Goal: Task Accomplishment & Management: Use online tool/utility

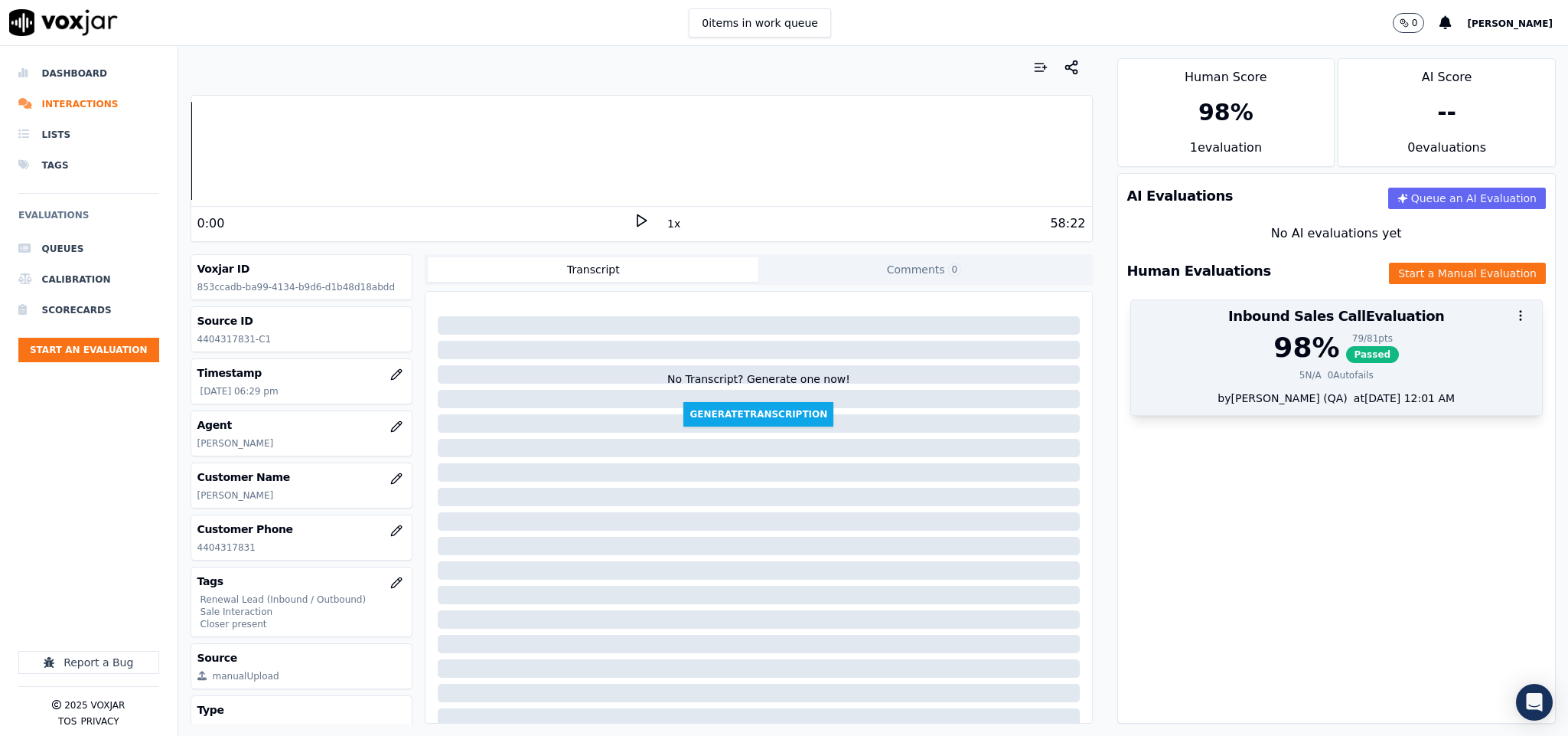
click at [1346, 362] on div "79 / 81 pts Passed" at bounding box center [1373, 347] width 54 height 31
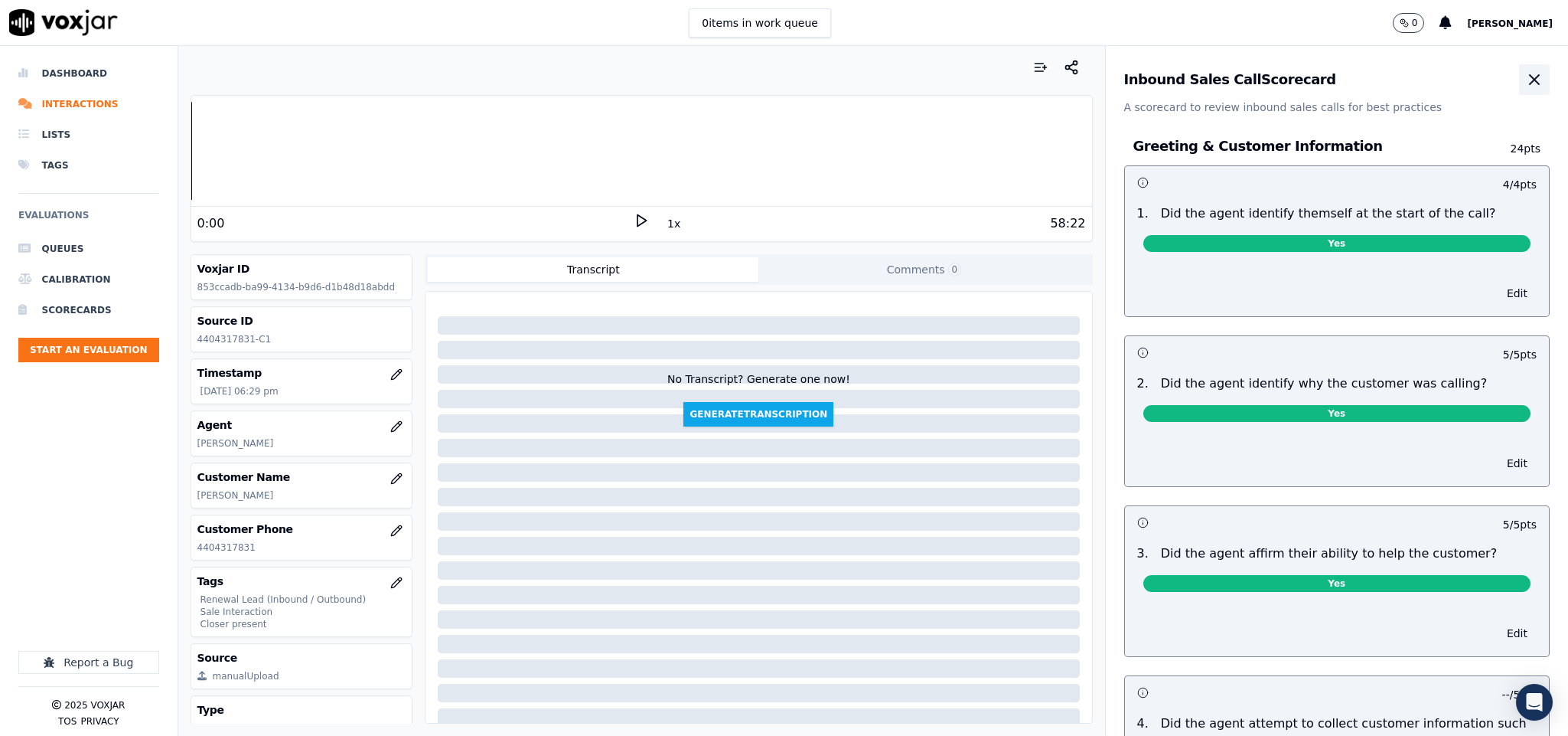
click at [1519, 76] on button "button" at bounding box center [1534, 80] width 31 height 31
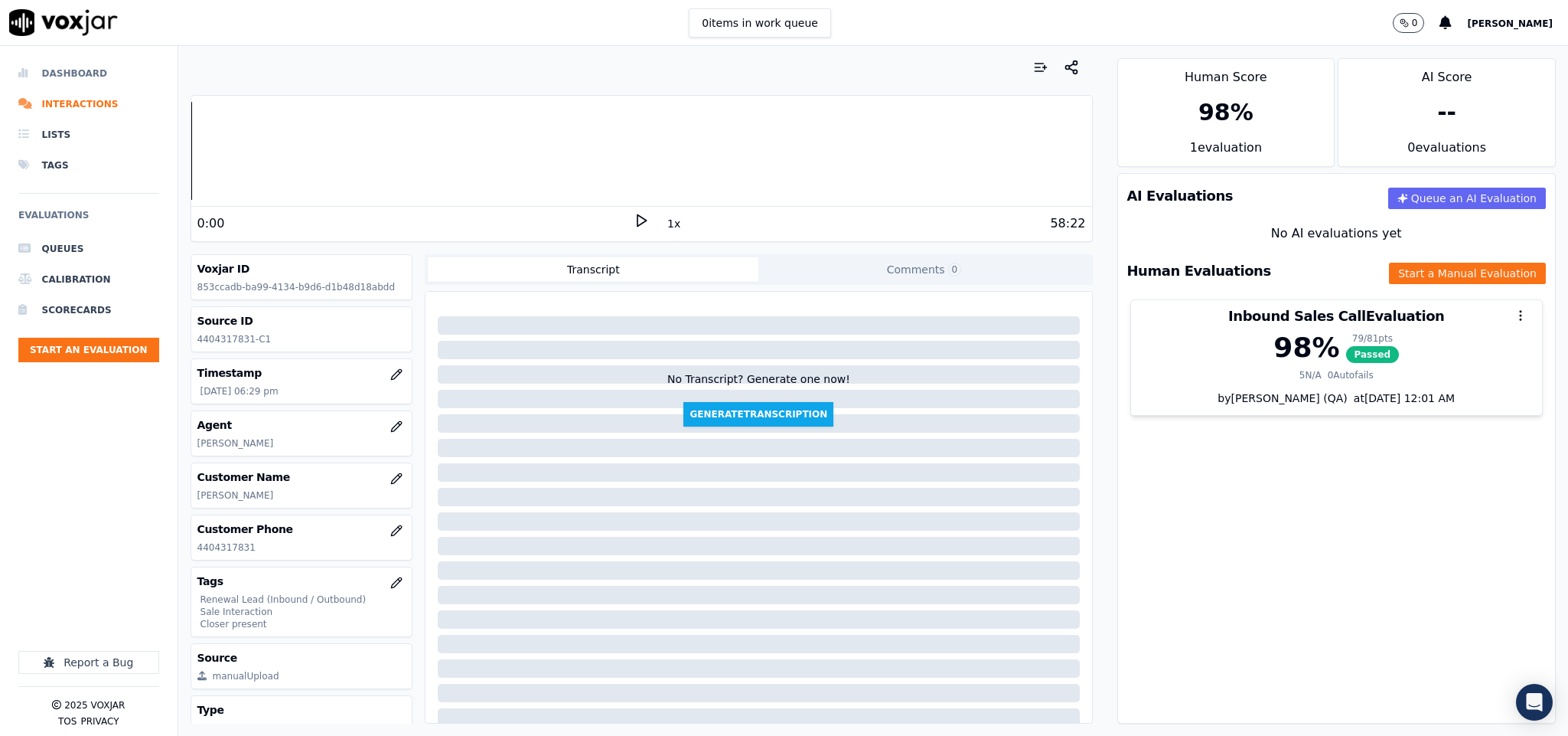
click at [65, 77] on li "Dashboard" at bounding box center [89, 73] width 141 height 31
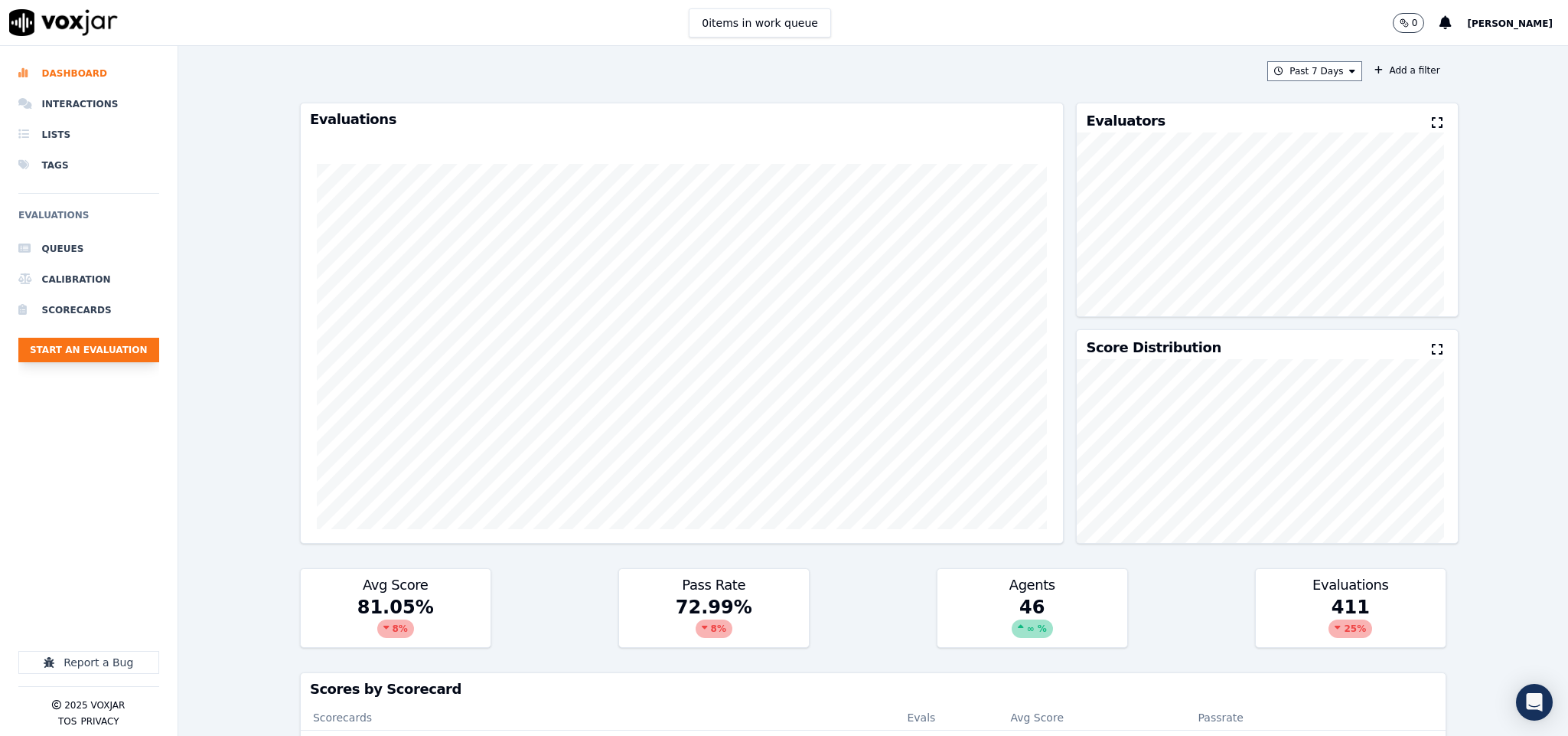
click at [76, 340] on button "Start an Evaluation" at bounding box center [89, 350] width 141 height 24
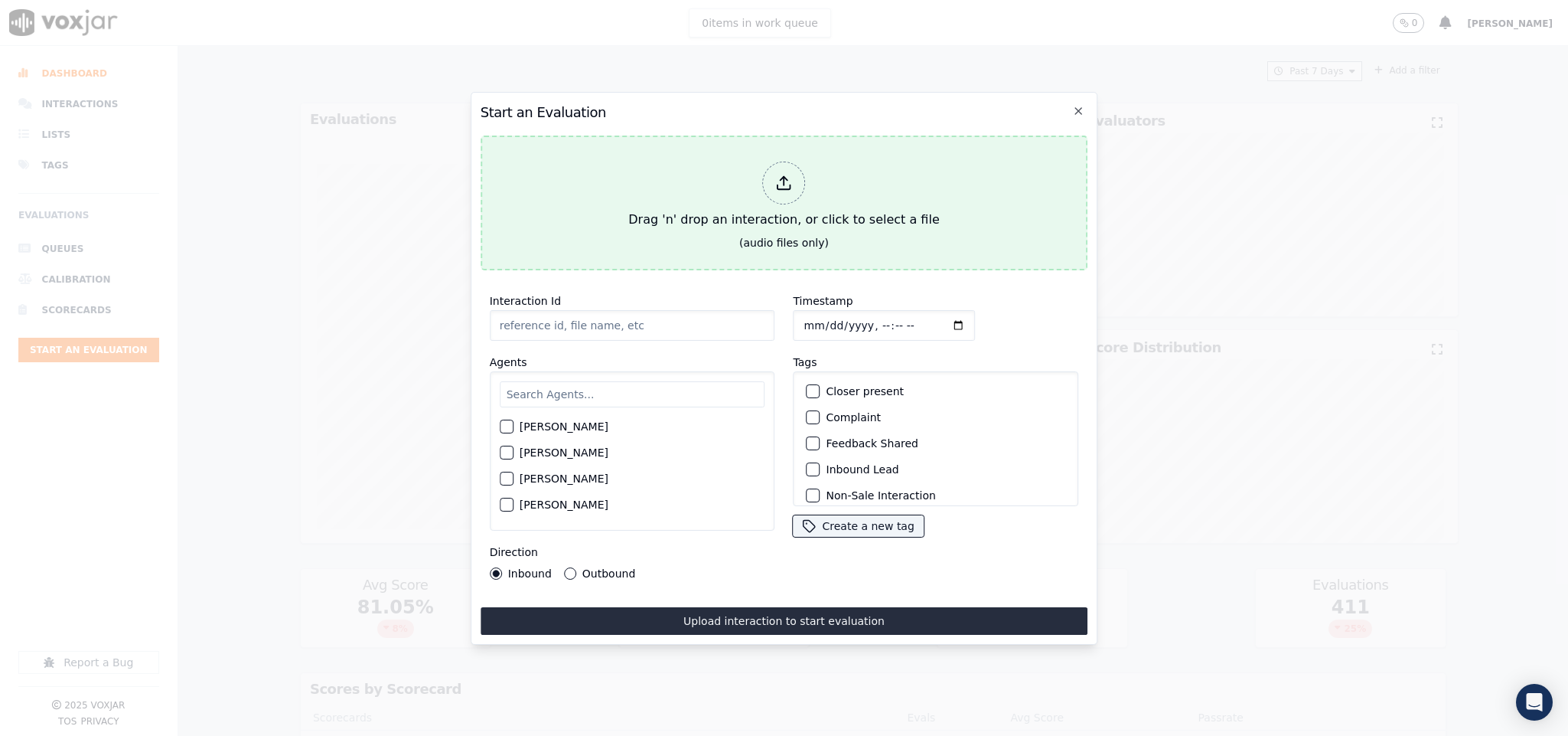
click at [806, 201] on div "Drag 'n' drop an interaction, or click to select a file" at bounding box center [783, 195] width 323 height 80
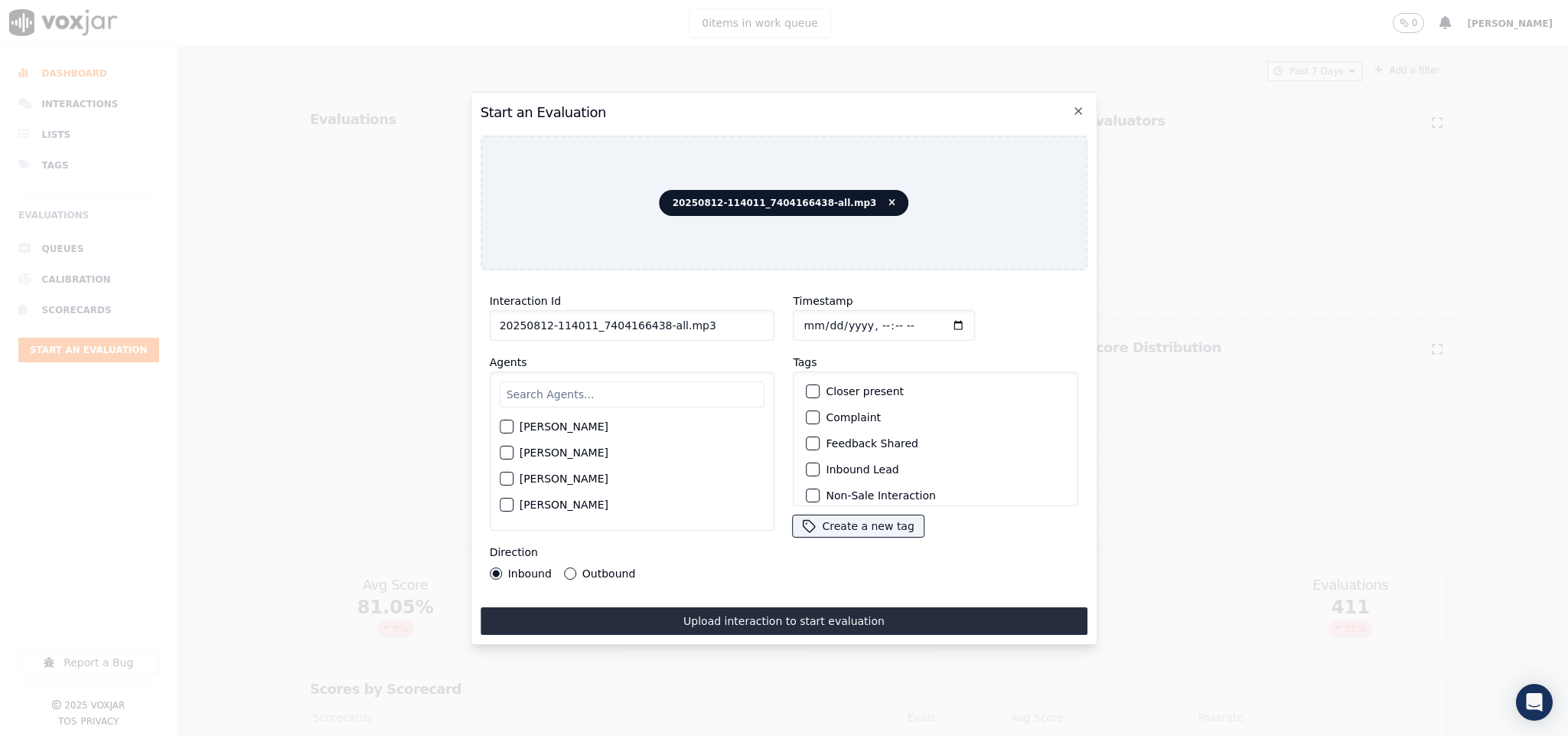
click at [648, 317] on input "20250812-114011_7404166438-all.mp3" at bounding box center [632, 325] width 286 height 31
drag, startPoint x: 692, startPoint y: 315, endPoint x: 655, endPoint y: 325, distance: 38.3
click at [655, 325] on input "20250812-114011_7404166438-all.mp3" at bounding box center [632, 325] width 286 height 31
type input "20250812-114011_7404166438-C1"
click at [806, 317] on input "Timestamp" at bounding box center [885, 325] width 182 height 31
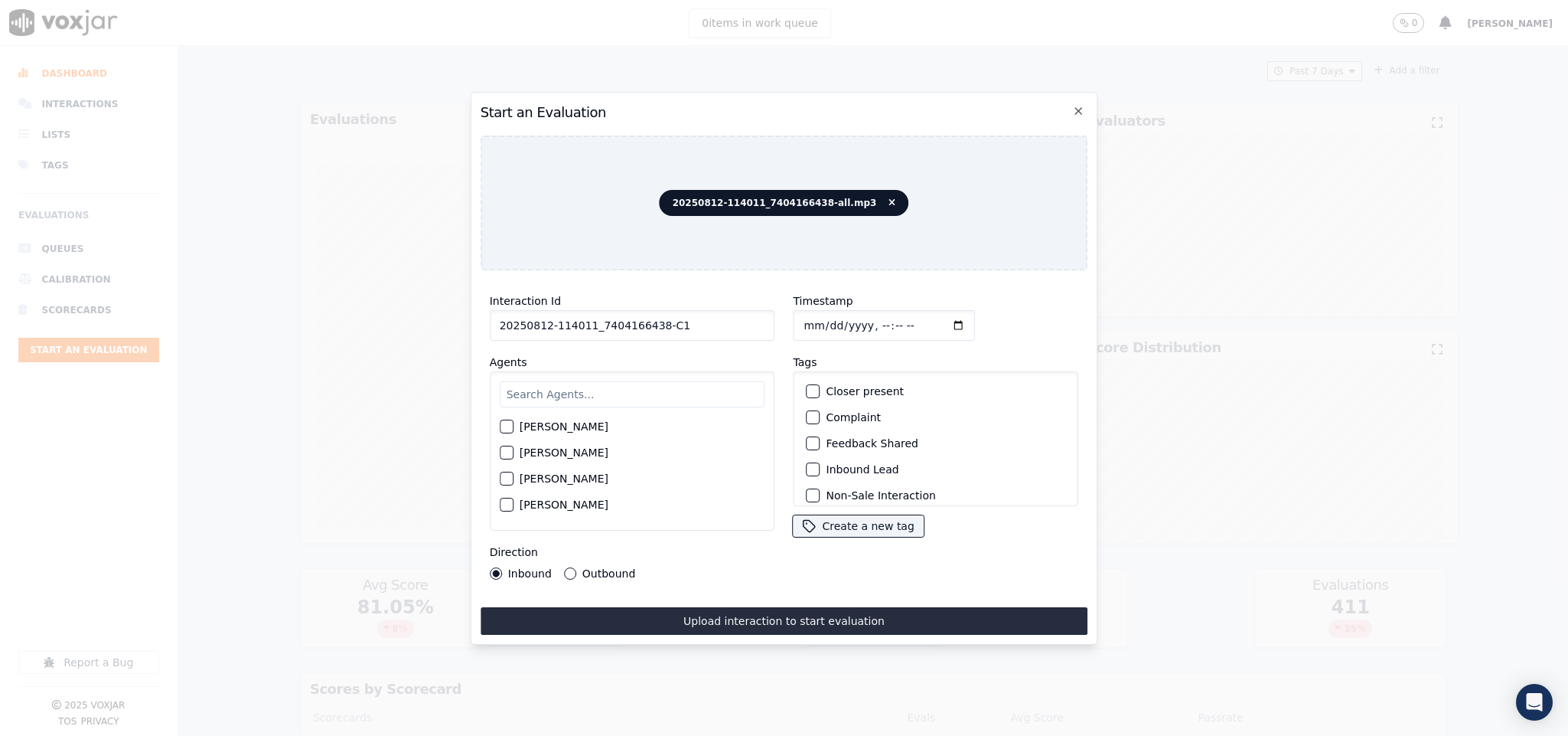
type input "[DATE]T19:11"
click at [564, 567] on button "Outbound" at bounding box center [570, 572] width 12 height 12
click at [807, 455] on div "button" at bounding box center [813, 460] width 11 height 11
click at [809, 481] on div "button" at bounding box center [813, 486] width 11 height 11
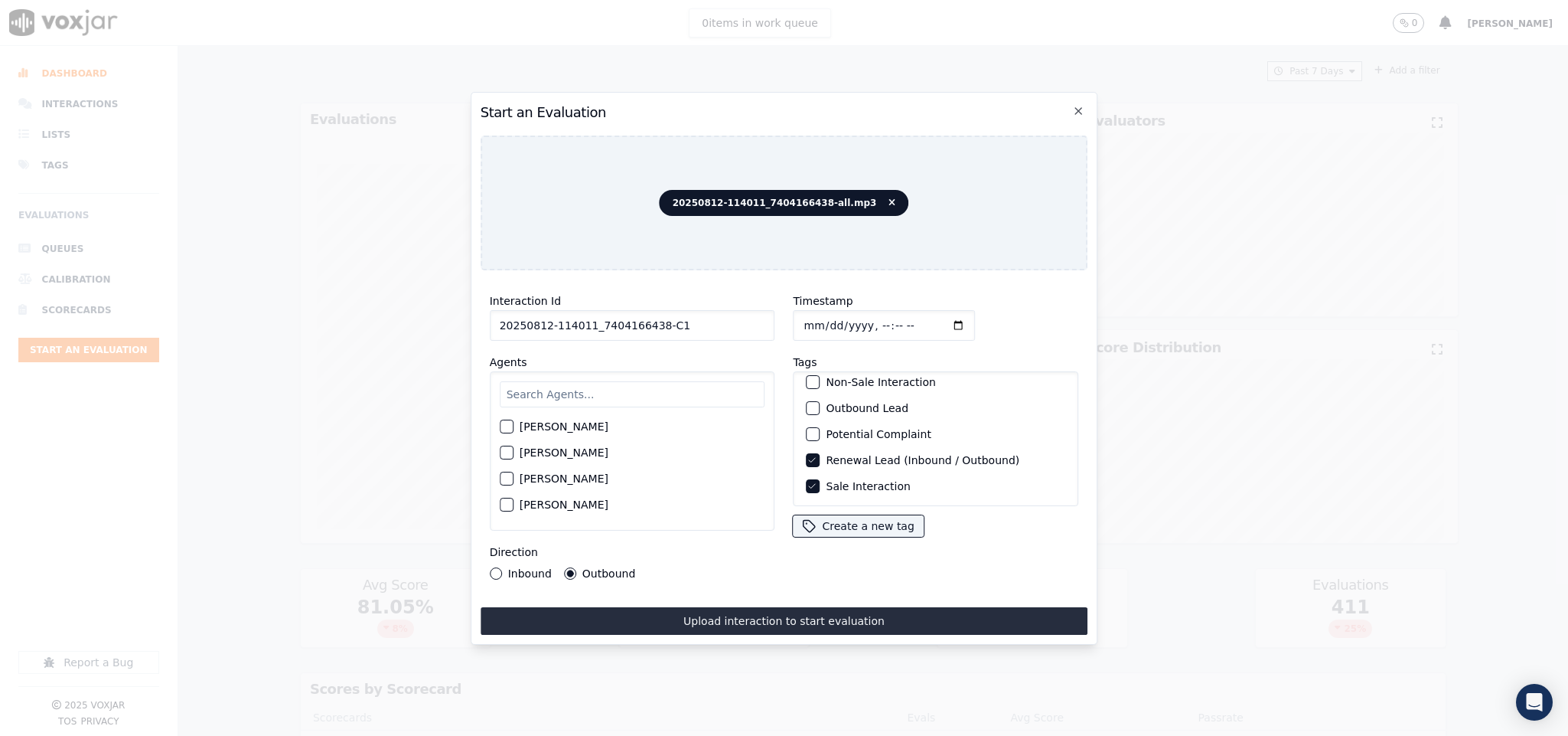
click at [603, 386] on input "text" at bounding box center [632, 394] width 265 height 26
type input "jac"
click at [508, 425] on div "button" at bounding box center [506, 431] width 11 height 11
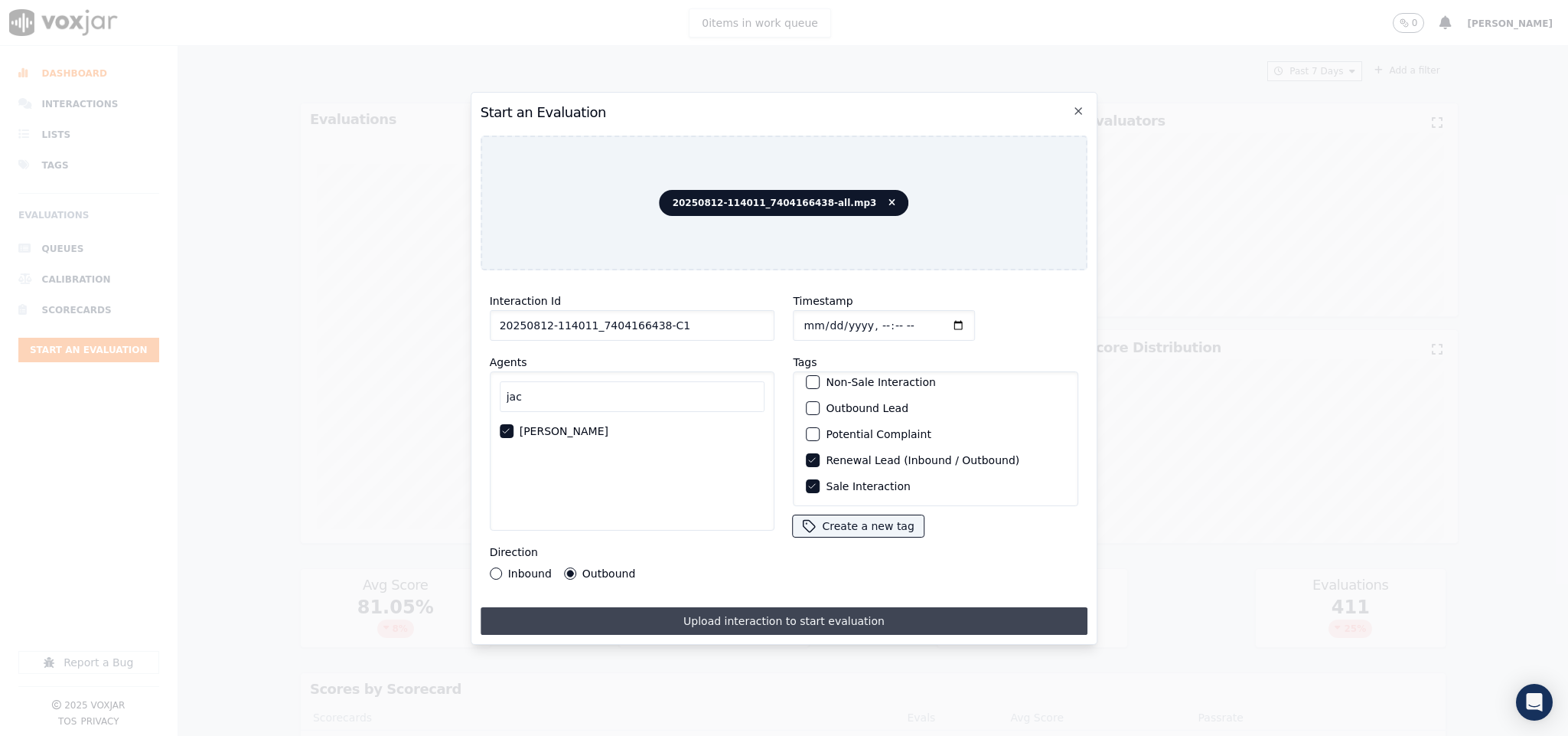
click at [690, 607] on button "Upload interaction to start evaluation" at bounding box center [784, 621] width 607 height 28
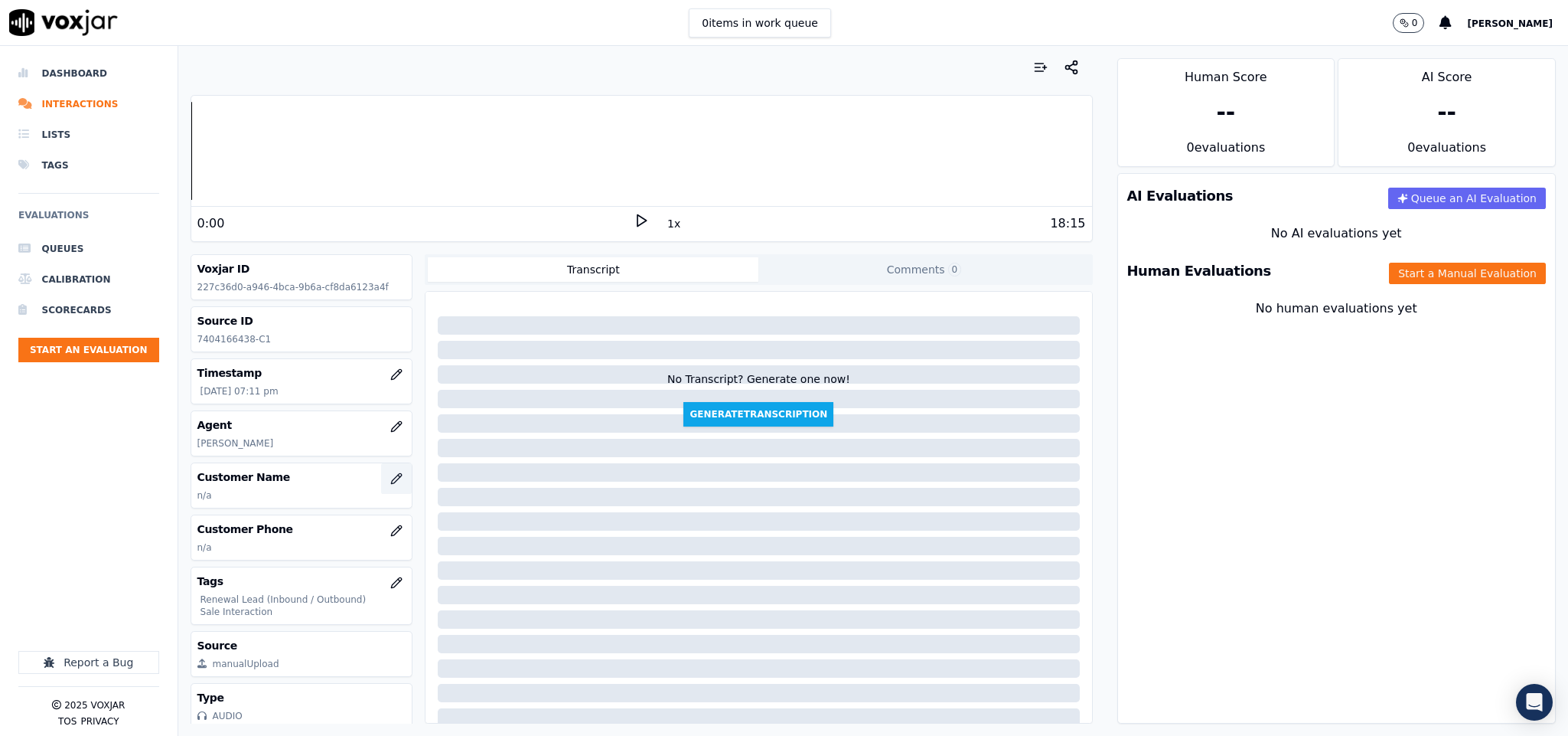
click at [390, 483] on icon "button" at bounding box center [396, 478] width 12 height 12
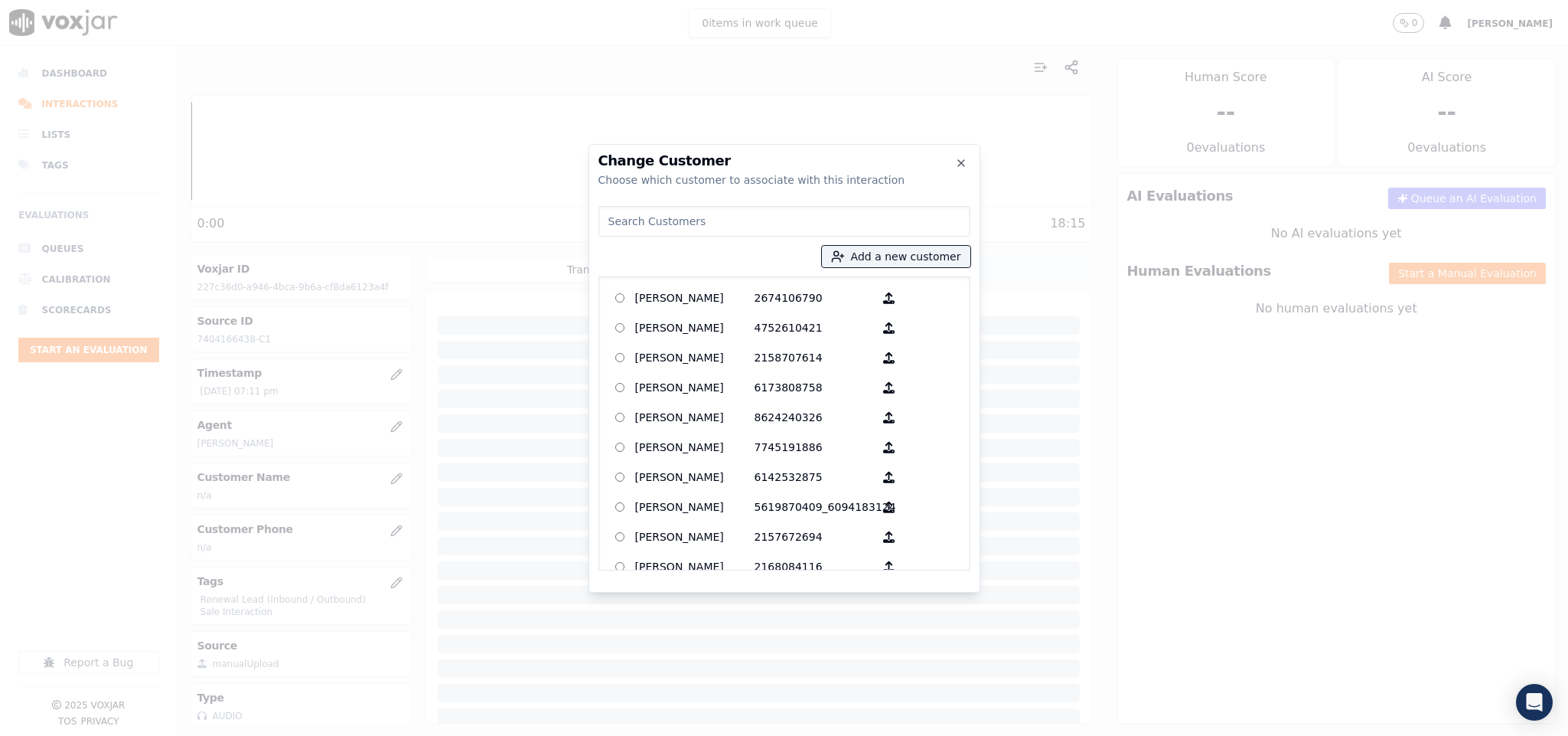
type input "[PERSON_NAME]"
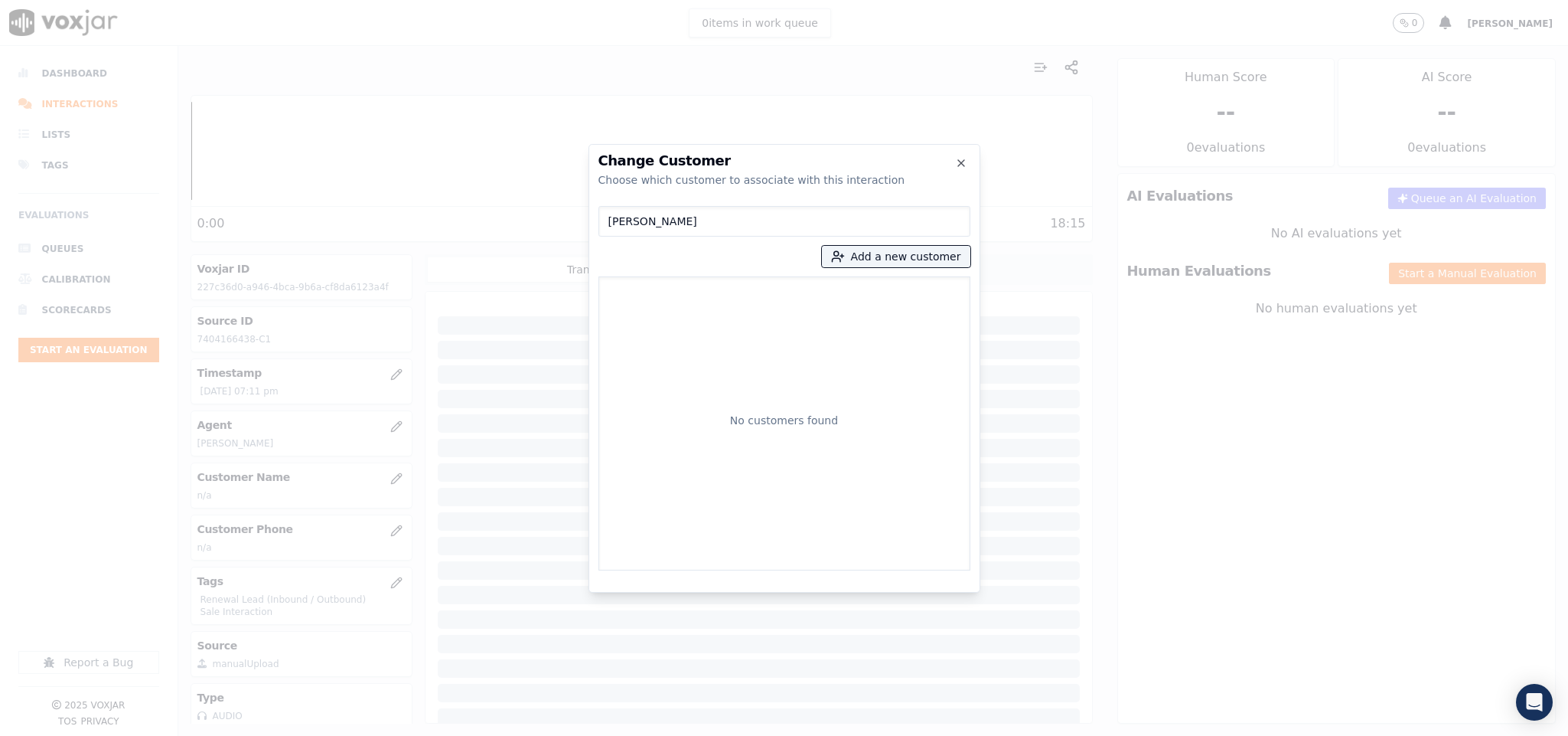
drag, startPoint x: 682, startPoint y: 226, endPoint x: 545, endPoint y: 233, distance: 137.2
click at [545, 732] on div "Change Customer Choose which customer to associate with this interaction [PERSO…" at bounding box center [784, 736] width 1568 height 0
click at [902, 258] on button "Add a new customer" at bounding box center [896, 256] width 149 height 21
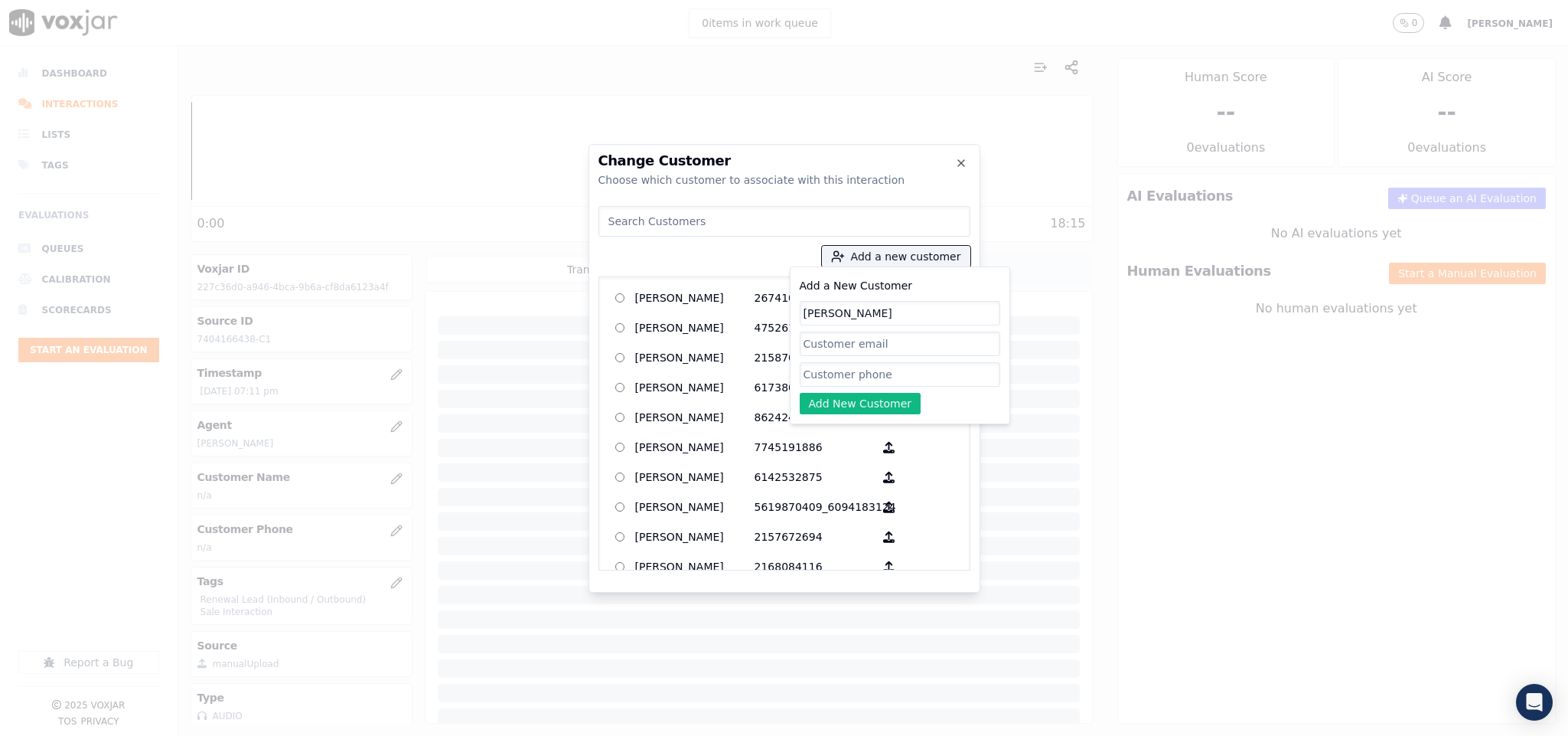
type input "[PERSON_NAME]"
drag, startPoint x: 831, startPoint y: 375, endPoint x: 831, endPoint y: 391, distance: 16.0
click at [831, 375] on input "Add a New Customer" at bounding box center [900, 374] width 201 height 24
paste input "7404166438"
type input "7404166438"
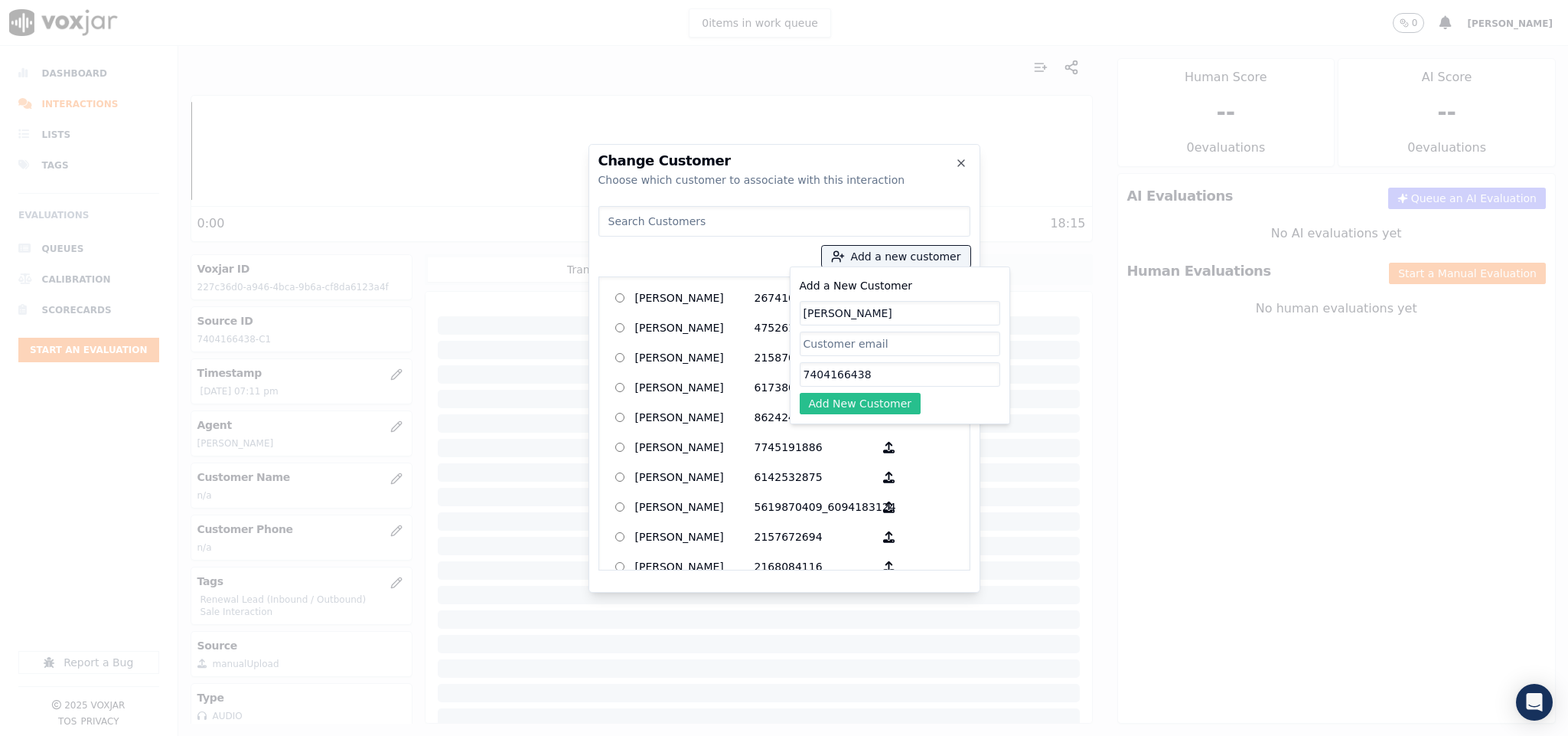
click at [831, 402] on button "Add New Customer" at bounding box center [861, 403] width 122 height 21
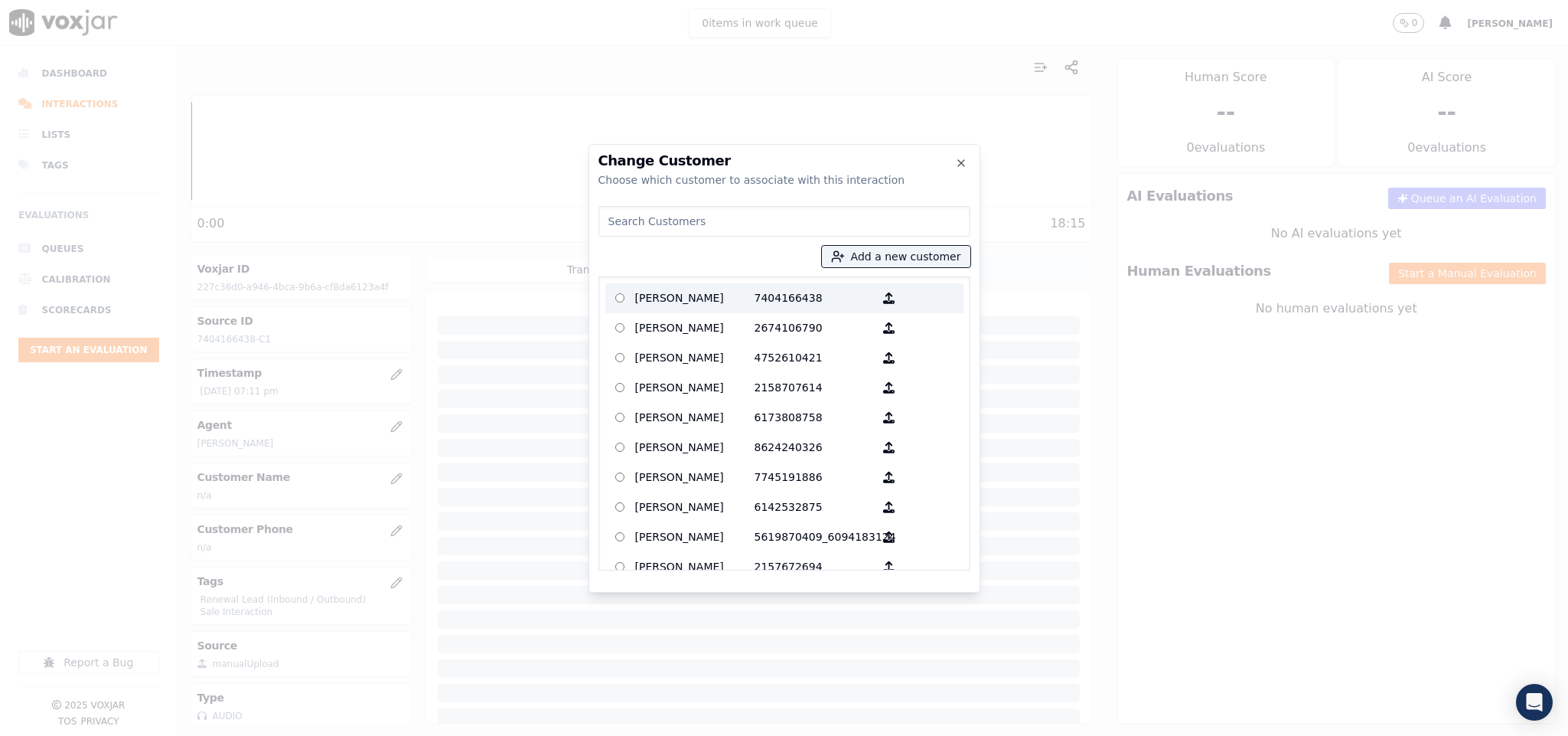
click at [680, 300] on p "[PERSON_NAME]" at bounding box center [694, 299] width 119 height 24
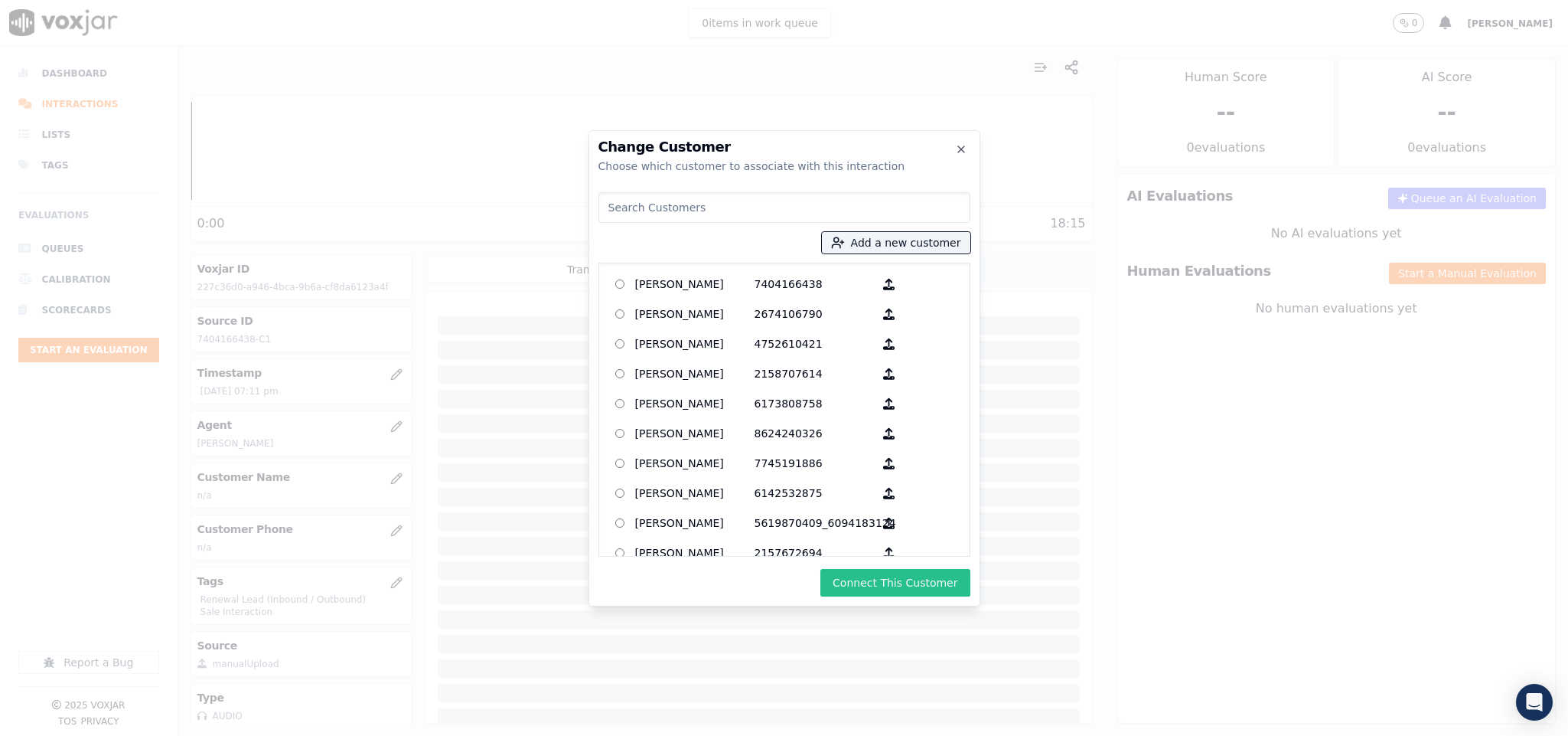
click at [871, 571] on button "Connect This Customer" at bounding box center [895, 583] width 149 height 28
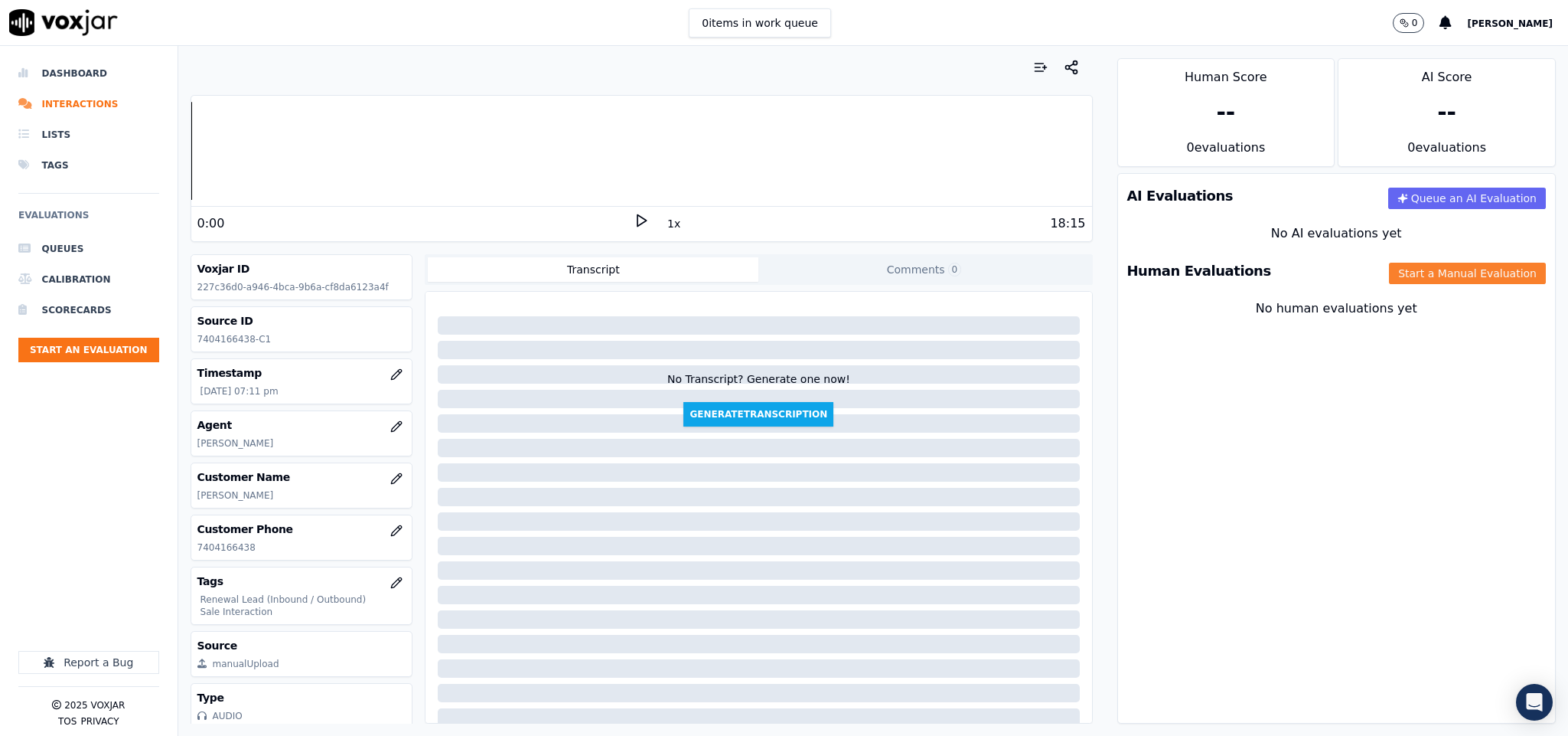
click at [1419, 276] on button "Start a Manual Evaluation" at bounding box center [1468, 273] width 157 height 21
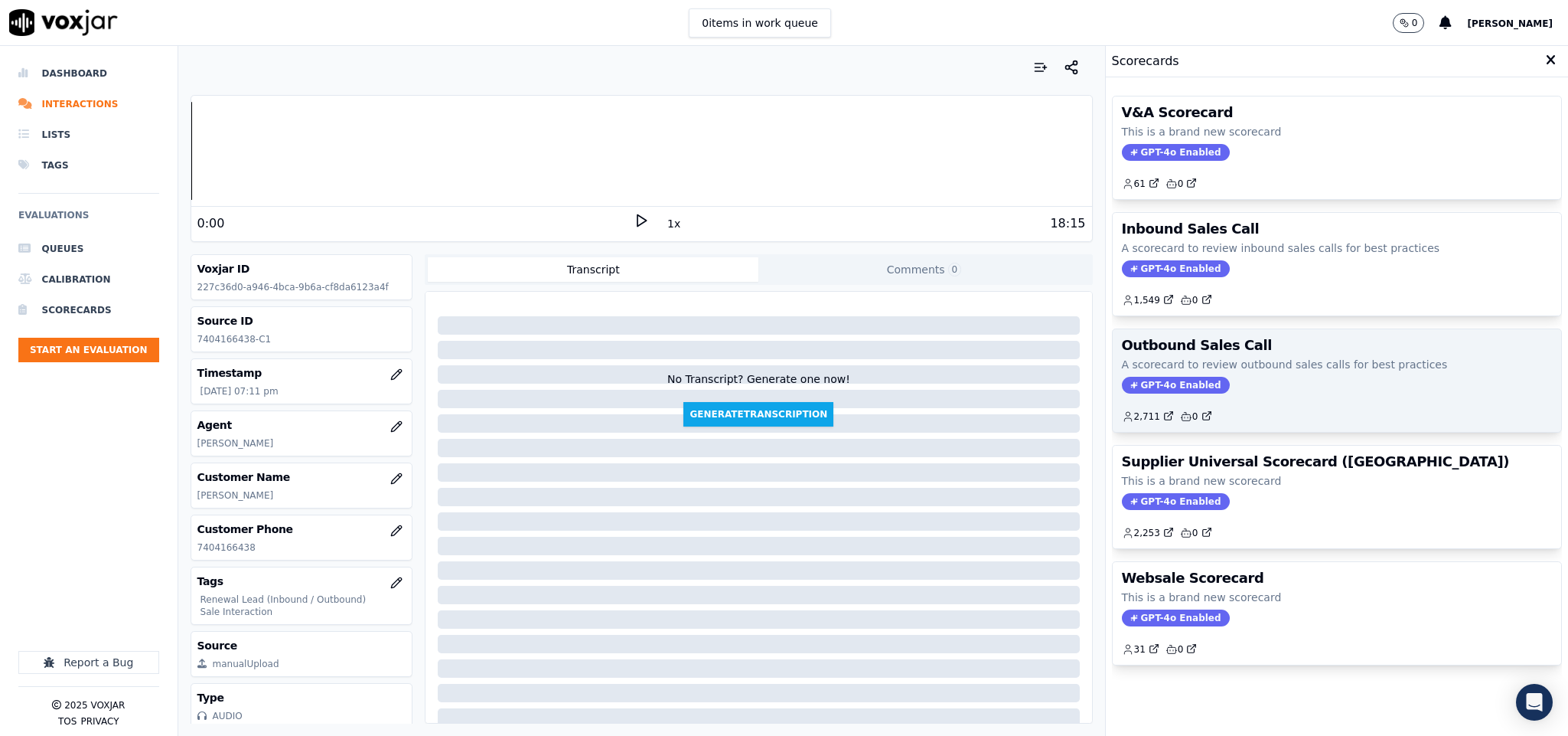
click at [1158, 389] on span "GPT-4o Enabled" at bounding box center [1176, 385] width 108 height 17
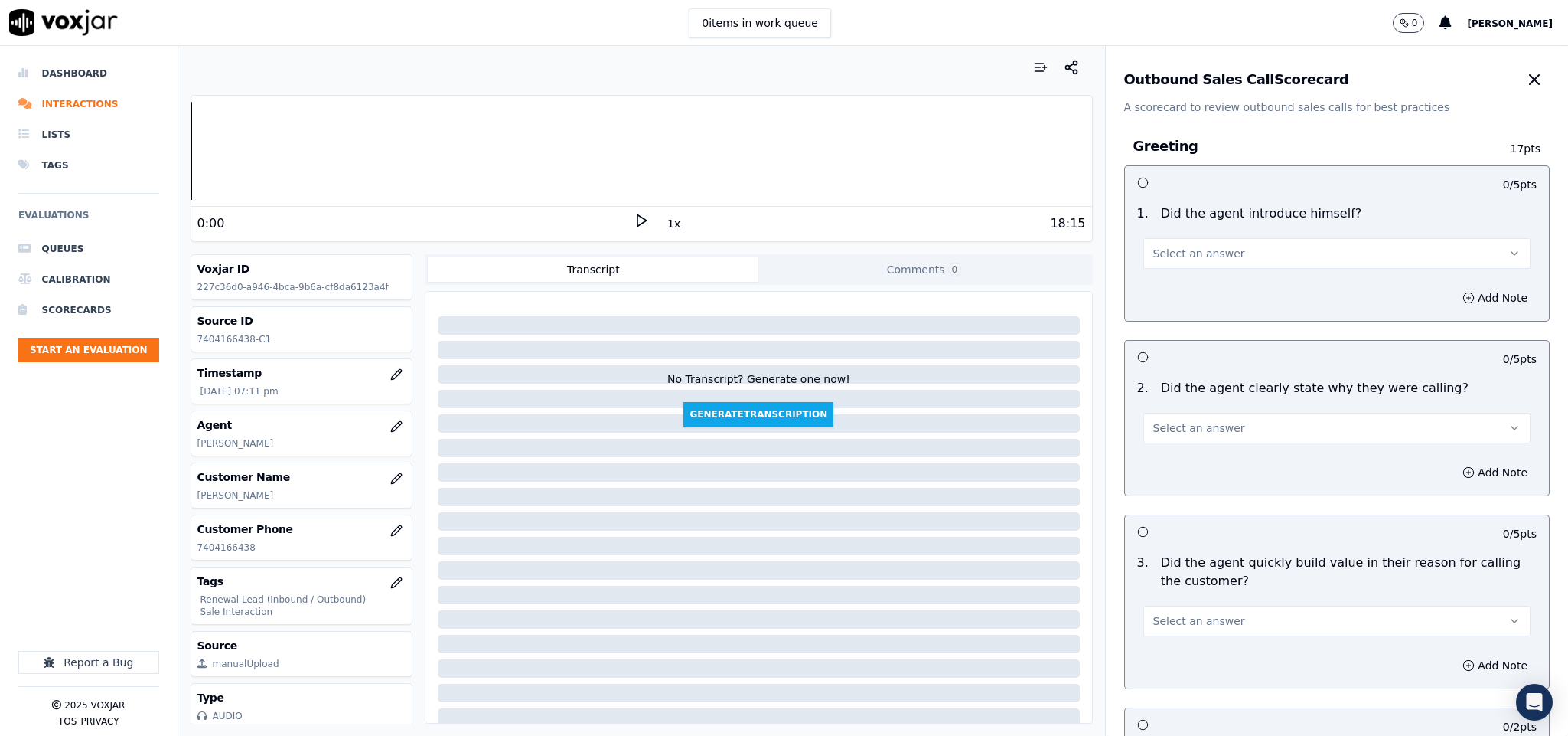
click at [1218, 252] on button "Select an answer" at bounding box center [1338, 252] width 388 height 31
click at [1194, 285] on div "Yes" at bounding box center [1299, 288] width 350 height 24
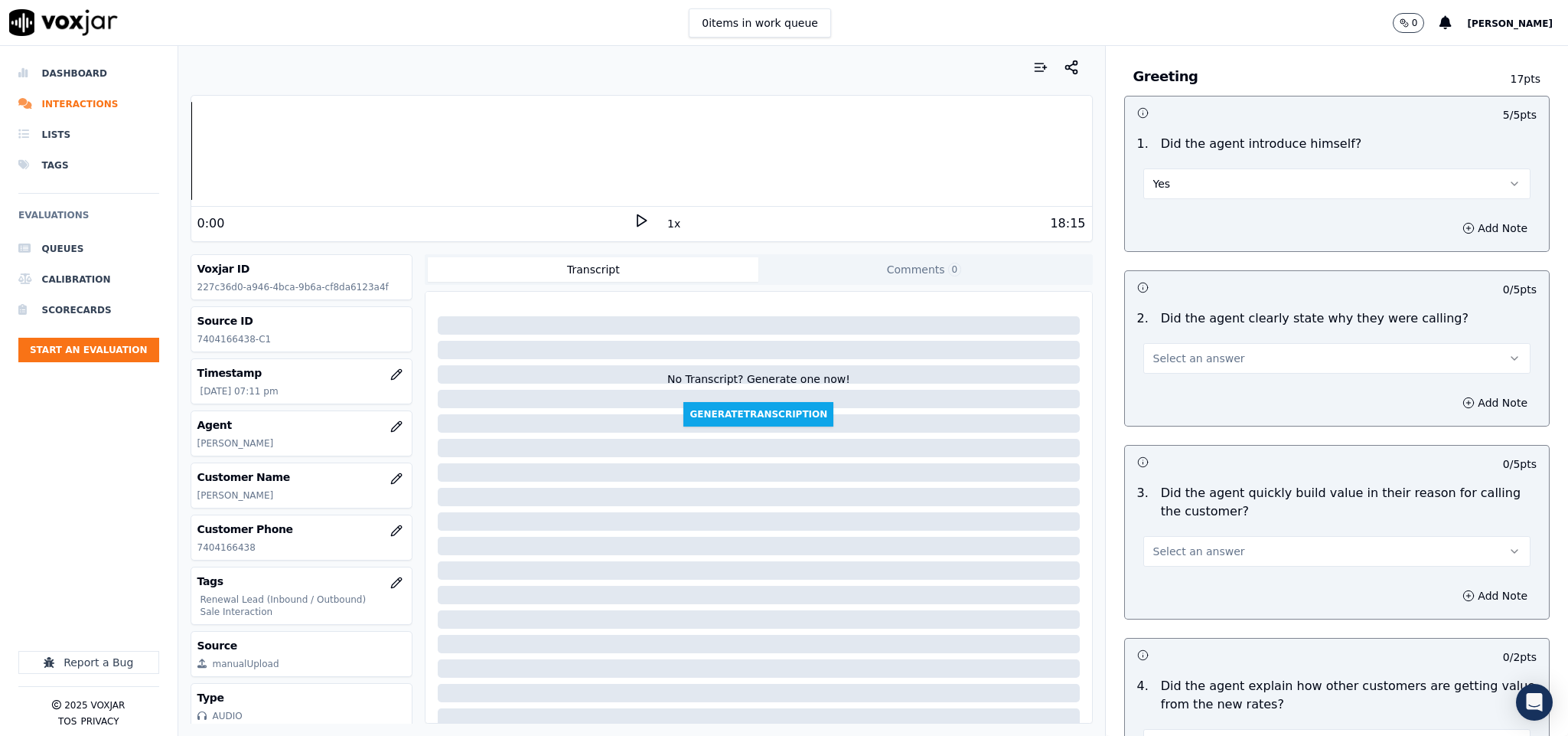
scroll to position [115, 0]
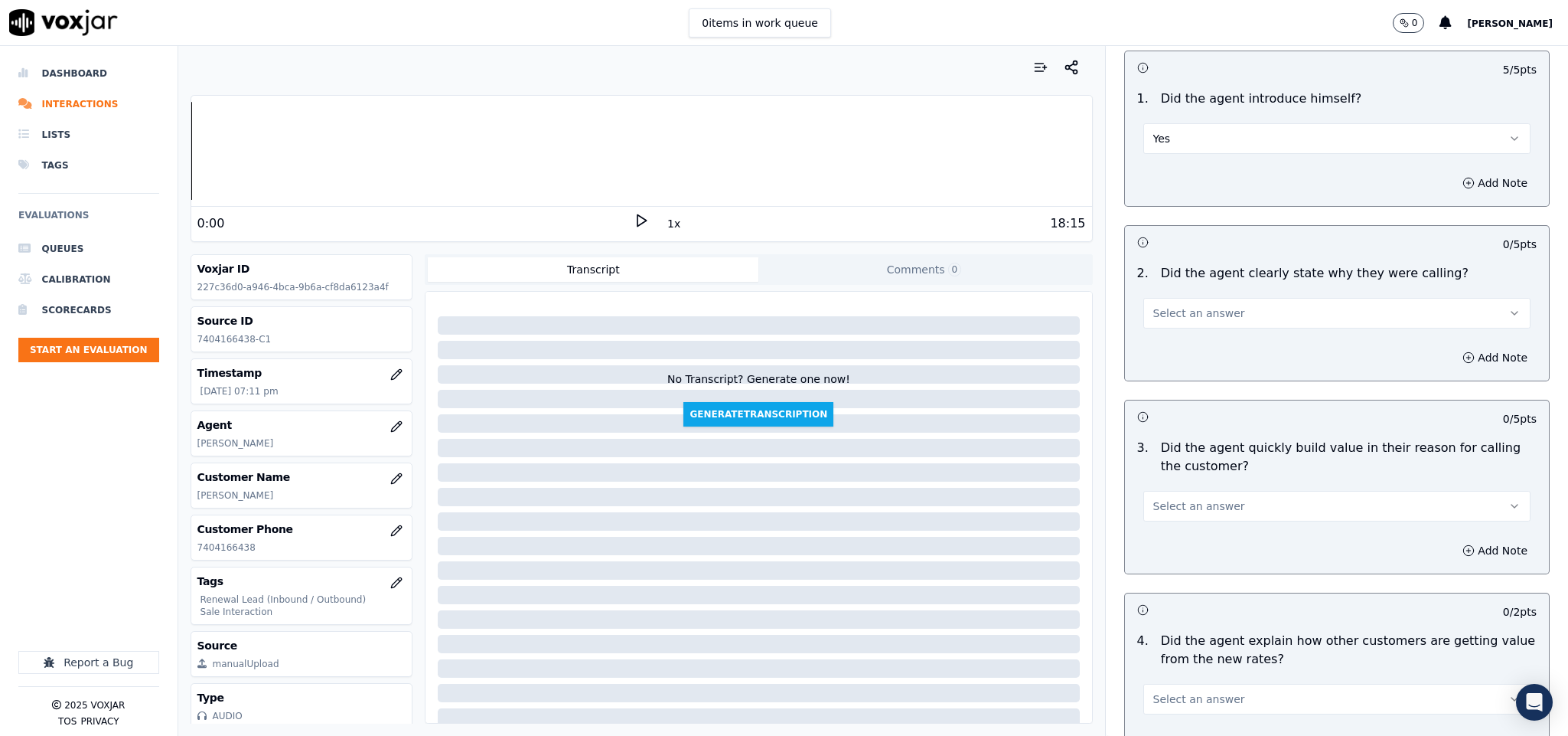
click at [1181, 319] on span "Select an answer" at bounding box center [1199, 313] width 92 height 16
click at [1171, 347] on div "Yes" at bounding box center [1299, 349] width 350 height 24
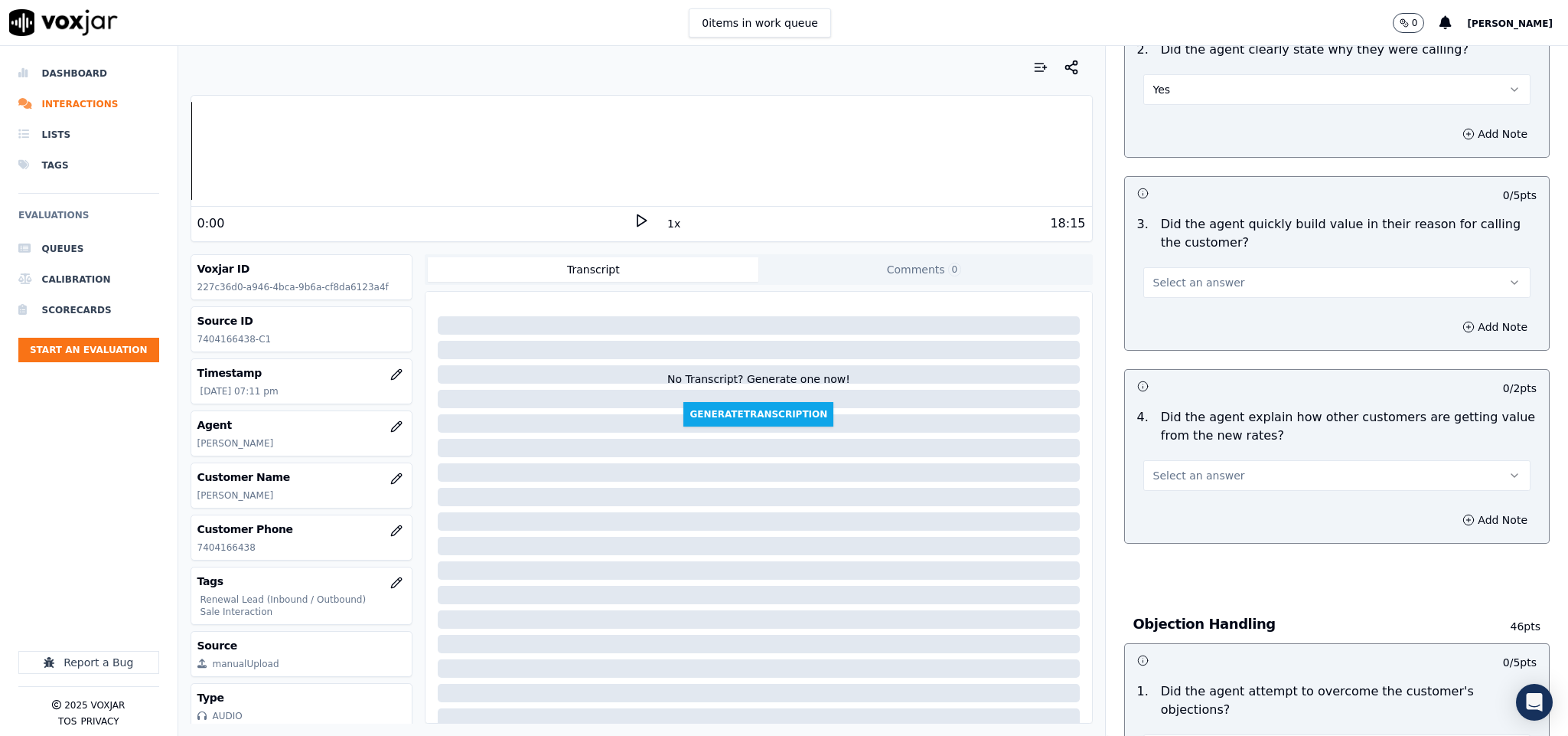
scroll to position [345, 0]
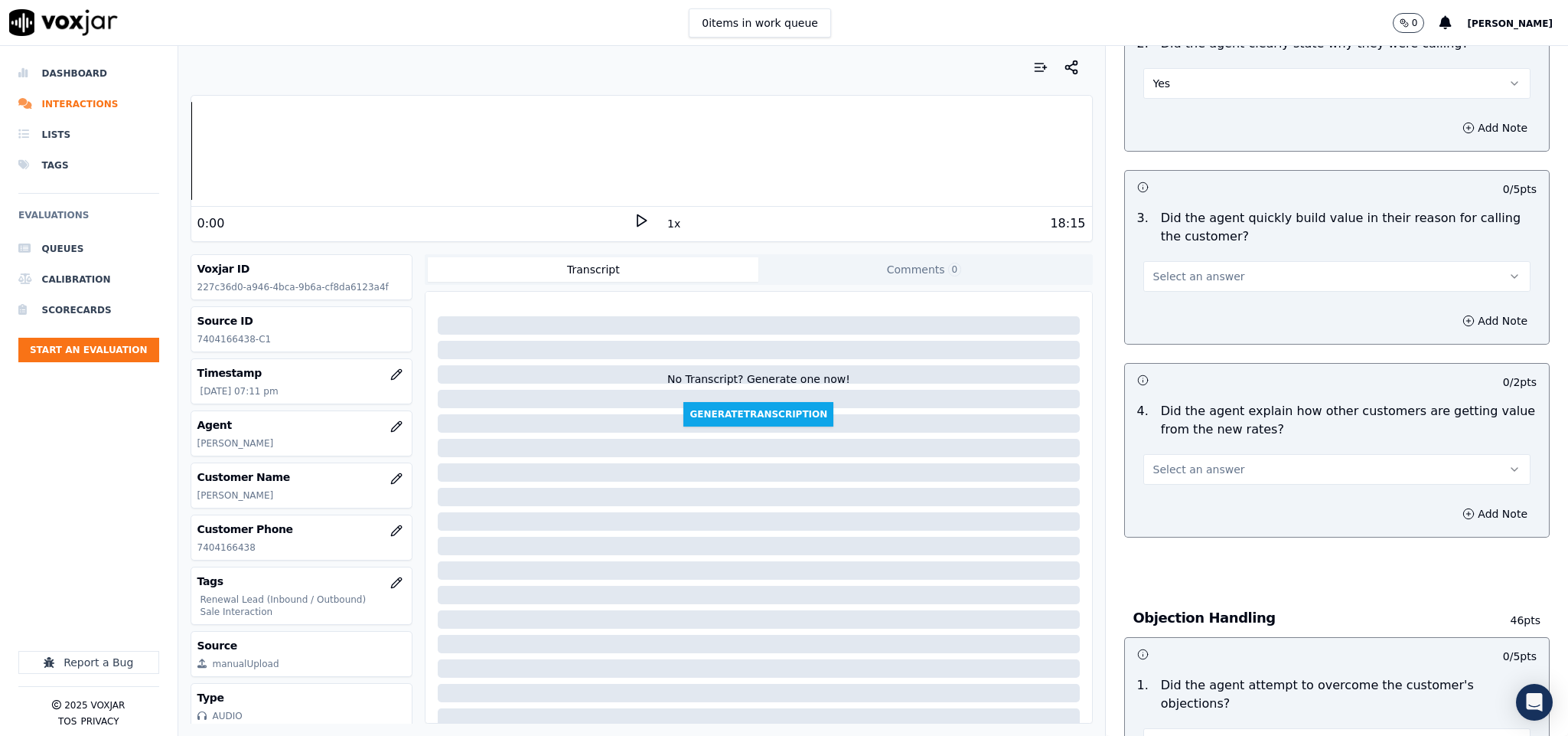
click at [1220, 272] on button "Select an answer" at bounding box center [1338, 276] width 388 height 31
click at [1181, 303] on div "Yes" at bounding box center [1299, 313] width 350 height 24
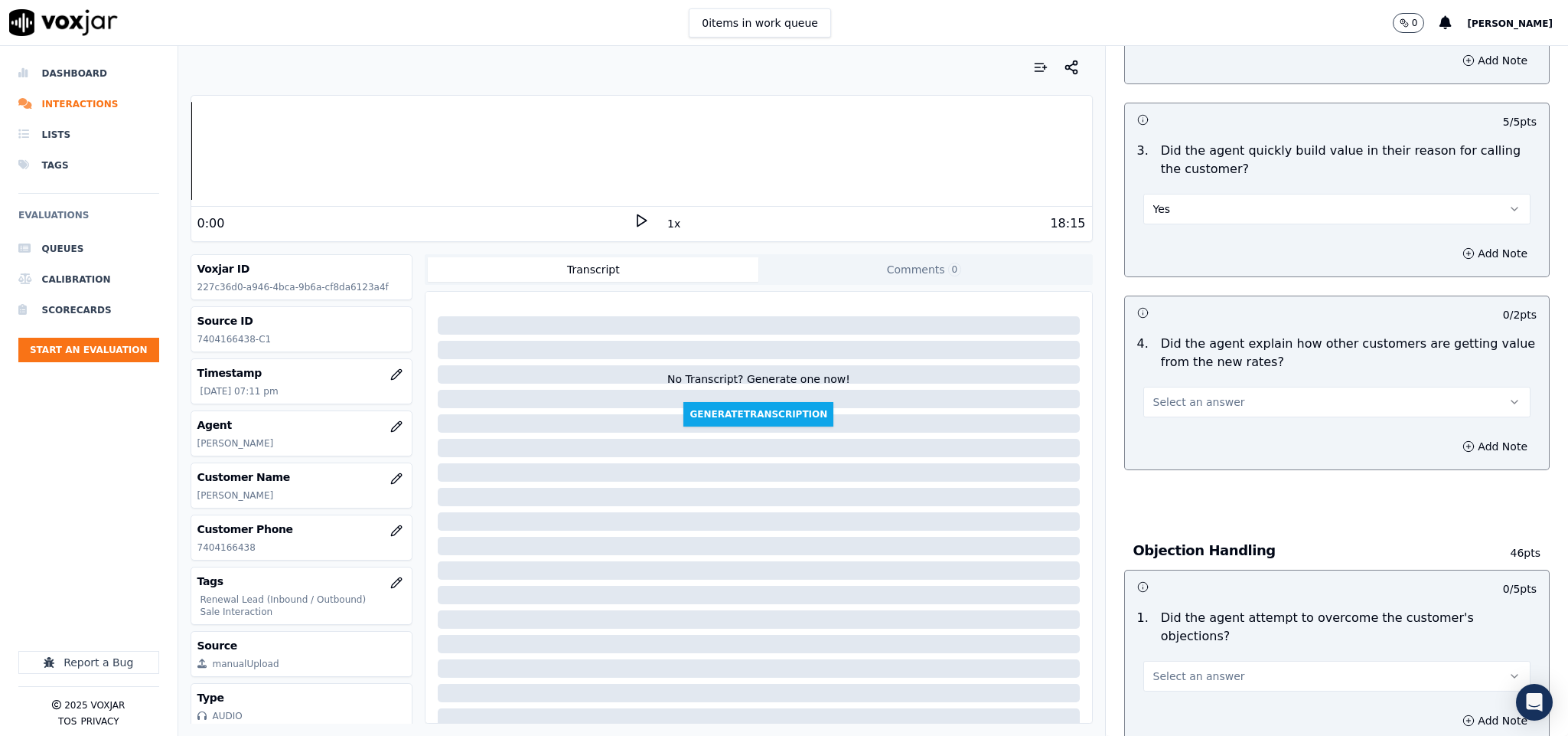
scroll to position [460, 0]
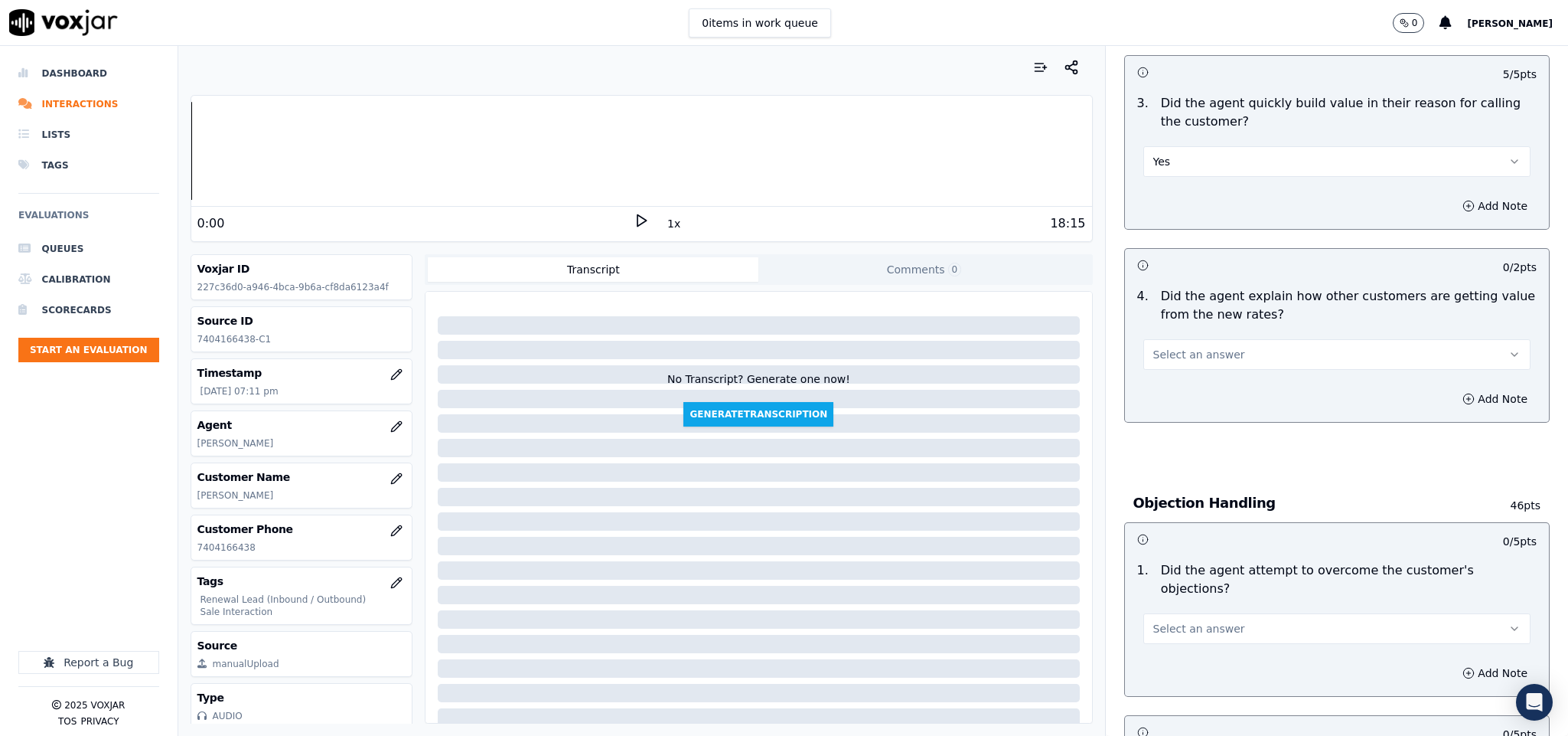
click at [1197, 348] on button "Select an answer" at bounding box center [1338, 354] width 388 height 31
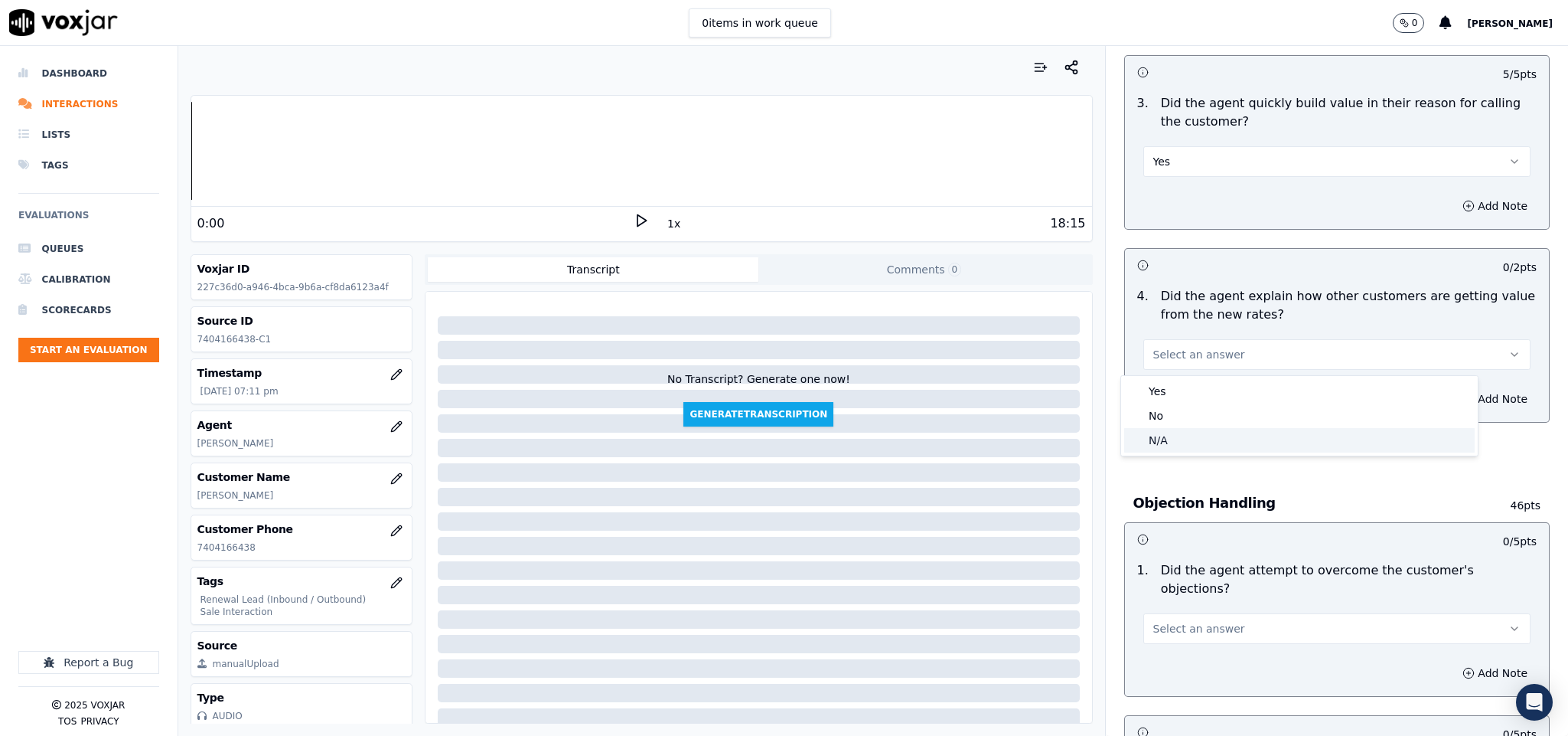
click at [1167, 432] on div "N/A" at bounding box center [1299, 440] width 350 height 24
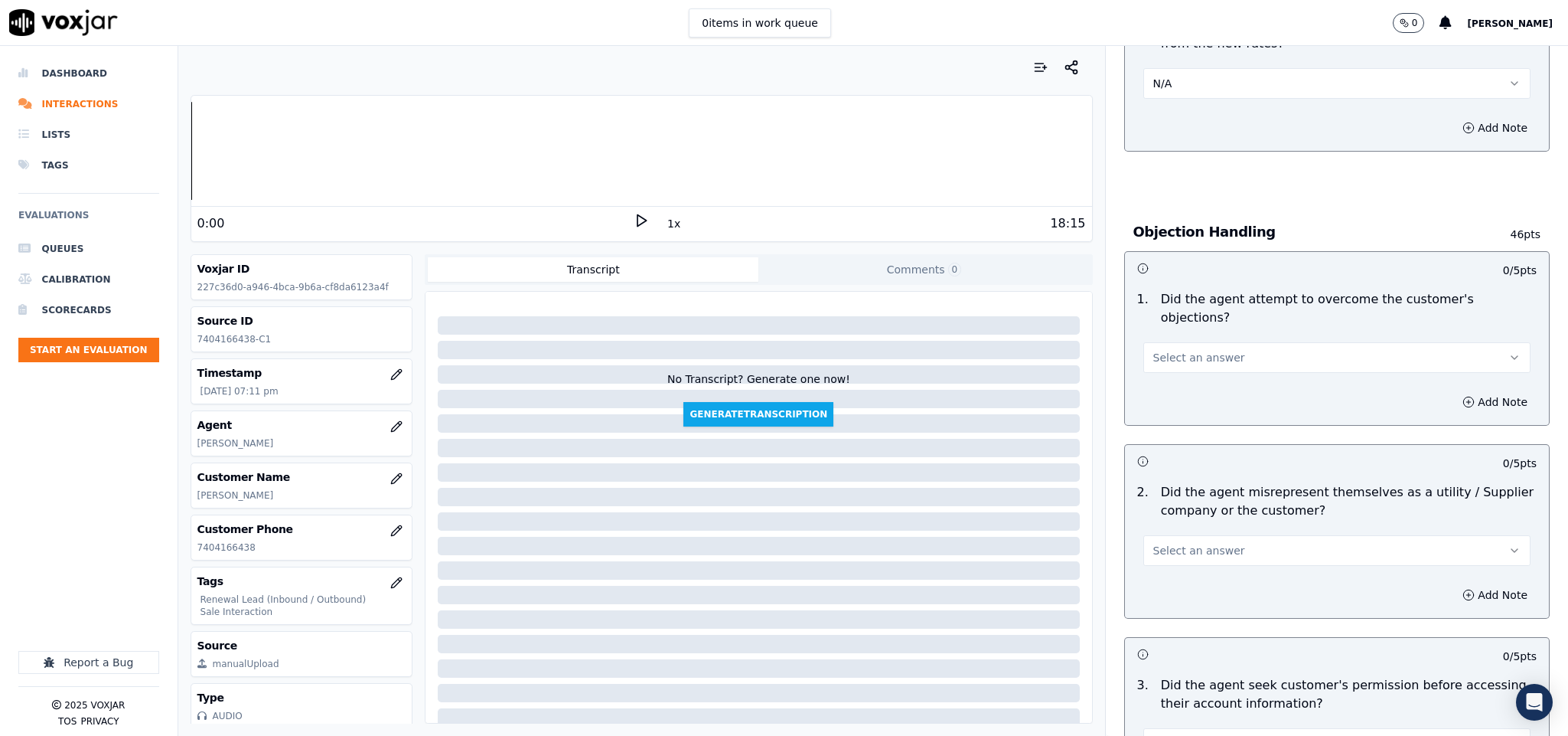
scroll to position [803, 0]
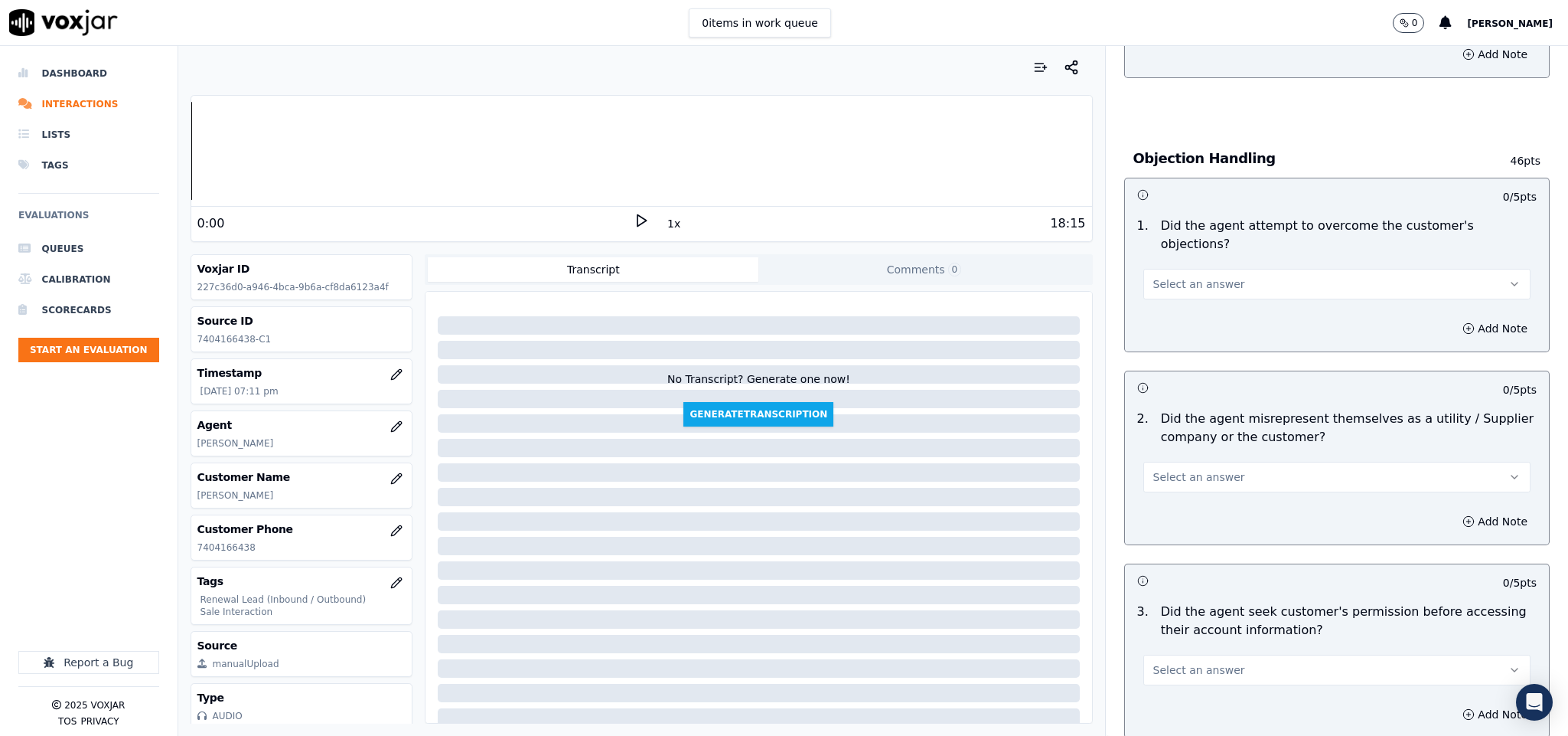
click at [1225, 269] on button "Select an answer" at bounding box center [1338, 284] width 388 height 31
click at [1187, 296] on div "Yes" at bounding box center [1299, 303] width 350 height 24
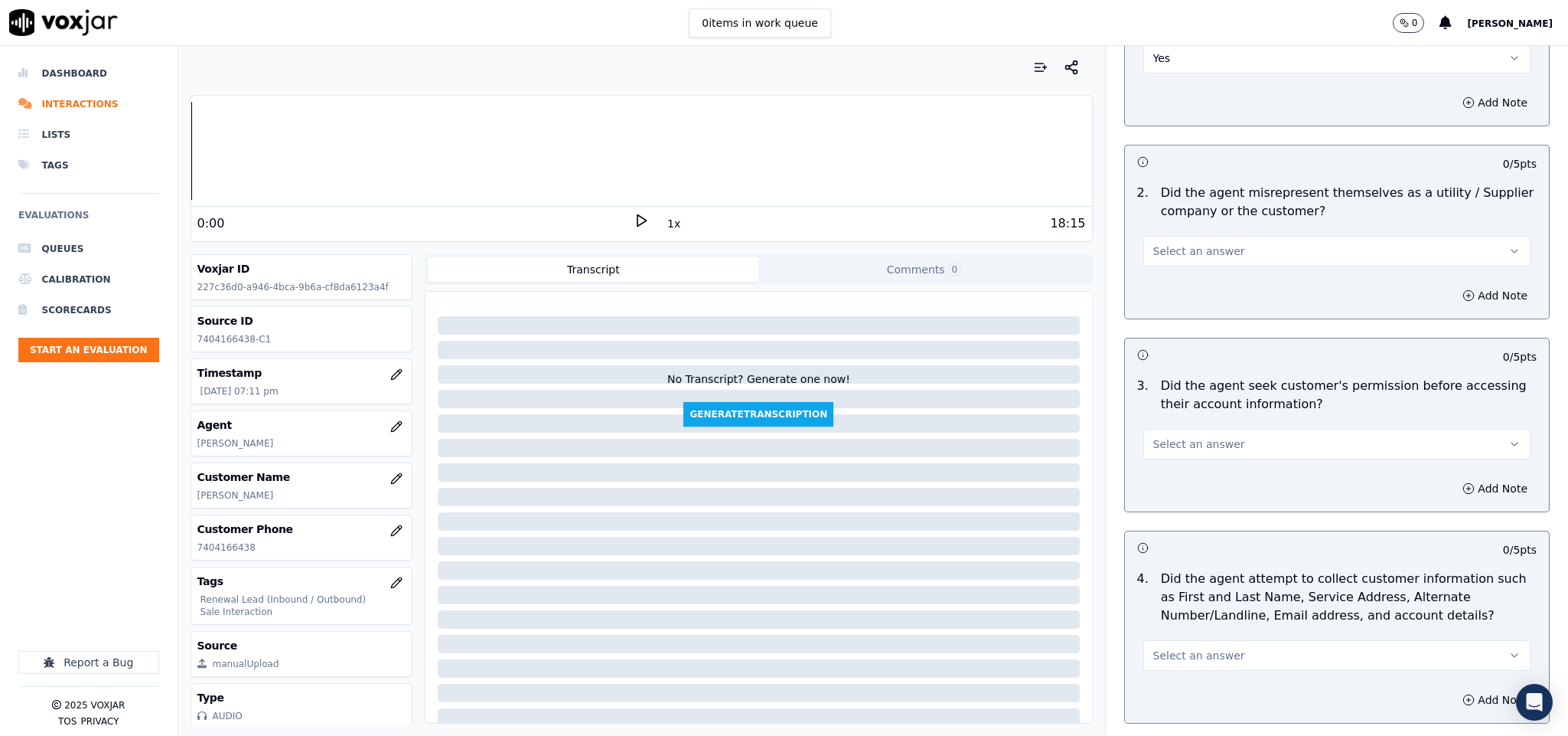
scroll to position [1034, 0]
click at [1230, 232] on button "Select an answer" at bounding box center [1338, 247] width 388 height 31
click at [1174, 287] on div "No" at bounding box center [1299, 291] width 350 height 24
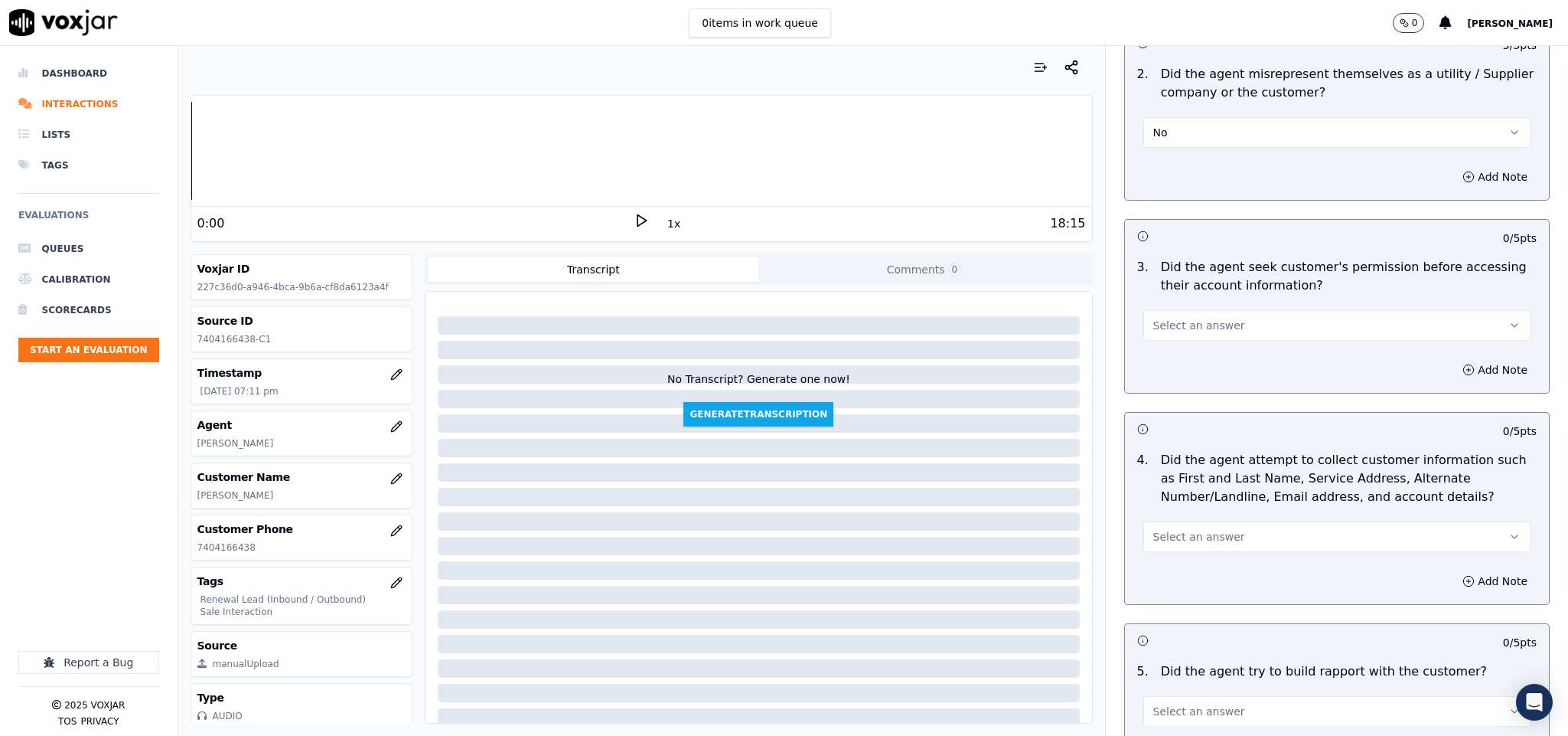
click at [1217, 310] on button "Select an answer" at bounding box center [1338, 325] width 388 height 31
click at [1190, 331] on div "Yes No N/A" at bounding box center [1300, 371] width 357 height 80
click at [1190, 340] on div "Yes" at bounding box center [1299, 346] width 350 height 24
click at [1453, 362] on button "Add Note" at bounding box center [1495, 369] width 83 height 21
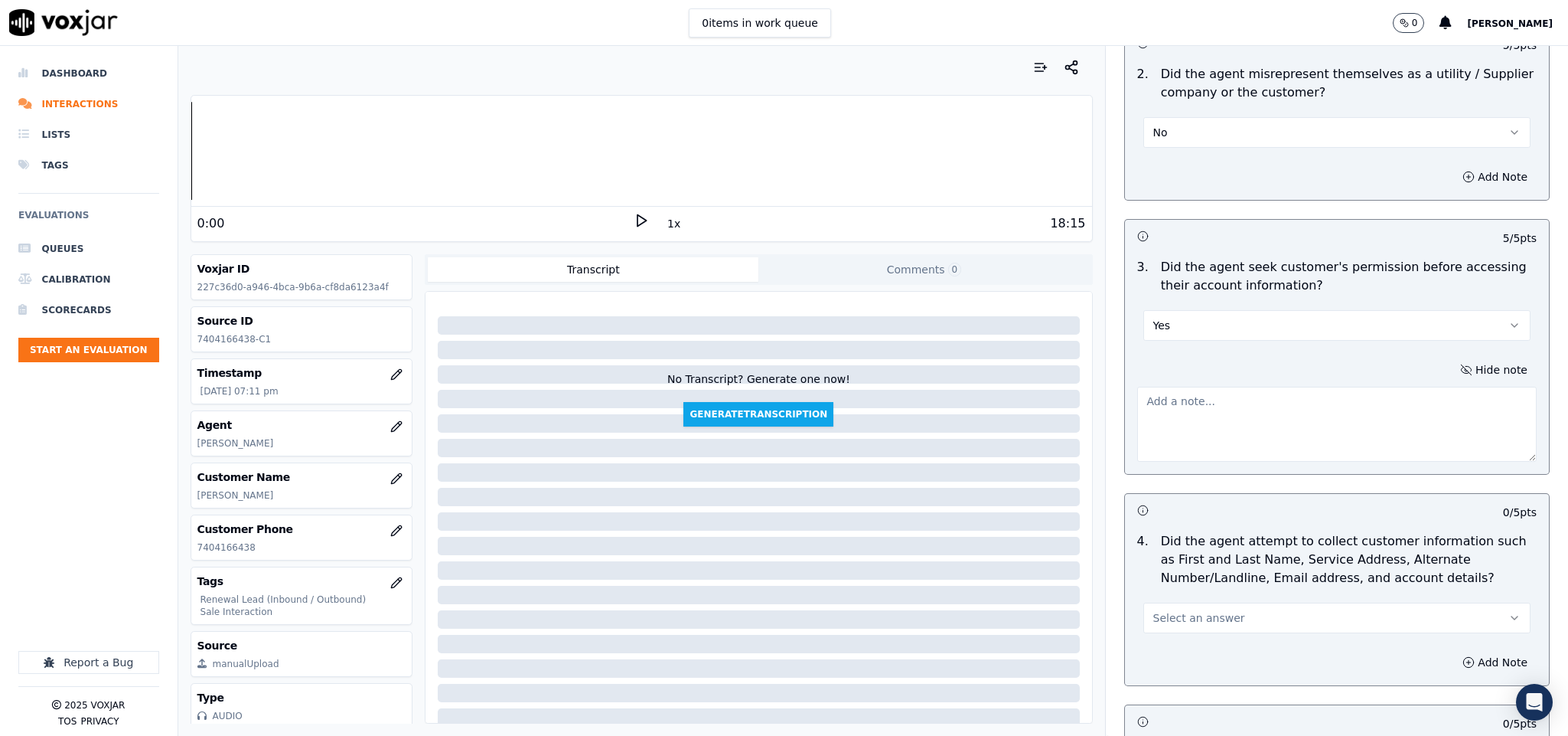
click at [1247, 310] on button "Yes" at bounding box center [1338, 325] width 388 height 31
click at [1187, 372] on div "No" at bounding box center [1299, 370] width 350 height 24
click at [1350, 423] on textarea at bounding box center [1337, 423] width 400 height 75
paste textarea "@2:49 - "The agent failed to obtain the customer’s permission before sharing ac…"
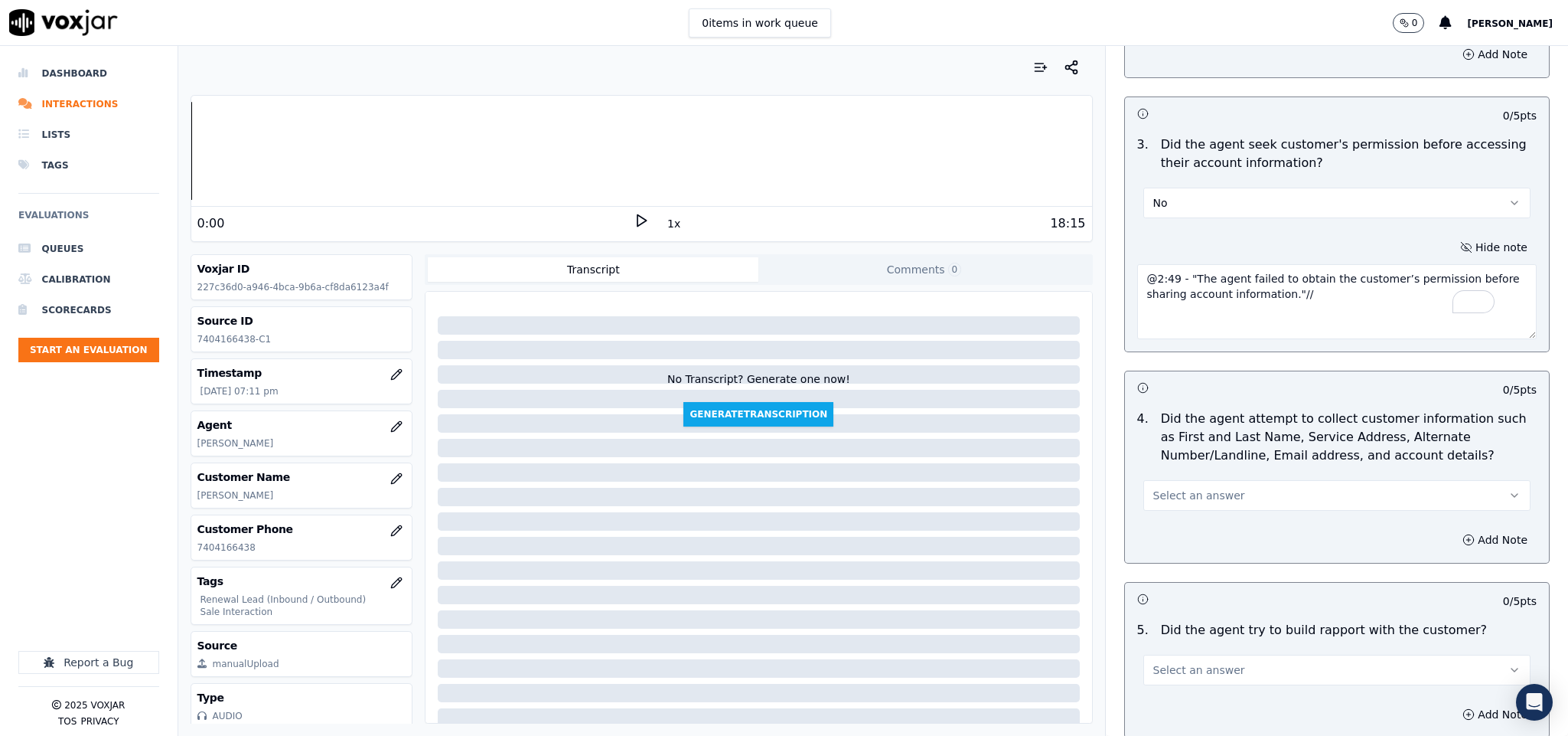
scroll to position [1492, 0]
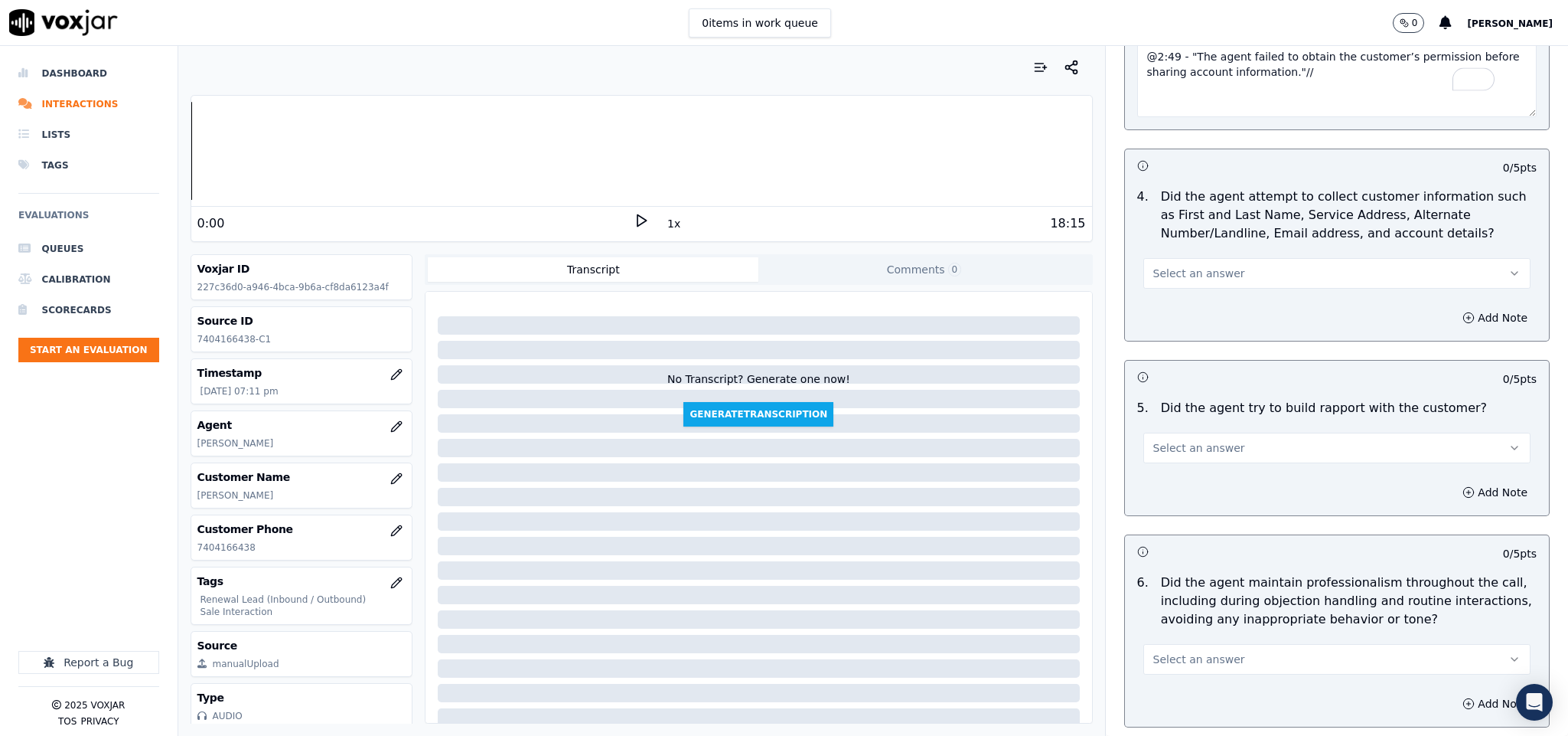
type textarea "@2:49 - "The agent failed to obtain the customer’s permission before sharing ac…"
drag, startPoint x: 1273, startPoint y: 258, endPoint x: 1250, endPoint y: 271, distance: 26.4
click at [1275, 258] on button "Select an answer" at bounding box center [1338, 273] width 388 height 31
click at [1194, 348] on div "N/A" at bounding box center [1299, 344] width 350 height 24
click at [1207, 440] on span "Select an answer" at bounding box center [1199, 448] width 92 height 16
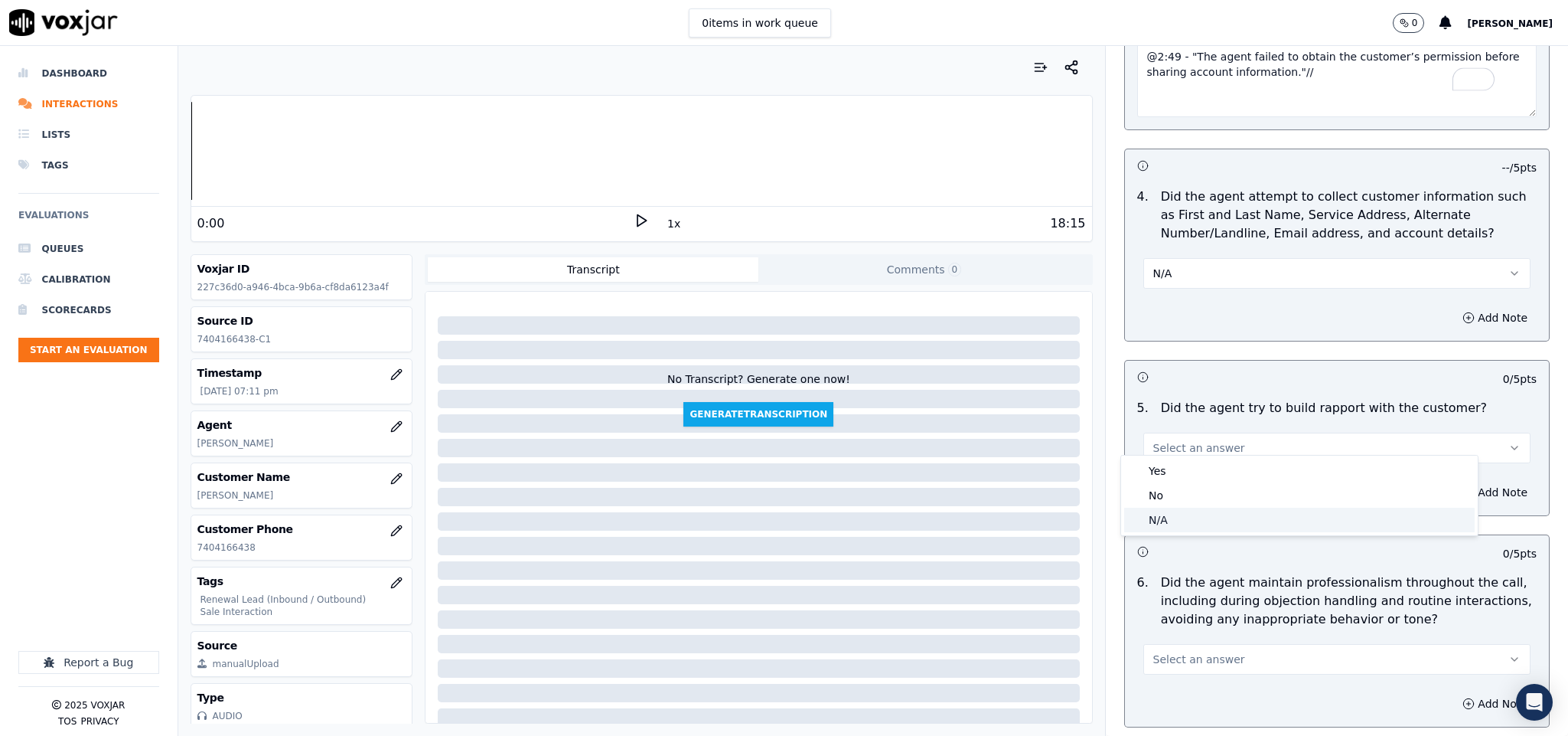
click at [1182, 515] on div "N/A" at bounding box center [1299, 520] width 350 height 24
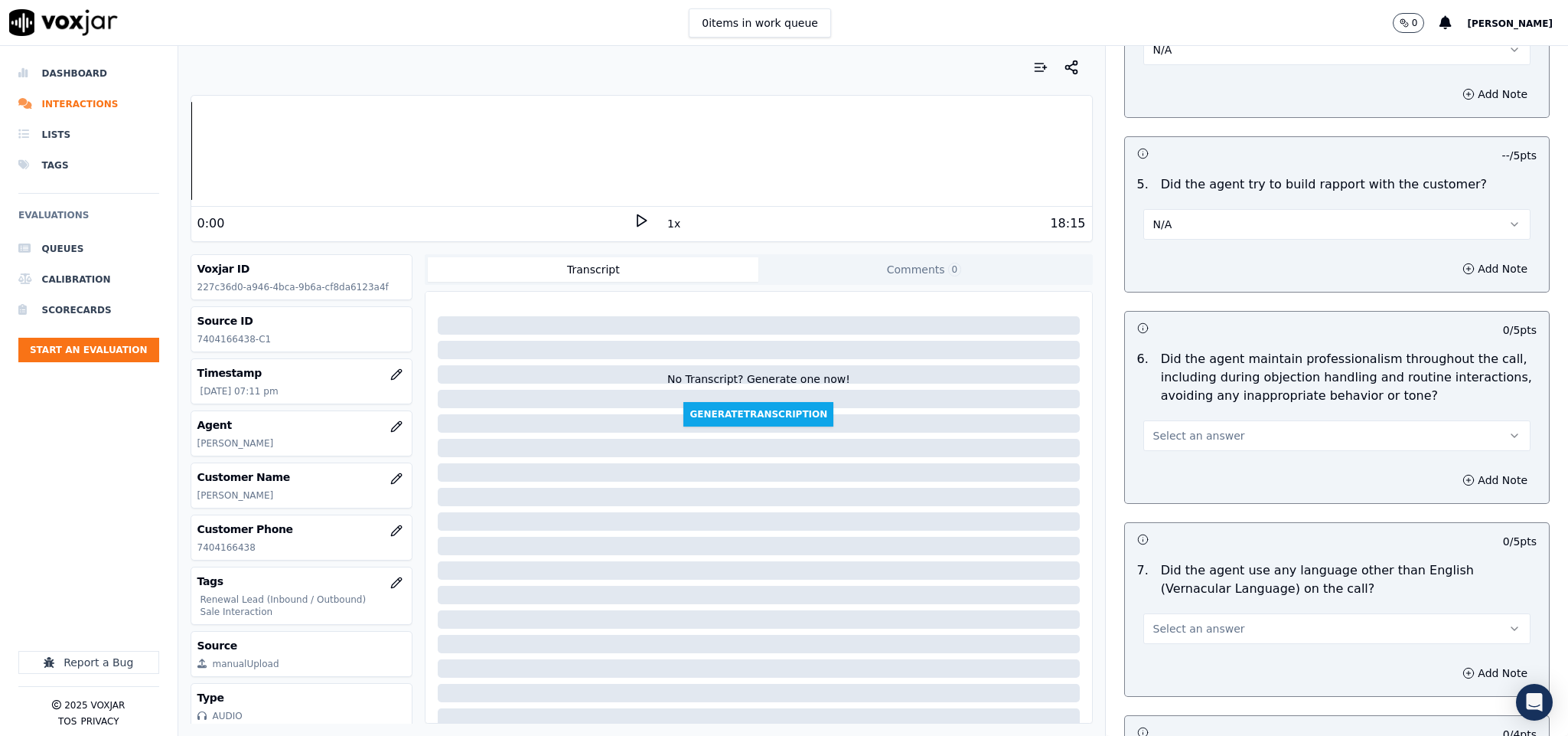
scroll to position [1723, 0]
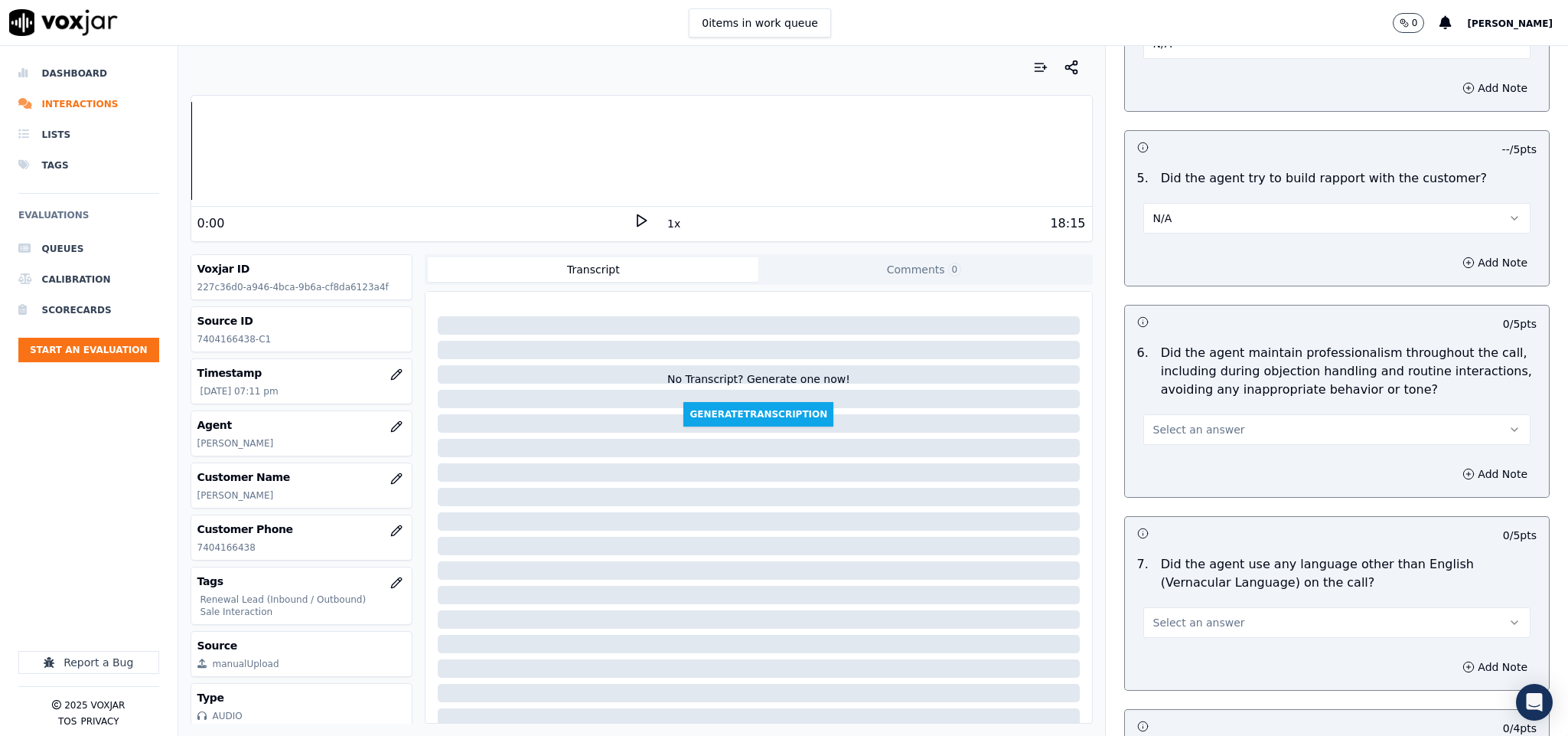
click at [1244, 414] on button "Select an answer" at bounding box center [1338, 429] width 388 height 31
click at [1181, 456] on div "Yes" at bounding box center [1299, 452] width 350 height 24
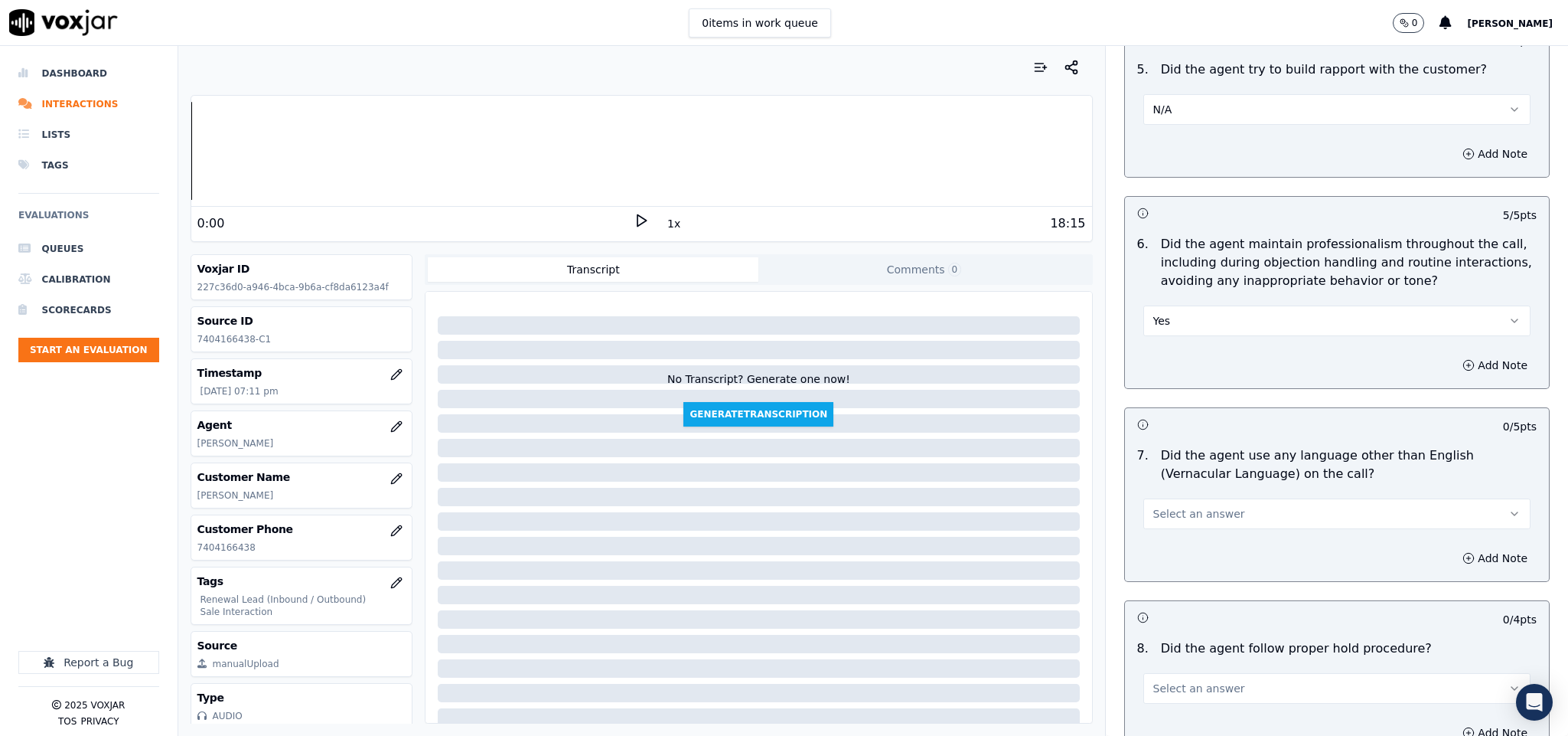
scroll to position [1952, 0]
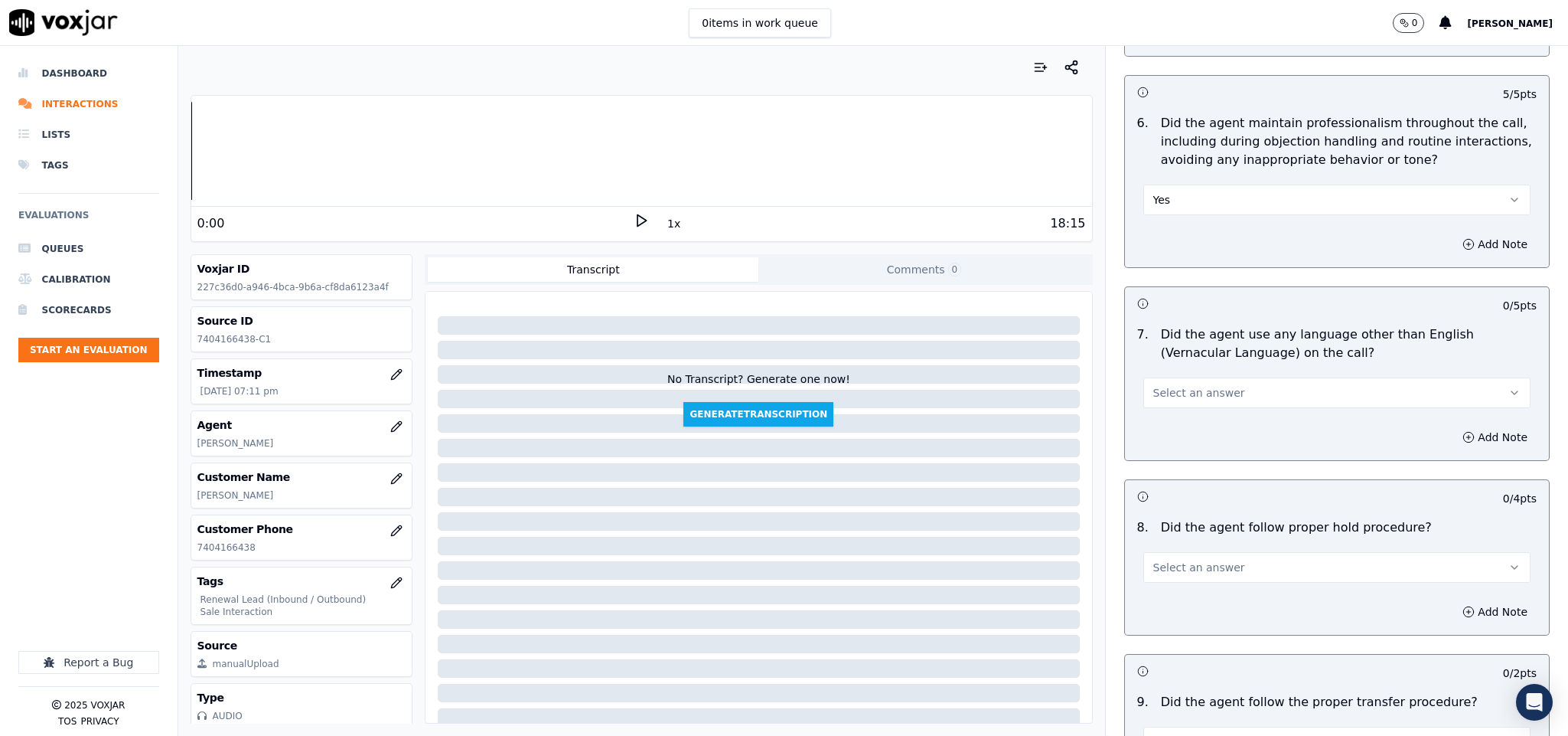
click at [1219, 377] on button "Select an answer" at bounding box center [1338, 392] width 388 height 31
click at [1181, 438] on div "No" at bounding box center [1299, 441] width 350 height 24
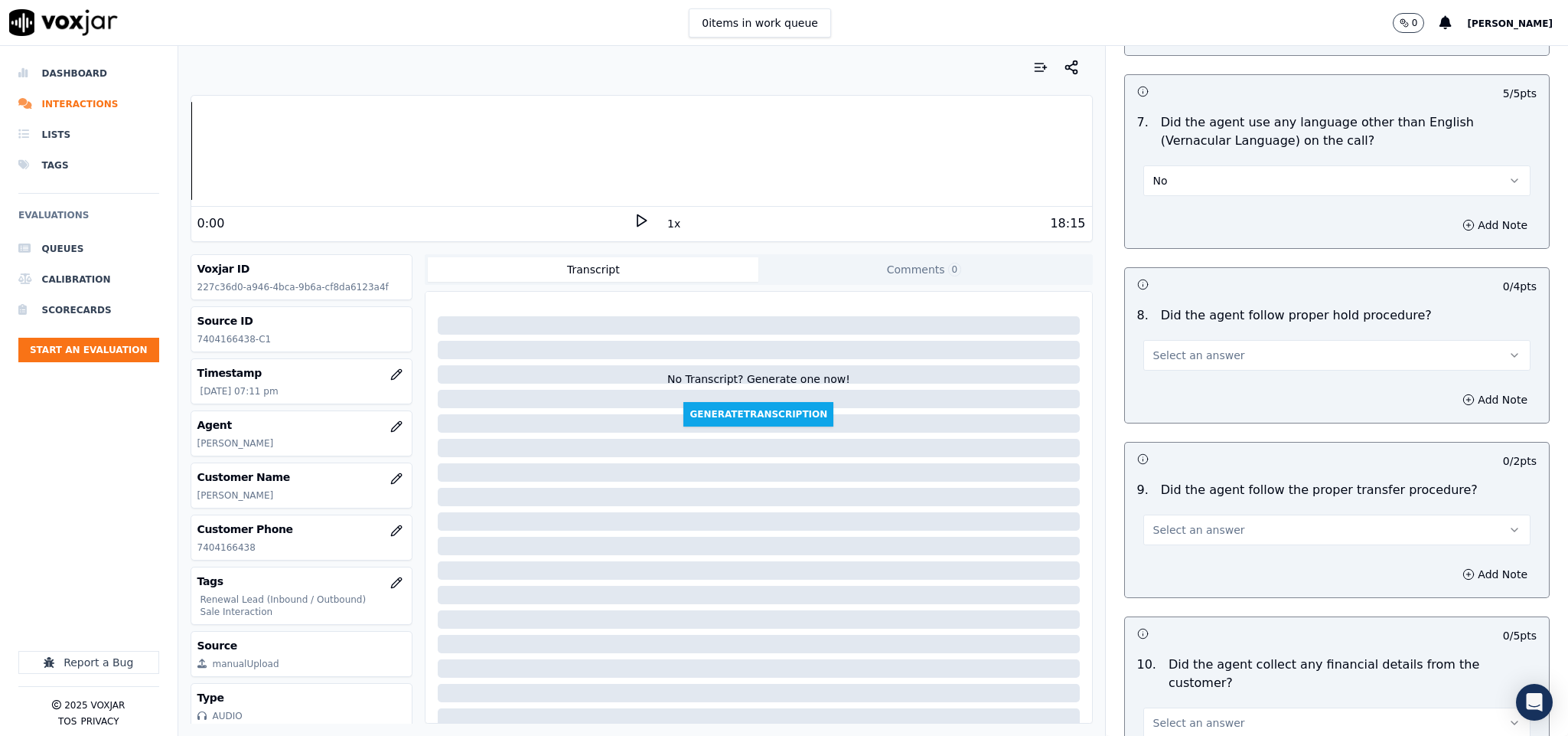
scroll to position [2182, 0]
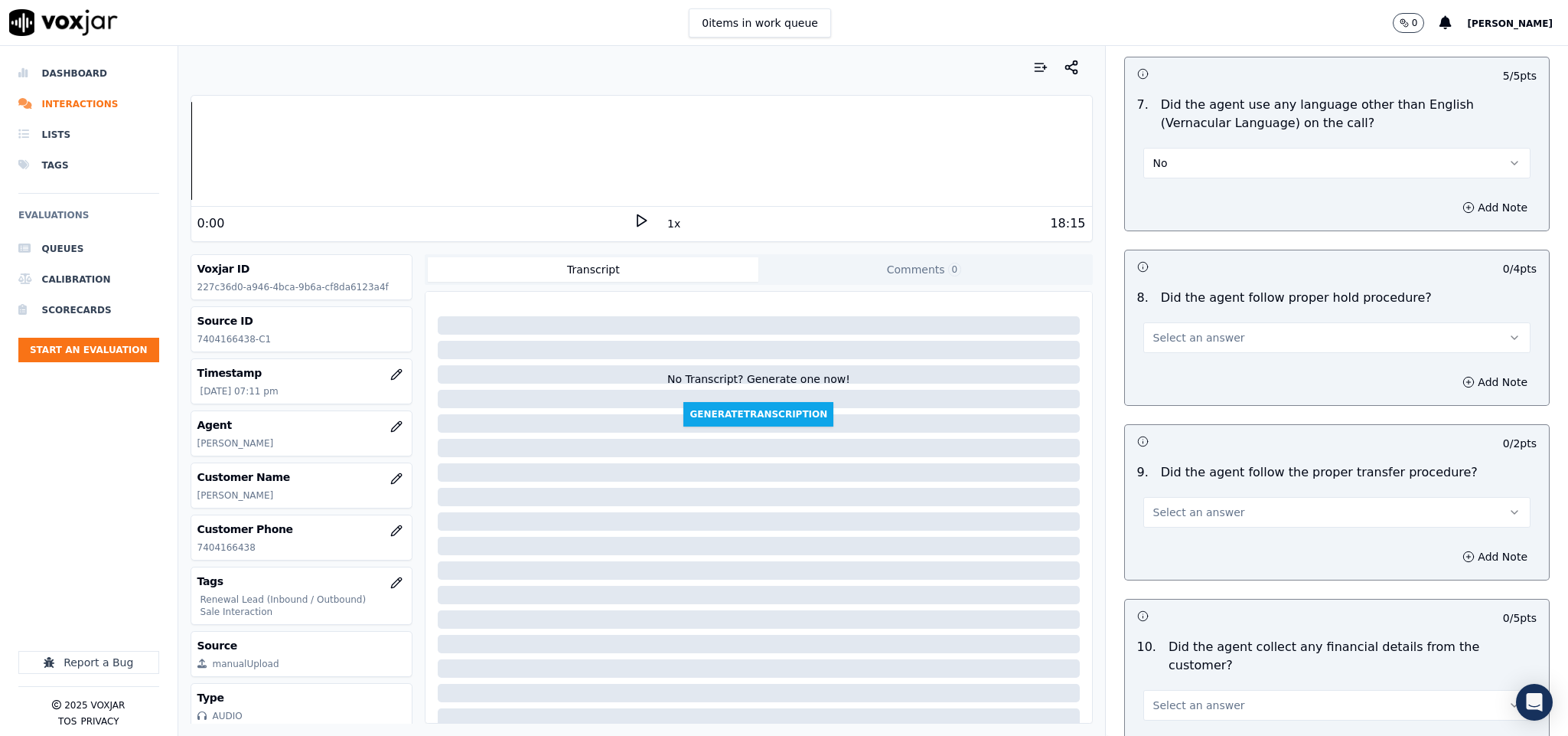
drag, startPoint x: 1187, startPoint y: 324, endPoint x: 1179, endPoint y: 343, distance: 20.6
click at [1188, 330] on span "Select an answer" at bounding box center [1199, 337] width 92 height 16
click at [1165, 386] on div "No" at bounding box center [1299, 386] width 350 height 24
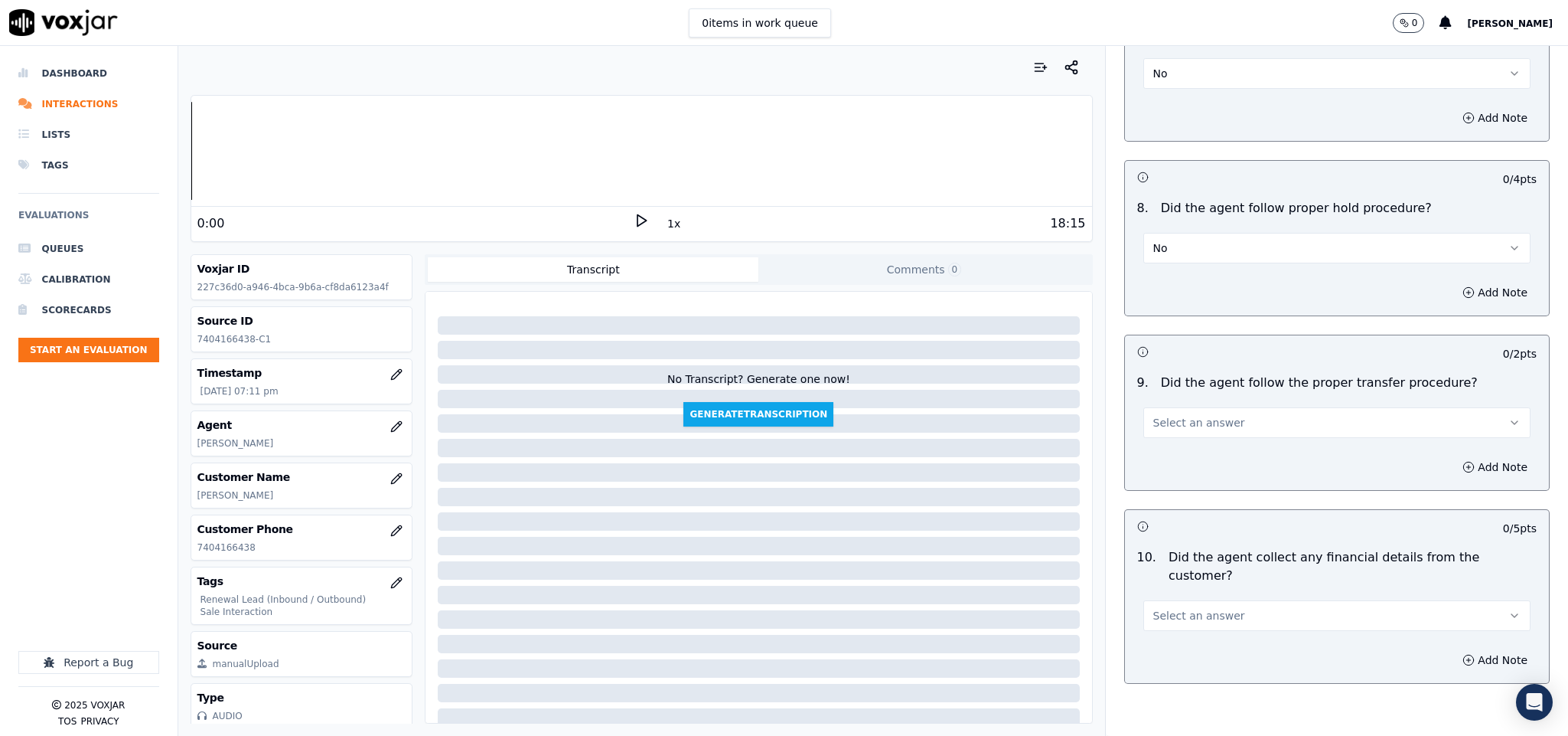
scroll to position [2411, 0]
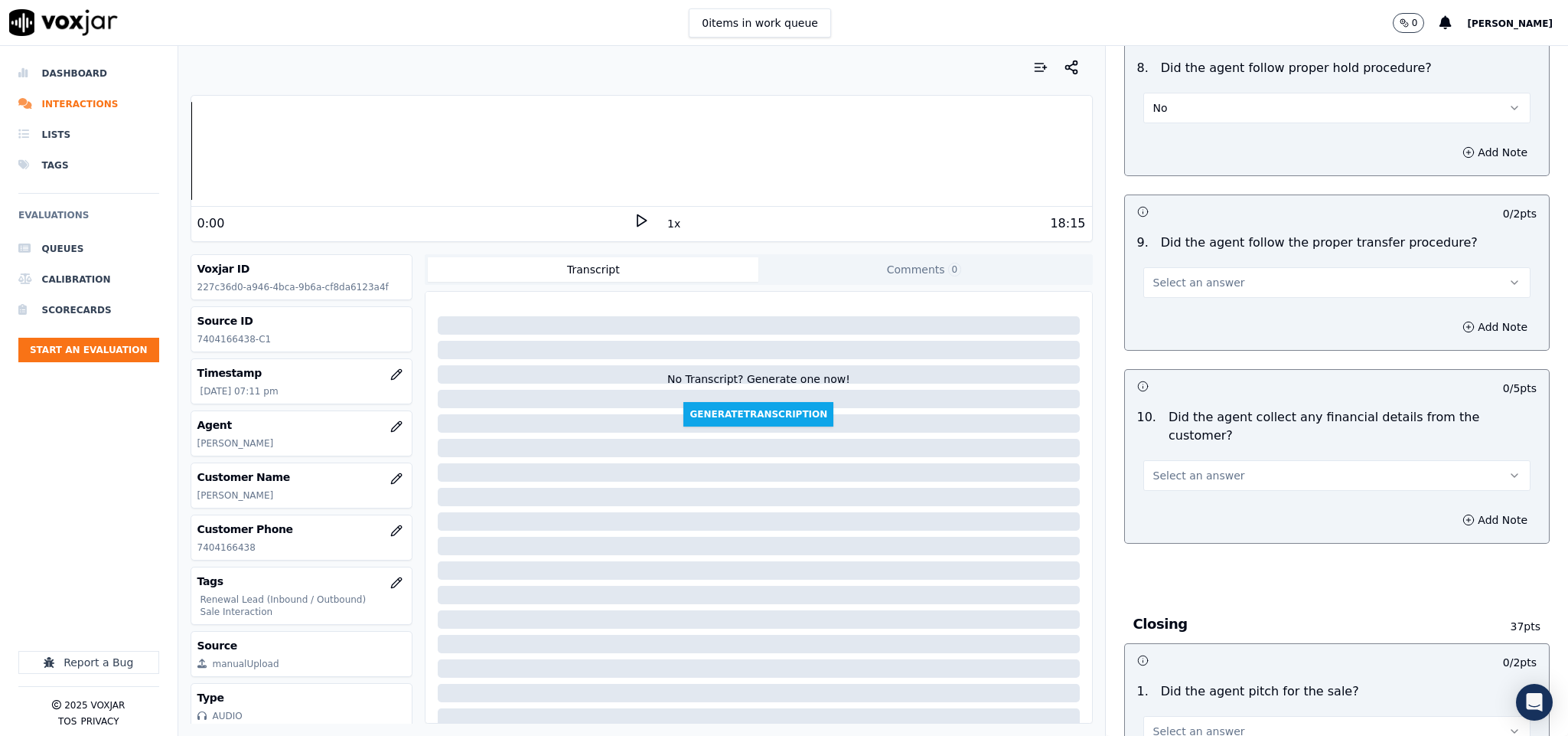
click at [1185, 101] on button "No" at bounding box center [1338, 107] width 388 height 31
click at [1181, 124] on div "Yes" at bounding box center [1299, 132] width 350 height 24
click at [1219, 278] on button "Select an answer" at bounding box center [1338, 282] width 388 height 31
click at [1178, 313] on div "Yes" at bounding box center [1299, 308] width 350 height 24
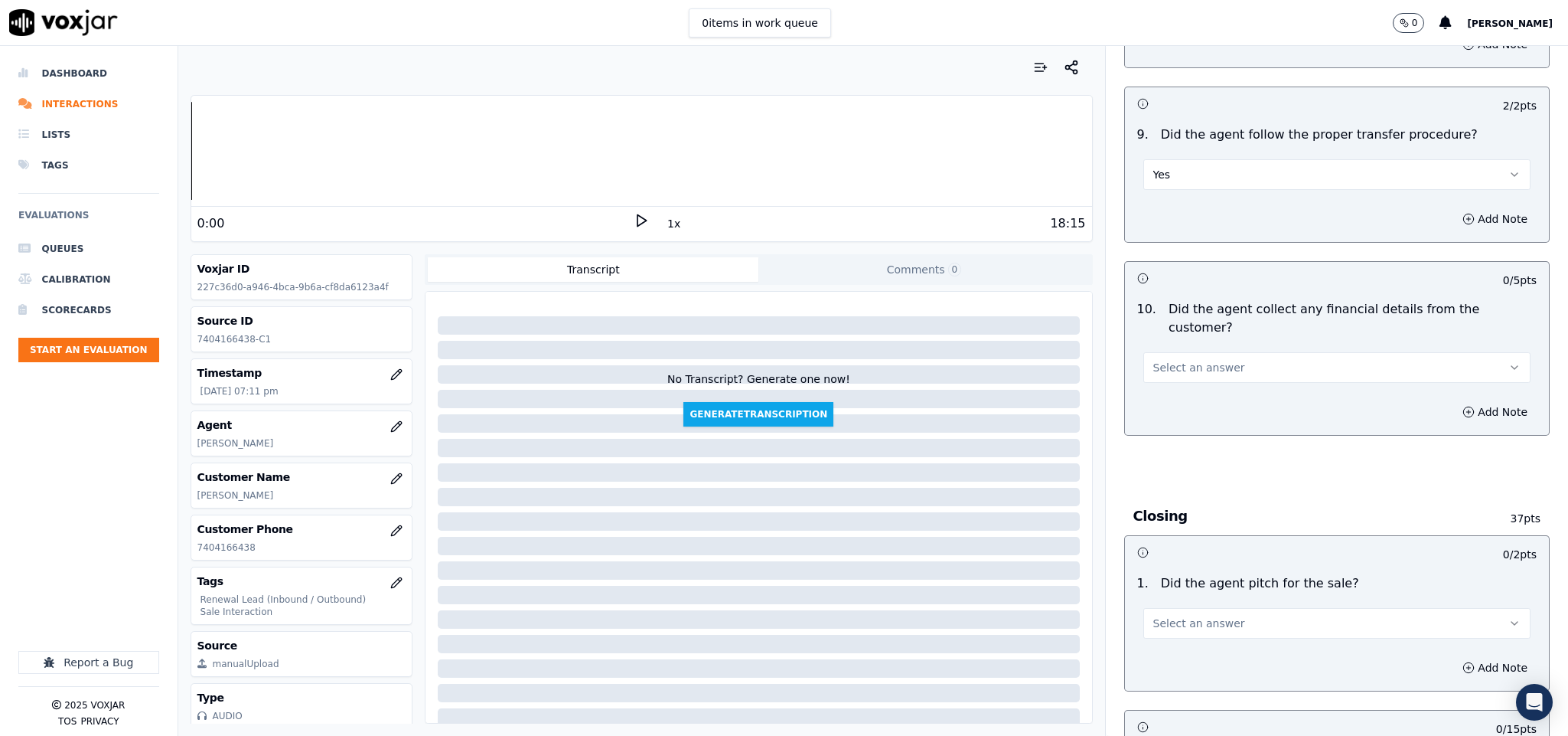
scroll to position [2641, 0]
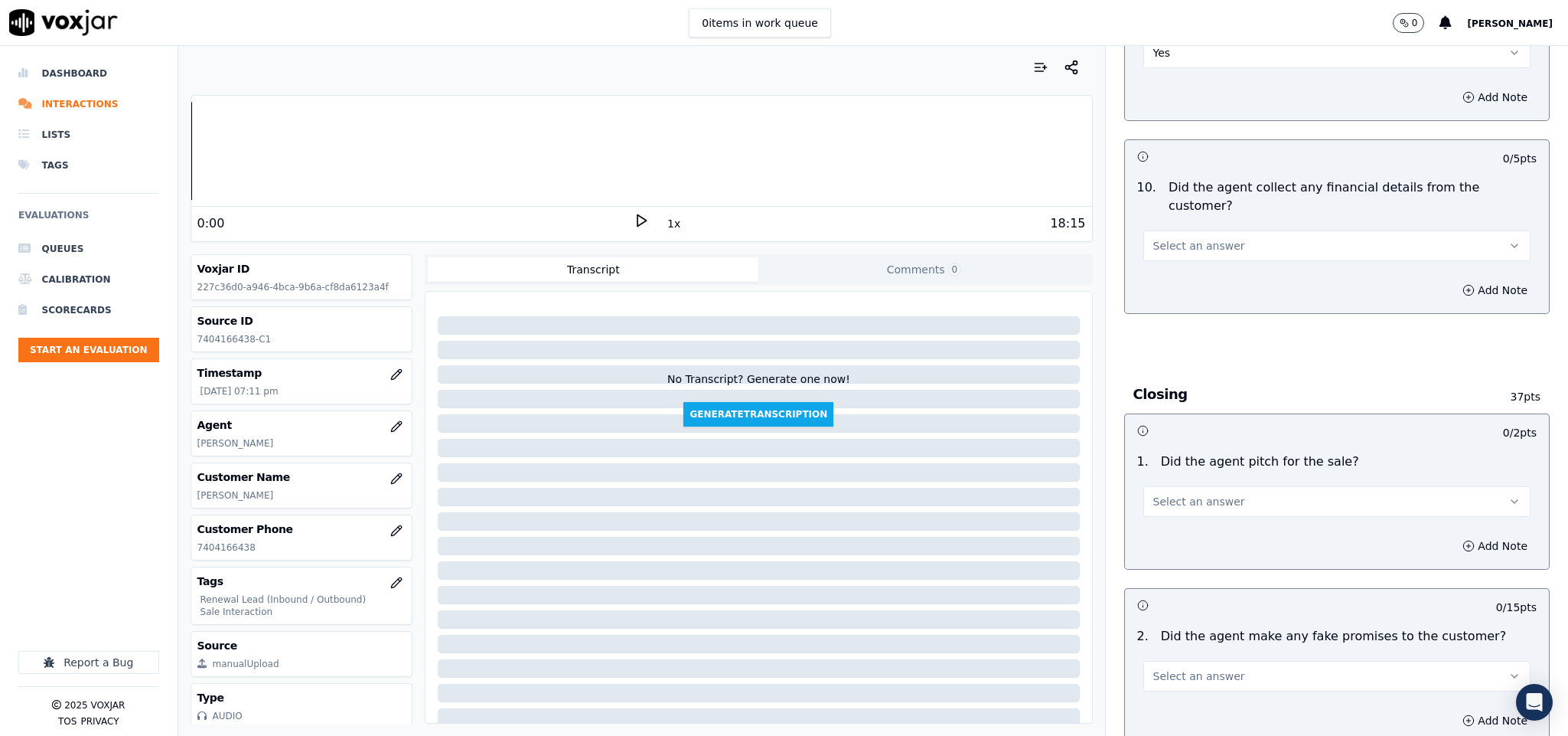
click at [1231, 230] on button "Select an answer" at bounding box center [1338, 245] width 388 height 31
click at [1181, 283] on div "No" at bounding box center [1299, 277] width 350 height 24
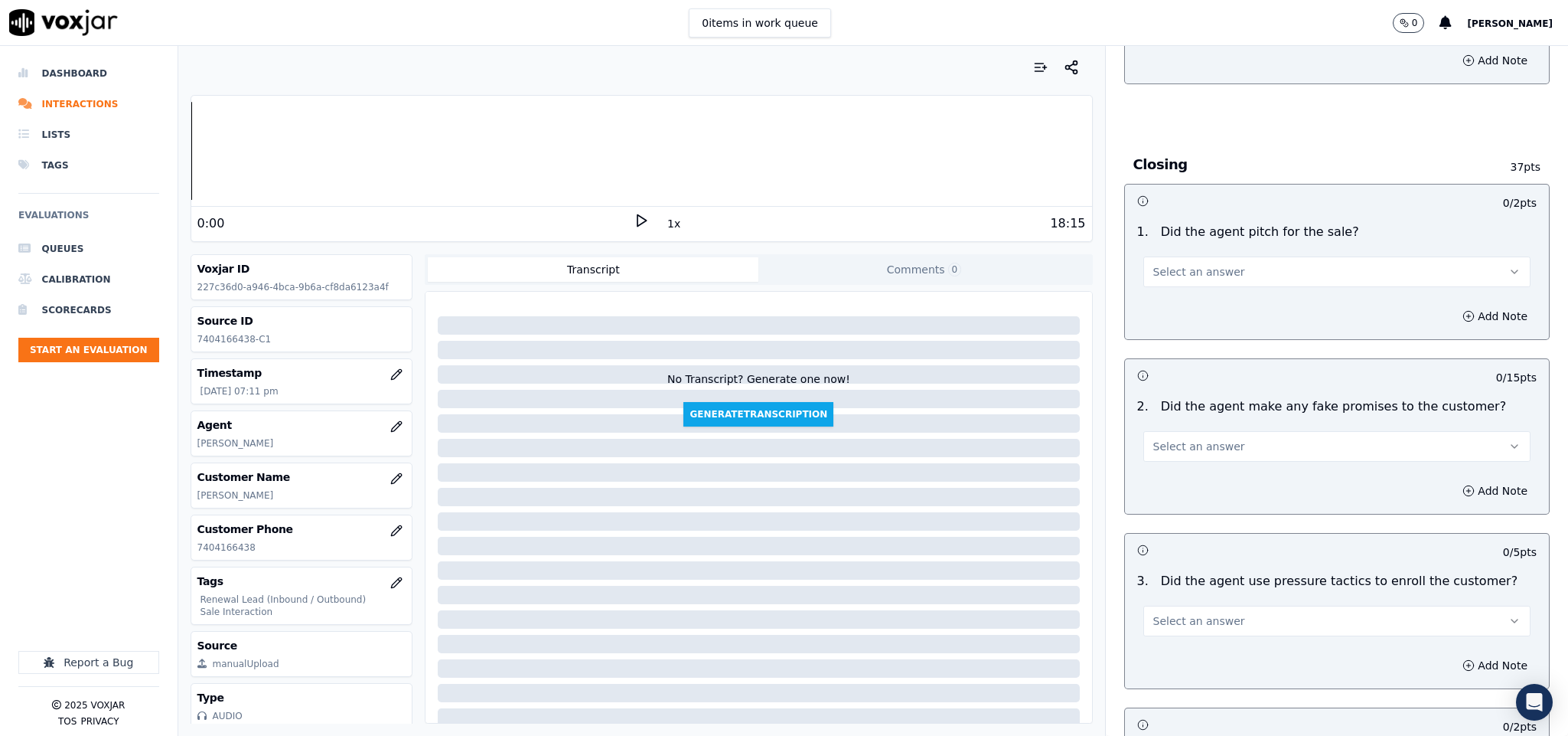
click at [1221, 256] on button "Select an answer" at bounding box center [1338, 271] width 388 height 31
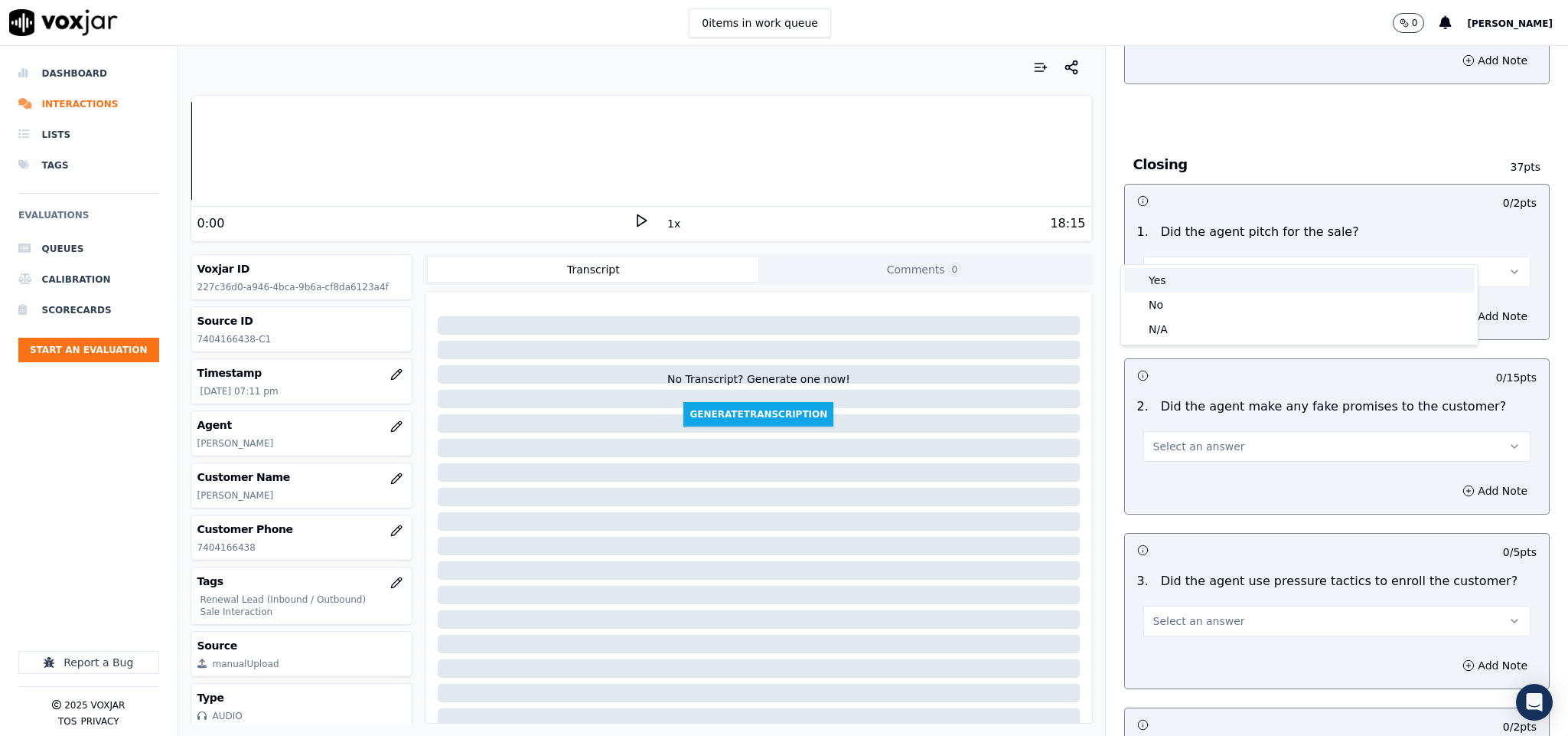
click at [1197, 278] on div "Yes" at bounding box center [1299, 280] width 350 height 24
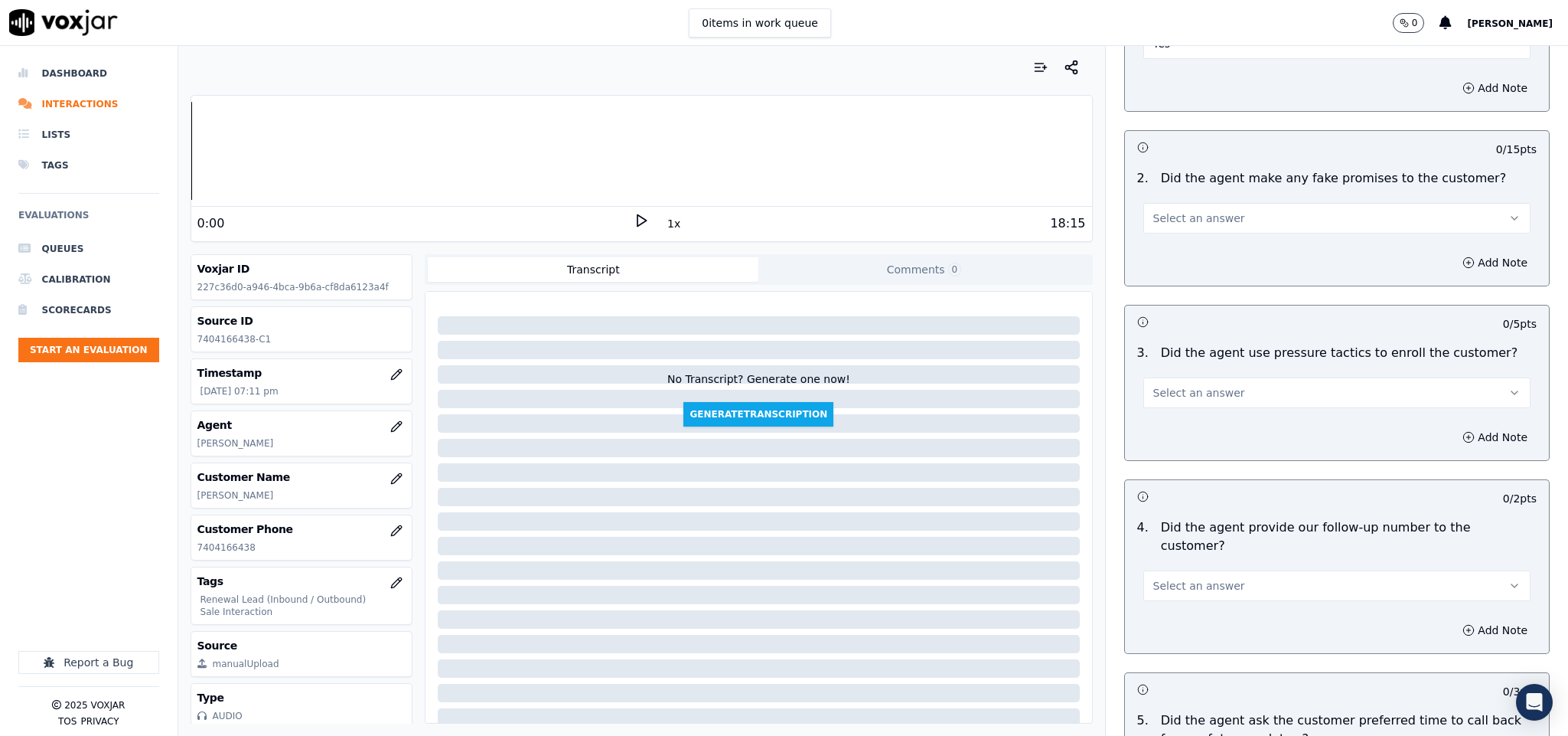
scroll to position [3100, 0]
click at [1240, 202] on button "Select an answer" at bounding box center [1338, 216] width 388 height 31
click at [1193, 252] on div "No" at bounding box center [1299, 250] width 350 height 24
click at [1226, 376] on button "Select an answer" at bounding box center [1338, 391] width 388 height 31
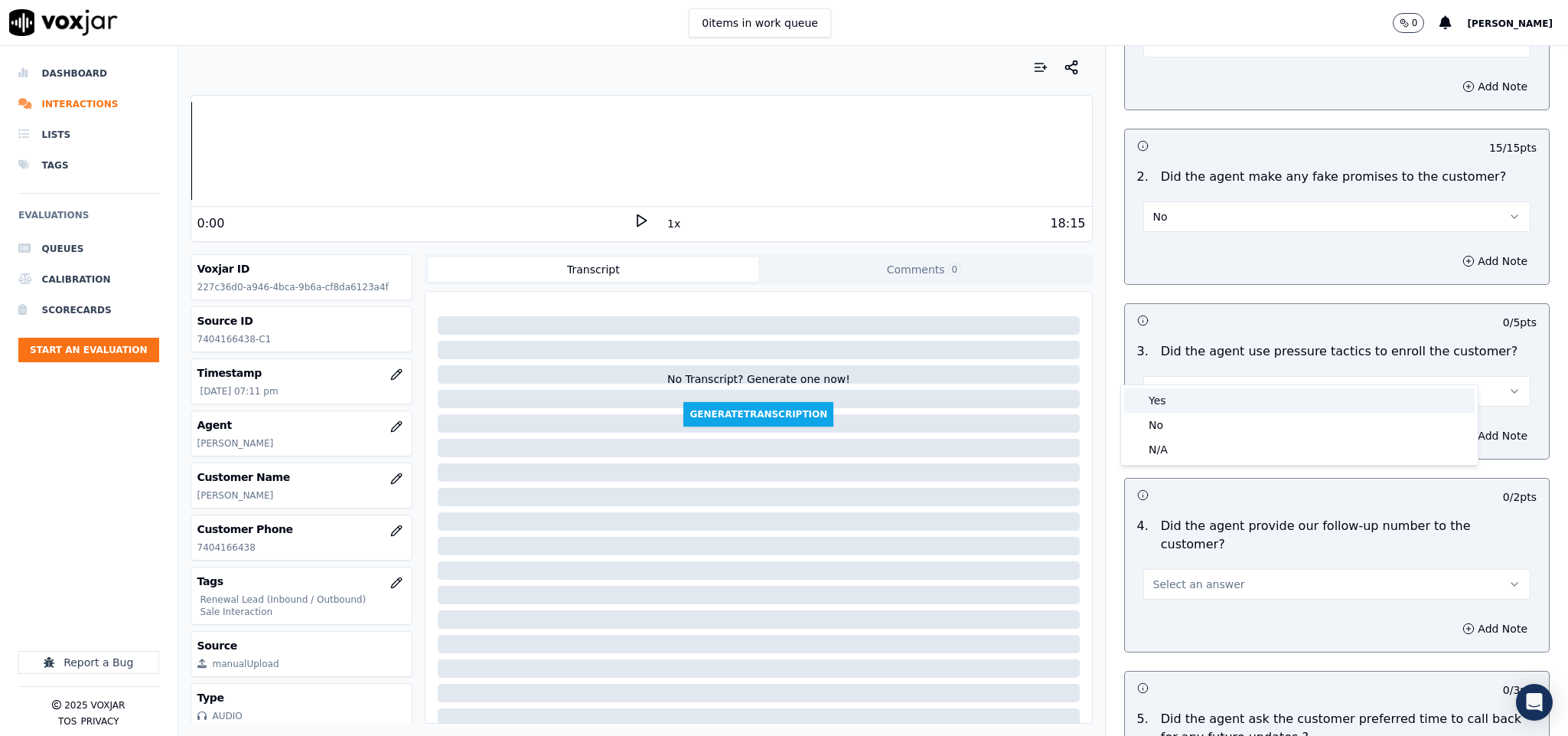
click at [1193, 419] on div "No" at bounding box center [1299, 424] width 350 height 24
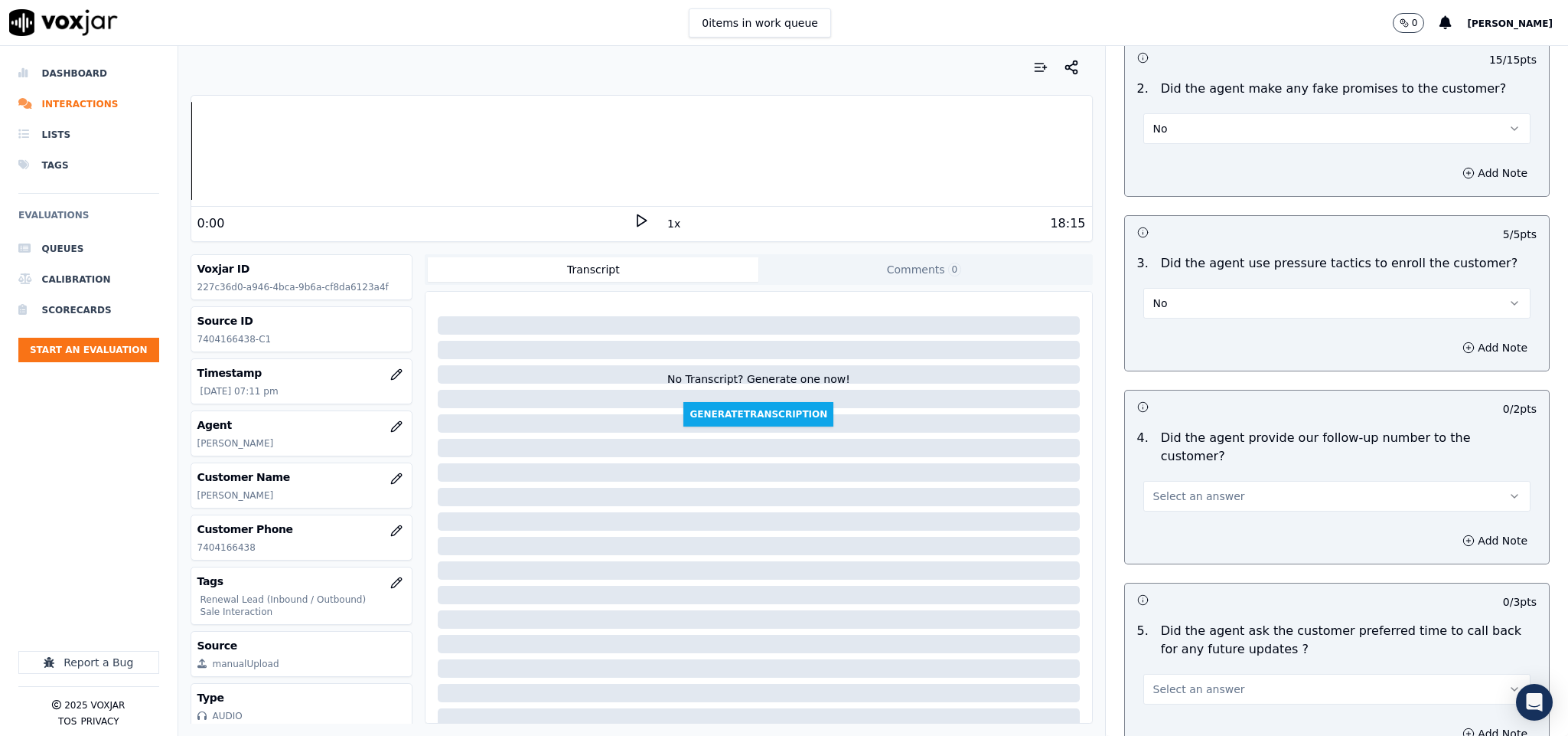
scroll to position [3330, 0]
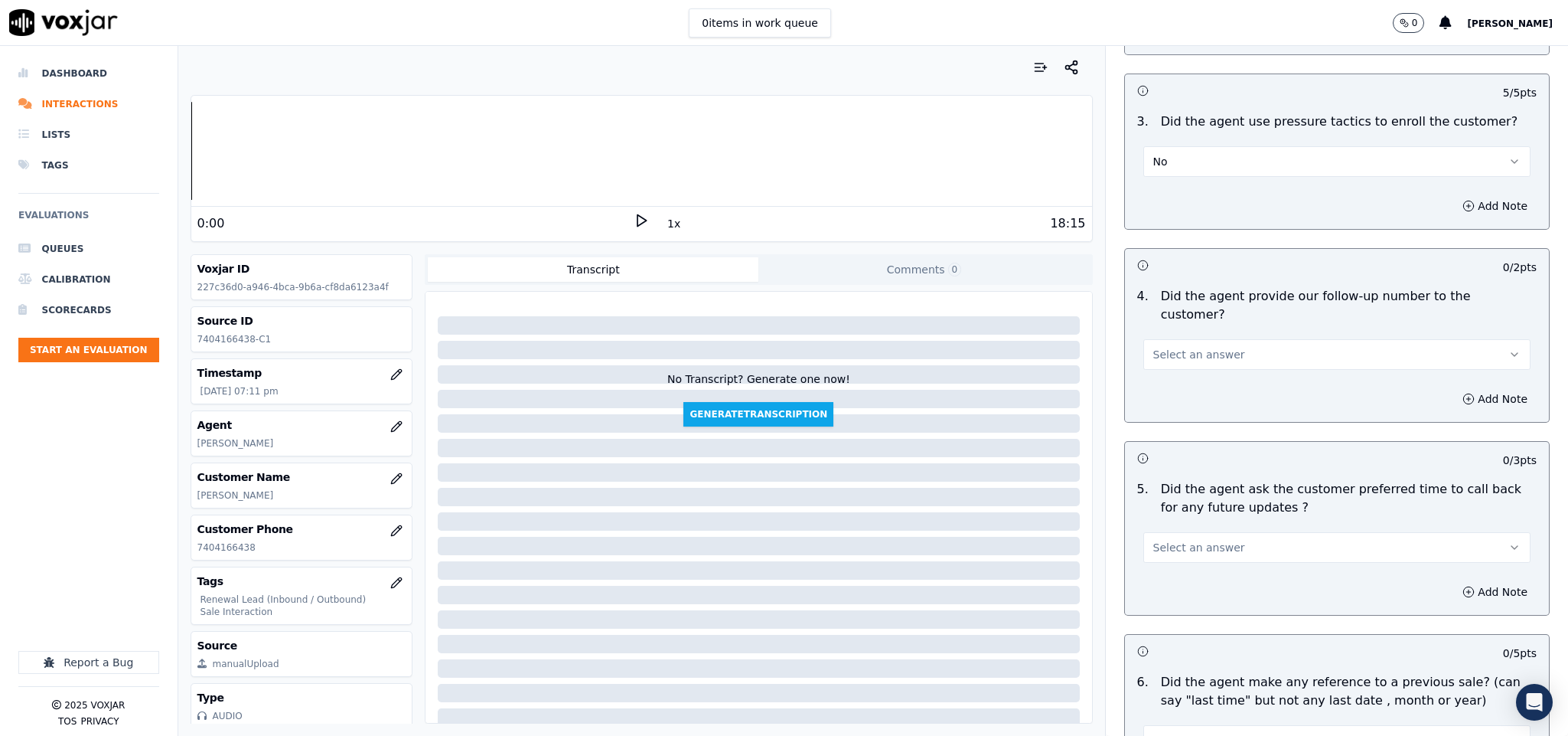
click at [1196, 347] on span "Select an answer" at bounding box center [1199, 354] width 92 height 16
click at [1164, 354] on div "Yes" at bounding box center [1299, 346] width 350 height 24
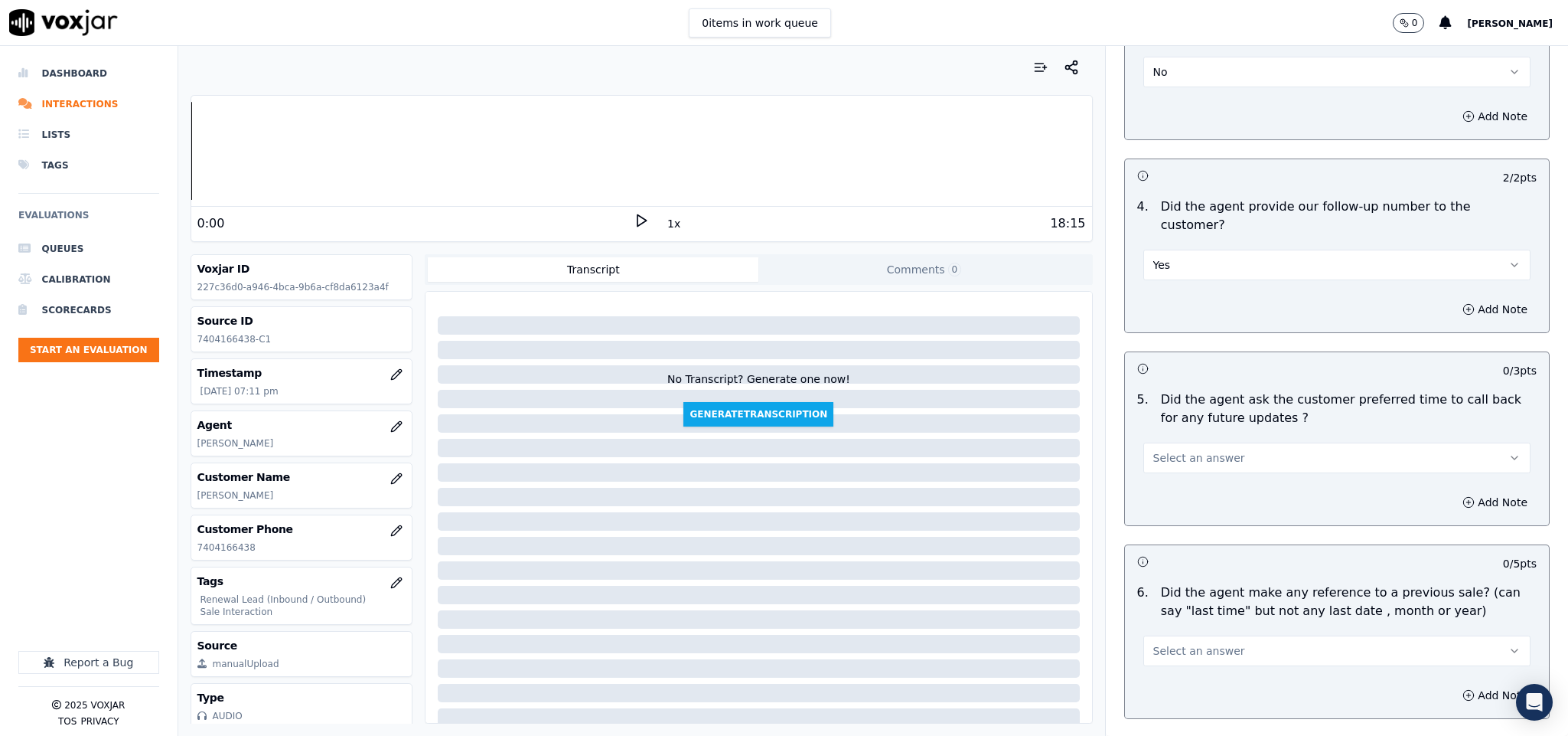
scroll to position [3560, 0]
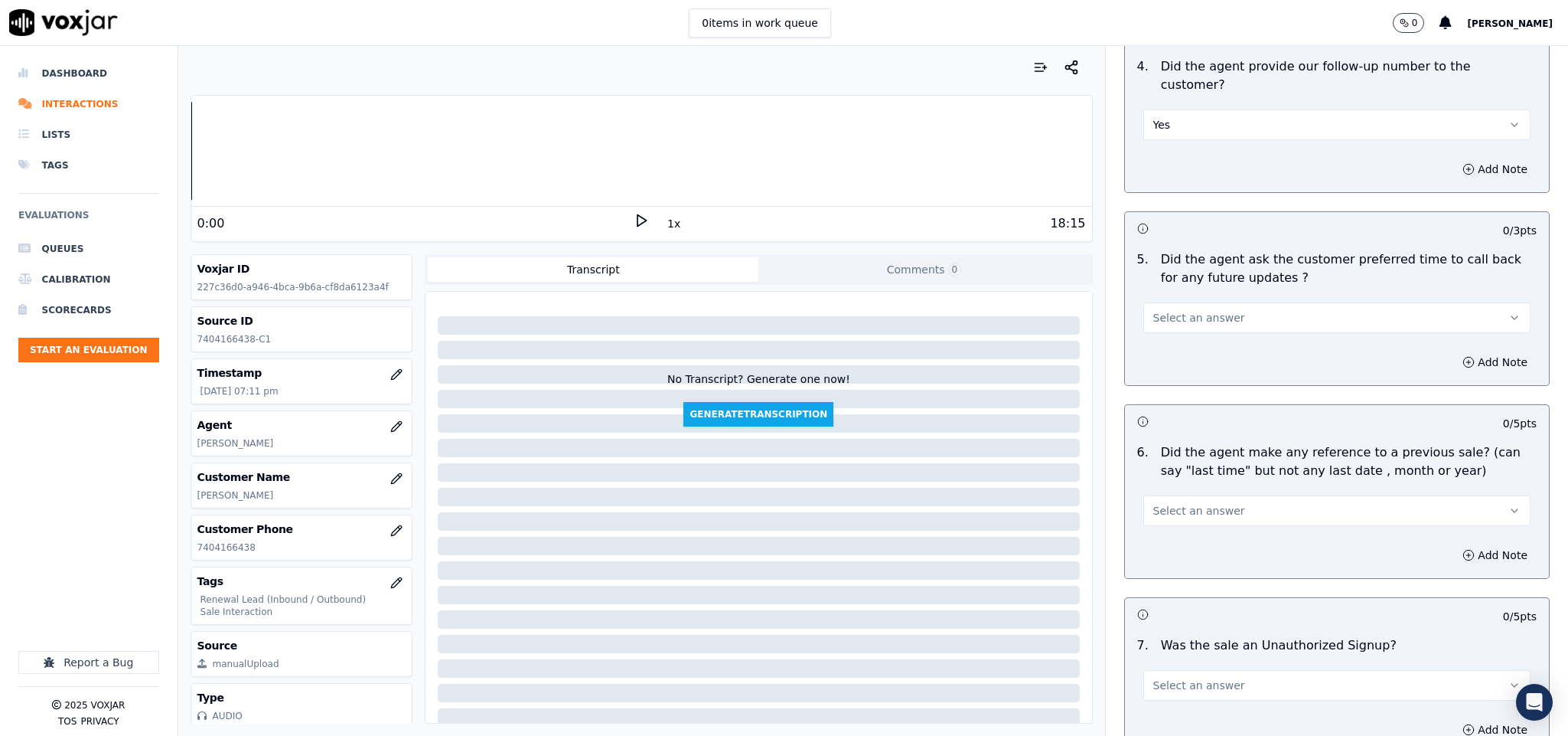
click at [1216, 302] on button "Select an answer" at bounding box center [1338, 317] width 388 height 31
click at [1181, 354] on div "N/A" at bounding box center [1299, 359] width 350 height 24
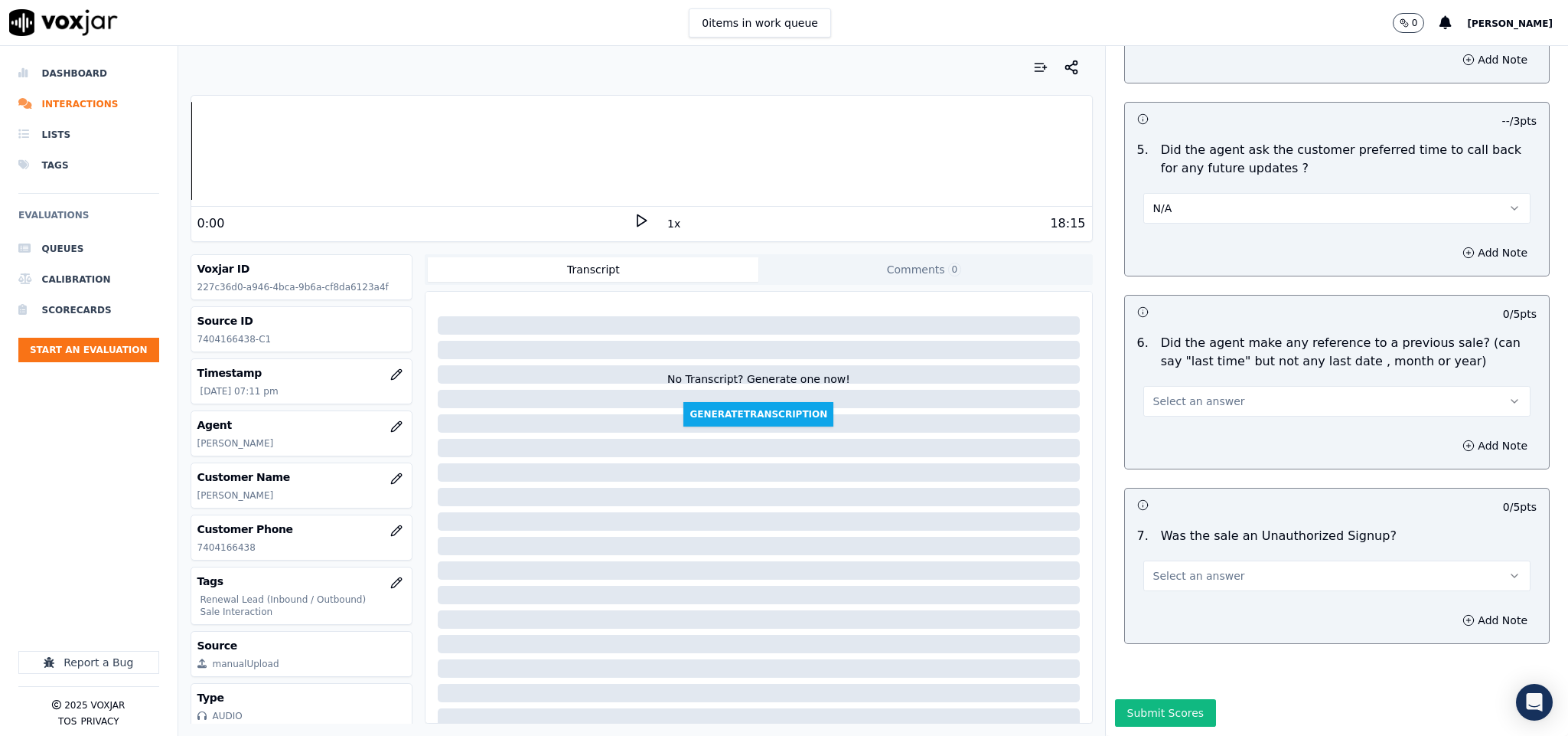
scroll to position [3679, 0]
click at [1231, 386] on button "Select an answer" at bounding box center [1338, 400] width 388 height 31
click at [1181, 409] on div "No" at bounding box center [1299, 409] width 350 height 24
drag, startPoint x: 1243, startPoint y: 532, endPoint x: 1201, endPoint y: 541, distance: 43.0
click at [1243, 560] on button "Select an answer" at bounding box center [1338, 575] width 388 height 31
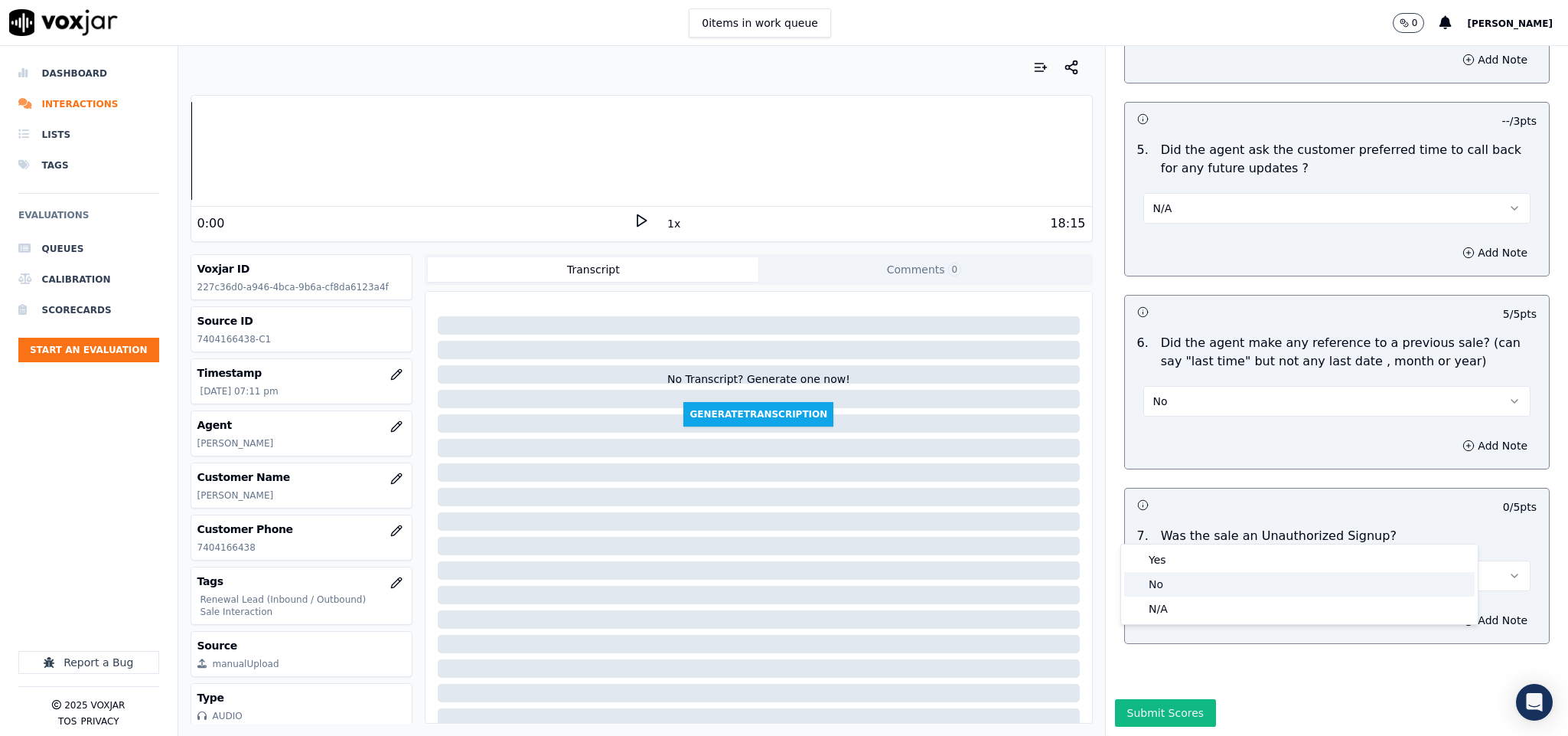
click at [1179, 582] on div "No" at bounding box center [1299, 583] width 350 height 24
click at [1158, 699] on button "Submit Scores" at bounding box center [1166, 713] width 102 height 28
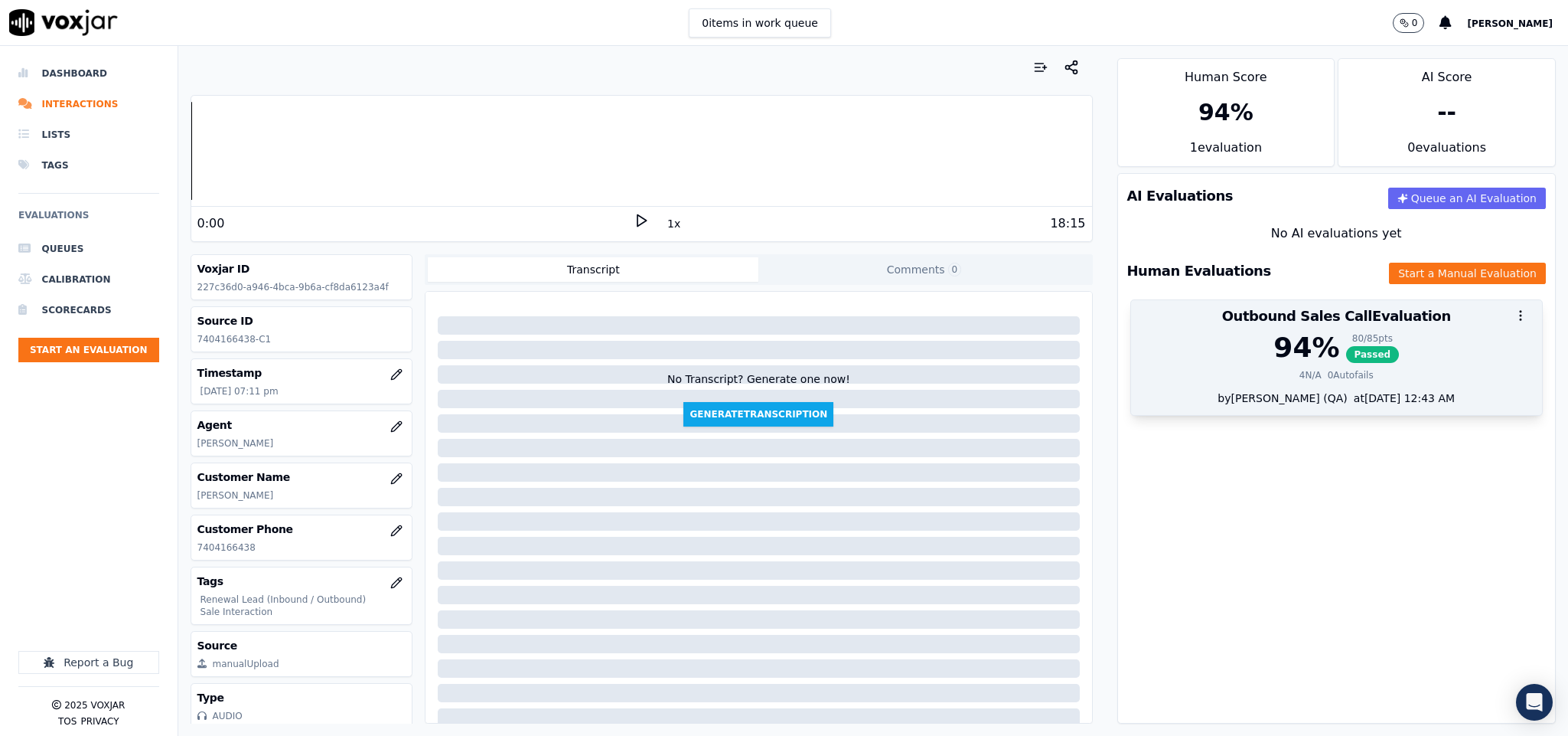
click at [1346, 345] on div "80 / 85 pts" at bounding box center [1373, 337] width 54 height 12
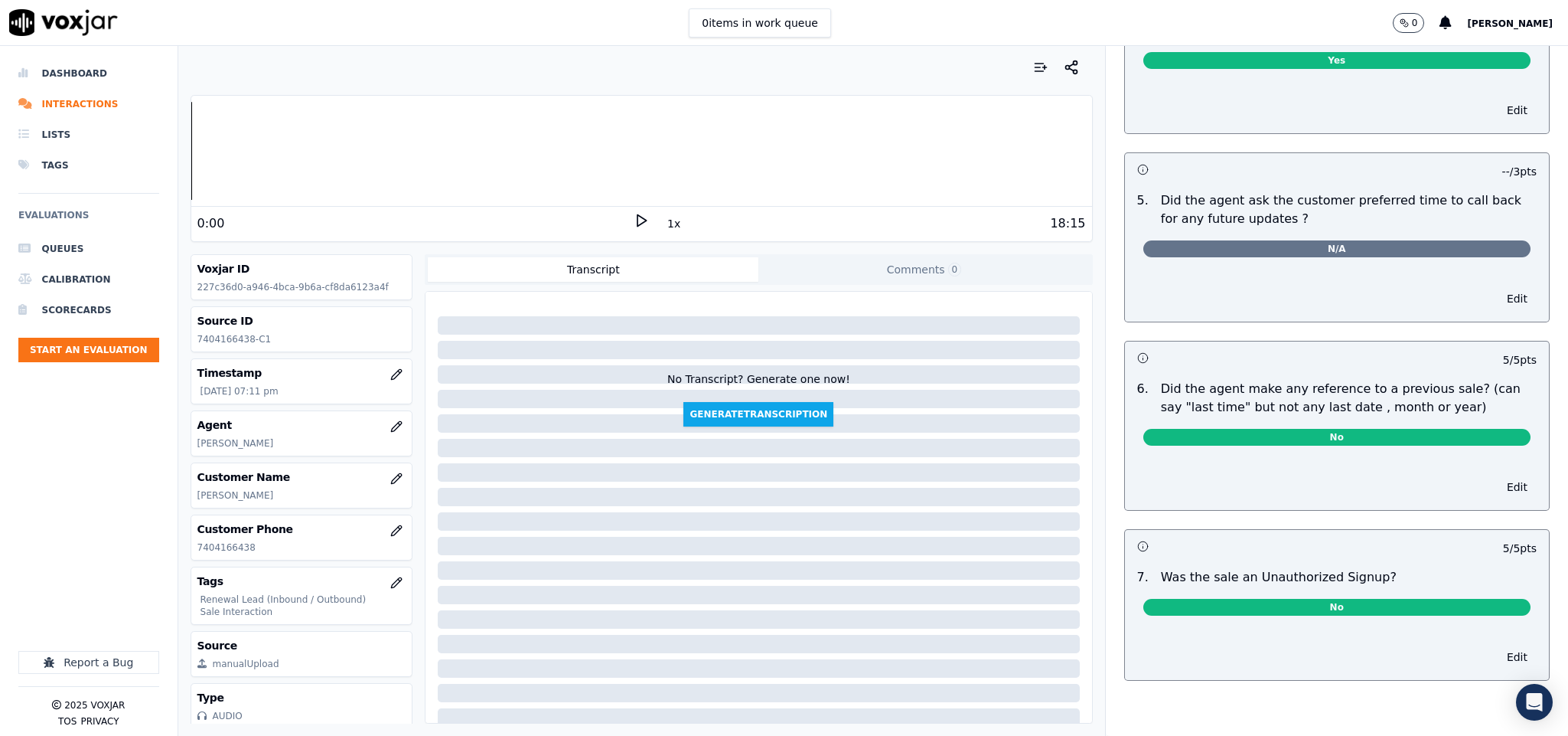
scroll to position [0, 0]
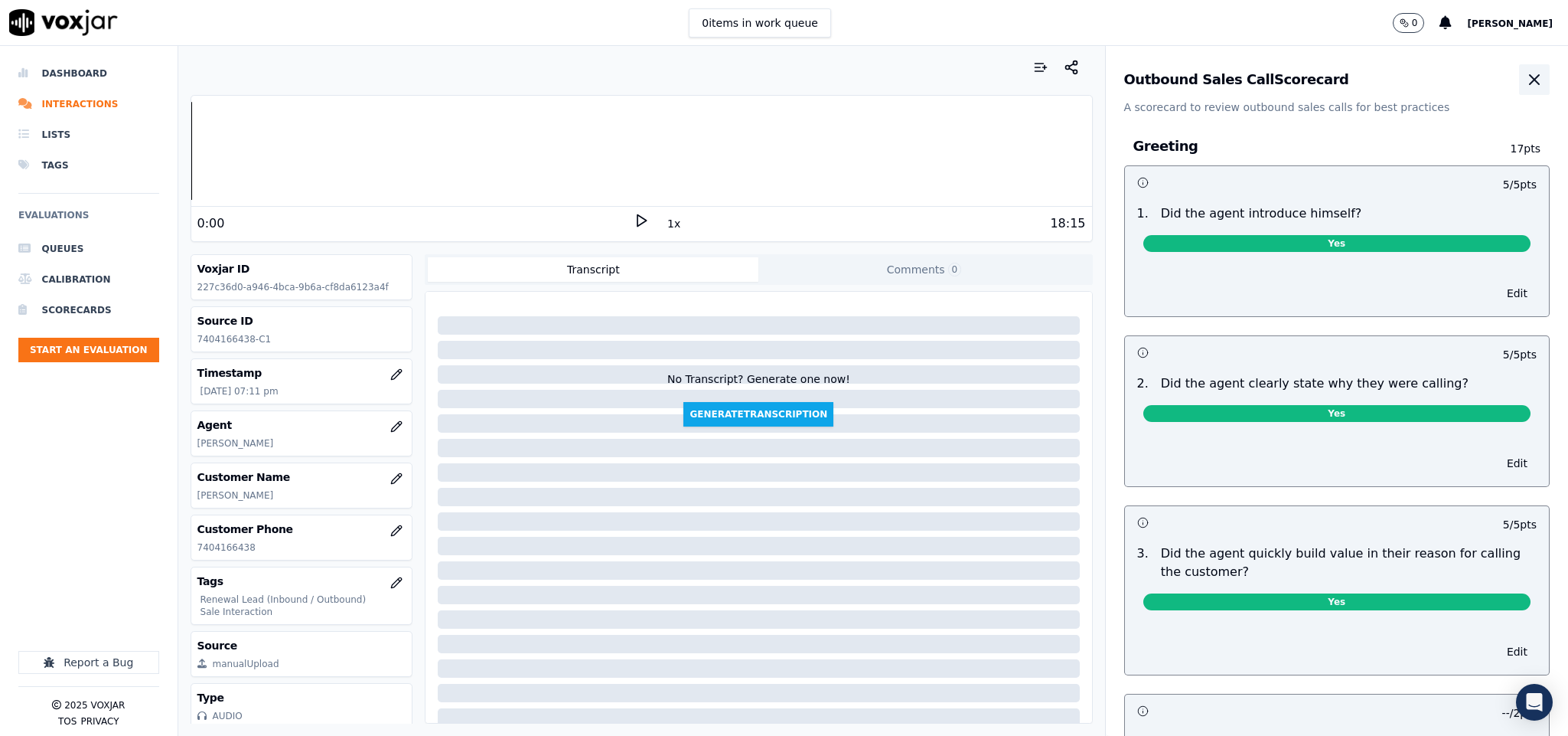
click at [1525, 79] on icon "button" at bounding box center [1535, 80] width 18 height 18
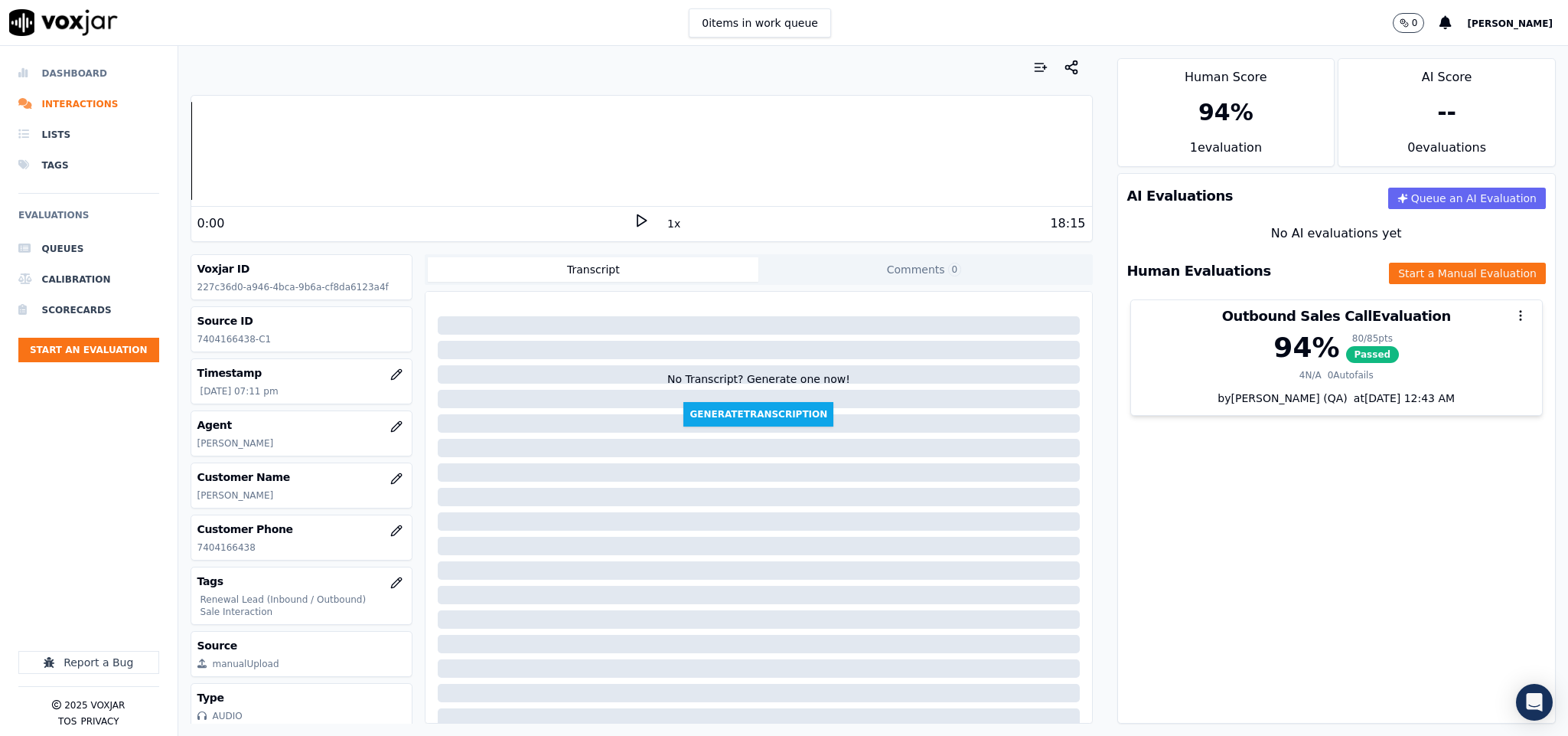
click at [82, 71] on li "Dashboard" at bounding box center [89, 73] width 141 height 31
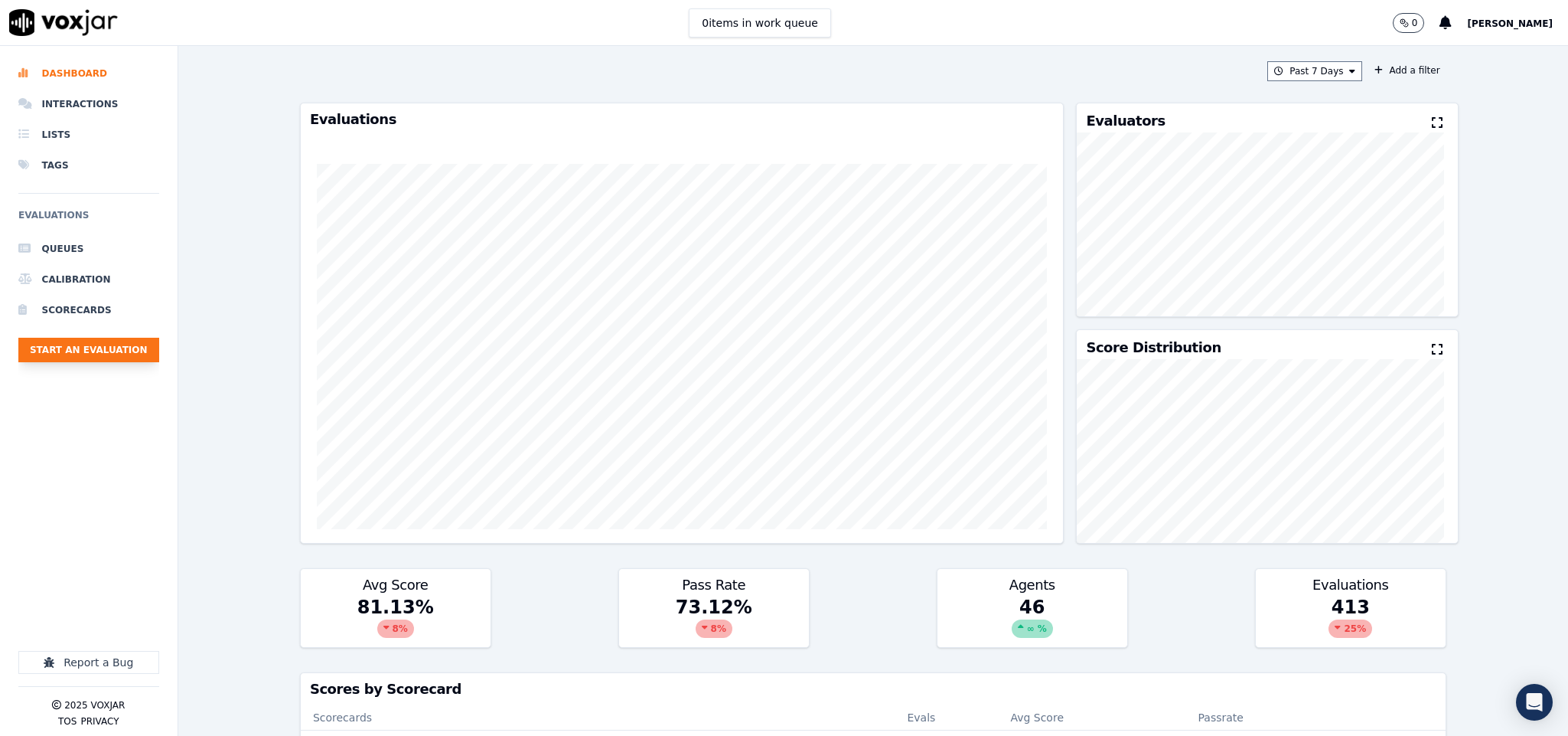
click at [83, 342] on button "Start an Evaluation" at bounding box center [89, 350] width 141 height 24
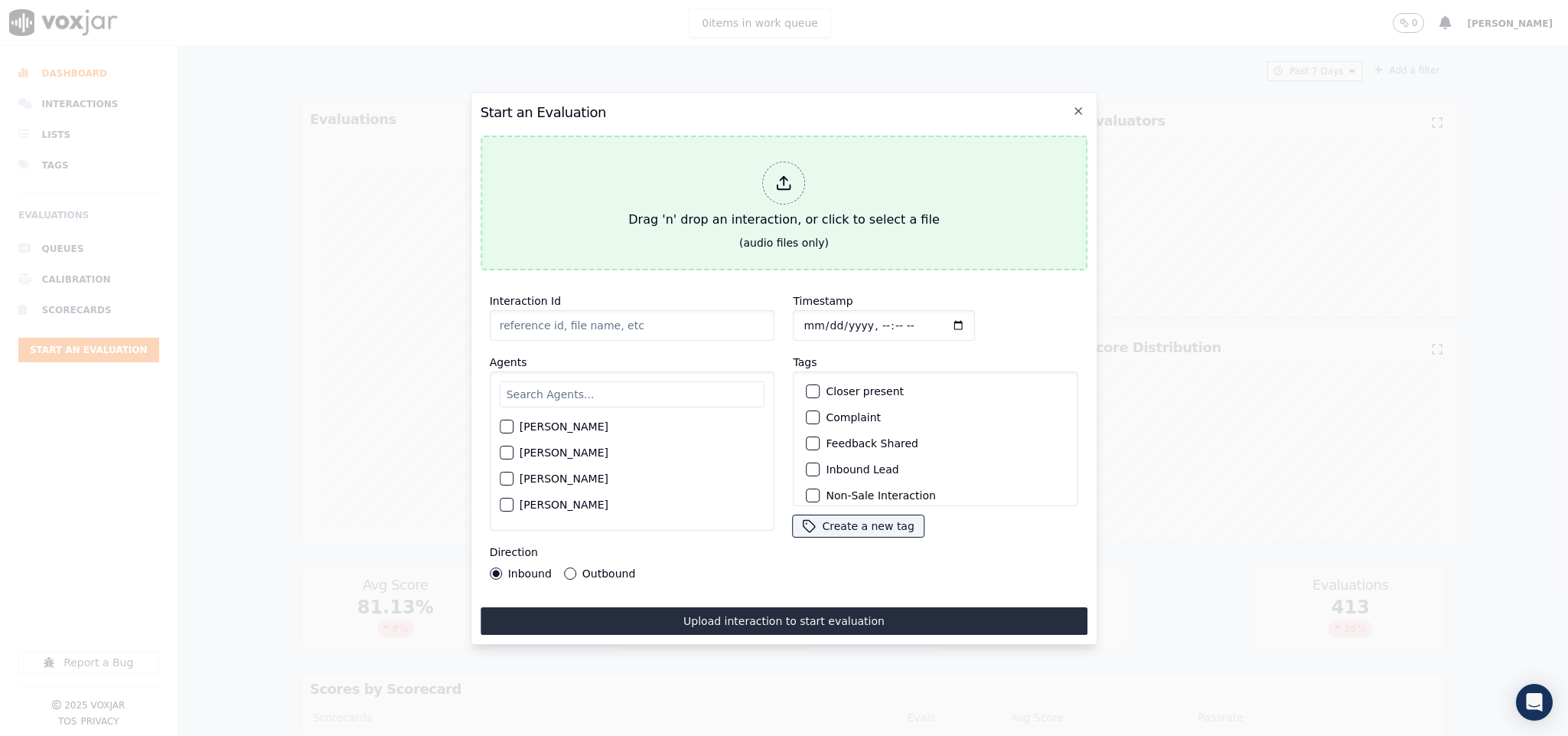
click at [794, 187] on div at bounding box center [784, 183] width 43 height 43
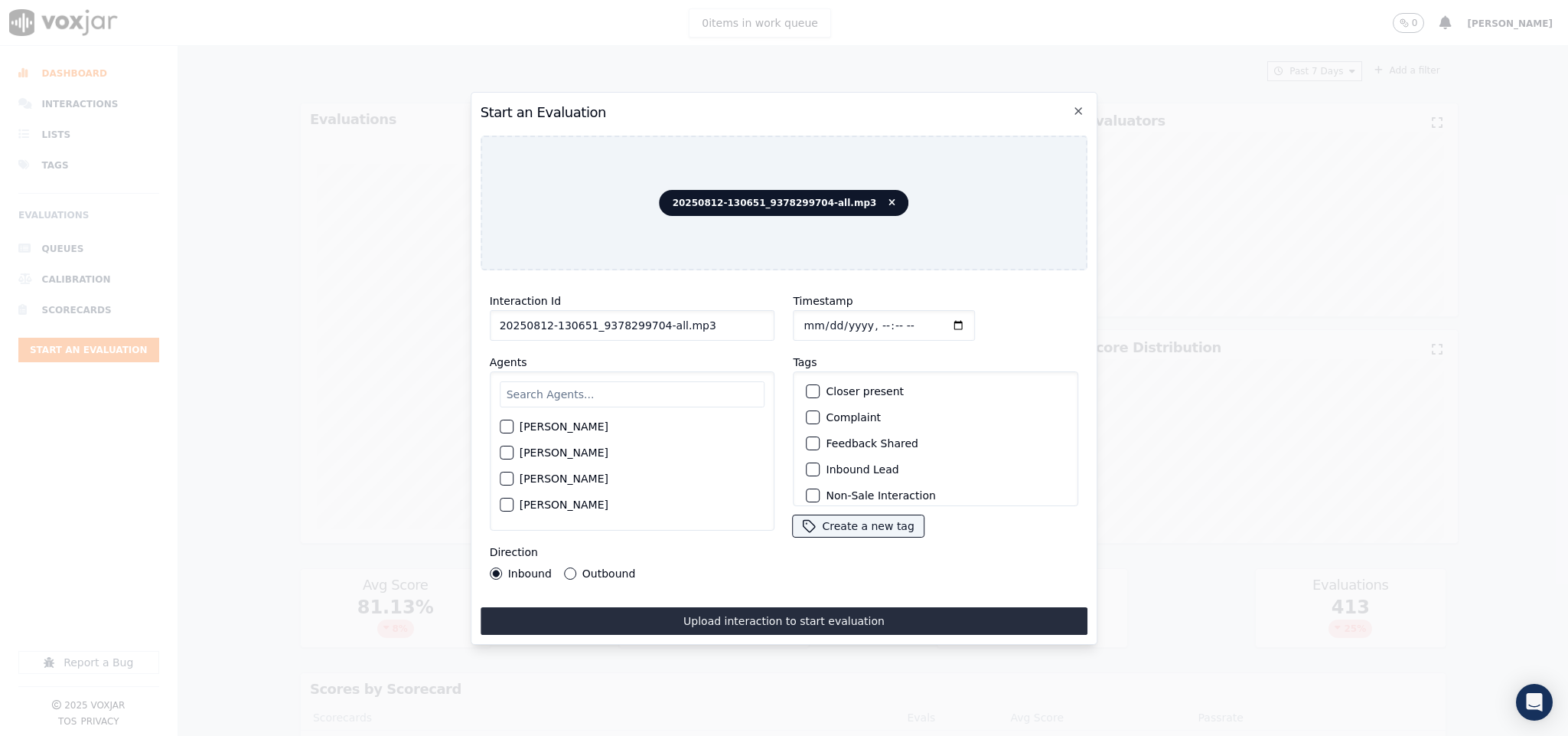
drag, startPoint x: 653, startPoint y: 325, endPoint x: 767, endPoint y: 328, distance: 114.0
click at [767, 328] on div "Interaction Id 20250812-130651_9378299704-all.mp3 Agents [PERSON_NAME] [PERSON_…" at bounding box center [632, 435] width 304 height 306
type input "20250812-130651_9378299704-C1"
click at [799, 310] on input "Timestamp" at bounding box center [885, 325] width 182 height 31
type input "[DATE]T19:25"
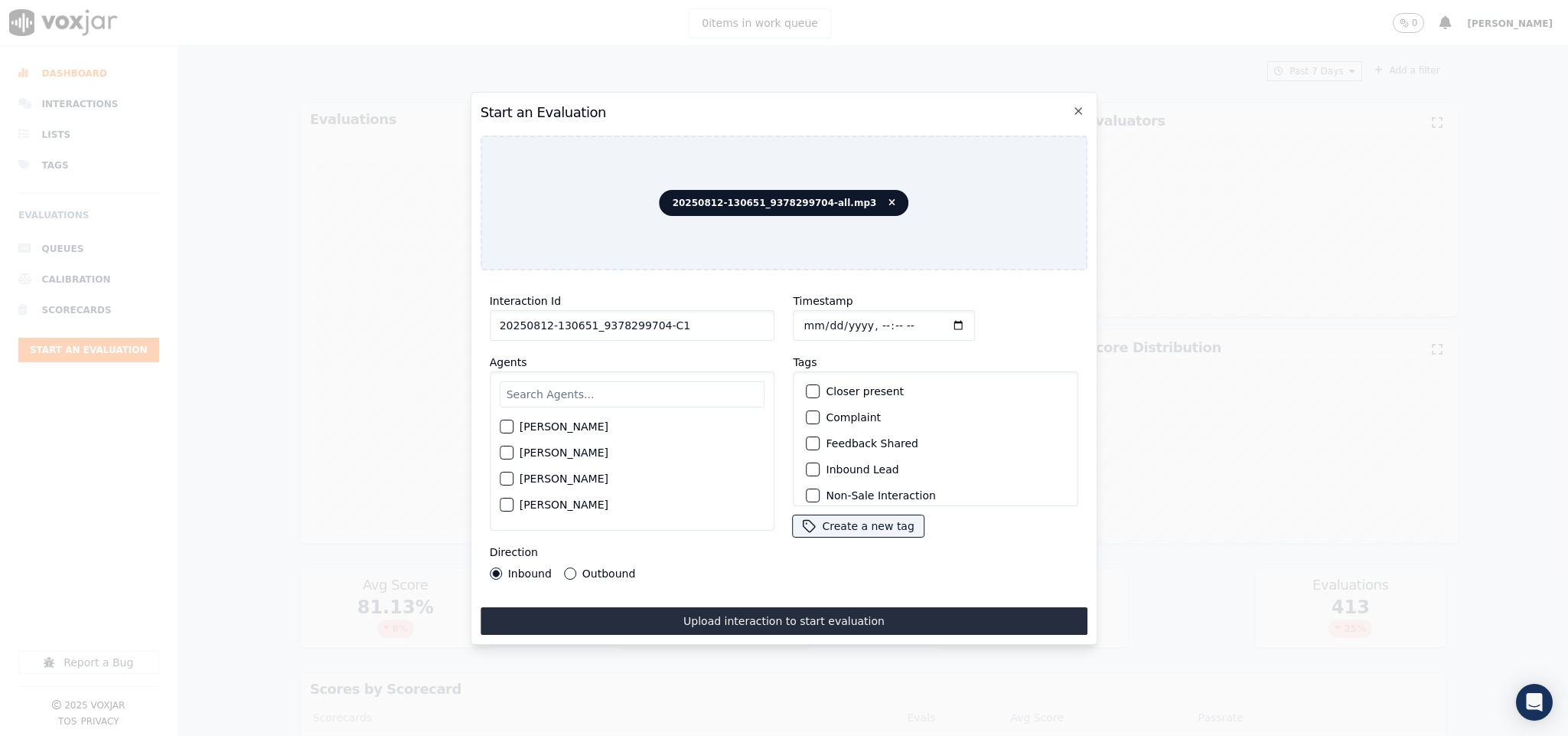
click at [570, 386] on input "text" at bounding box center [632, 394] width 265 height 26
type input "mark"
click at [509, 425] on div "button" at bounding box center [506, 431] width 11 height 11
click at [564, 567] on button "Outbound" at bounding box center [570, 572] width 12 height 12
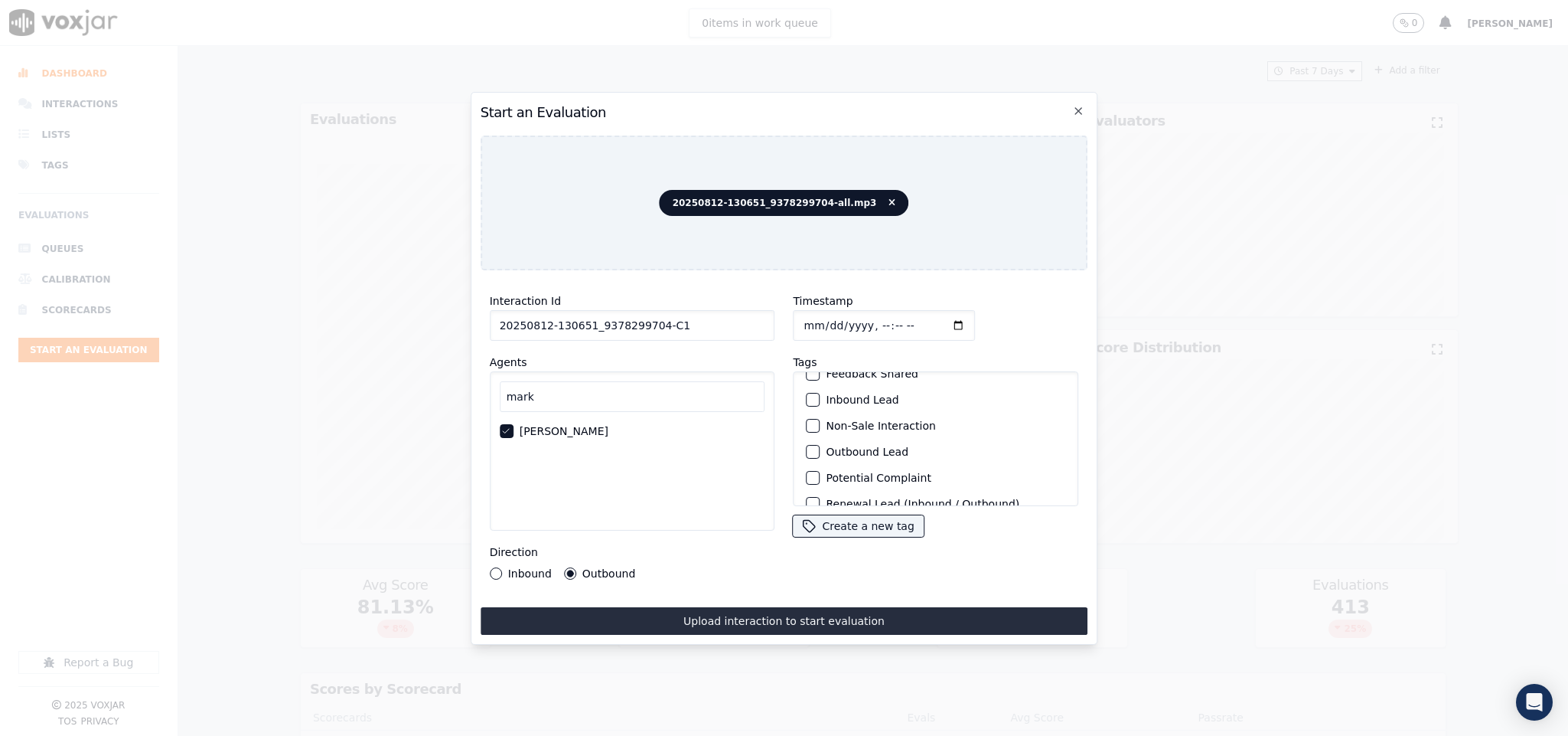
scroll to position [115, 0]
click at [809, 404] on div "button" at bounding box center [813, 408] width 11 height 11
click at [807, 481] on div "button" at bounding box center [813, 486] width 11 height 11
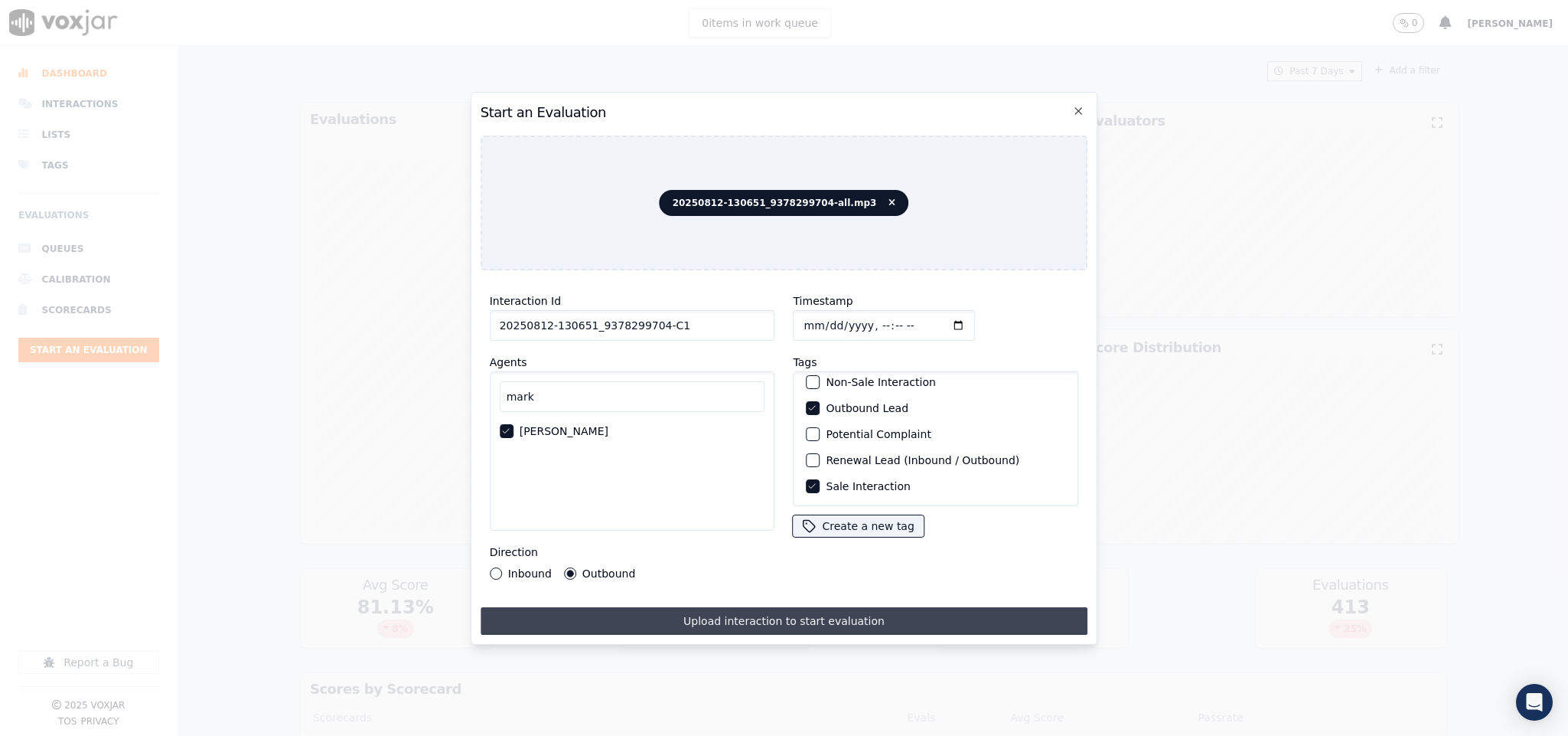
click at [763, 607] on button "Upload interaction to start evaluation" at bounding box center [784, 621] width 607 height 28
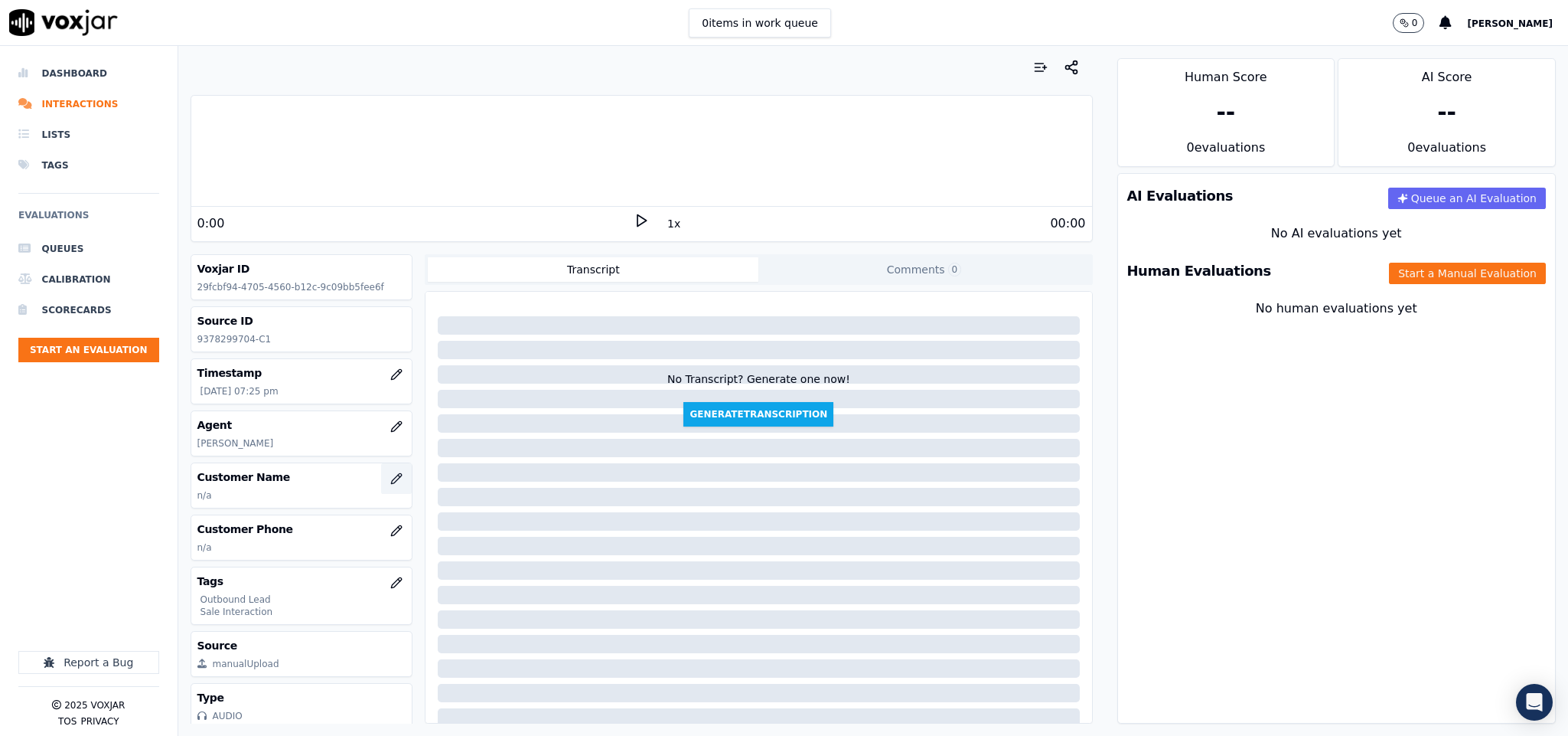
click at [390, 483] on icon "button" at bounding box center [396, 478] width 12 height 12
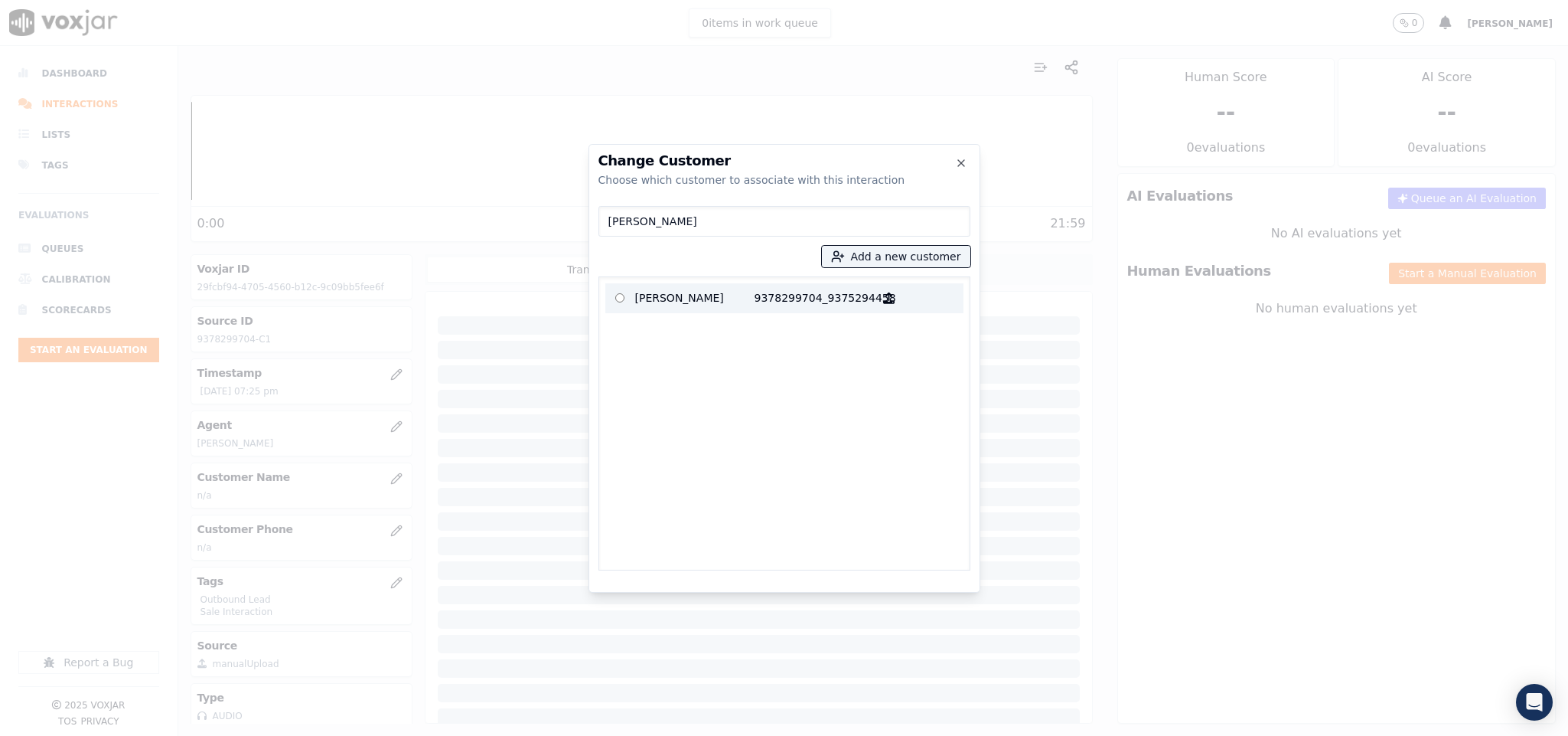
type input "[PERSON_NAME]"
click at [676, 299] on p "[PERSON_NAME]" at bounding box center [694, 299] width 119 height 24
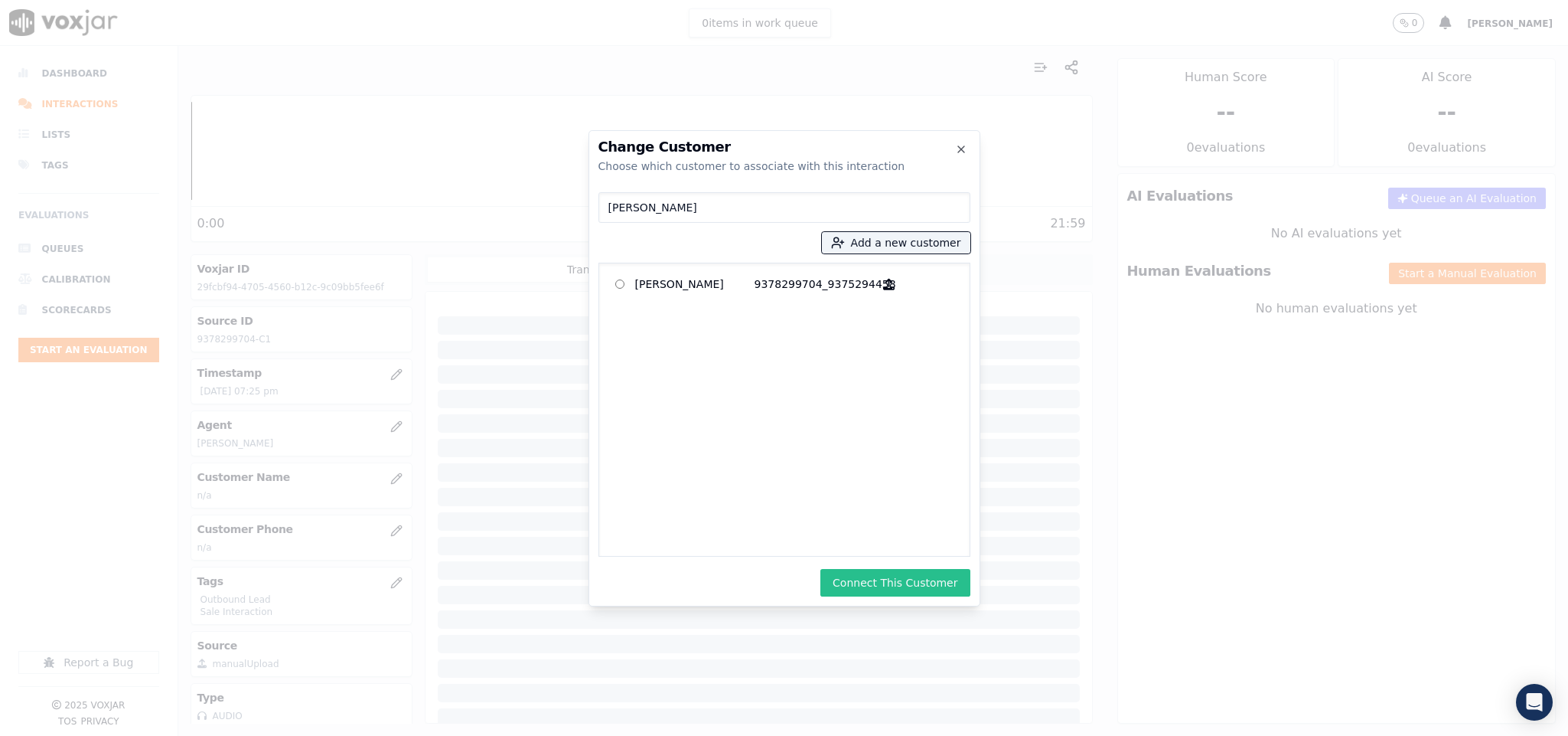
click at [877, 581] on button "Connect This Customer" at bounding box center [895, 583] width 149 height 28
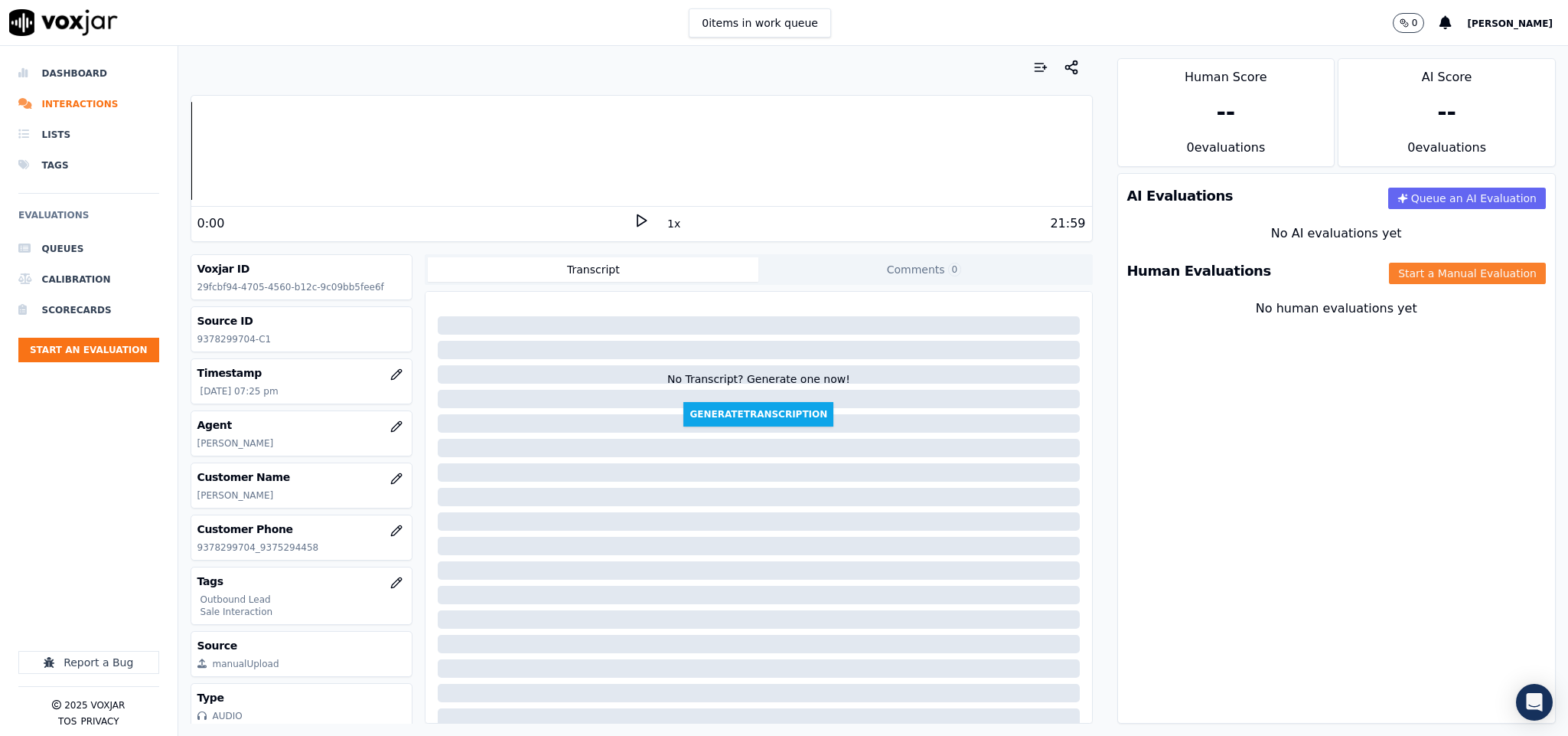
click at [1428, 269] on button "Start a Manual Evaluation" at bounding box center [1468, 273] width 157 height 21
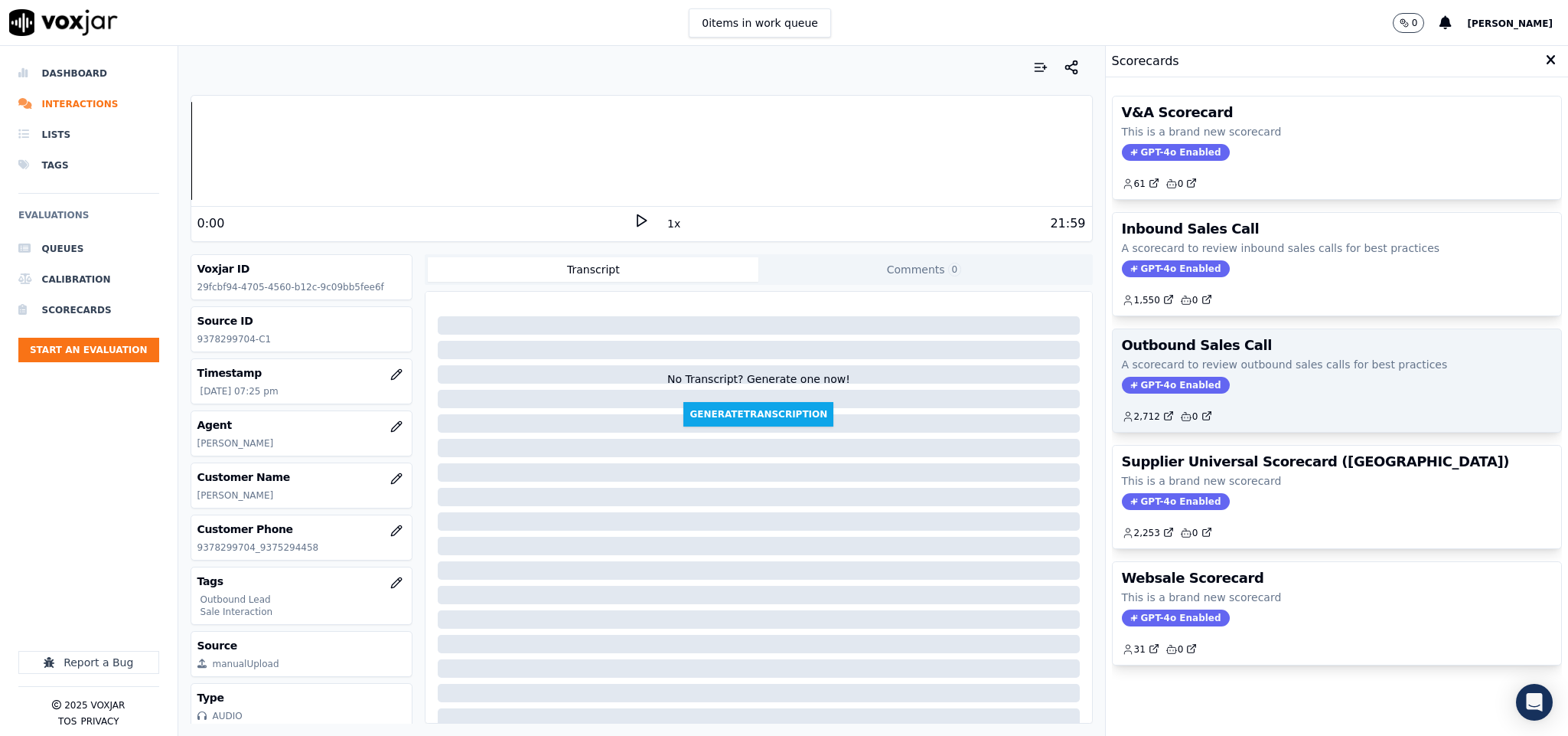
click at [1158, 388] on span "GPT-4o Enabled" at bounding box center [1176, 385] width 108 height 17
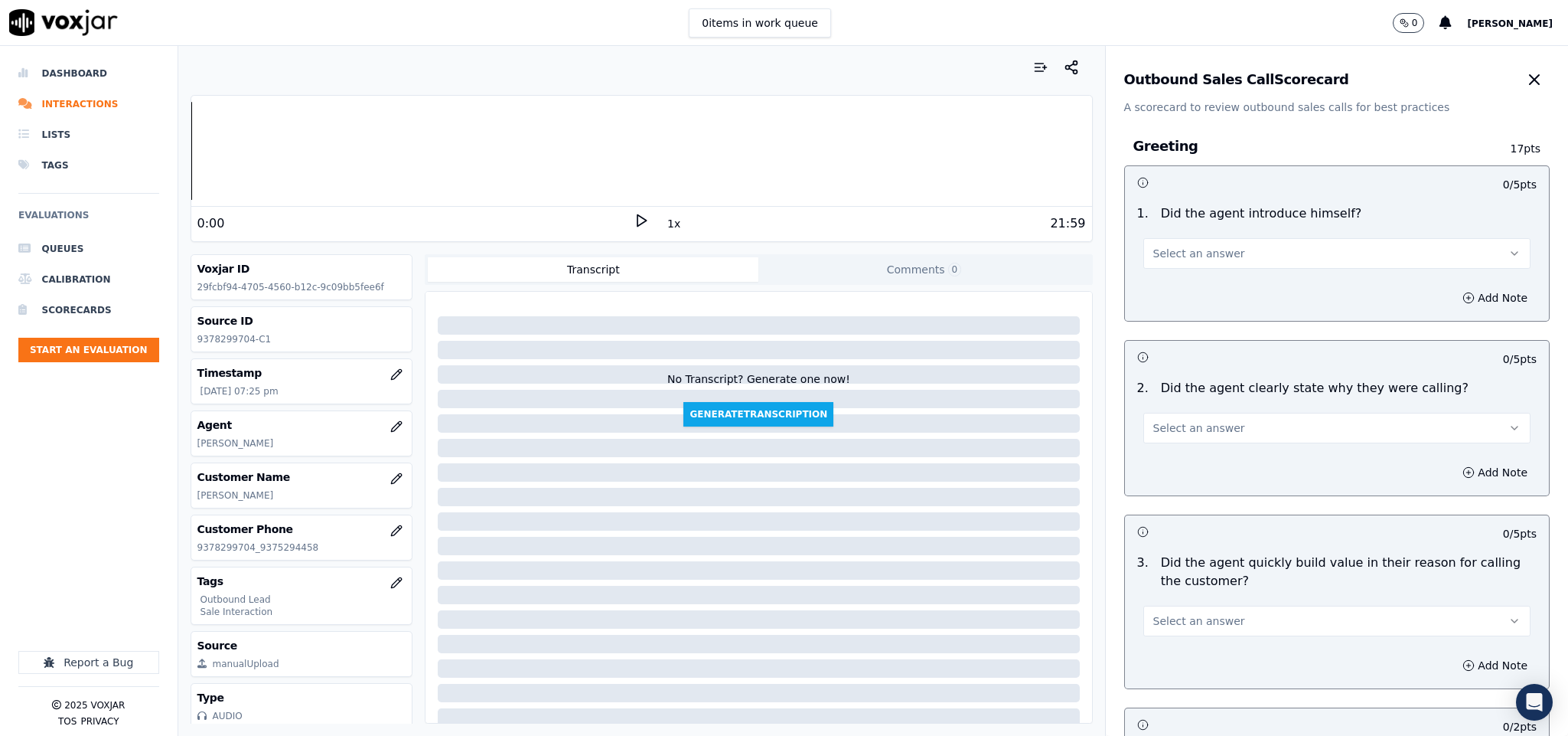
click at [1217, 255] on button "Select an answer" at bounding box center [1338, 252] width 388 height 31
click at [1193, 286] on div "Yes" at bounding box center [1299, 288] width 350 height 24
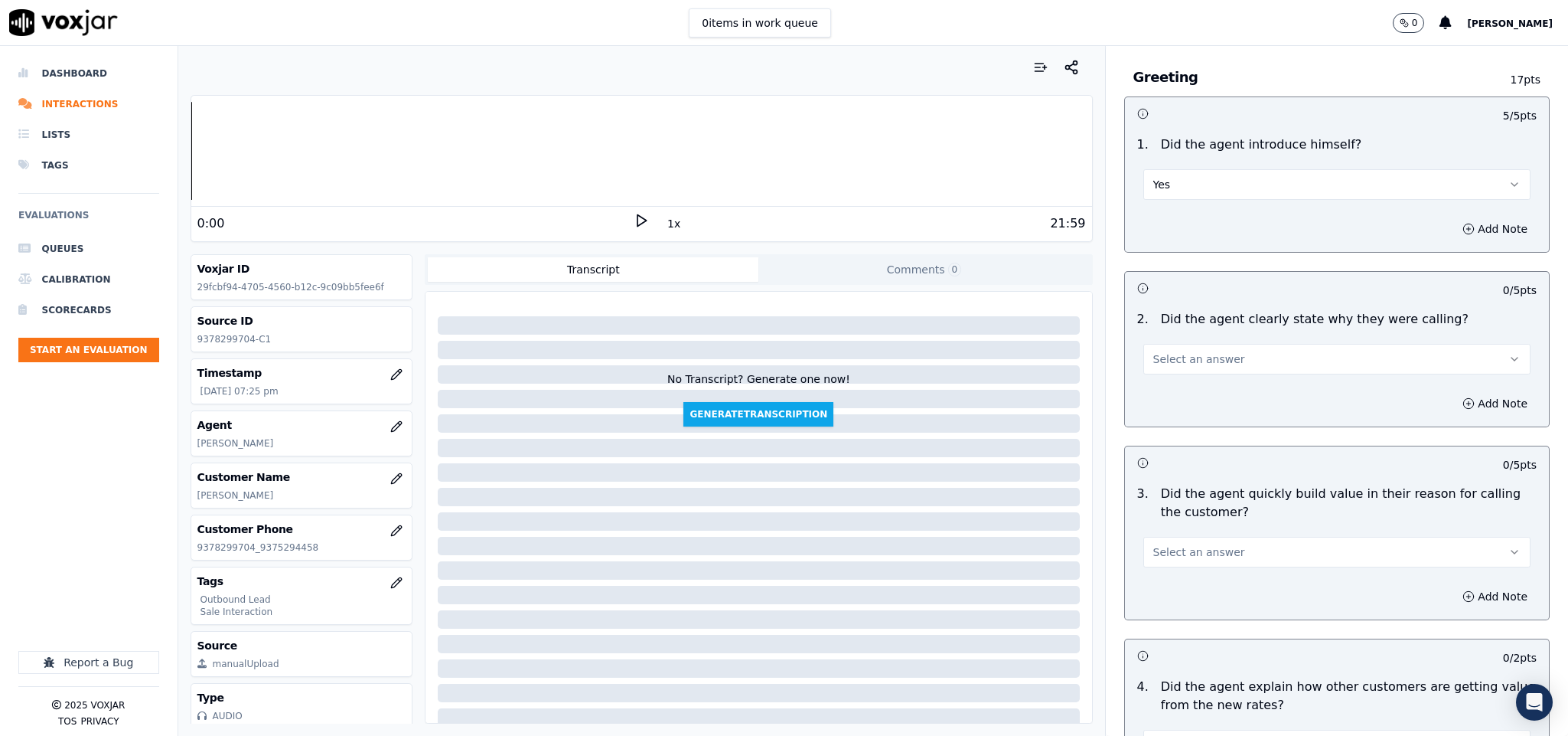
scroll to position [115, 0]
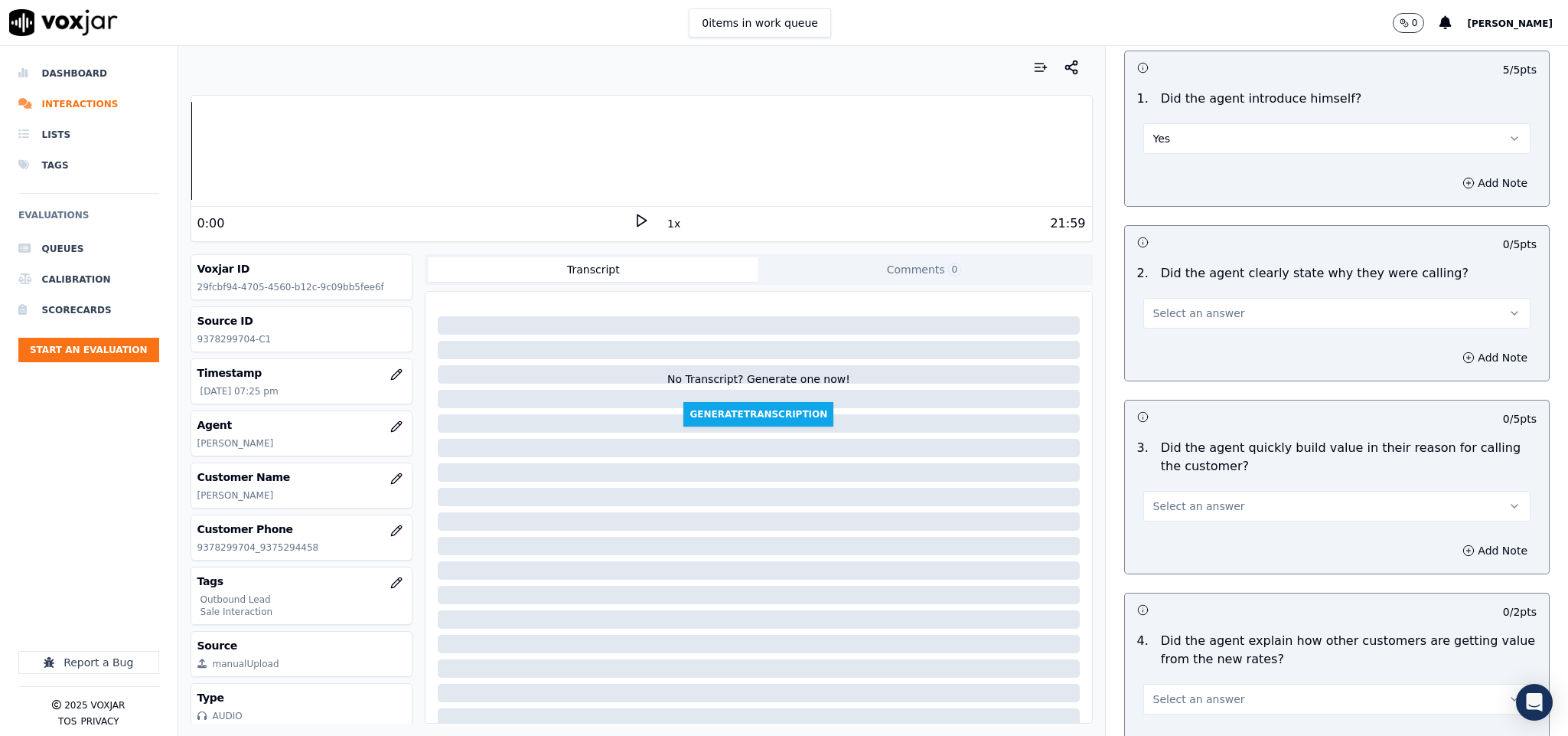
drag, startPoint x: 1181, startPoint y: 305, endPoint x: 1176, endPoint y: 329, distance: 24.5
click at [1181, 311] on button "Select an answer" at bounding box center [1338, 313] width 388 height 31
click at [1176, 354] on div "Yes" at bounding box center [1299, 349] width 350 height 24
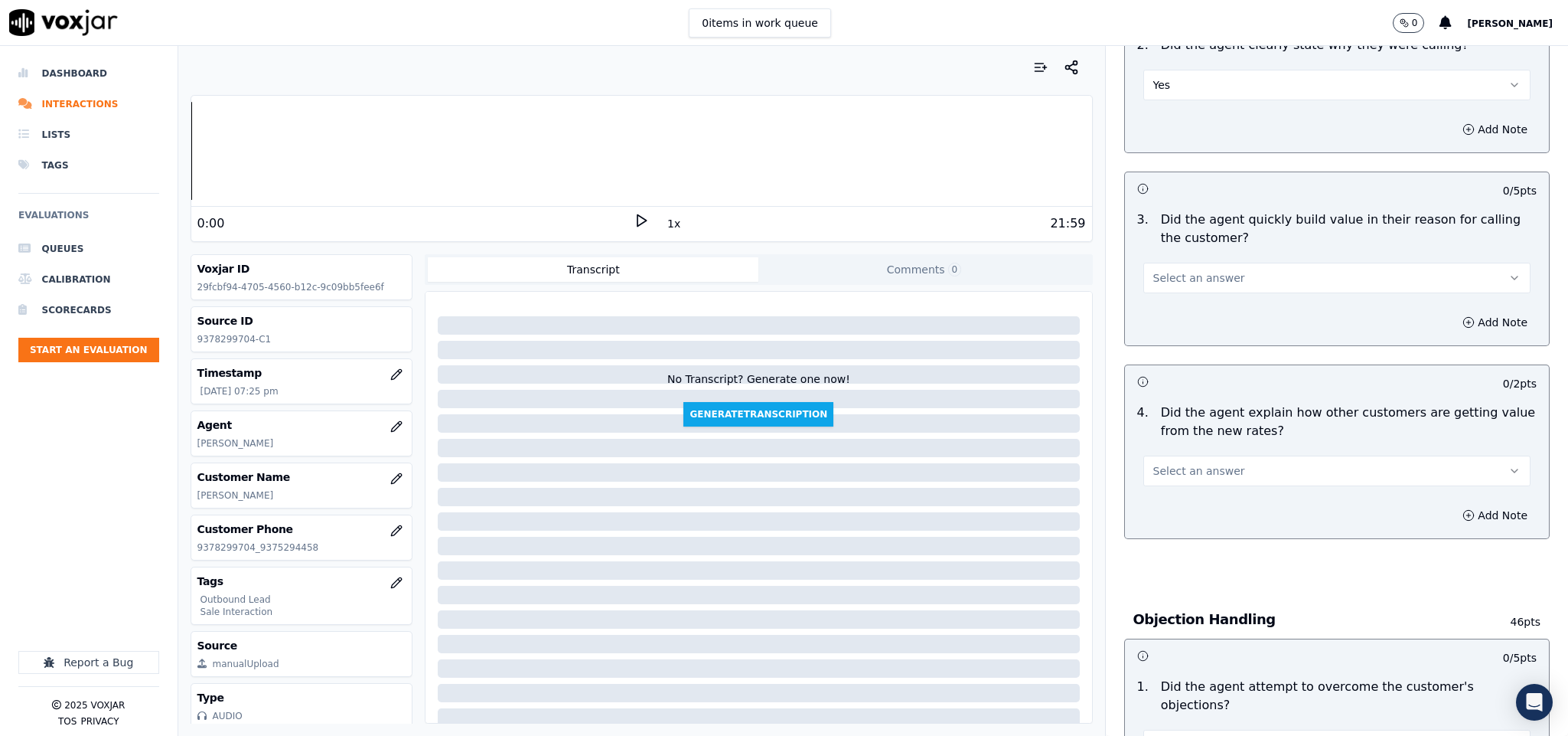
scroll to position [345, 0]
click at [1185, 284] on span "Select an answer" at bounding box center [1199, 276] width 92 height 16
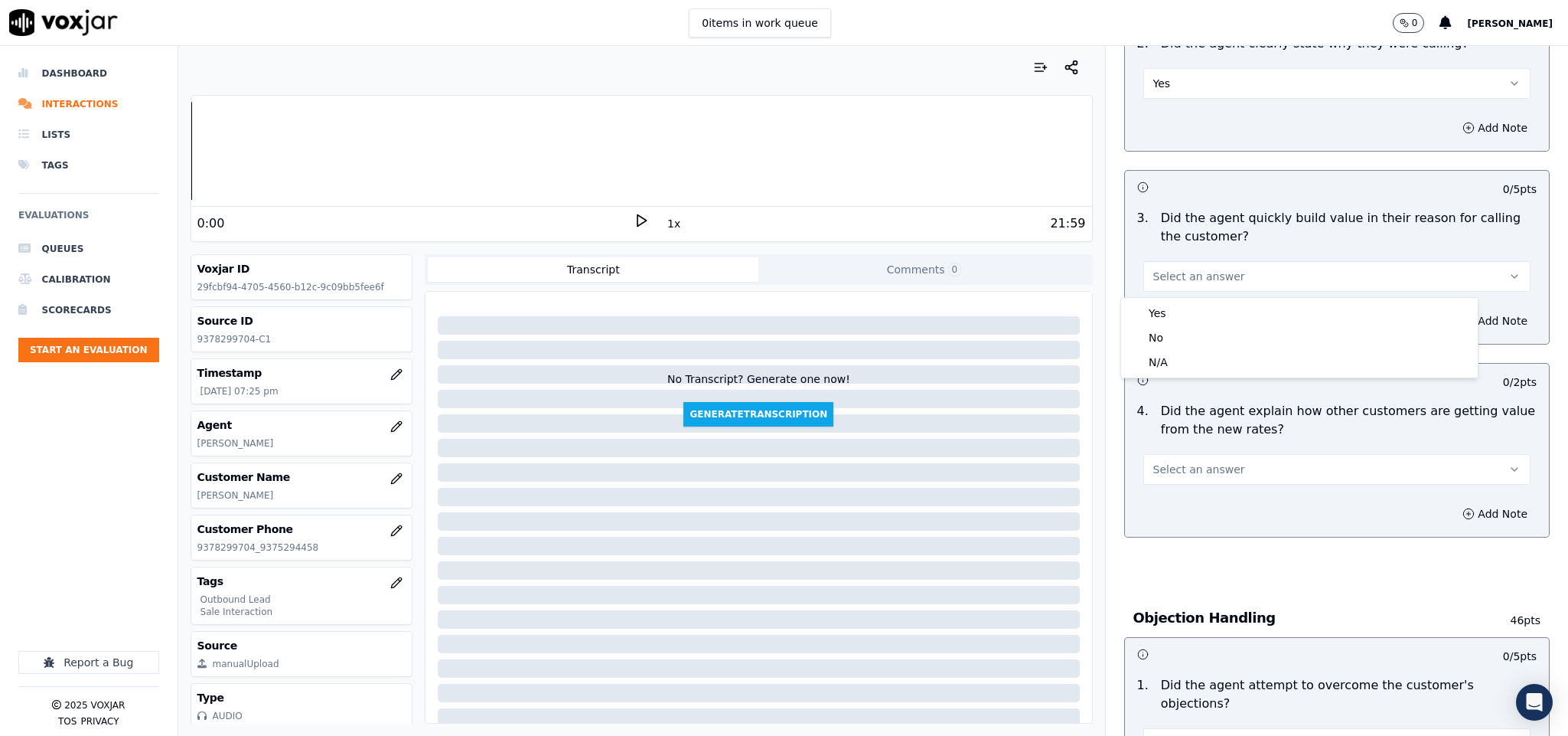
click at [1178, 297] on div "Yes No N/A" at bounding box center [1299, 337] width 358 height 81
click at [1165, 322] on div "Yes" at bounding box center [1299, 313] width 350 height 24
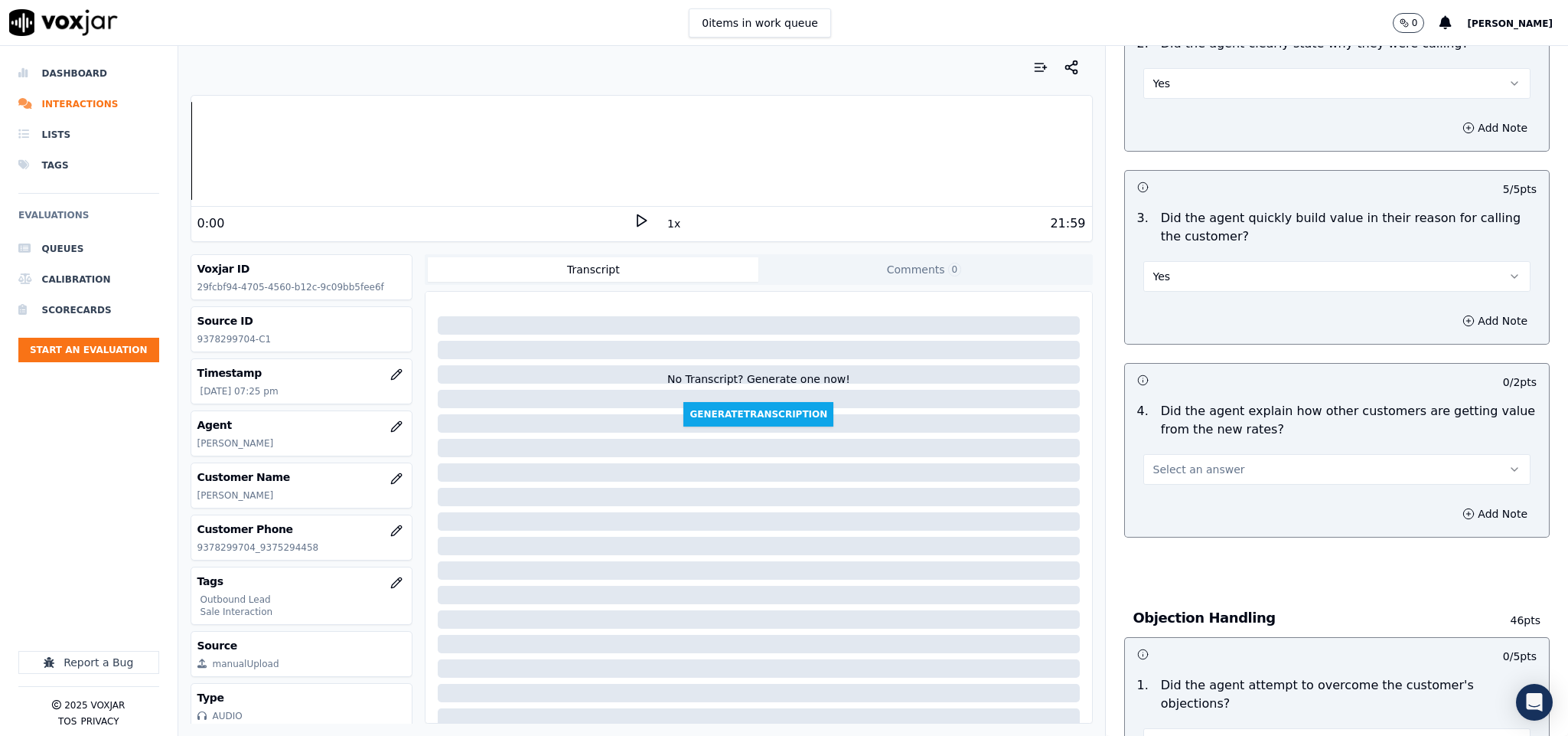
scroll to position [574, 0]
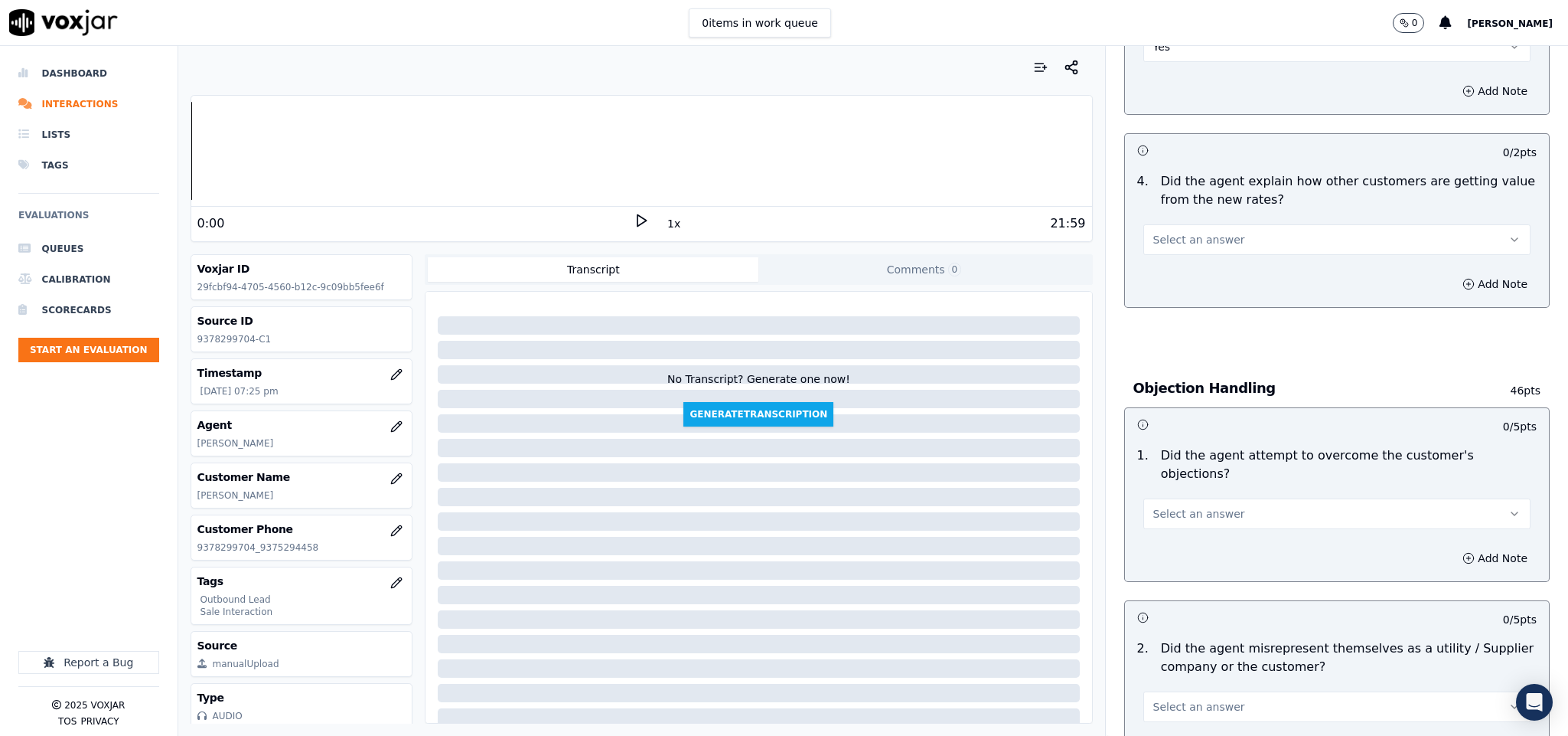
click at [1222, 237] on button "Select an answer" at bounding box center [1338, 239] width 388 height 31
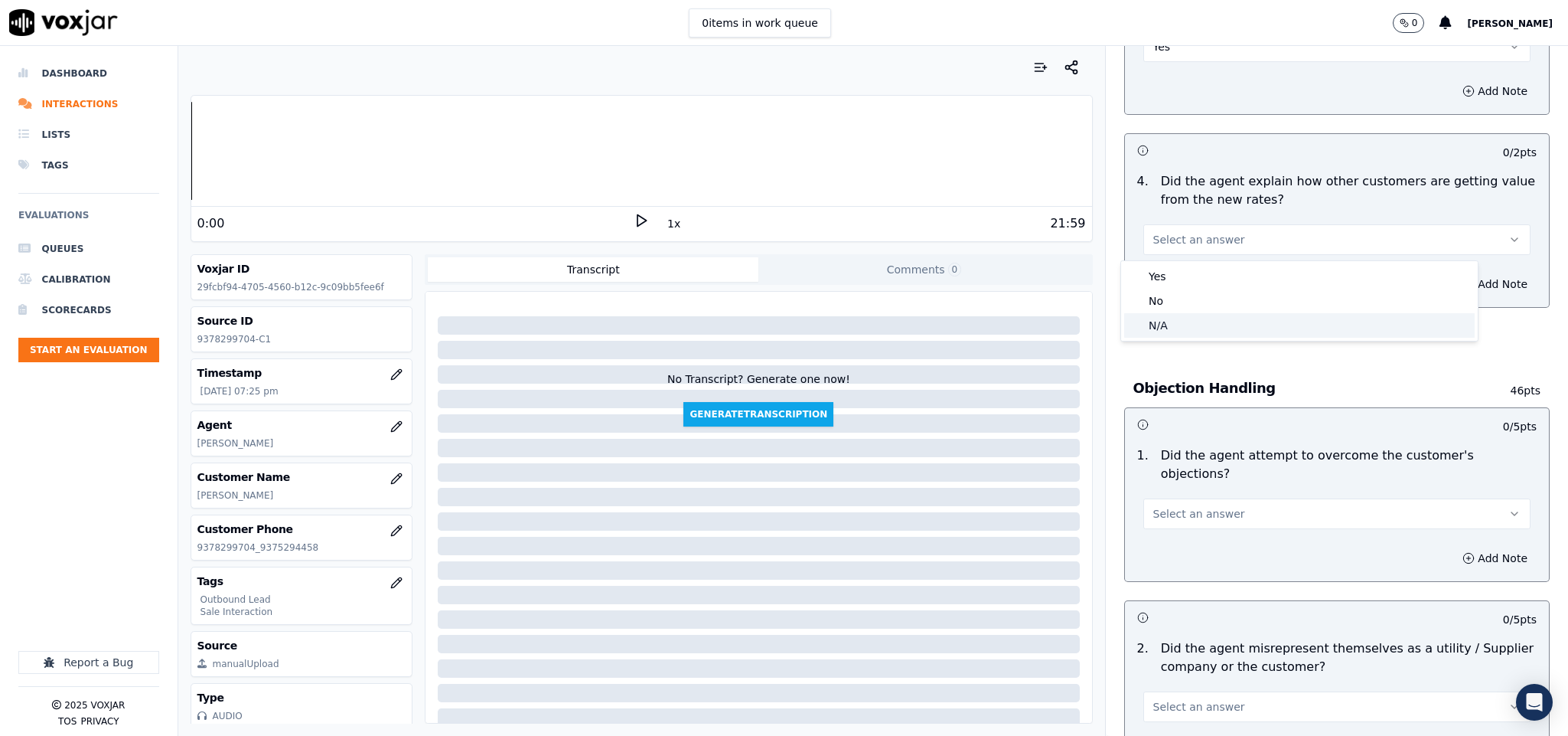
click at [1167, 325] on div "N/A" at bounding box center [1299, 325] width 350 height 24
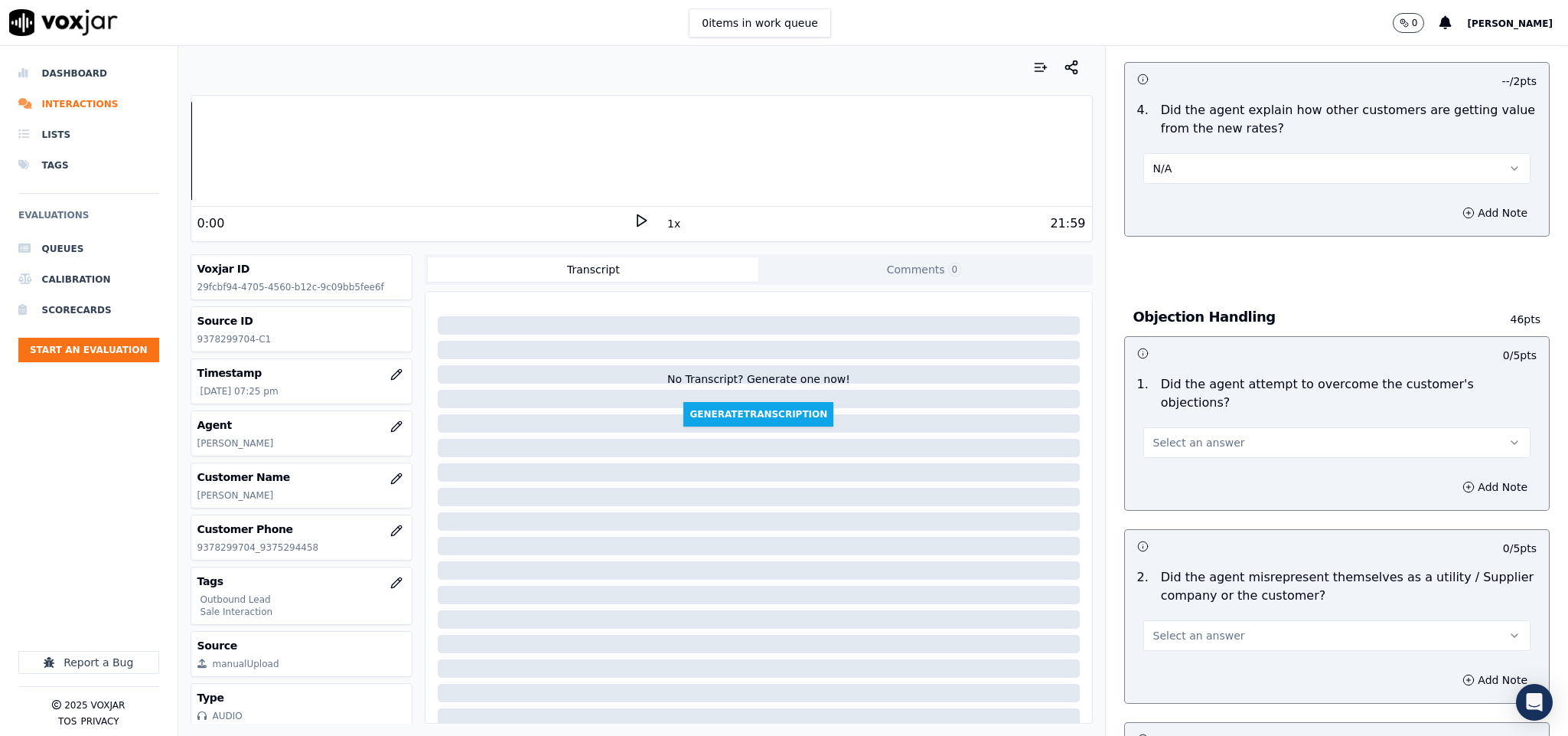
scroll to position [689, 0]
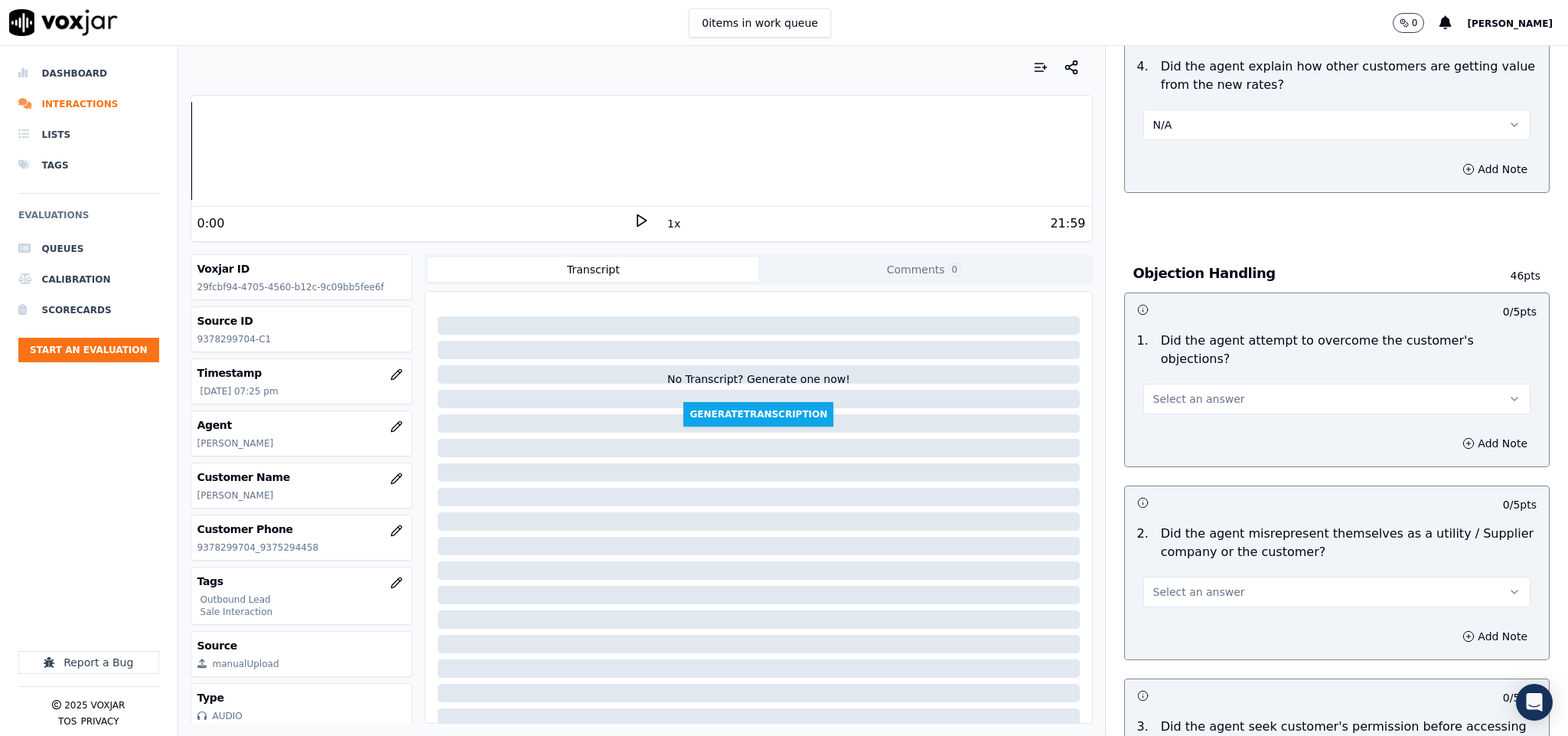
click at [1201, 391] on span "Select an answer" at bounding box center [1199, 399] width 92 height 16
click at [1188, 406] on div "Yes" at bounding box center [1299, 418] width 350 height 24
click at [1185, 421] on div "Add Note" at bounding box center [1338, 444] width 425 height 46
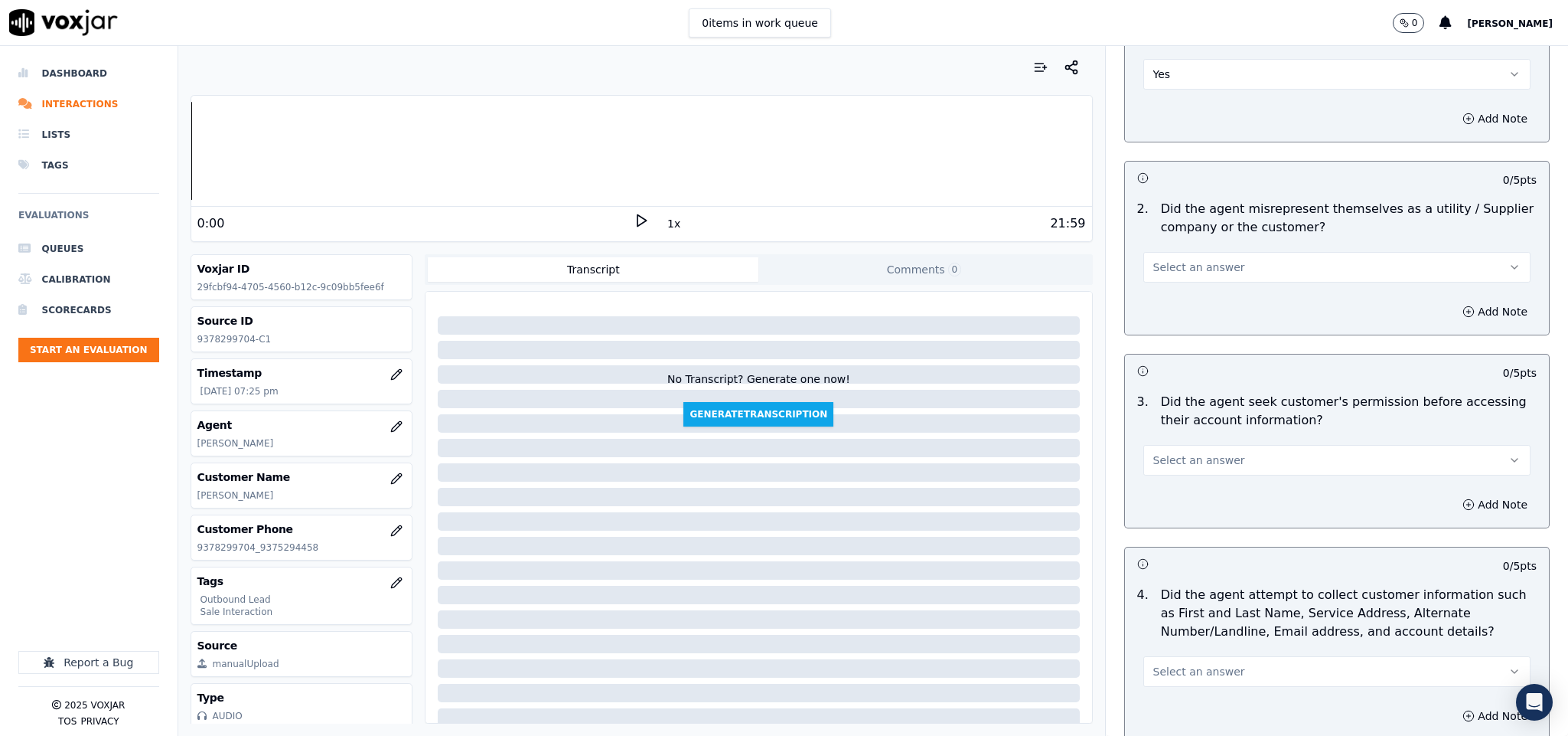
scroll to position [1034, 0]
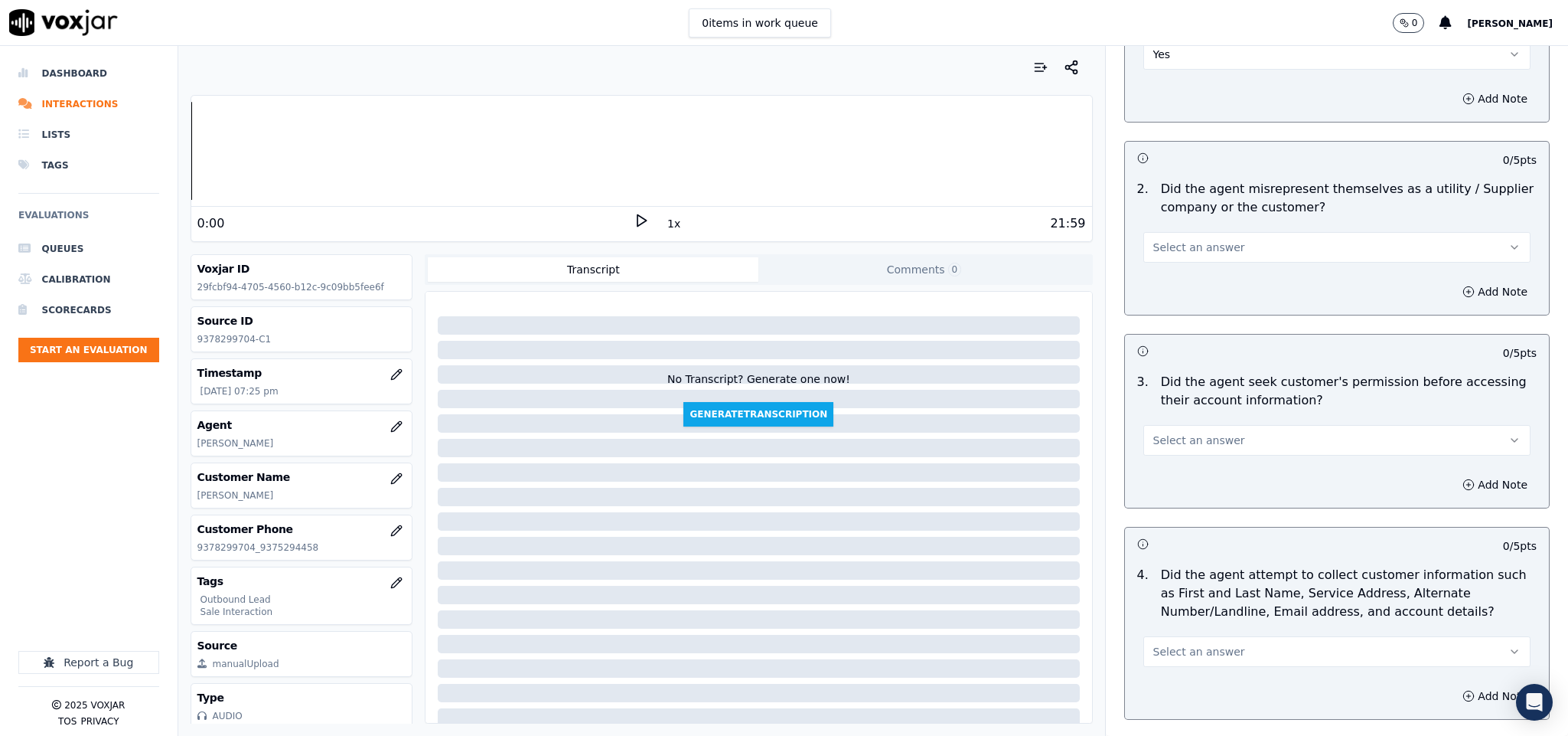
click at [1213, 232] on button "Select an answer" at bounding box center [1338, 247] width 388 height 31
click at [1174, 299] on div "No" at bounding box center [1299, 291] width 350 height 24
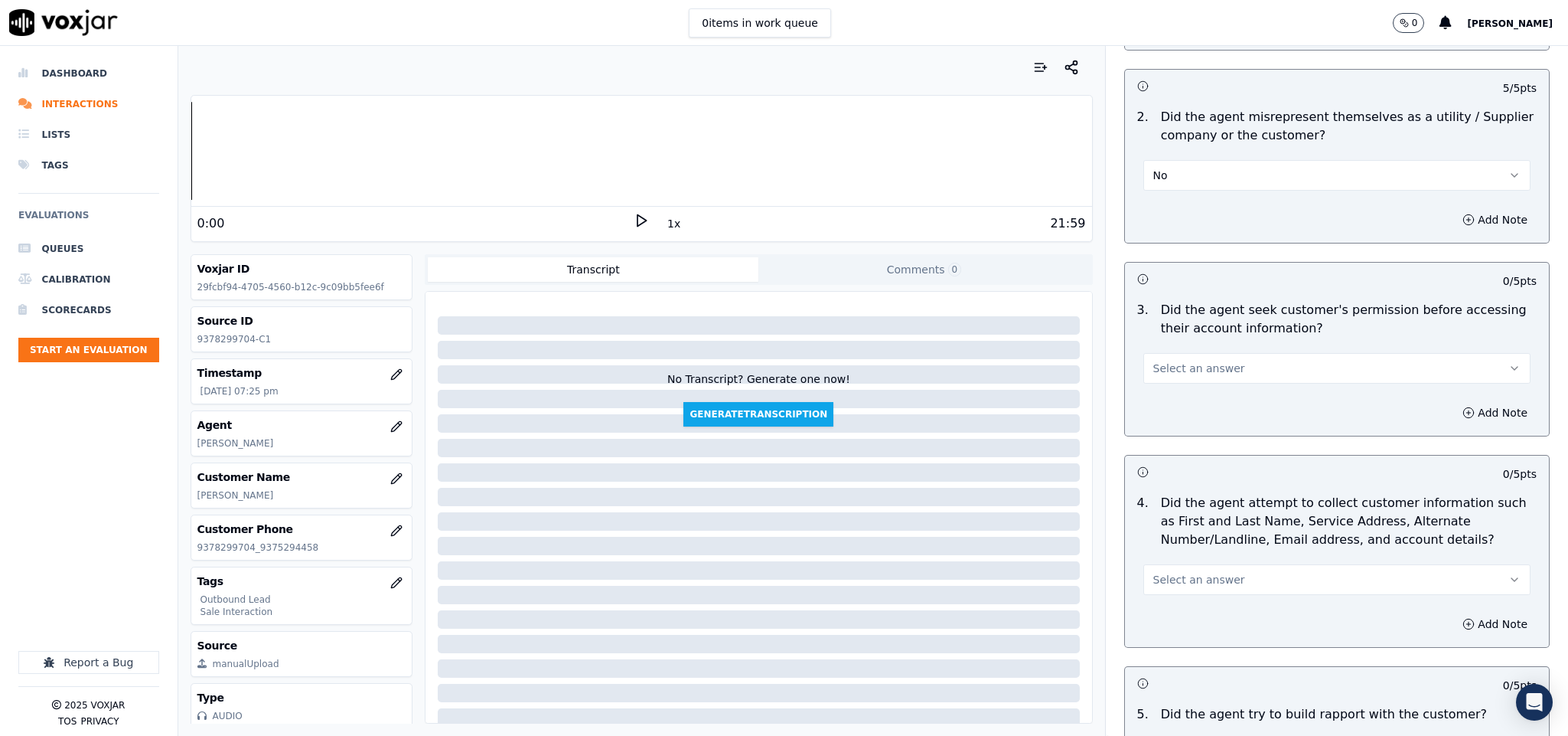
scroll to position [1148, 0]
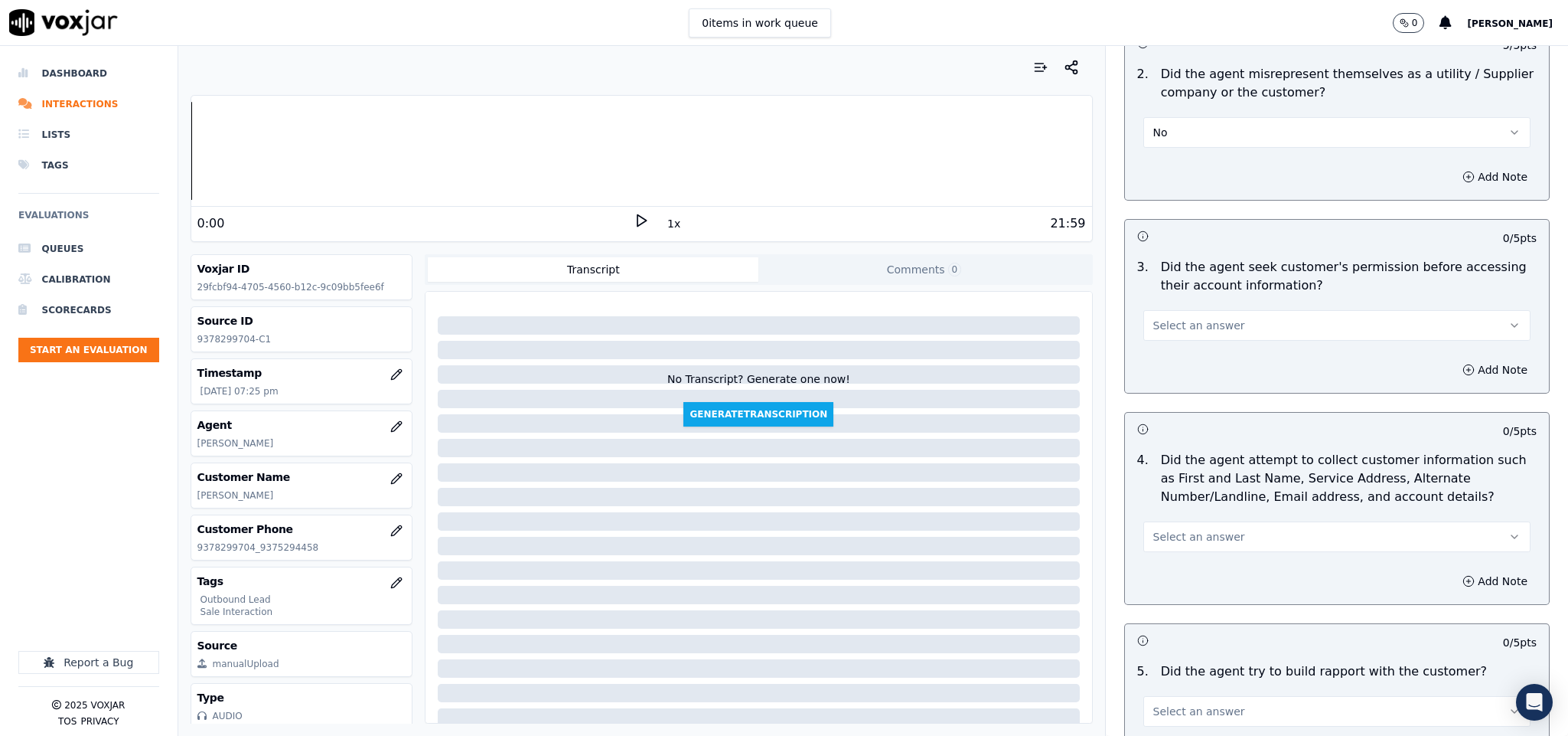
click at [1197, 318] on span "Select an answer" at bounding box center [1199, 325] width 92 height 16
click at [1172, 368] on div "No" at bounding box center [1299, 370] width 350 height 24
click at [1453, 359] on button "Add Note" at bounding box center [1495, 369] width 83 height 21
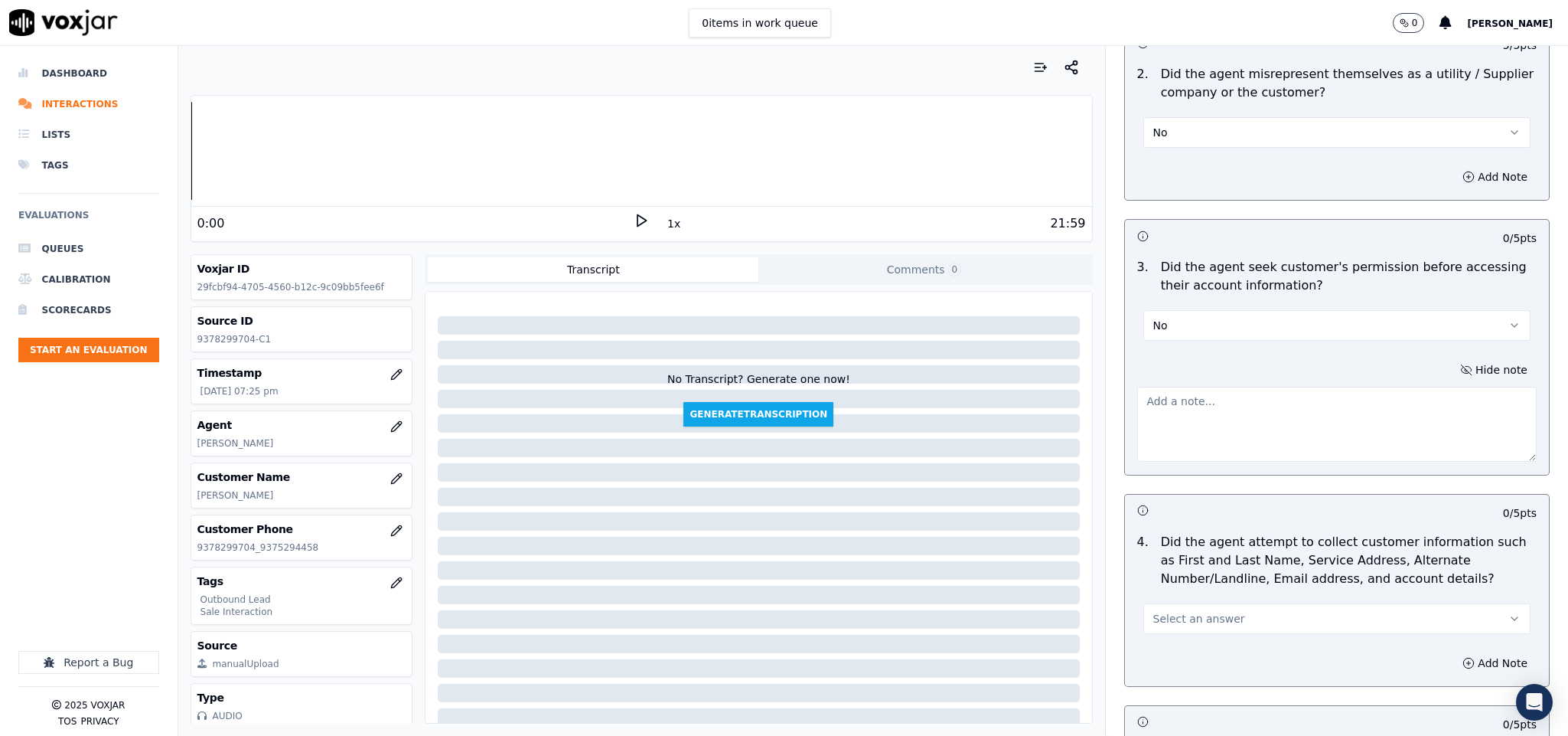
click at [1328, 410] on textarea at bounding box center [1337, 423] width 400 height 75
paste textarea "@6:31 - "The agent failed to obtain the customer’s permission before sharing ac…"
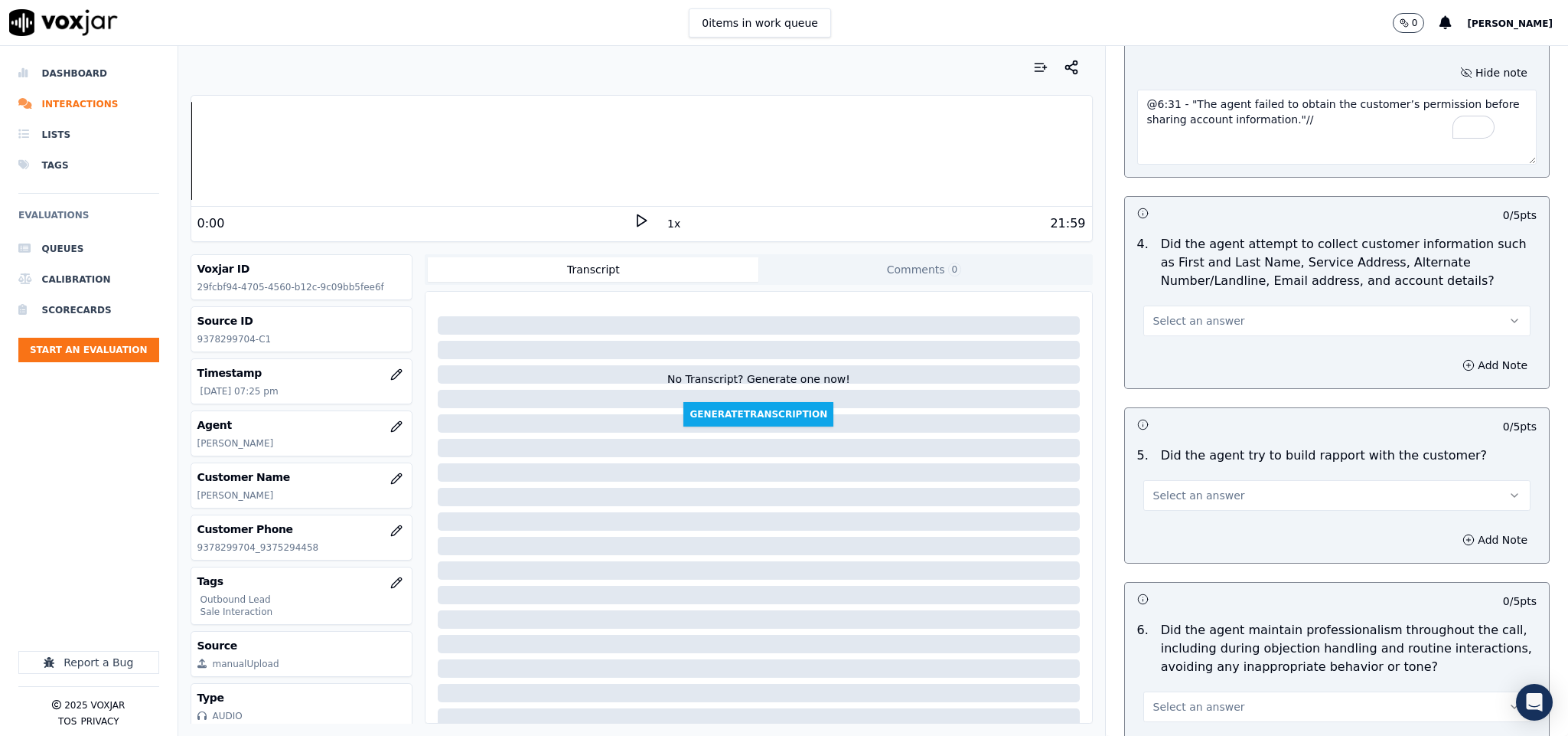
scroll to position [1492, 0]
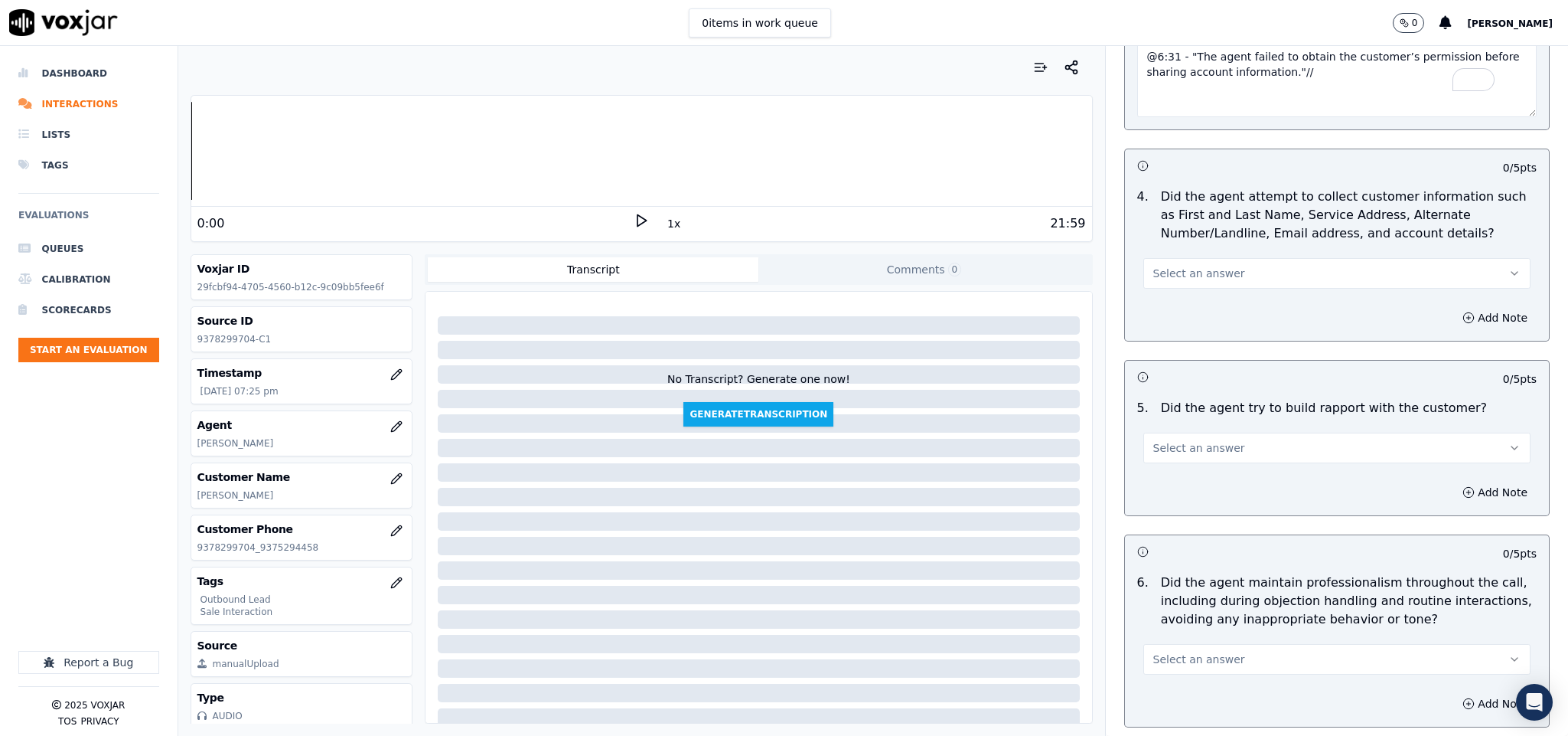
type textarea "@6:31 - "The agent failed to obtain the customer’s permission before sharing ac…"
click at [1207, 265] on span "Select an answer" at bounding box center [1199, 273] width 92 height 16
click at [1177, 320] on div "No" at bounding box center [1299, 320] width 350 height 24
click at [1179, 264] on button "No" at bounding box center [1338, 273] width 388 height 31
click at [1173, 345] on div "N/A" at bounding box center [1299, 344] width 350 height 24
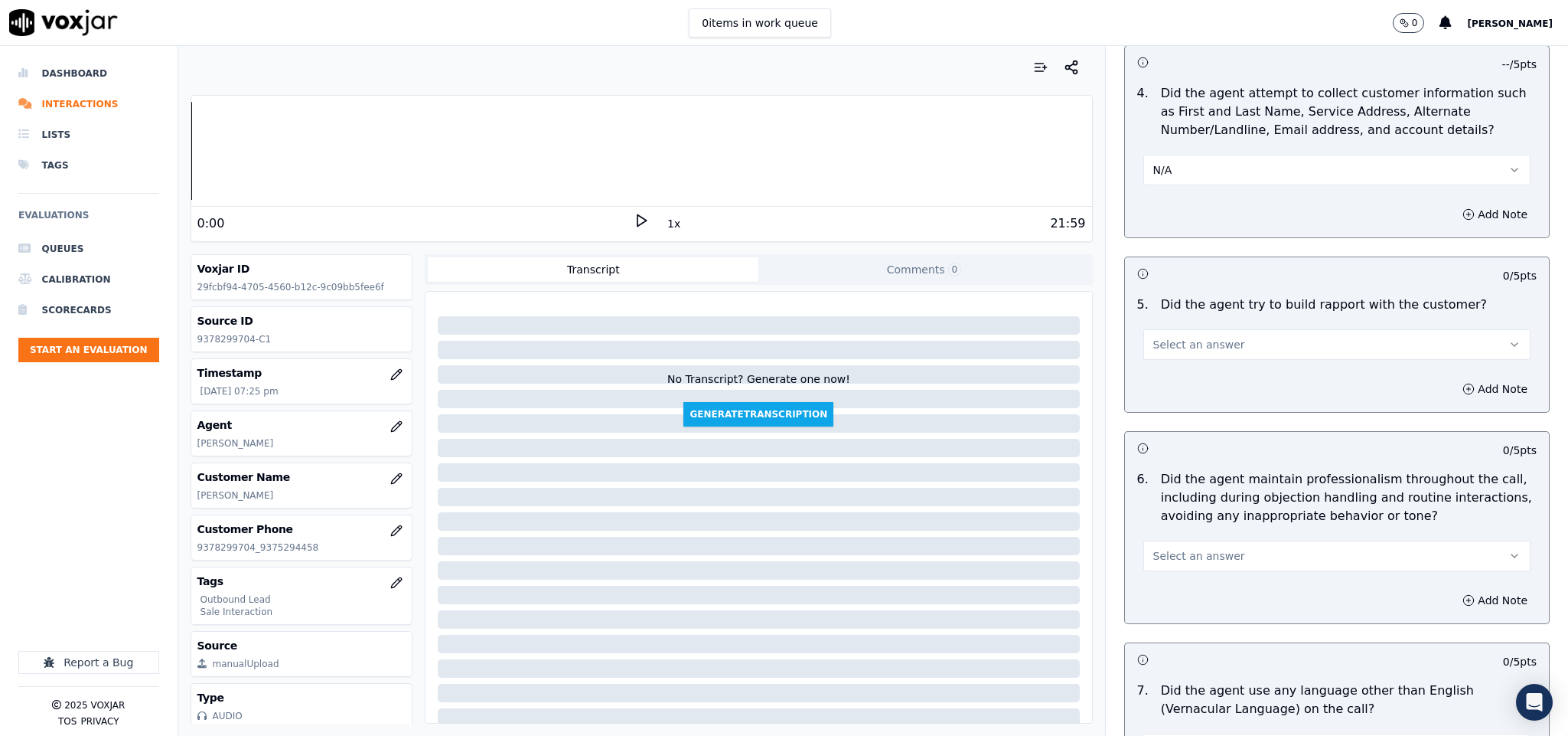
scroll to position [1723, 0]
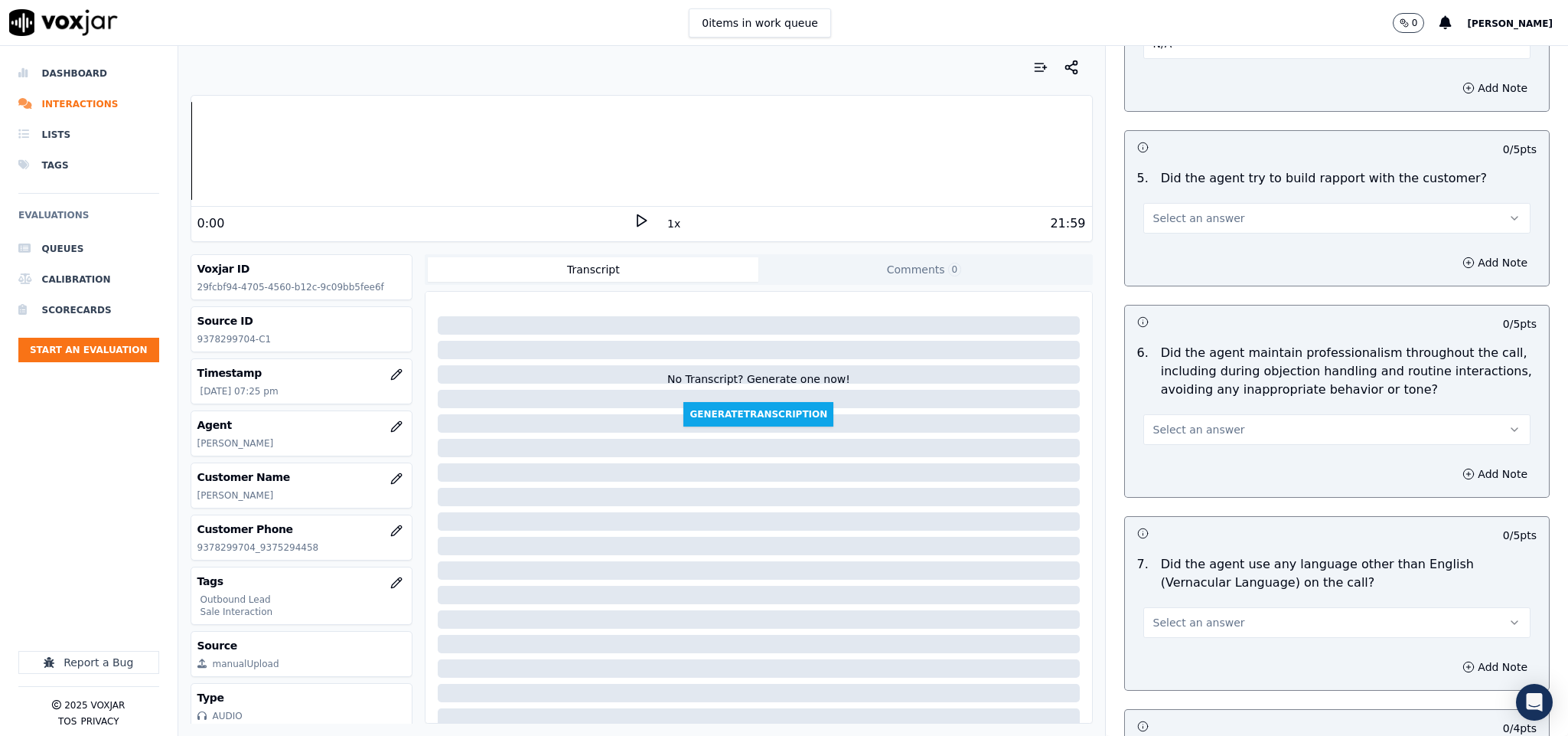
click at [1192, 211] on span "Select an answer" at bounding box center [1199, 218] width 92 height 16
click at [1181, 247] on div "Yes" at bounding box center [1299, 241] width 350 height 24
click at [1179, 422] on span "Select an answer" at bounding box center [1199, 429] width 92 height 16
click at [1167, 473] on div "No" at bounding box center [1299, 477] width 350 height 24
click at [1185, 414] on button "No" at bounding box center [1338, 429] width 388 height 31
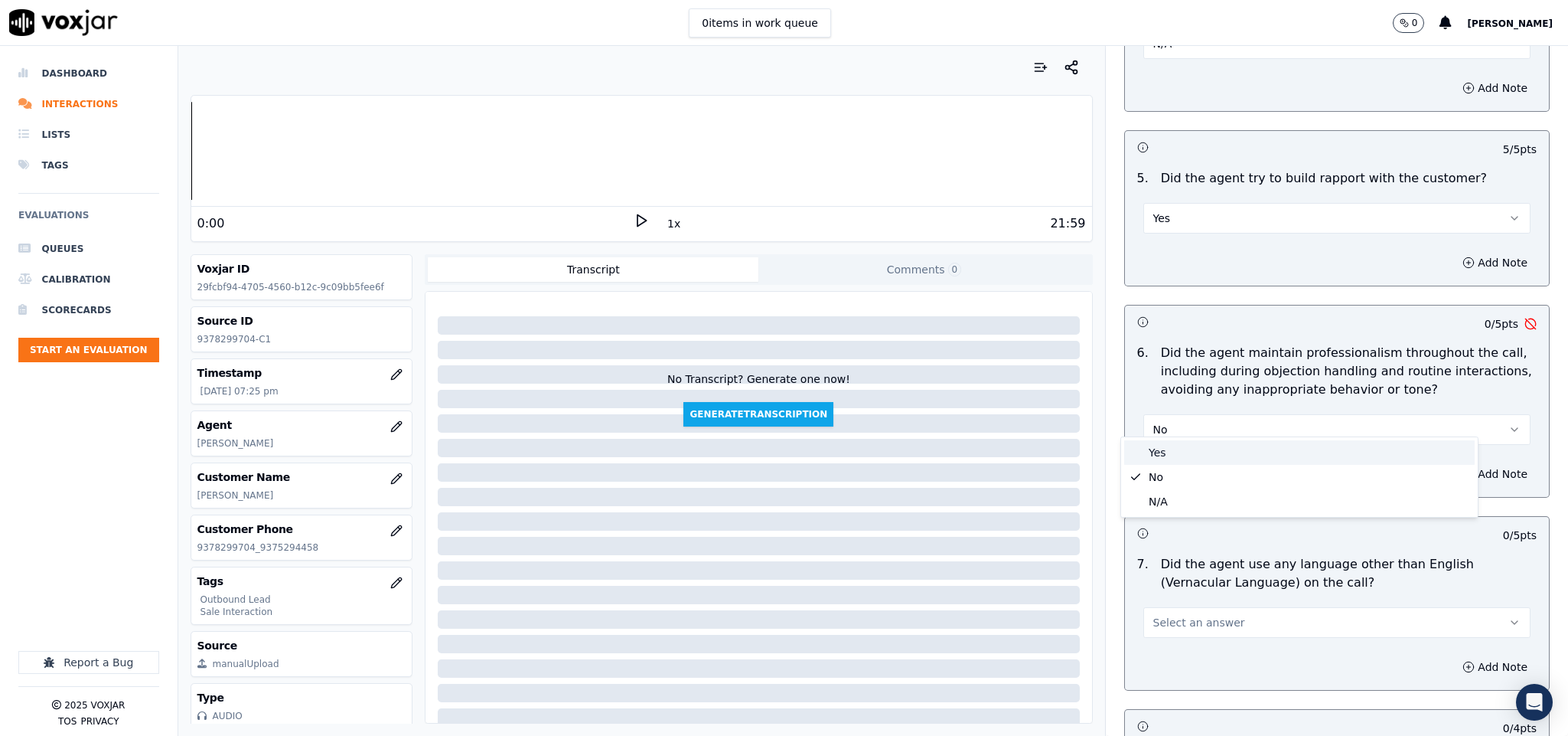
click at [1160, 456] on div "Yes" at bounding box center [1299, 452] width 350 height 24
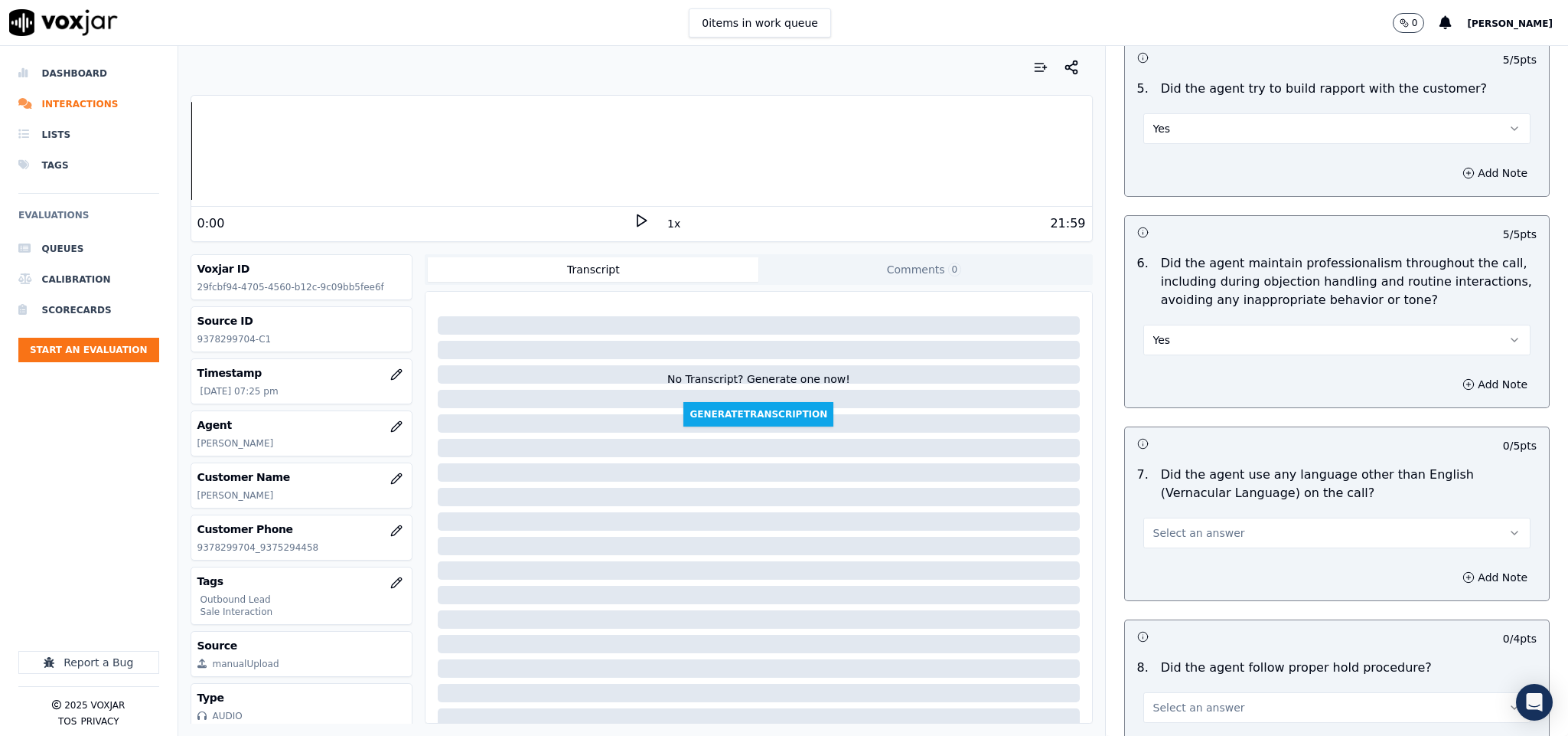
scroll to position [1952, 0]
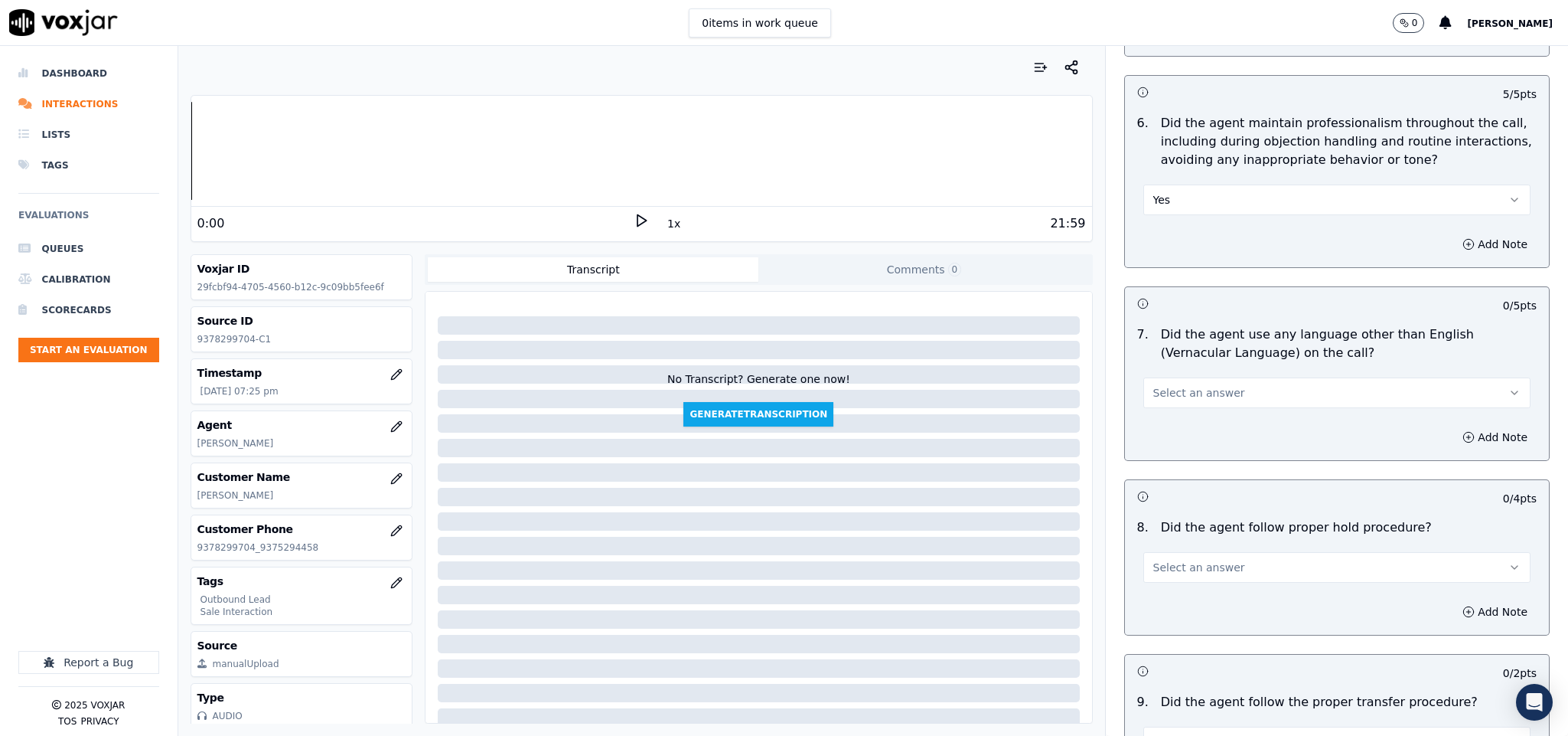
click at [1213, 380] on button "Select an answer" at bounding box center [1338, 392] width 388 height 31
click at [1172, 443] on div "No" at bounding box center [1299, 441] width 350 height 24
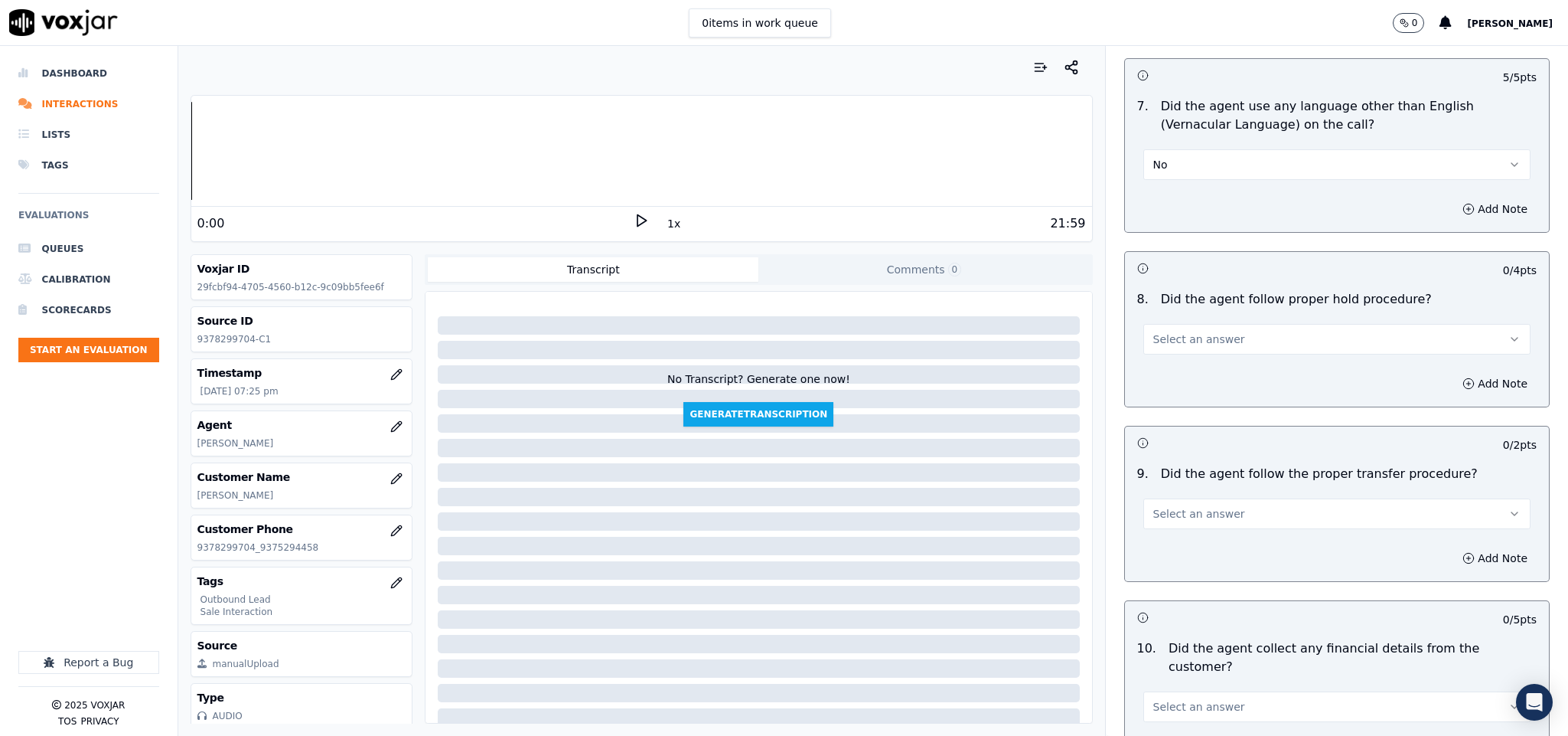
scroll to position [2182, 0]
click at [1238, 323] on button "Select an answer" at bounding box center [1338, 337] width 388 height 31
click at [1192, 377] on div "No" at bounding box center [1299, 386] width 350 height 24
click at [1453, 372] on button "Add Note" at bounding box center [1495, 382] width 83 height 21
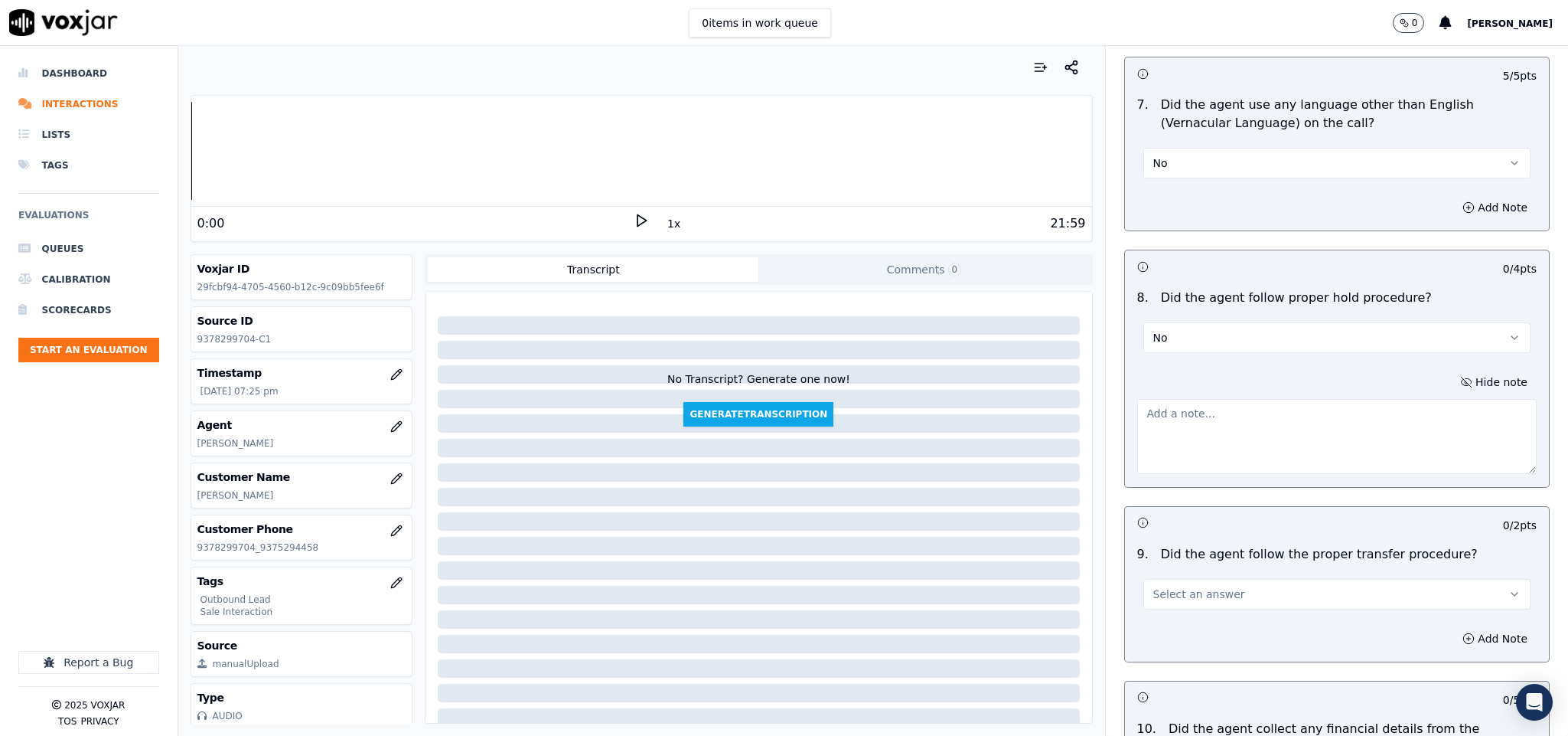
click at [1353, 423] on textarea at bounding box center [1337, 435] width 400 height 75
paste textarea "@3:14 - "The agent failed to provide a hold release statement."//"
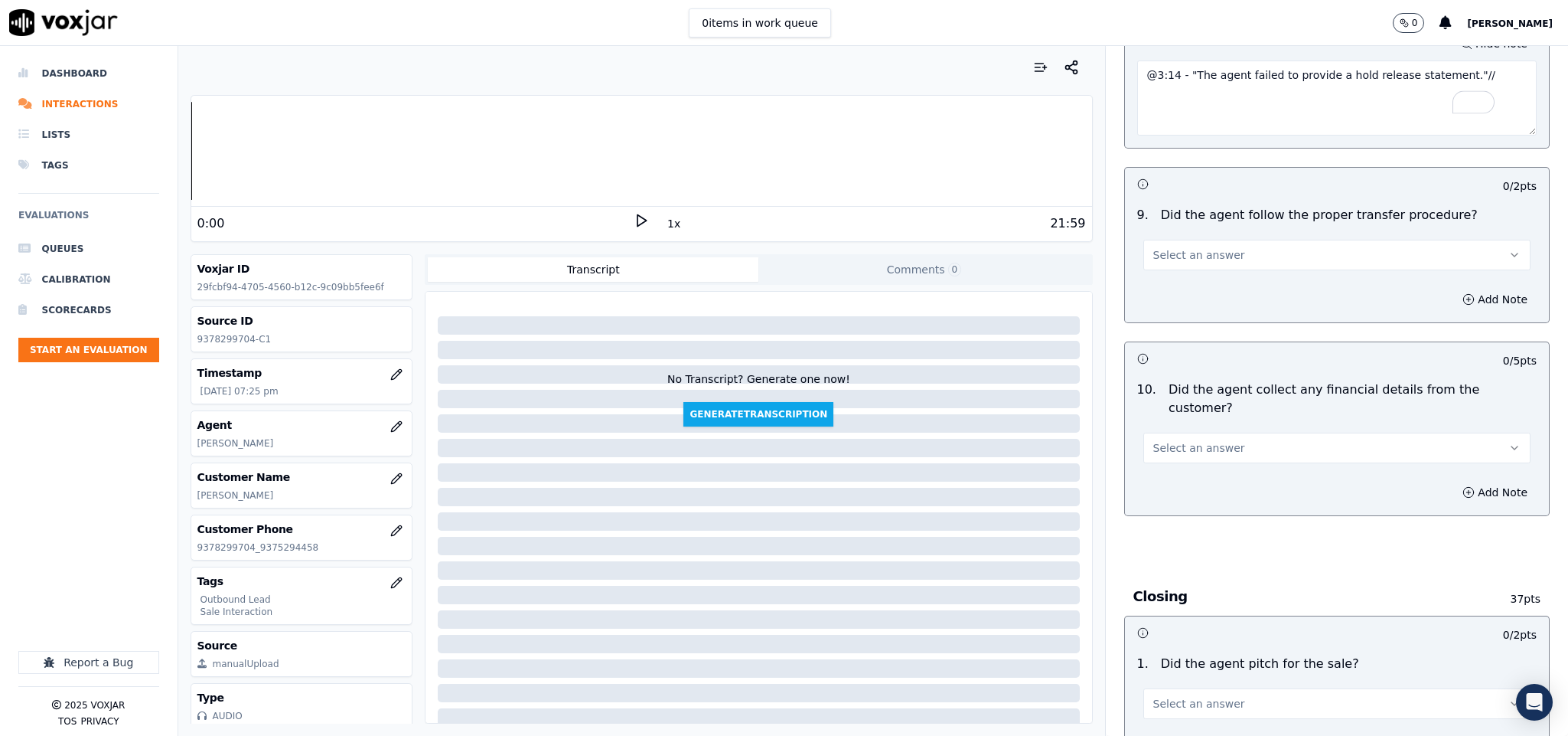
scroll to position [2526, 0]
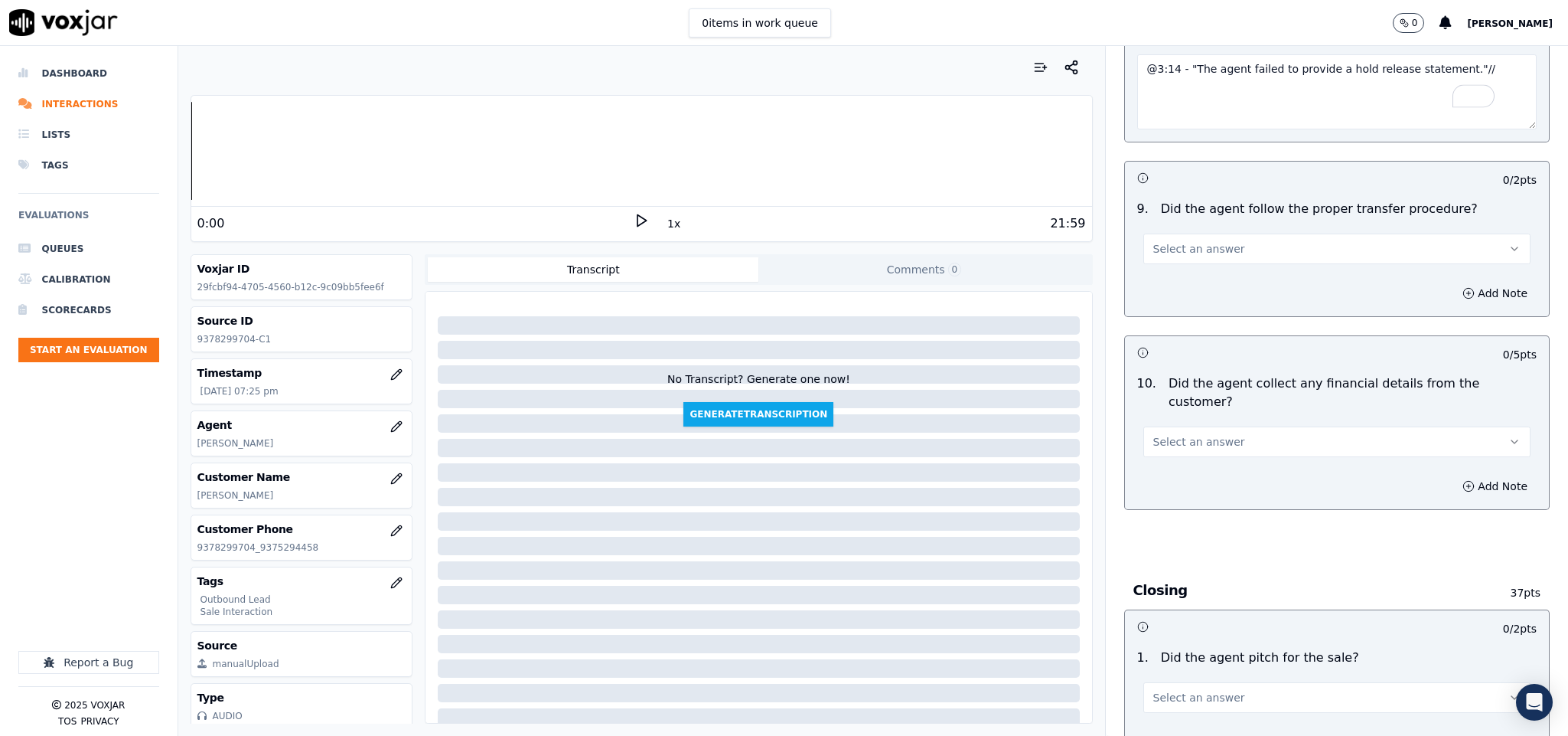
type textarea "@3:14 - "The agent failed to provide a hold release statement."//"
click at [1222, 234] on button "Select an answer" at bounding box center [1338, 249] width 388 height 31
click at [1185, 299] on div "No" at bounding box center [1299, 299] width 350 height 24
click at [1183, 251] on button "No" at bounding box center [1338, 249] width 388 height 31
click at [1170, 278] on div "Yes" at bounding box center [1299, 275] width 350 height 24
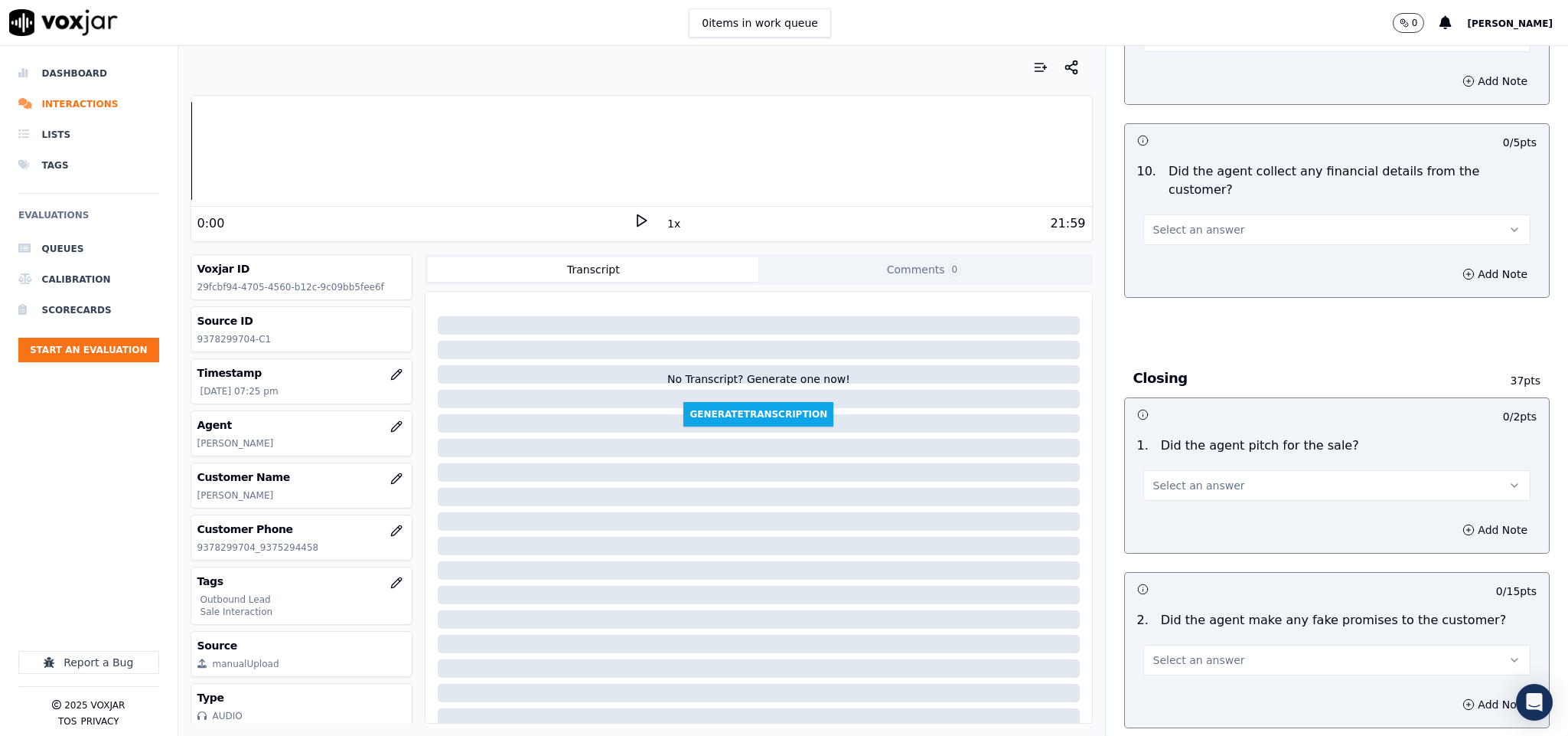
scroll to position [2756, 0]
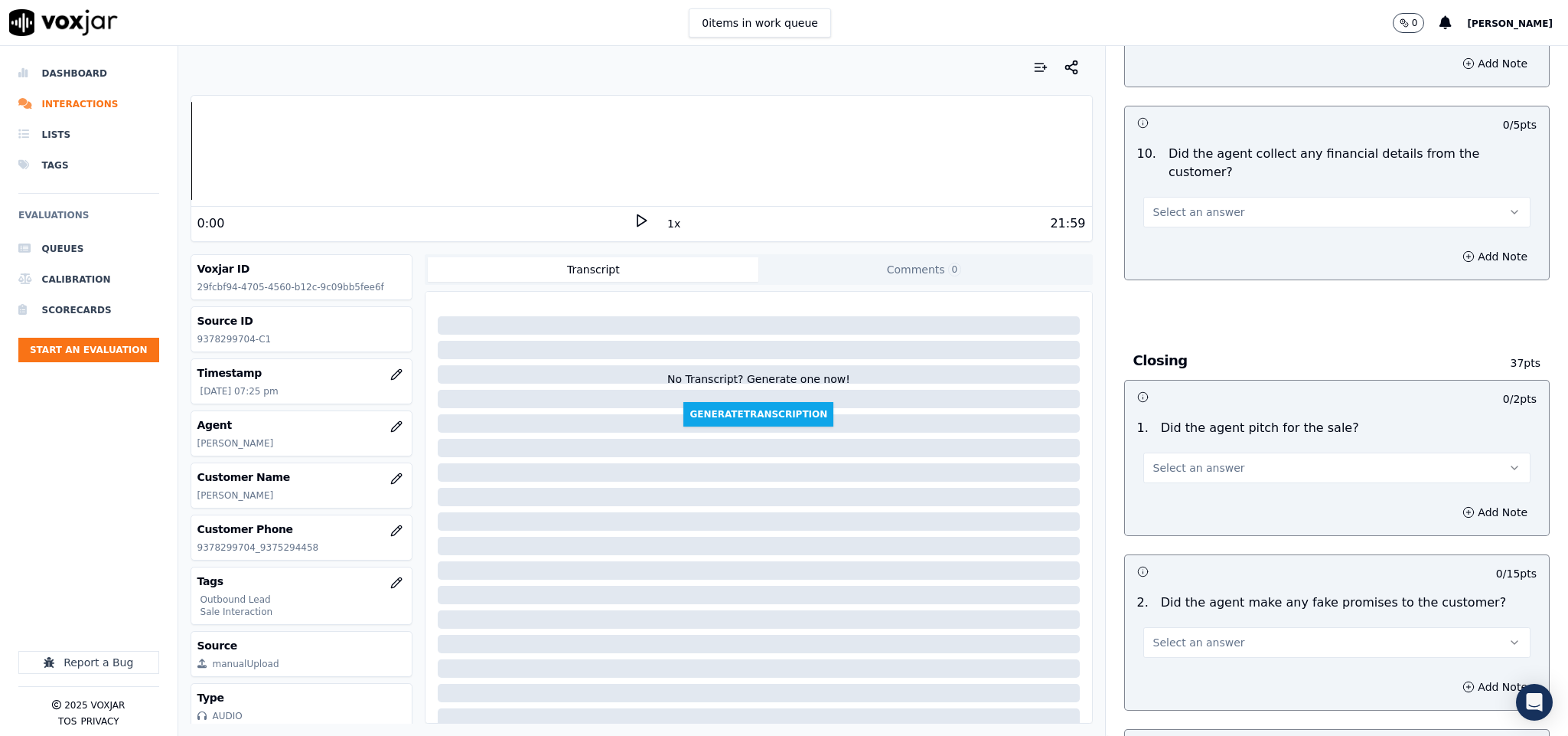
click at [1202, 204] on span "Select an answer" at bounding box center [1199, 212] width 92 height 16
click at [1172, 252] on div "No" at bounding box center [1299, 245] width 350 height 24
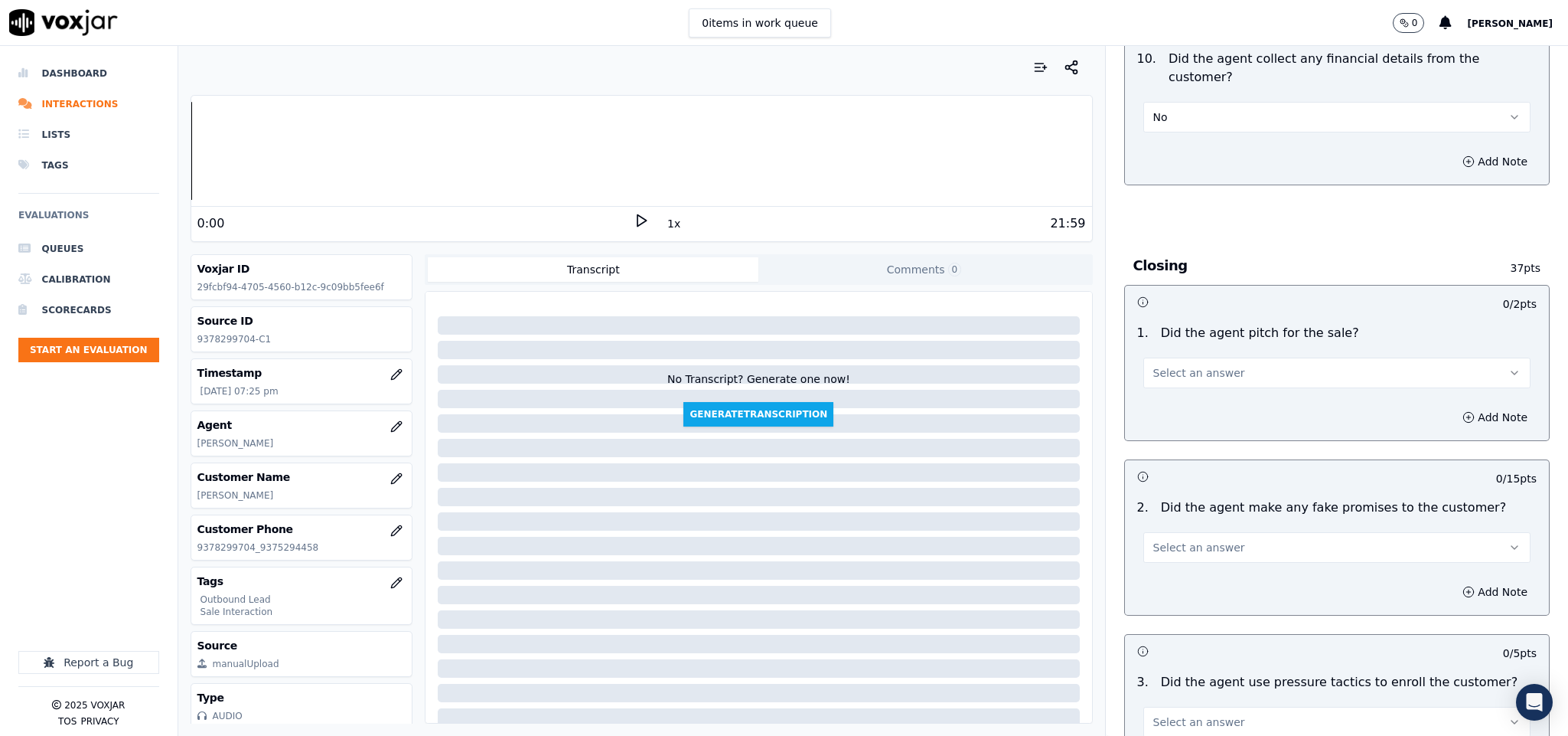
scroll to position [2986, 0]
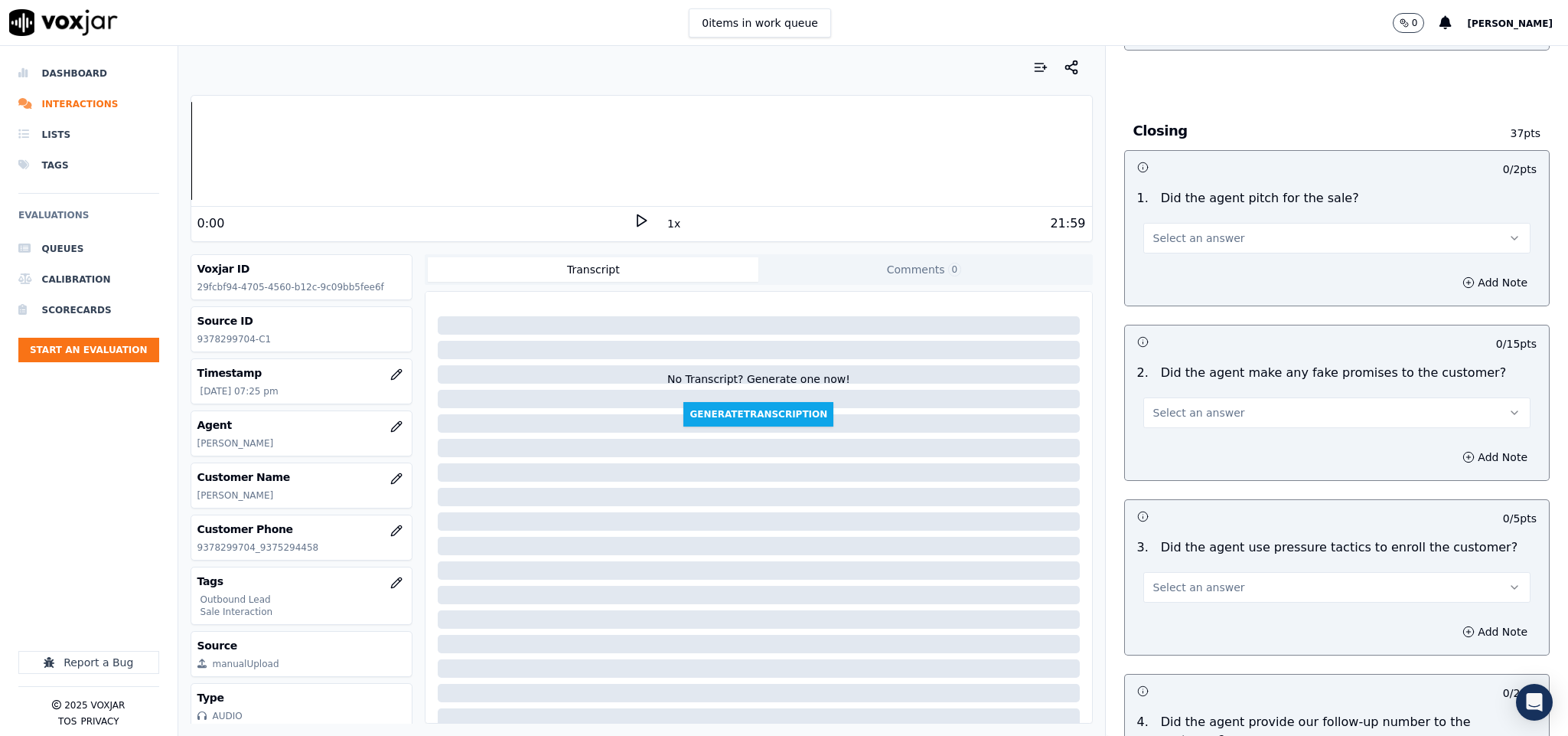
click at [1221, 223] on button "Select an answer" at bounding box center [1338, 238] width 388 height 31
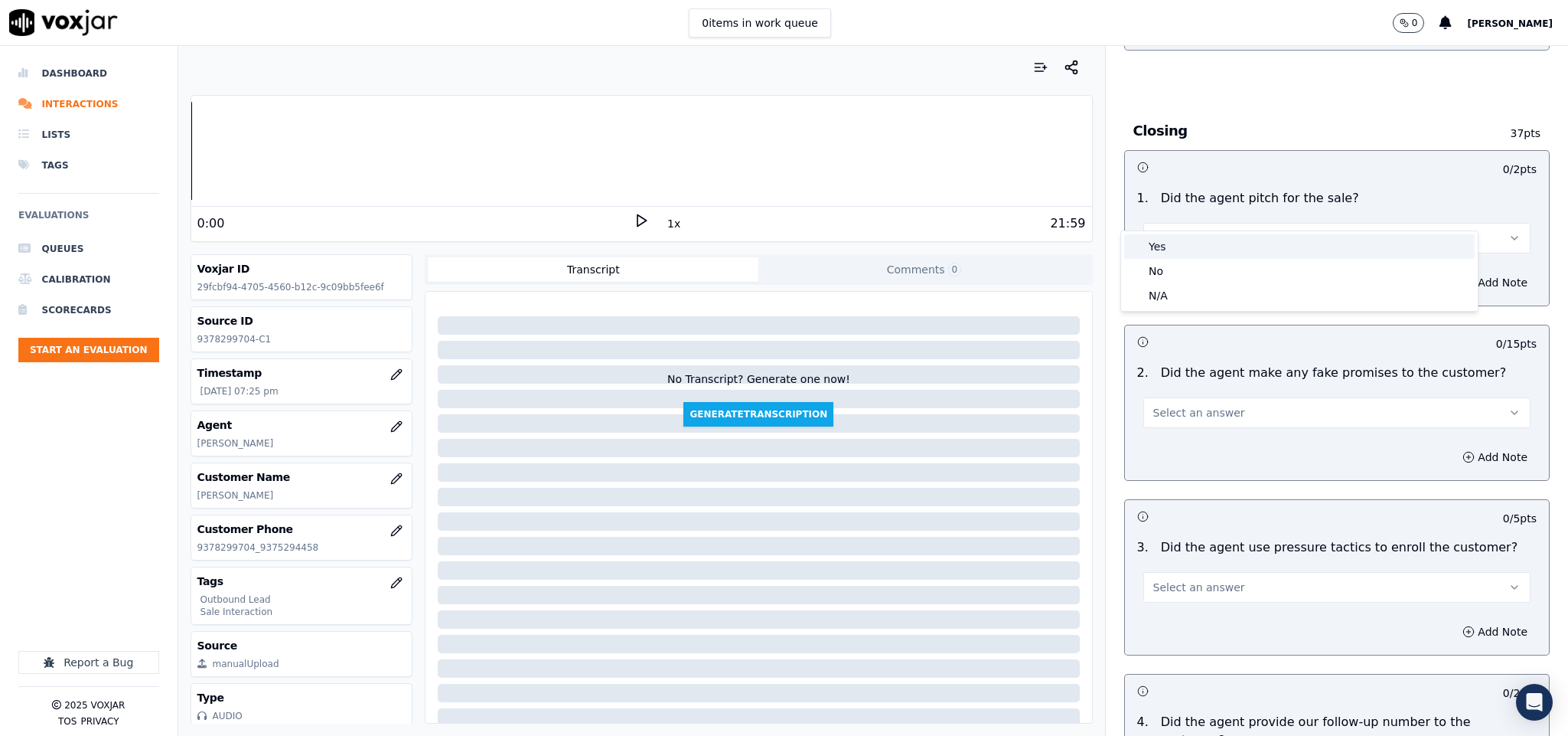
click at [1192, 244] on div "Yes" at bounding box center [1299, 246] width 350 height 24
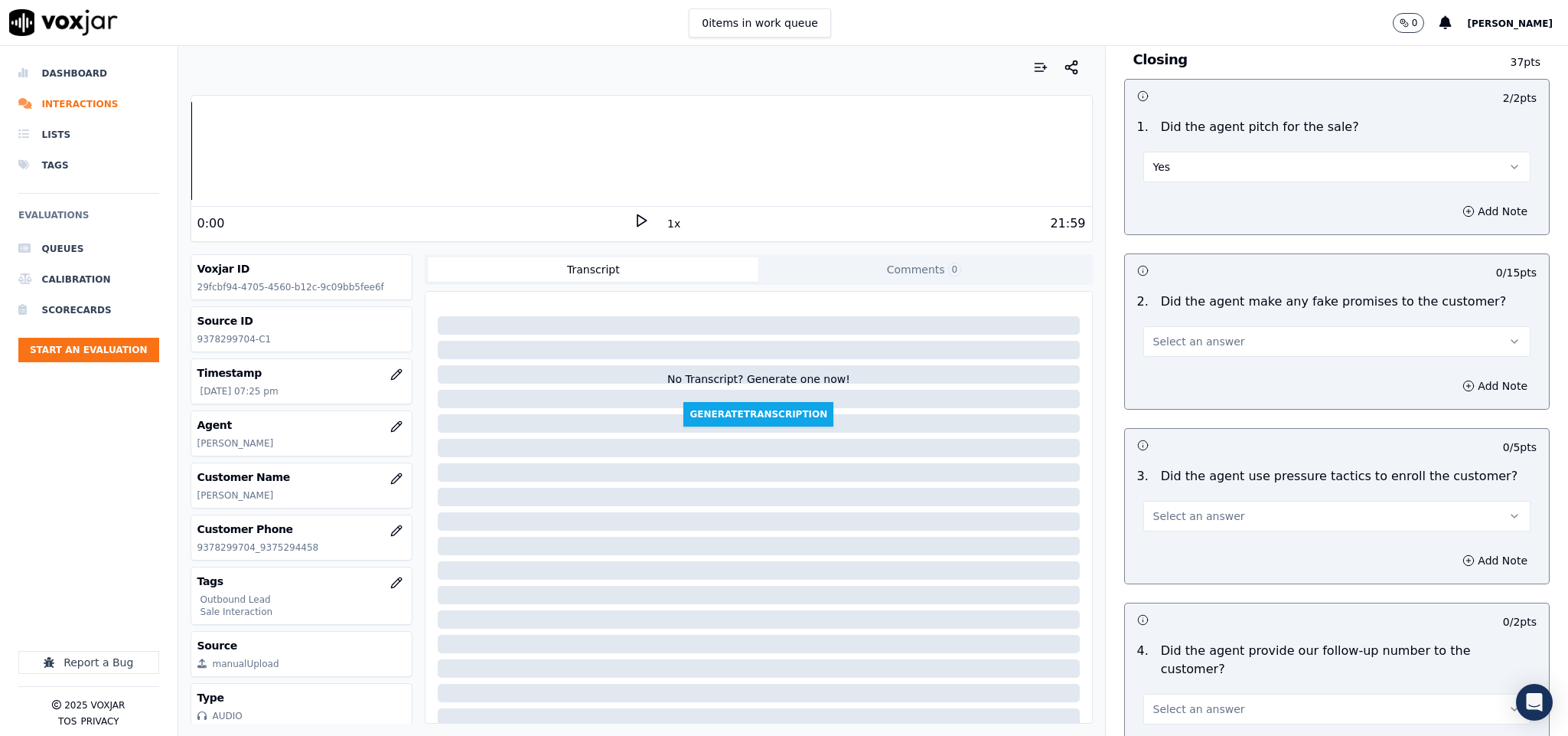
scroll to position [3100, 0]
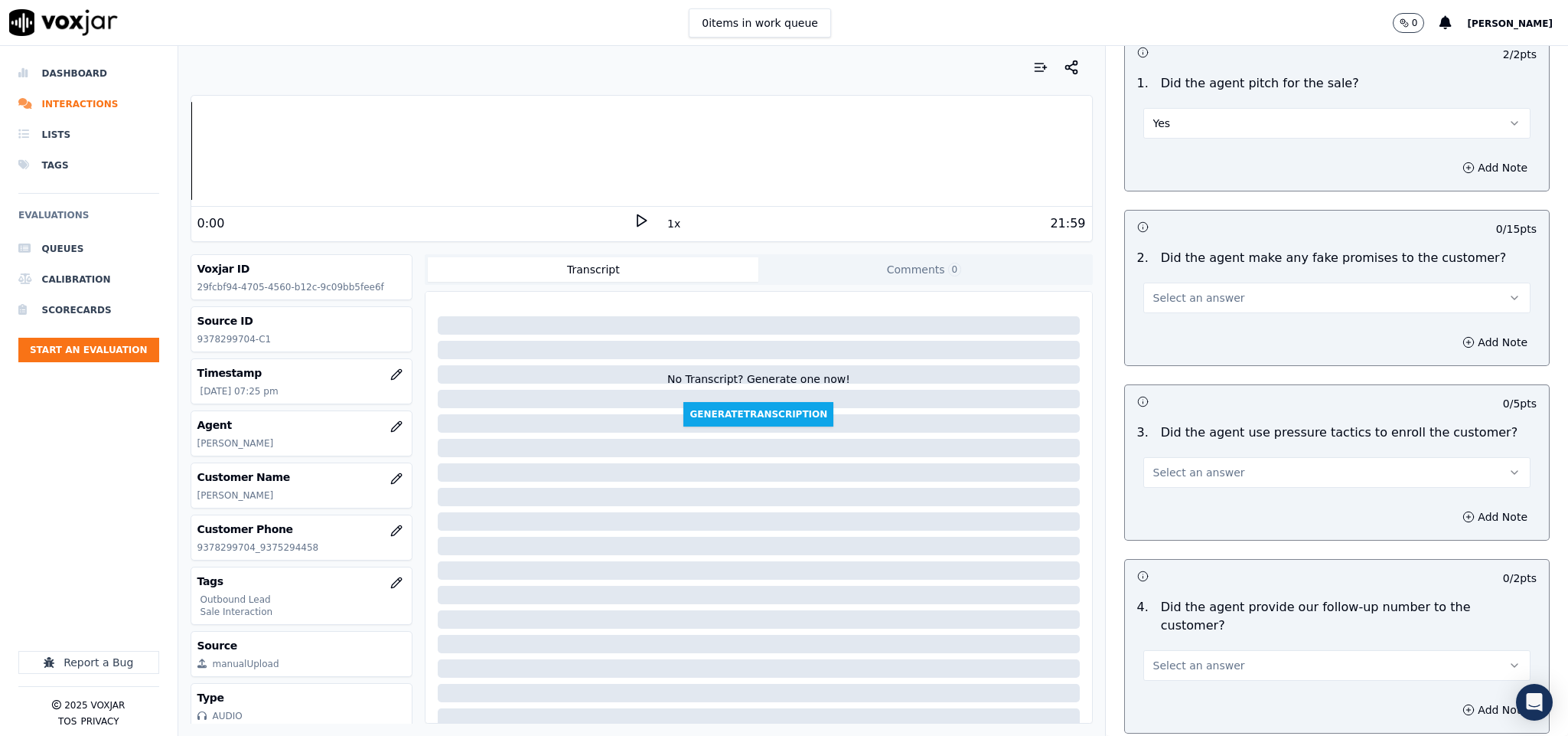
click at [1204, 290] on span "Select an answer" at bounding box center [1199, 298] width 92 height 16
click at [1170, 329] on div "No" at bounding box center [1299, 331] width 350 height 24
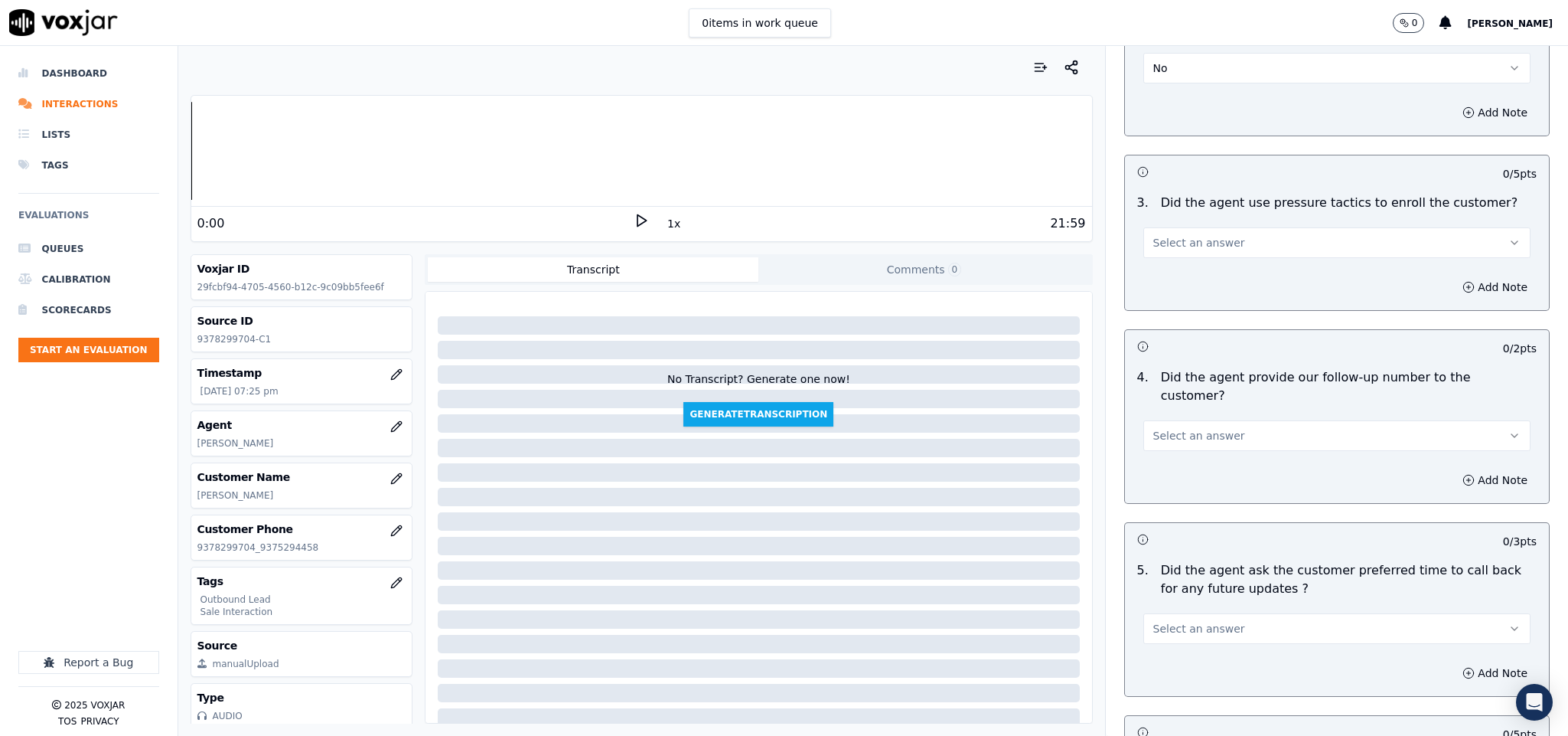
click at [1233, 227] on button "Select an answer" at bounding box center [1338, 242] width 388 height 31
click at [1182, 276] on div "No" at bounding box center [1299, 276] width 350 height 24
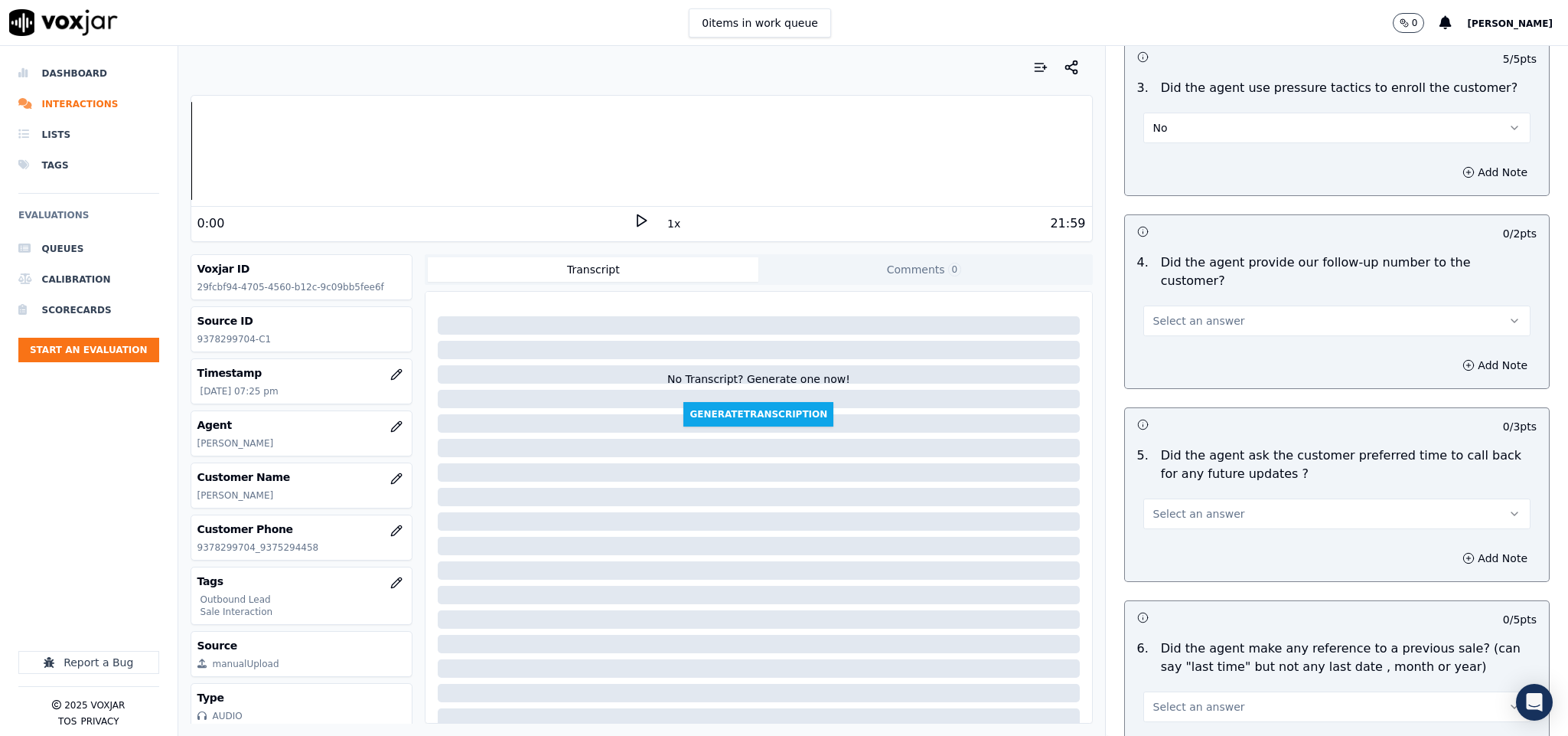
click at [1192, 313] on span "Select an answer" at bounding box center [1199, 321] width 92 height 16
click at [1168, 313] on div "Yes" at bounding box center [1299, 313] width 350 height 24
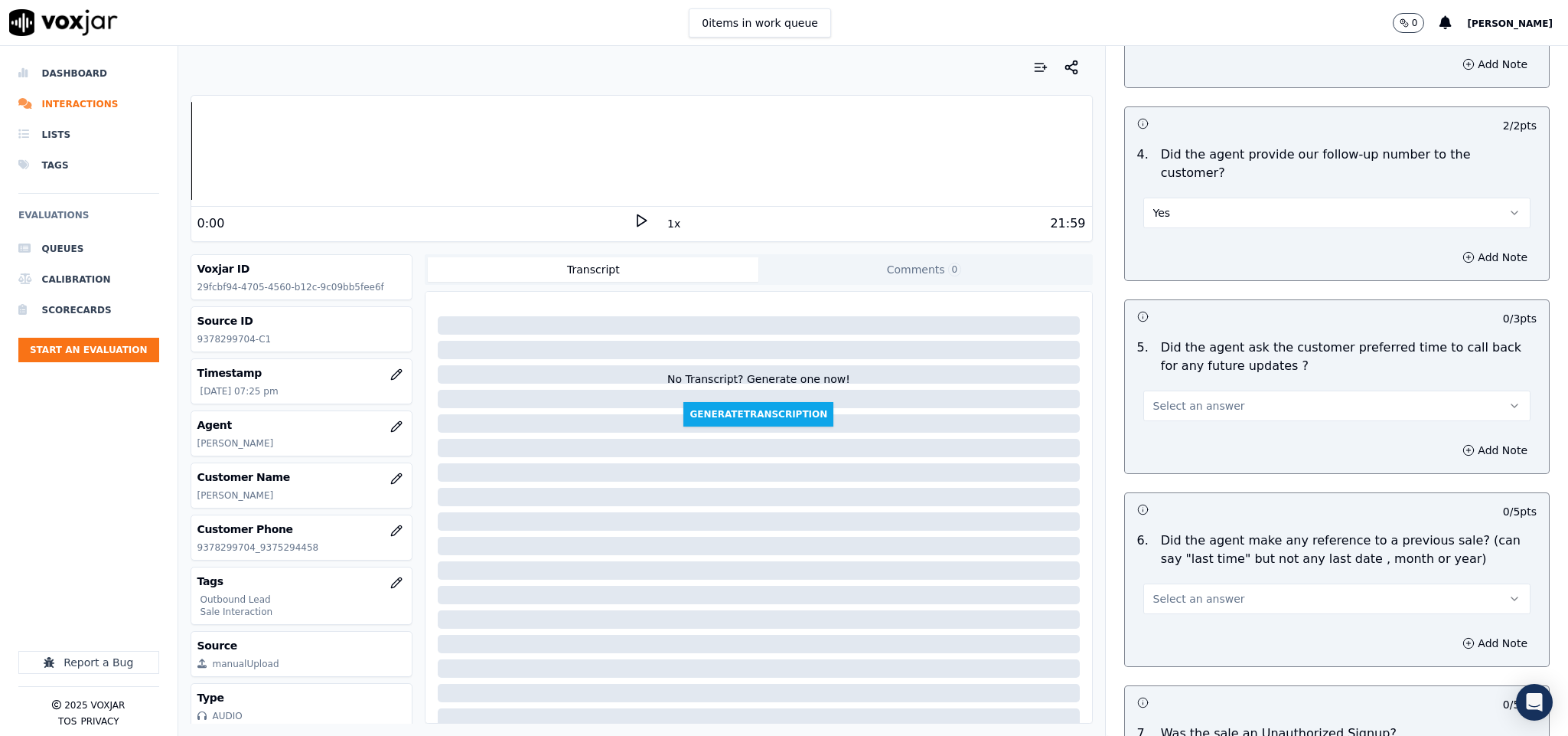
scroll to position [3674, 0]
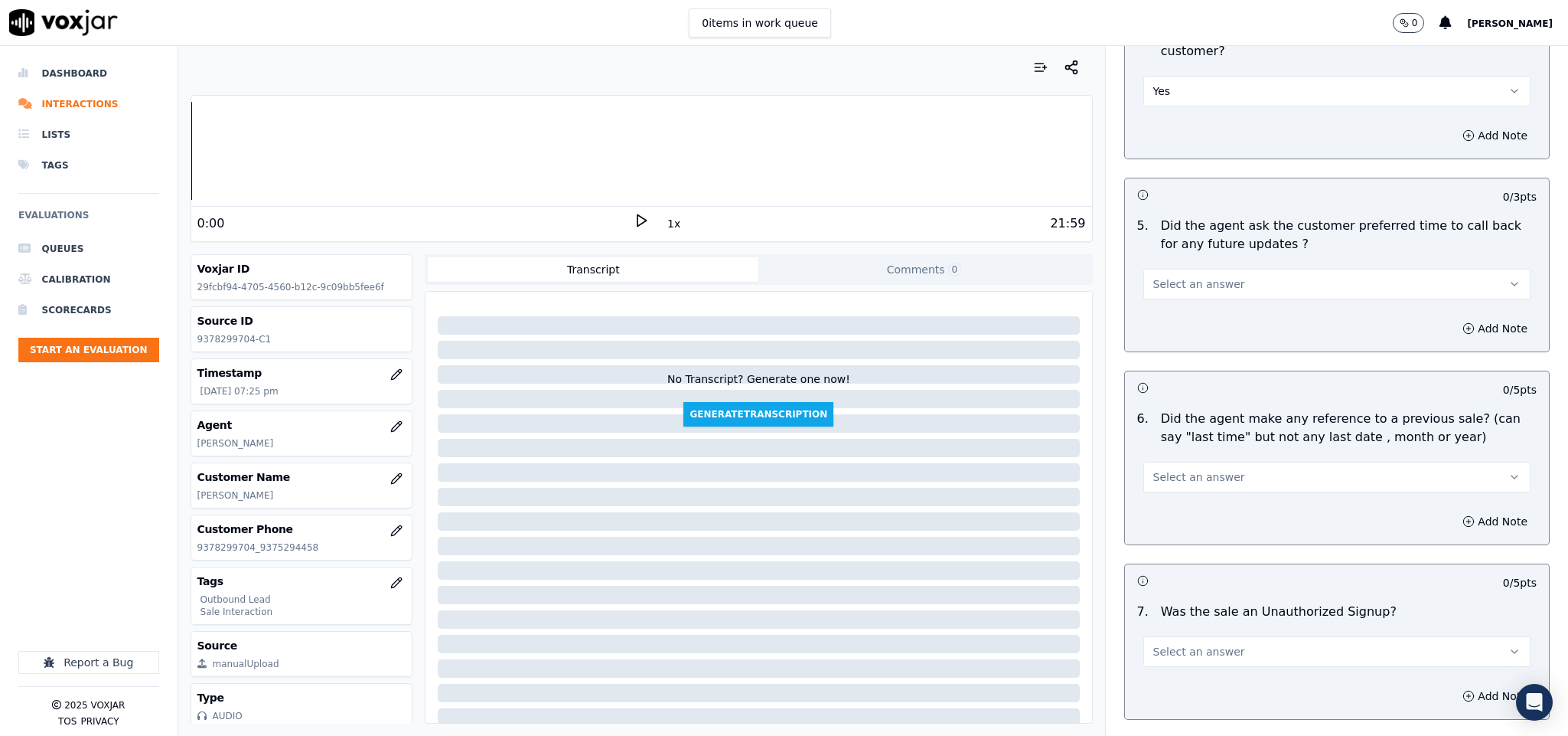
click at [1231, 269] on button "Select an answer" at bounding box center [1338, 284] width 388 height 31
click at [1176, 323] on div "N/A" at bounding box center [1299, 325] width 350 height 24
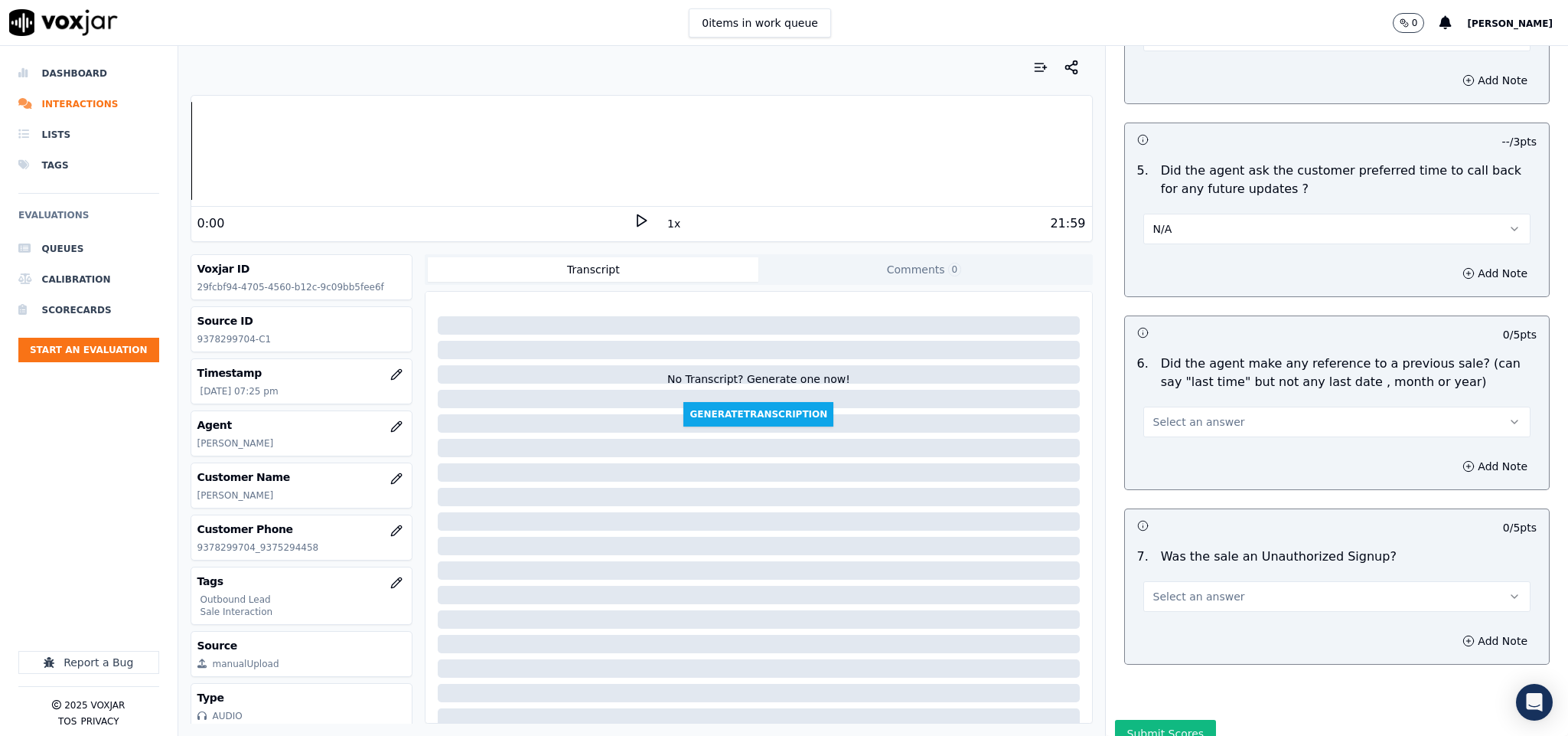
scroll to position [3761, 0]
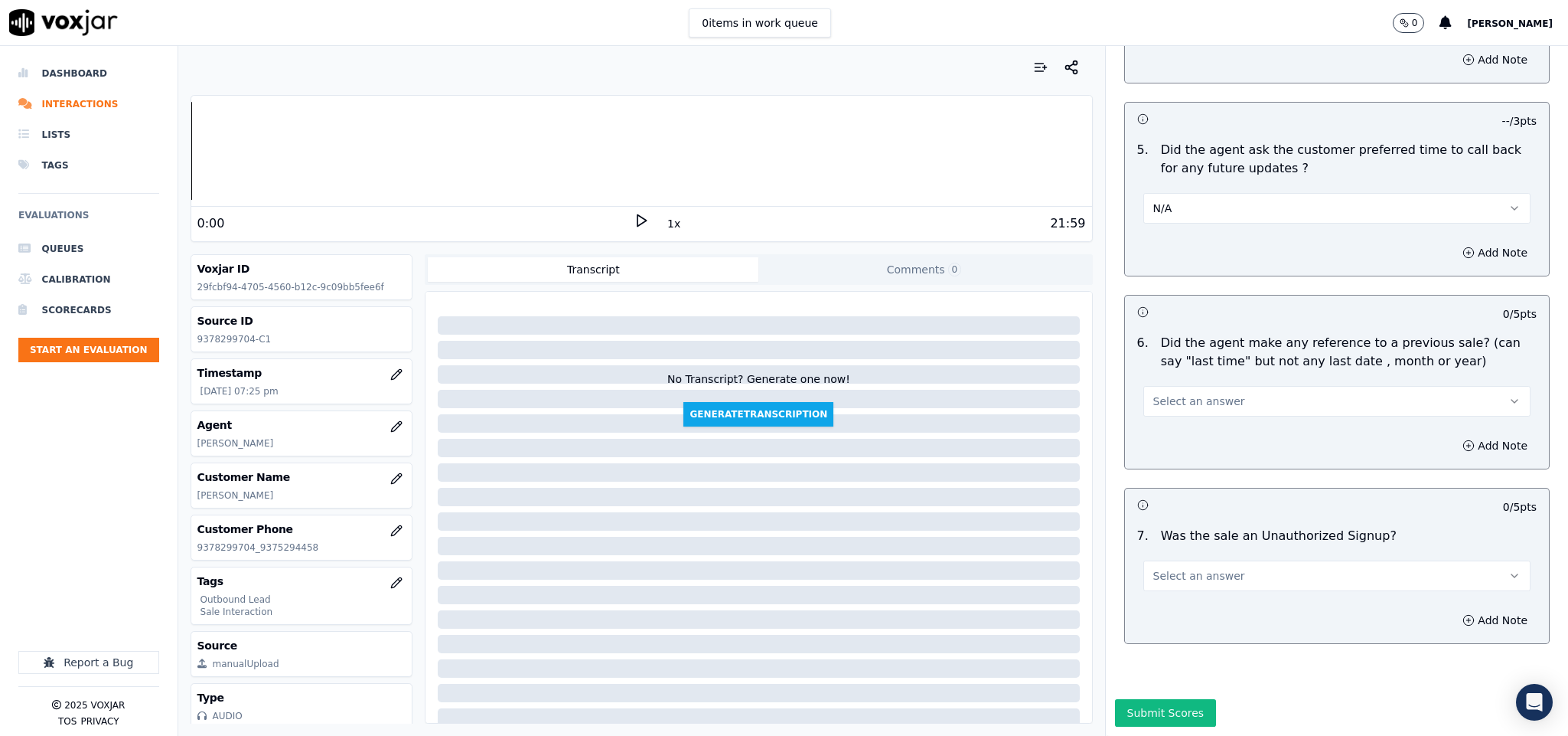
click at [1212, 371] on div "Select an answer" at bounding box center [1338, 394] width 412 height 46
click at [1204, 394] on span "Select an answer" at bounding box center [1199, 401] width 92 height 16
click at [1181, 407] on div "No" at bounding box center [1299, 408] width 350 height 24
click at [1194, 568] on span "Select an answer" at bounding box center [1199, 575] width 92 height 16
click at [1173, 584] on div "No" at bounding box center [1299, 583] width 350 height 24
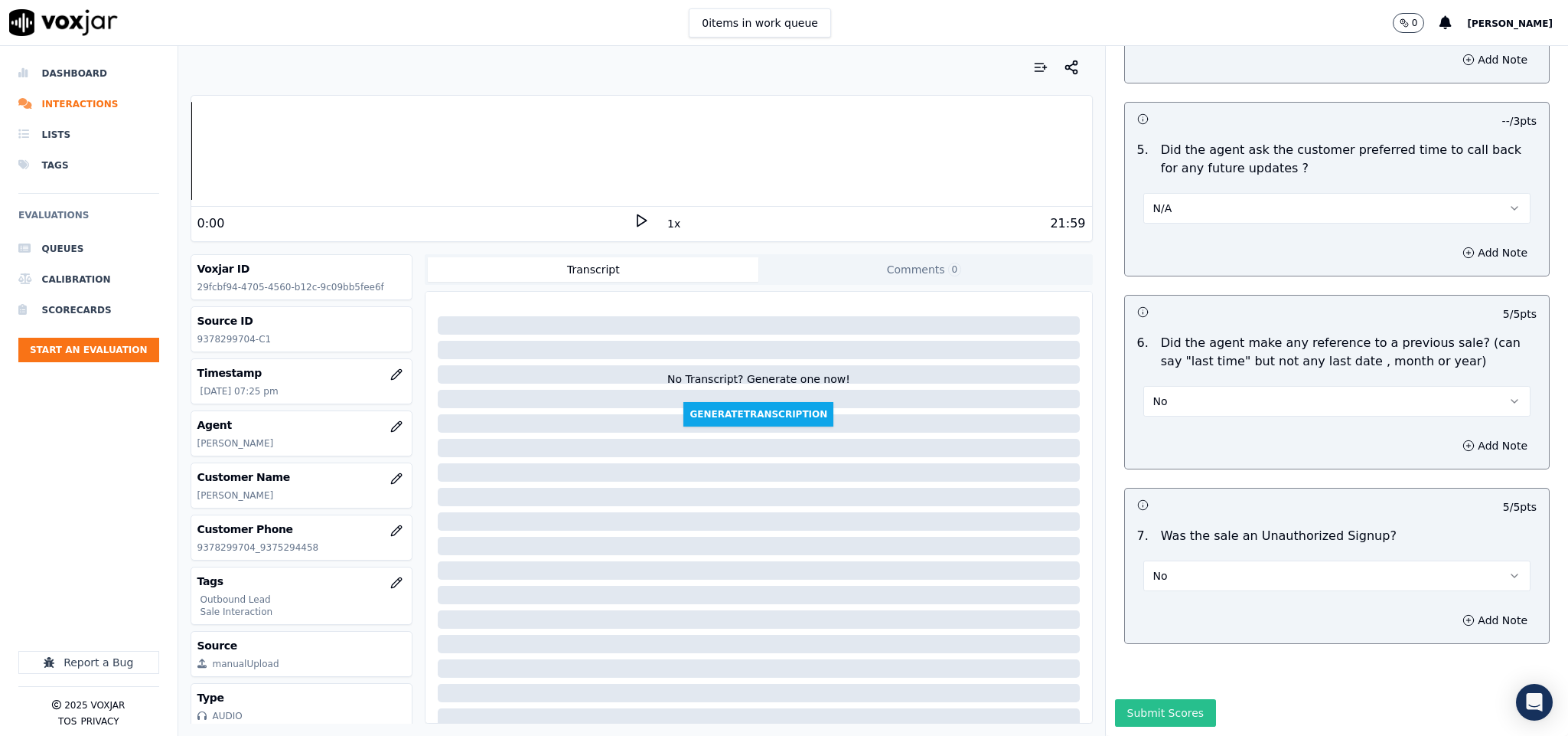
click at [1156, 699] on button "Submit Scores" at bounding box center [1166, 713] width 102 height 28
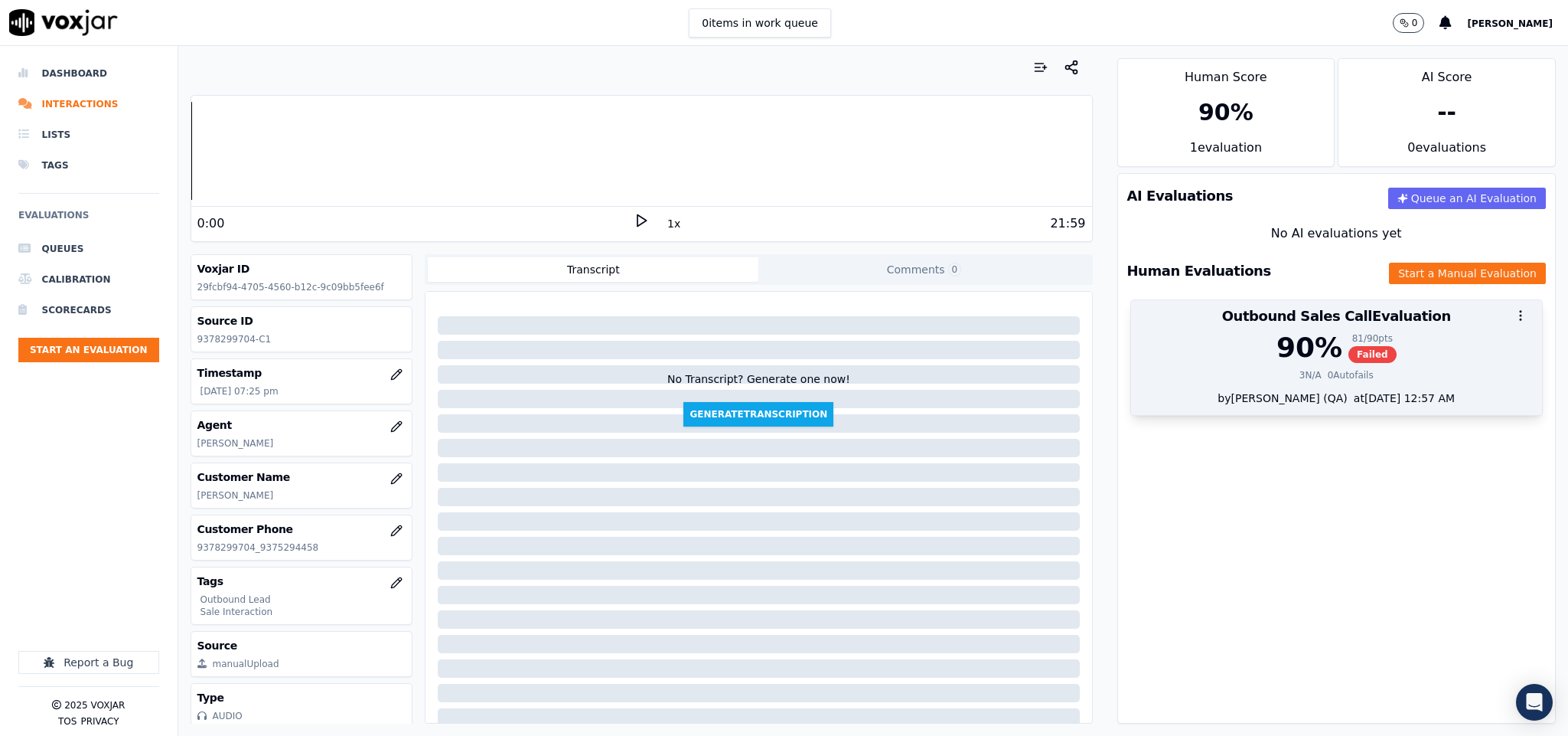
click at [1306, 333] on div "90 % 81 / 90 pts Failed" at bounding box center [1338, 347] width 394 height 31
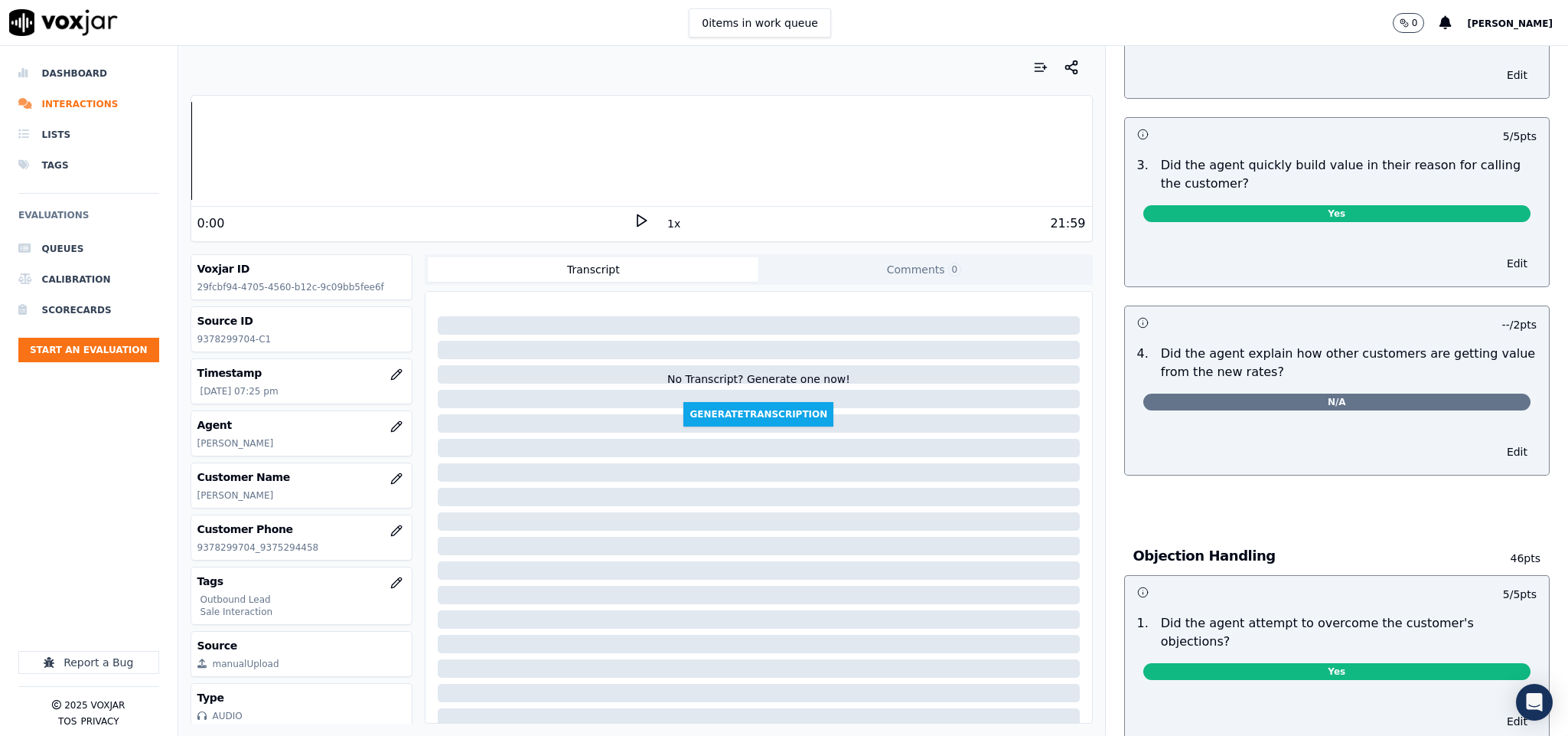
scroll to position [0, 0]
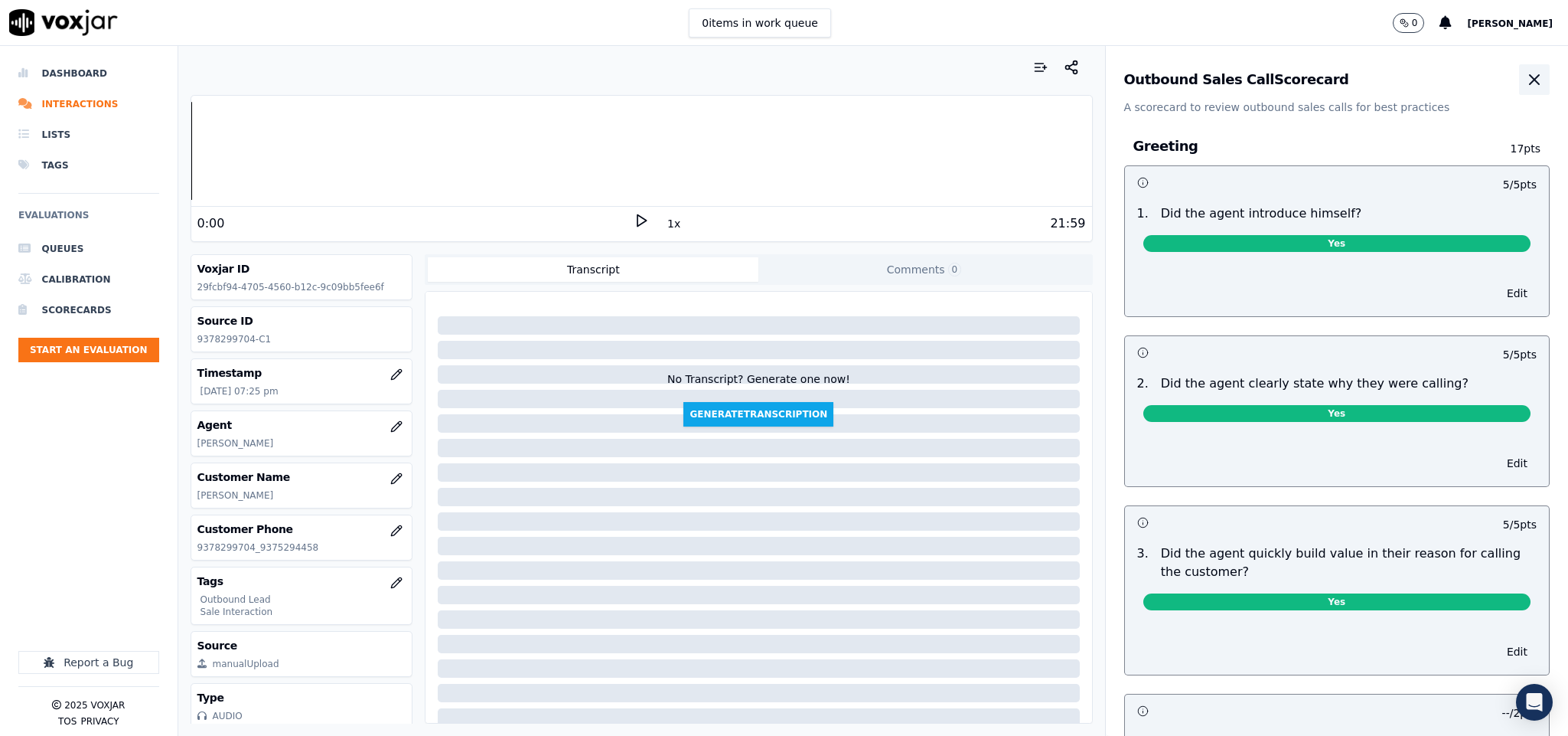
click at [1525, 77] on icon "button" at bounding box center [1535, 80] width 18 height 18
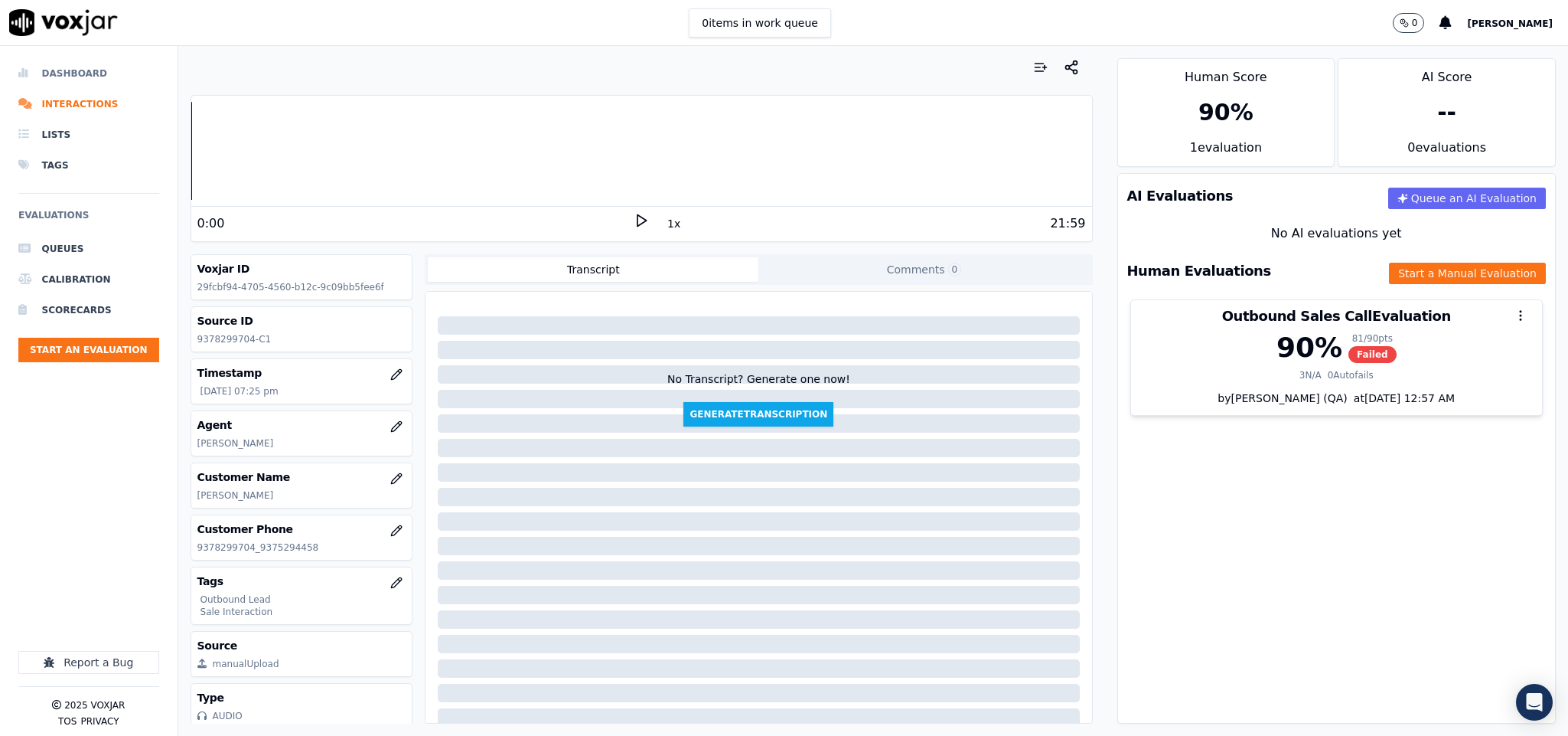
click at [79, 77] on li "Dashboard" at bounding box center [89, 73] width 141 height 31
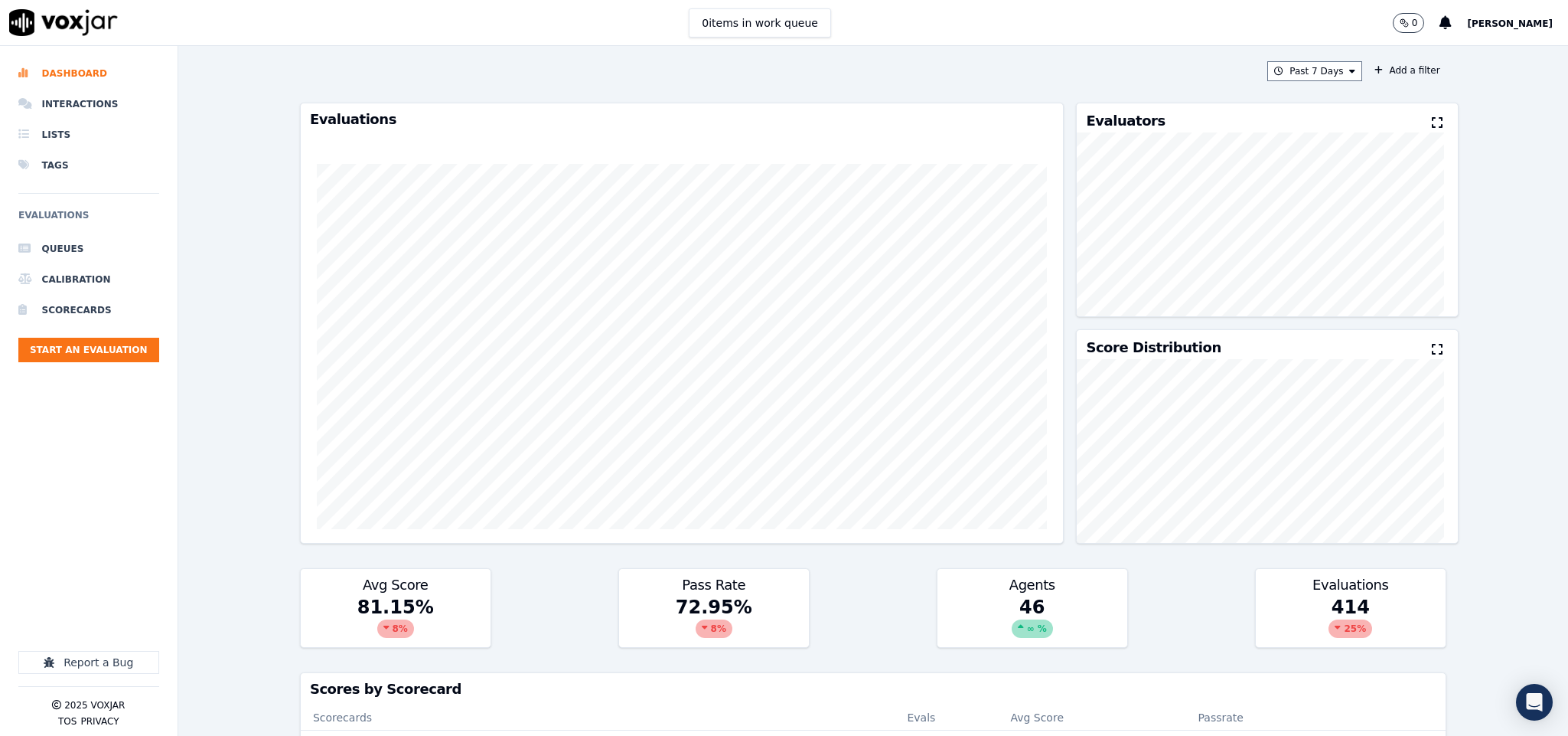
click at [117, 362] on ul "Queues Calibration Scorecards Start an Evaluation" at bounding box center [89, 304] width 141 height 141
click at [122, 354] on button "Start an Evaluation" at bounding box center [89, 350] width 141 height 24
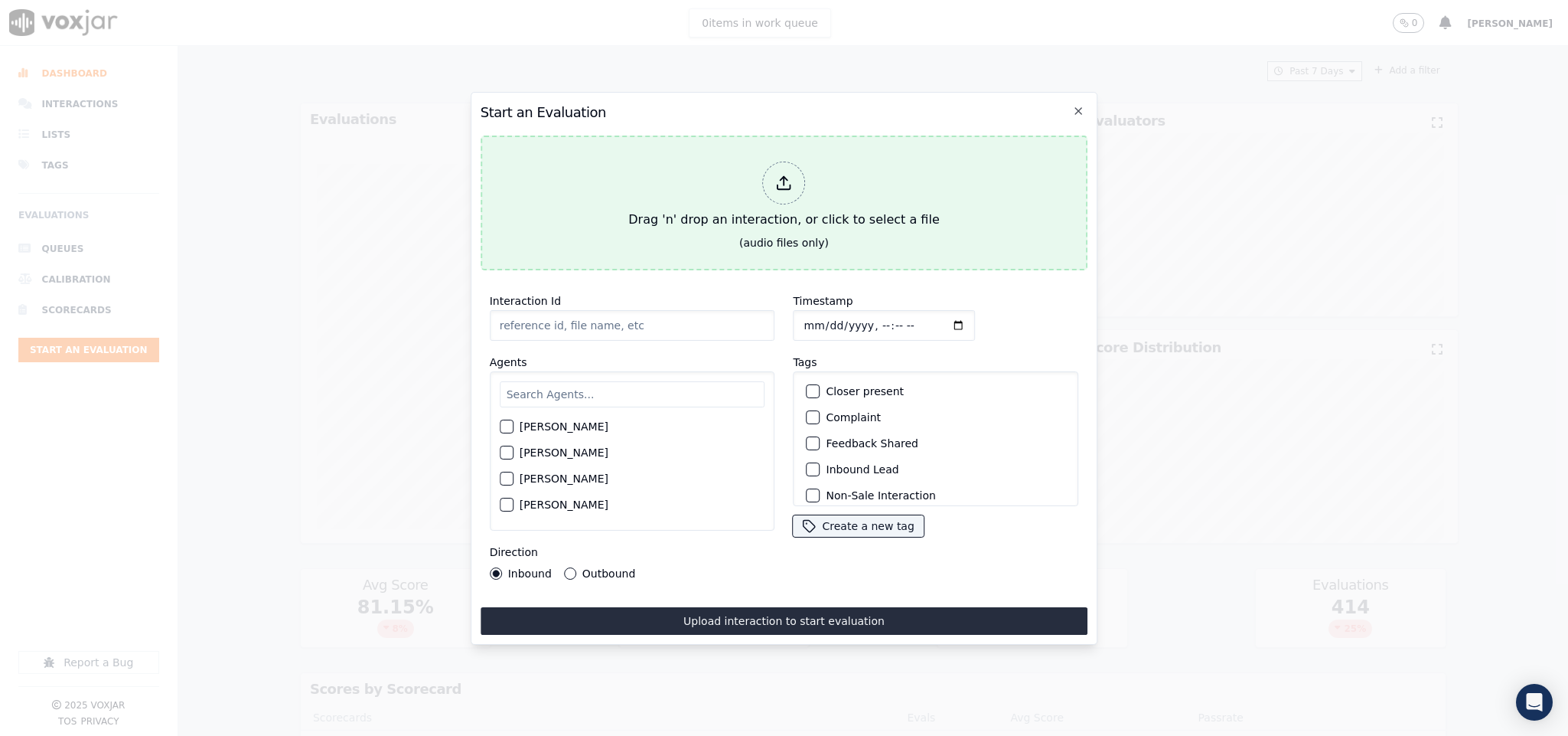
click at [780, 184] on div at bounding box center [784, 183] width 43 height 43
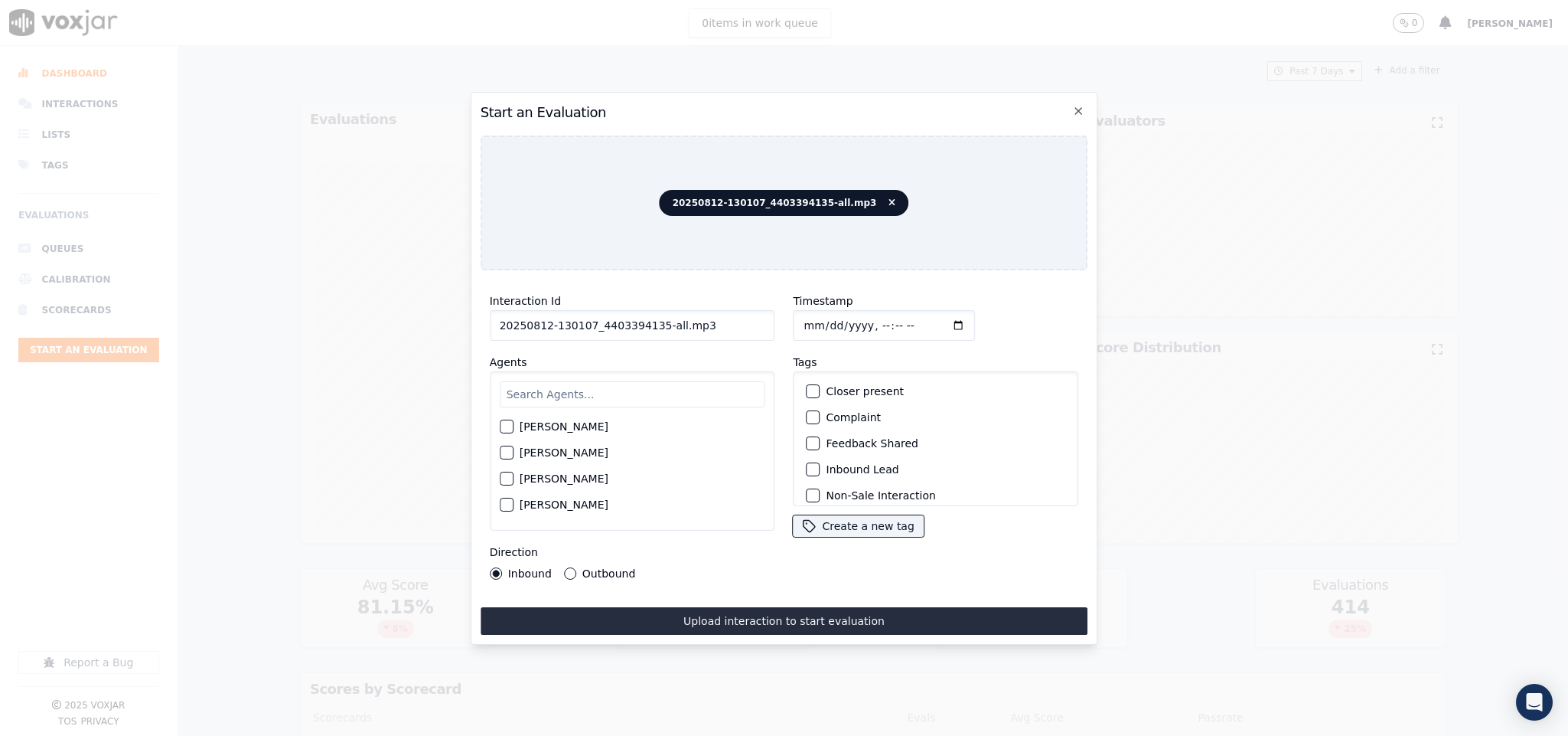
drag, startPoint x: 653, startPoint y: 319, endPoint x: 724, endPoint y: 323, distance: 71.1
click at [724, 320] on input "20250812-130107_4403394135-all.mp3" at bounding box center [632, 325] width 286 height 31
type input "20250812-130107_4403394135-C1"
click at [798, 317] on input "Timestamp" at bounding box center [885, 325] width 182 height 31
type input "[DATE]T19:31"
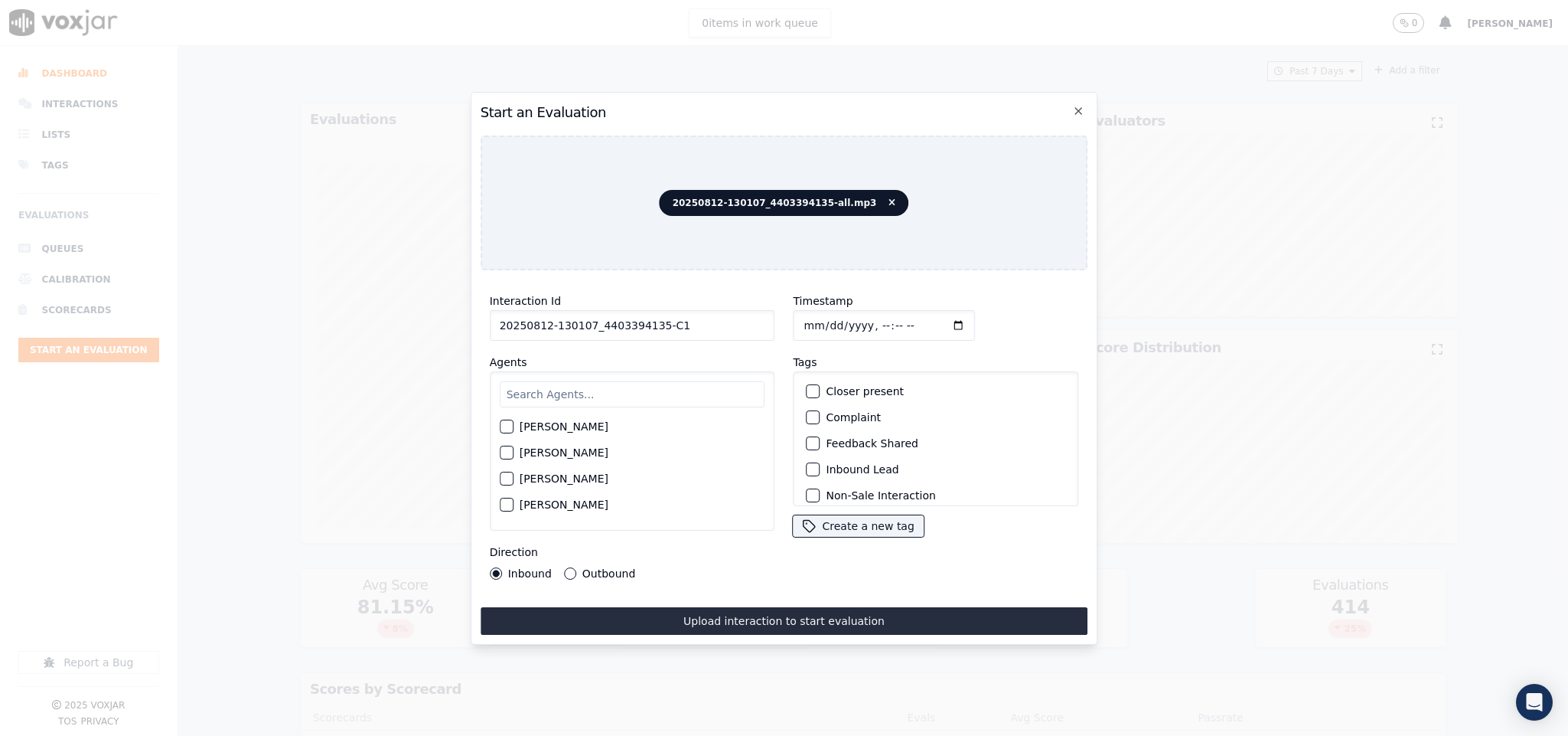
click at [568, 567] on button "Outbound" at bounding box center [570, 572] width 12 height 12
click at [814, 402] on div "Outbound Lead" at bounding box center [937, 408] width 272 height 26
click at [809, 410] on div "Outbound Lead" at bounding box center [937, 408] width 272 height 26
click at [809, 402] on div "button" at bounding box center [813, 408] width 11 height 11
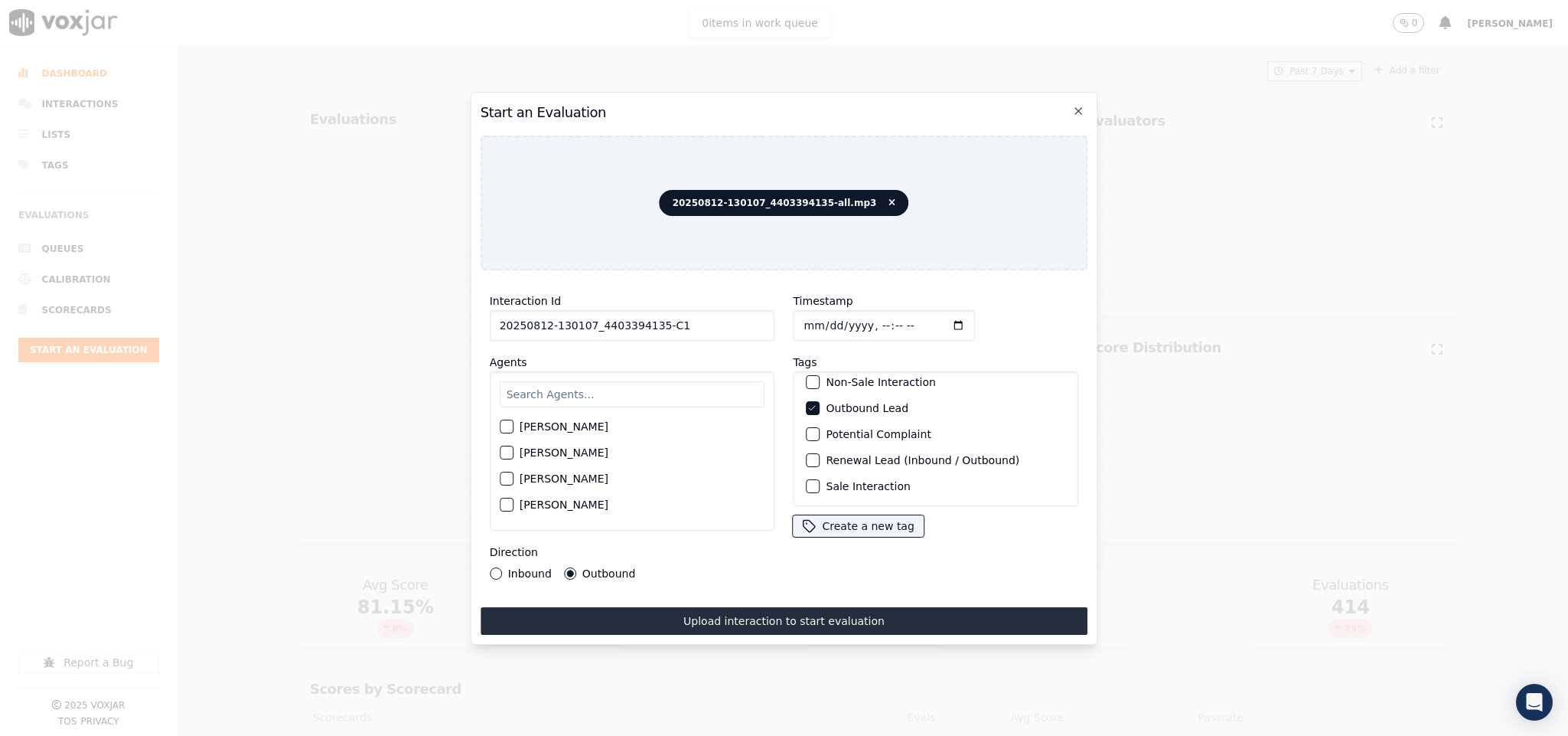
scroll to position [138, 0]
click at [807, 481] on div "button" at bounding box center [813, 486] width 11 height 11
click at [560, 381] on input "text" at bounding box center [632, 394] width 265 height 26
type input "vic"
click at [508, 425] on div "button" at bounding box center [506, 431] width 11 height 11
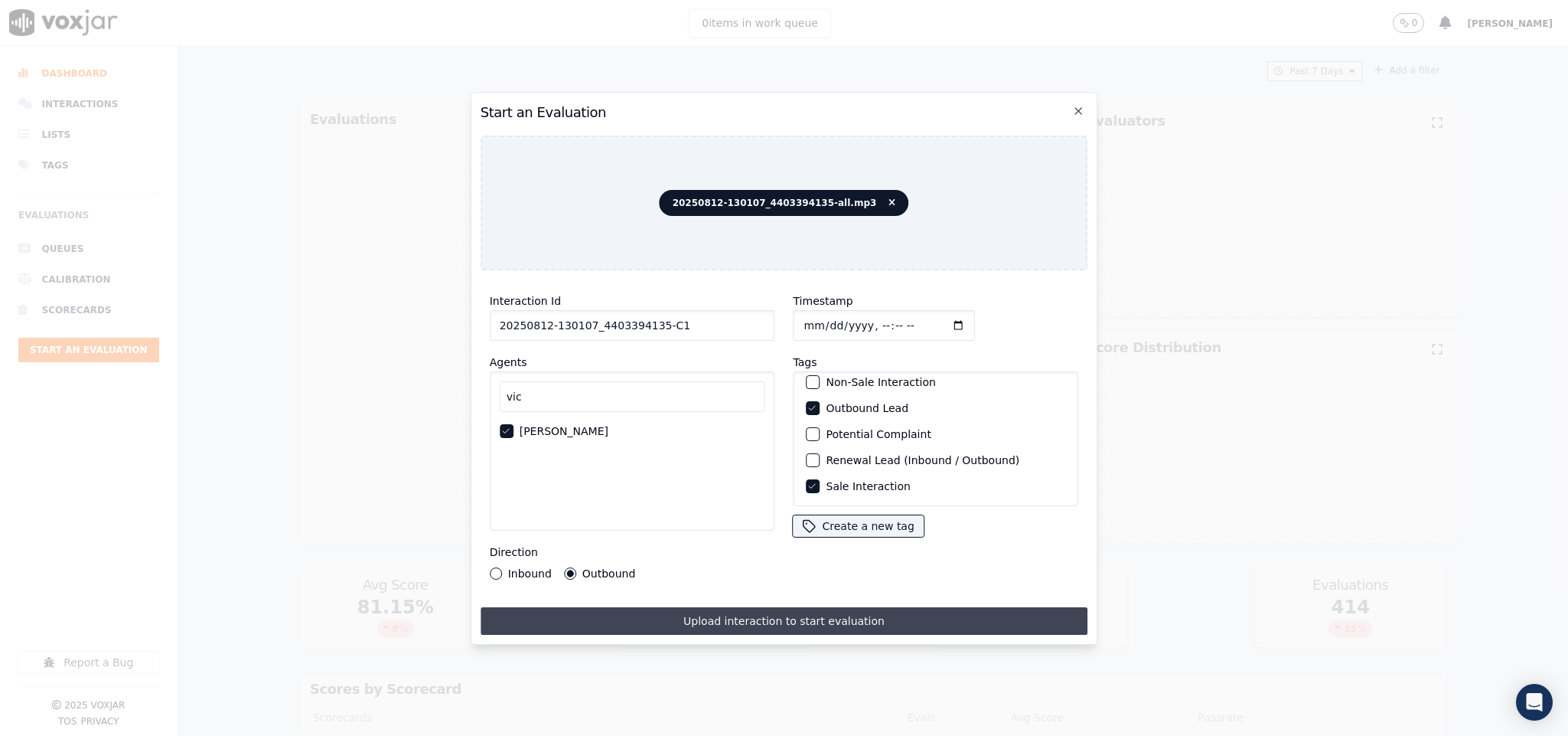
click at [638, 607] on button "Upload interaction to start evaluation" at bounding box center [784, 621] width 607 height 28
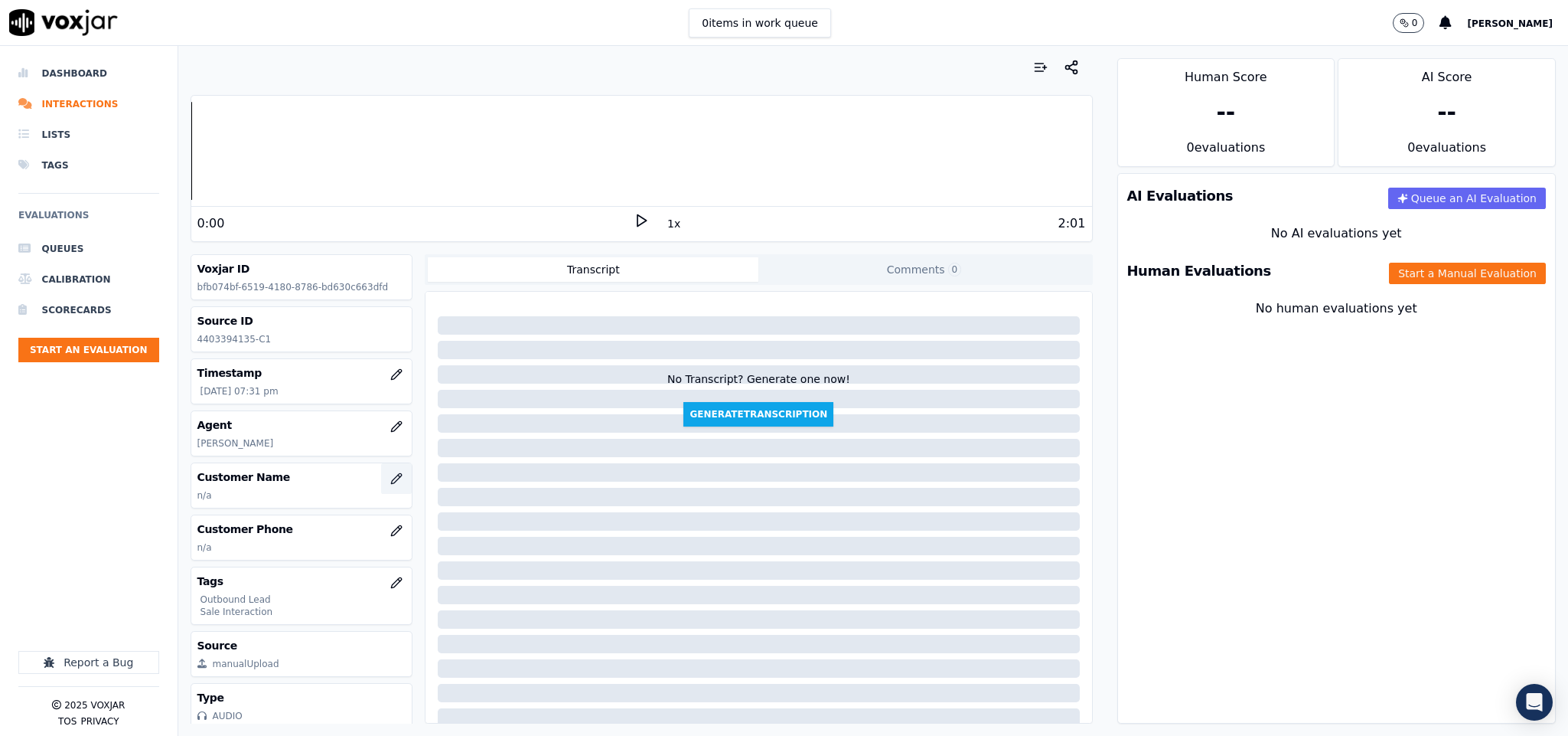
click at [381, 476] on button "button" at bounding box center [396, 478] width 31 height 31
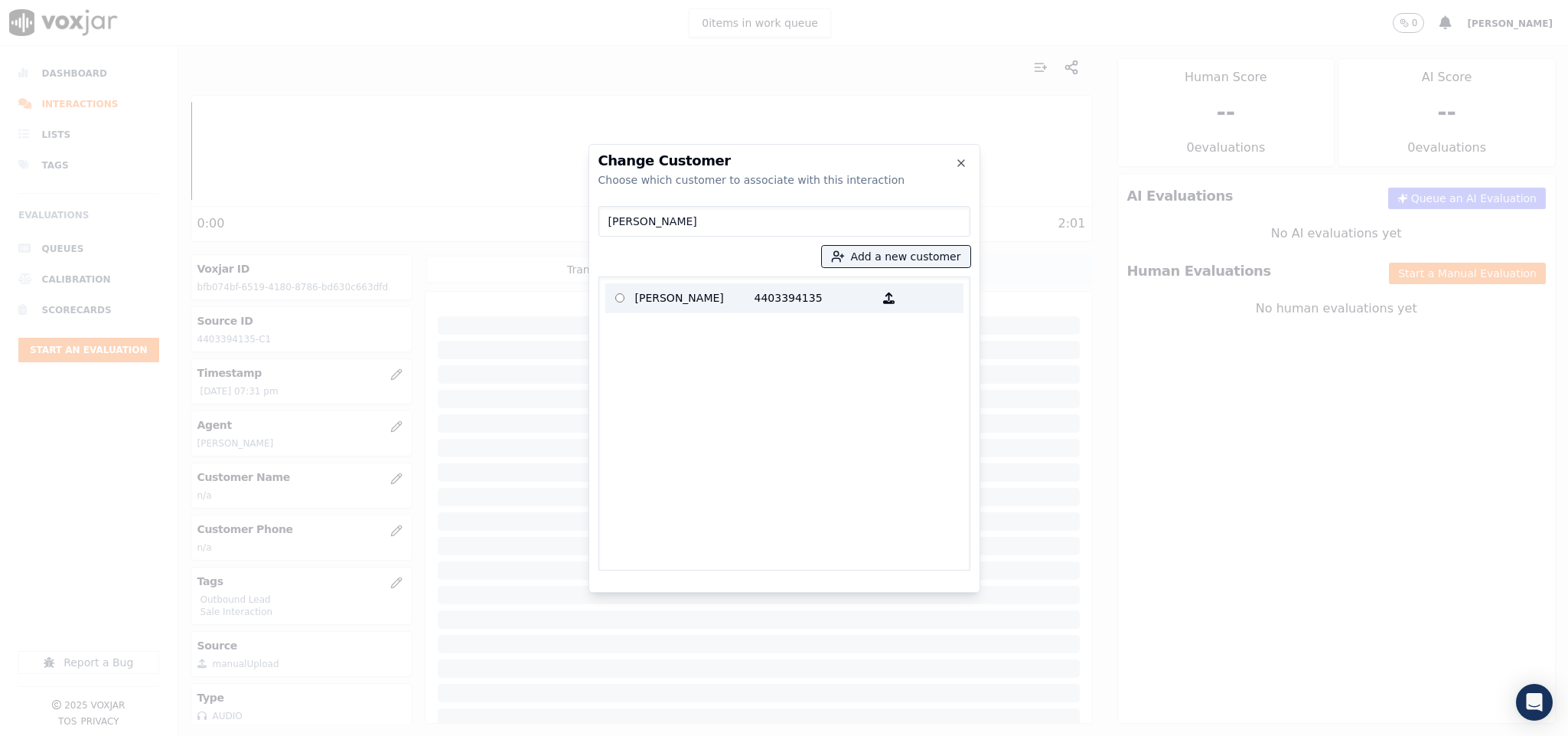
type input "[PERSON_NAME]"
click at [705, 300] on p "[PERSON_NAME]" at bounding box center [694, 299] width 119 height 24
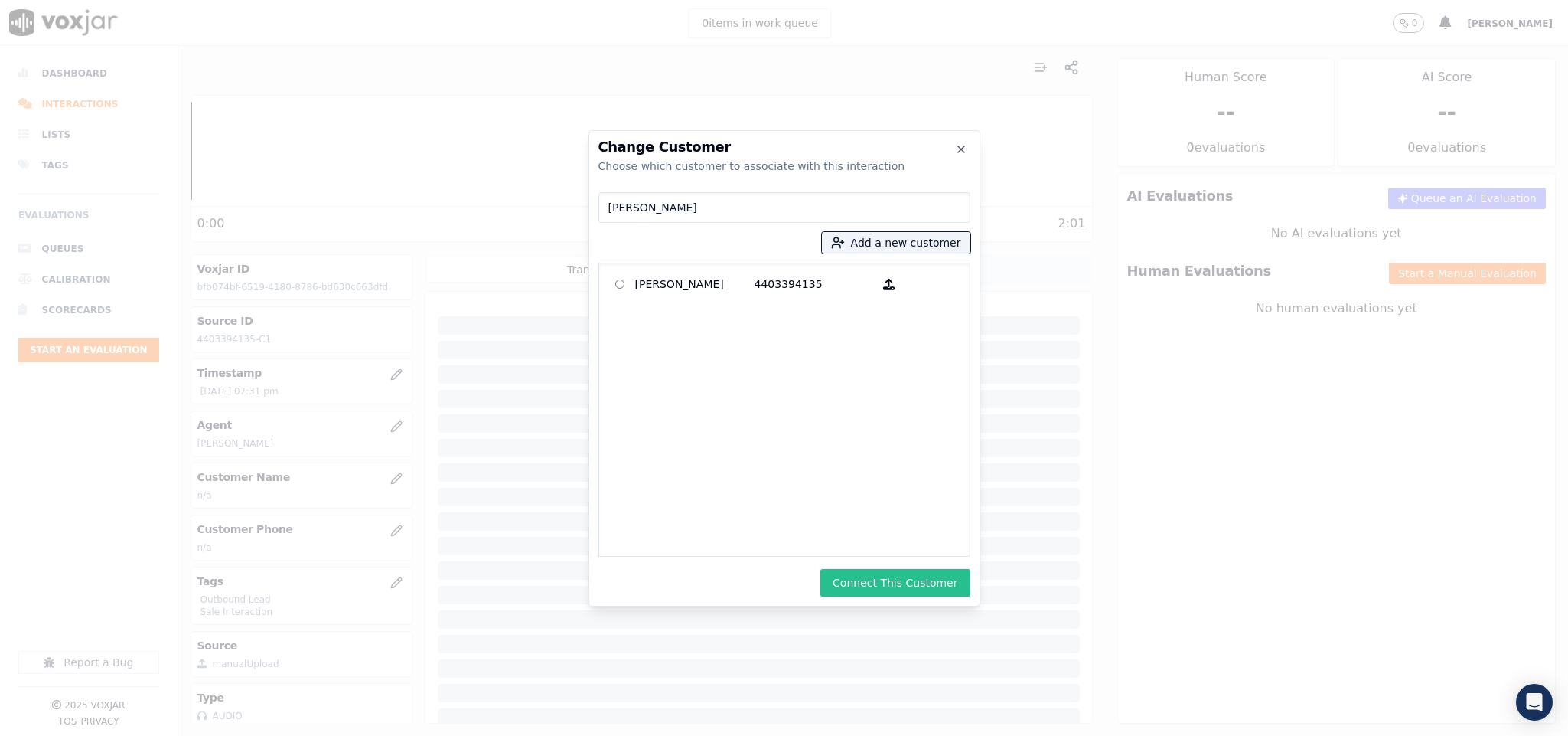
click at [896, 593] on button "Connect This Customer" at bounding box center [895, 583] width 149 height 28
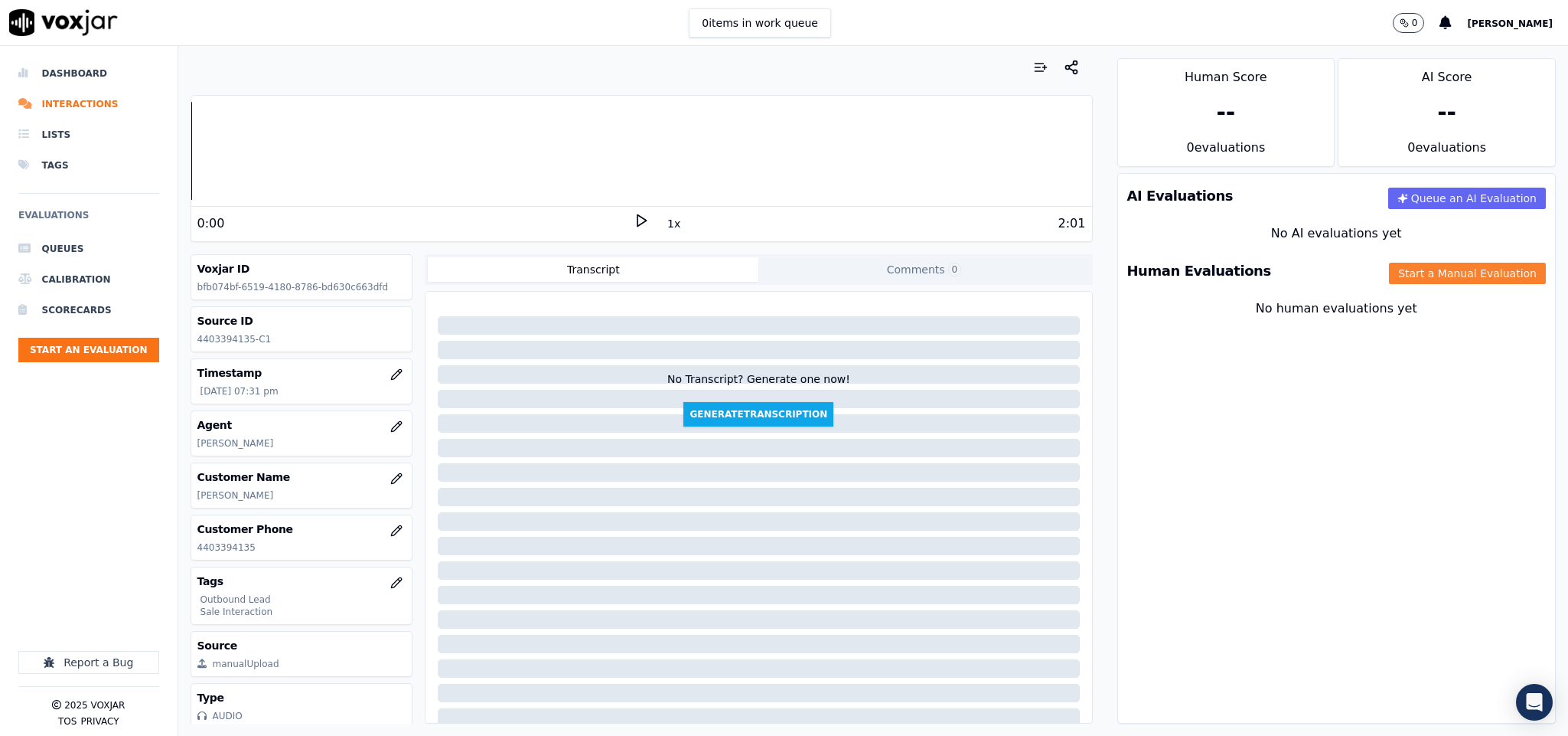
click at [1419, 271] on button "Start a Manual Evaluation" at bounding box center [1468, 273] width 157 height 21
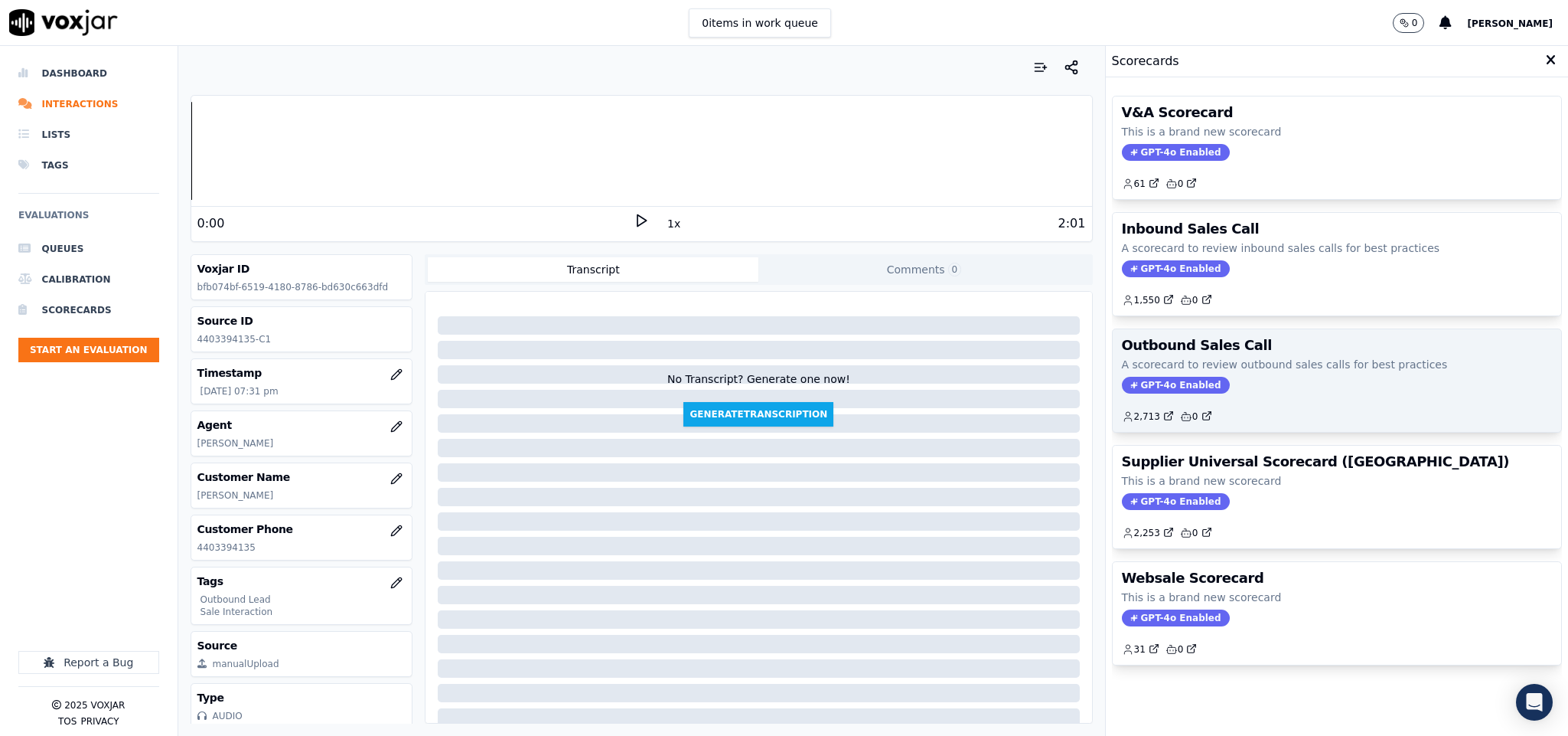
click at [1171, 386] on span "GPT-4o Enabled" at bounding box center [1176, 385] width 108 height 17
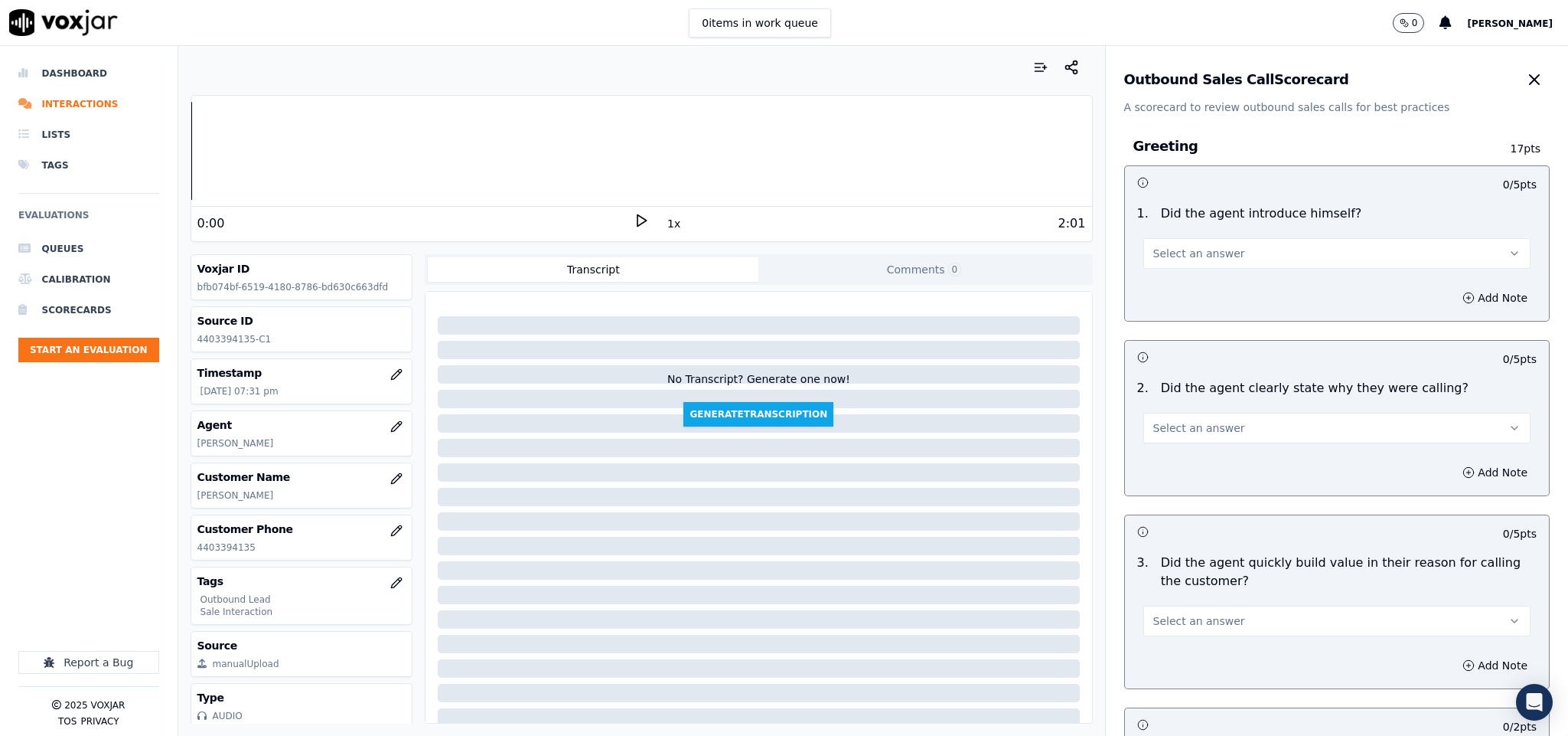
click at [1156, 251] on span "Select an answer" at bounding box center [1199, 253] width 92 height 16
click at [1150, 283] on div "Yes" at bounding box center [1299, 288] width 350 height 24
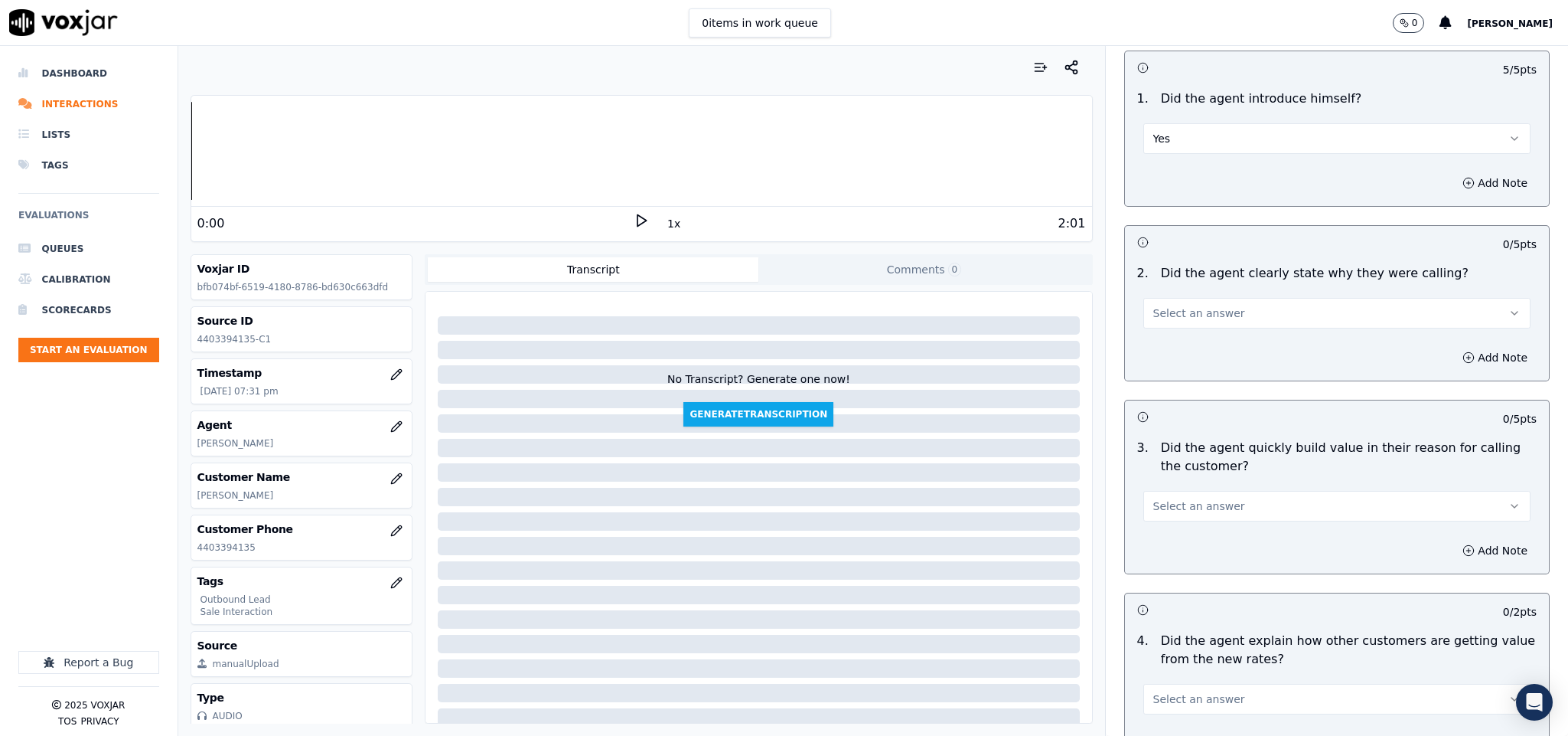
click at [1190, 317] on span "Select an answer" at bounding box center [1199, 313] width 92 height 16
click at [1182, 343] on div "Yes" at bounding box center [1299, 349] width 350 height 24
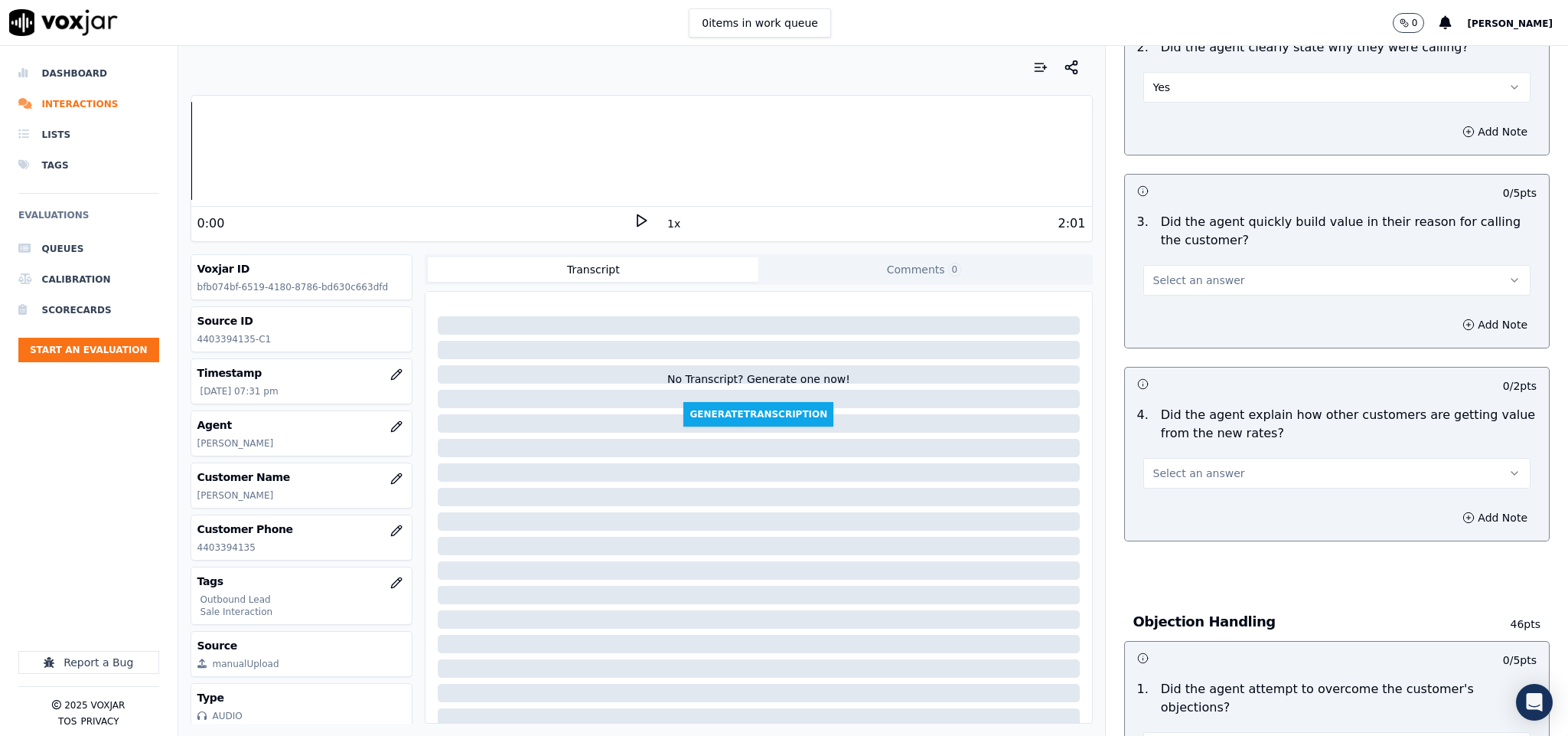
scroll to position [345, 0]
drag, startPoint x: 1206, startPoint y: 267, endPoint x: 1204, endPoint y: 288, distance: 21.1
click at [1207, 274] on button "Select an answer" at bounding box center [1338, 276] width 388 height 31
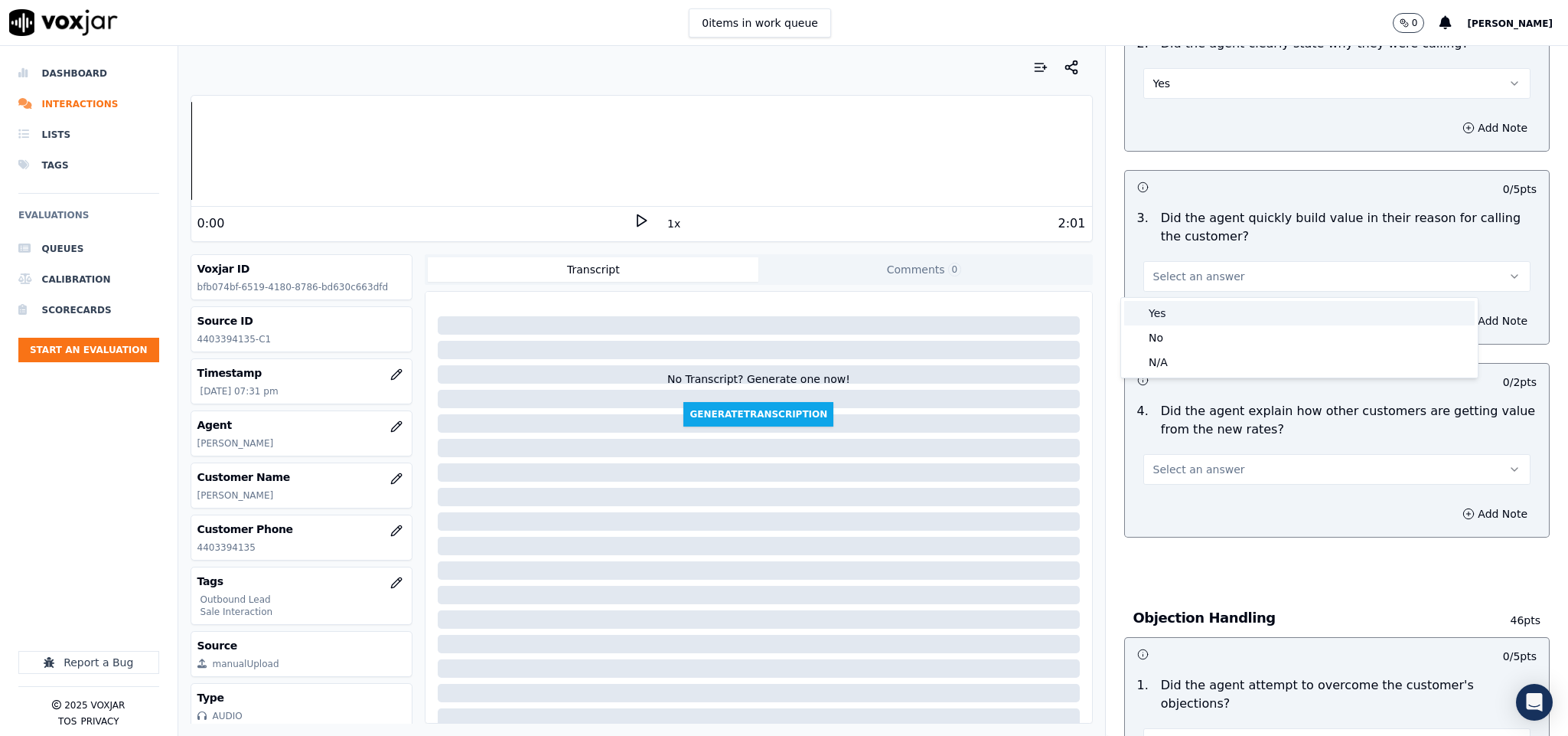
click at [1185, 305] on div "Yes" at bounding box center [1299, 313] width 350 height 24
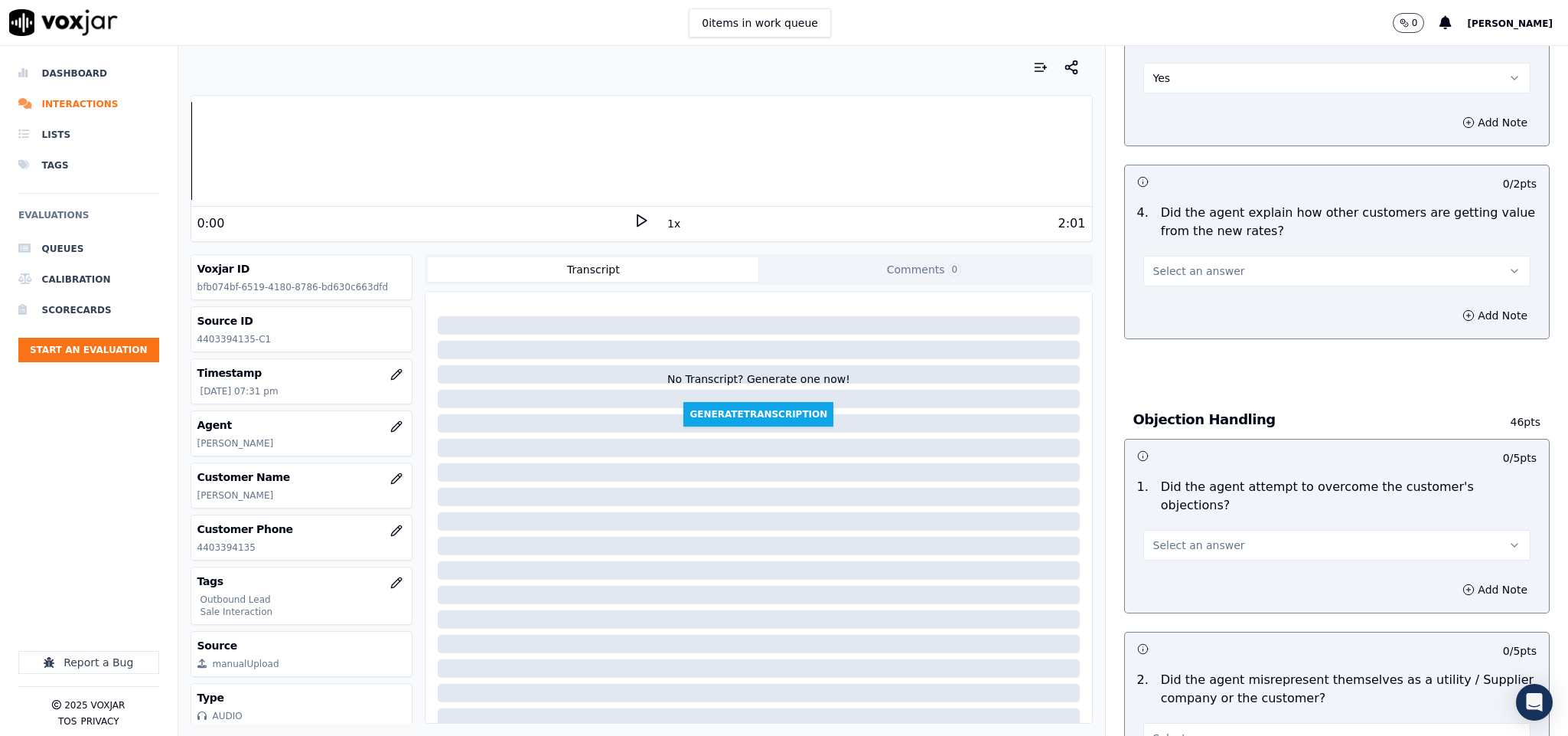
scroll to position [574, 0]
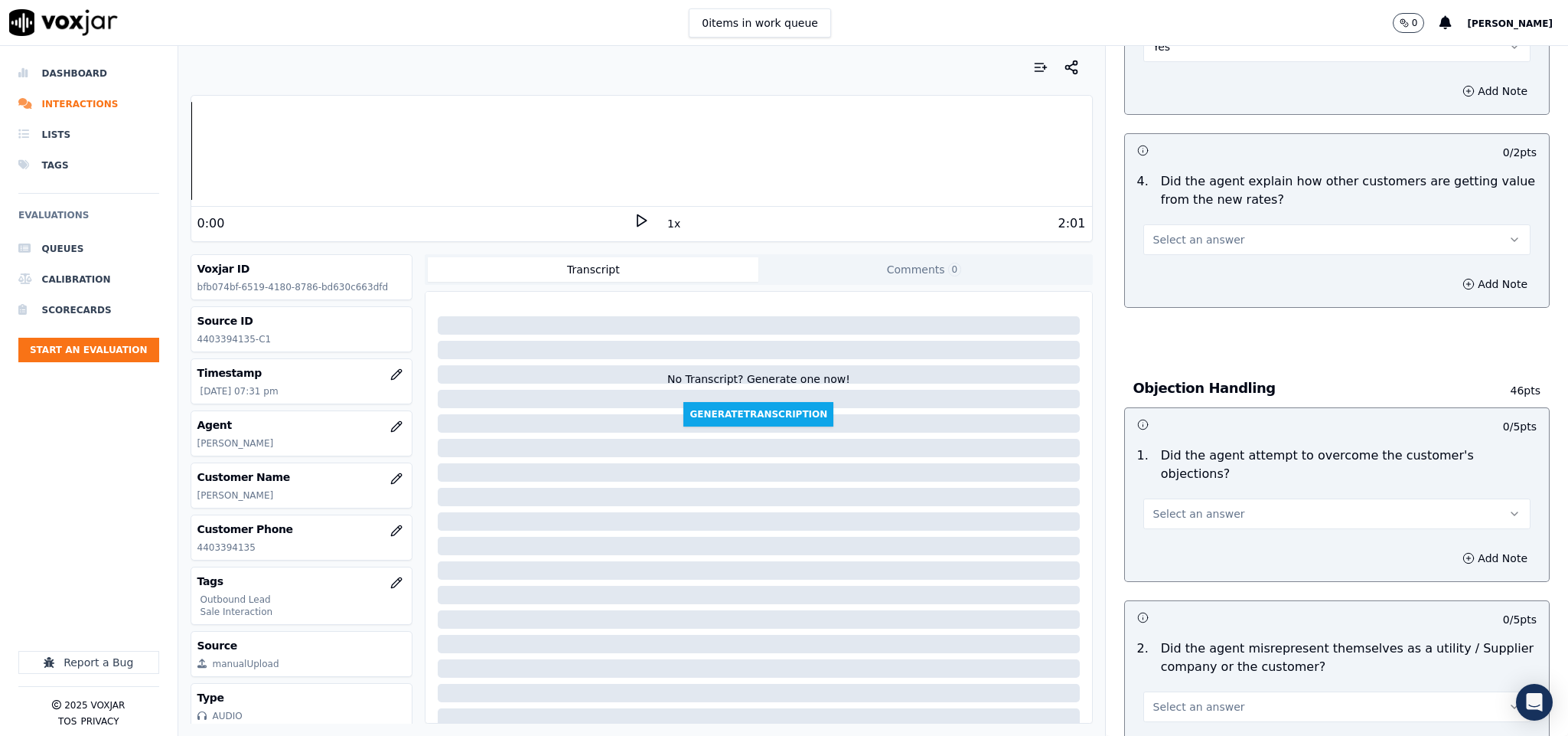
drag, startPoint x: 1207, startPoint y: 227, endPoint x: 1211, endPoint y: 239, distance: 12.6
click at [1210, 229] on button "Select an answer" at bounding box center [1338, 239] width 388 height 31
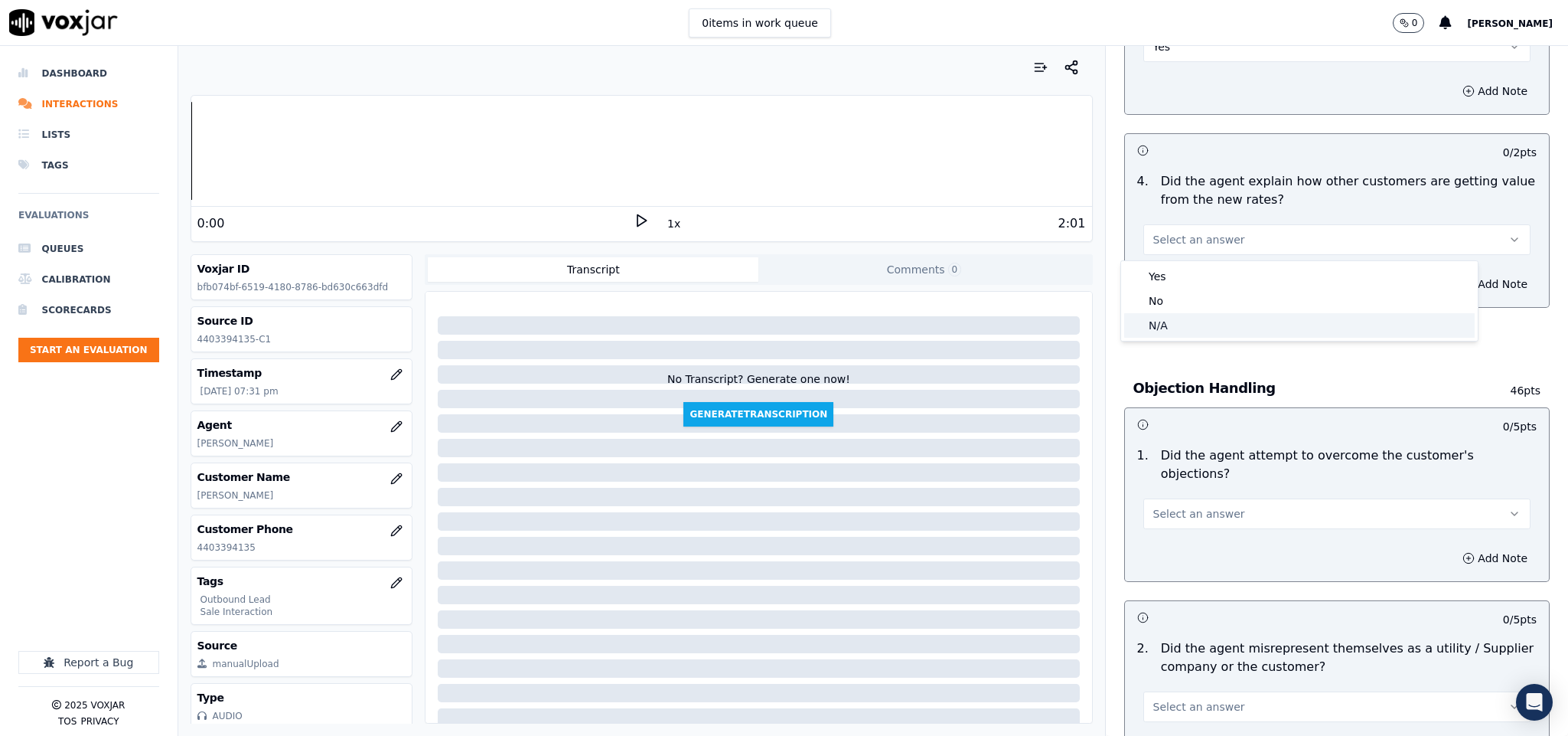
click at [1171, 318] on div "N/A" at bounding box center [1299, 325] width 350 height 24
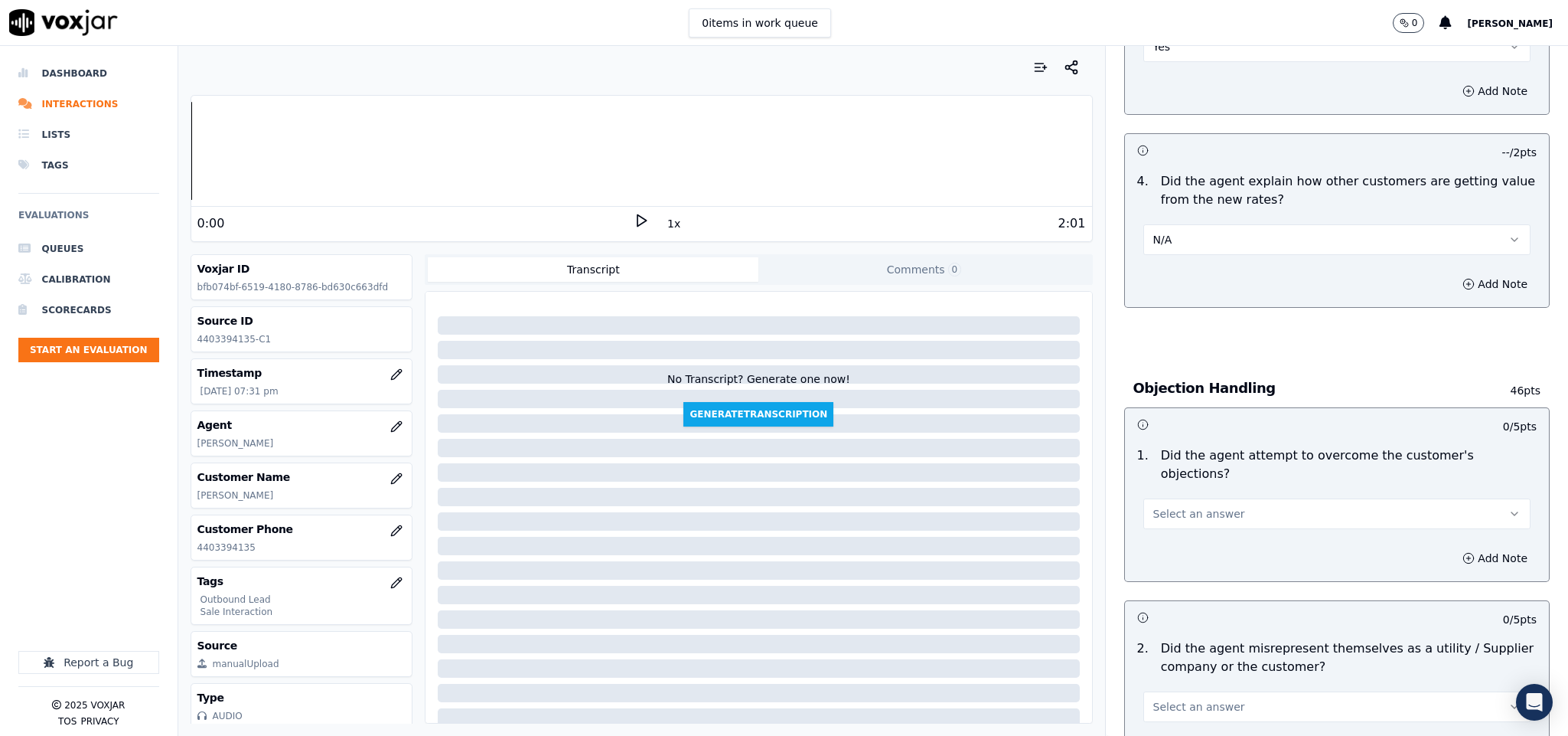
click at [1197, 506] on span "Select an answer" at bounding box center [1199, 513] width 92 height 16
click at [1185, 523] on div "Yes" at bounding box center [1299, 533] width 350 height 24
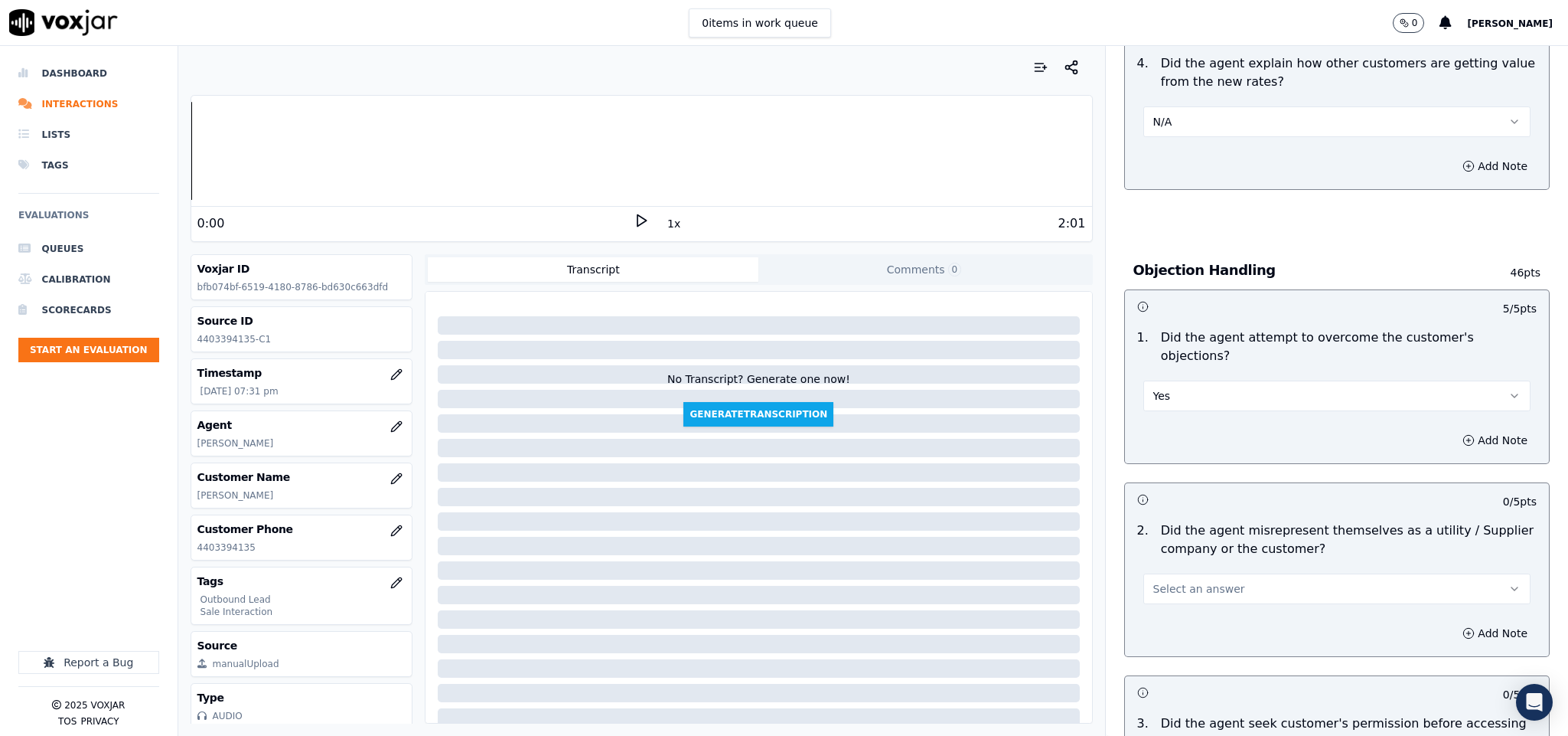
scroll to position [803, 0]
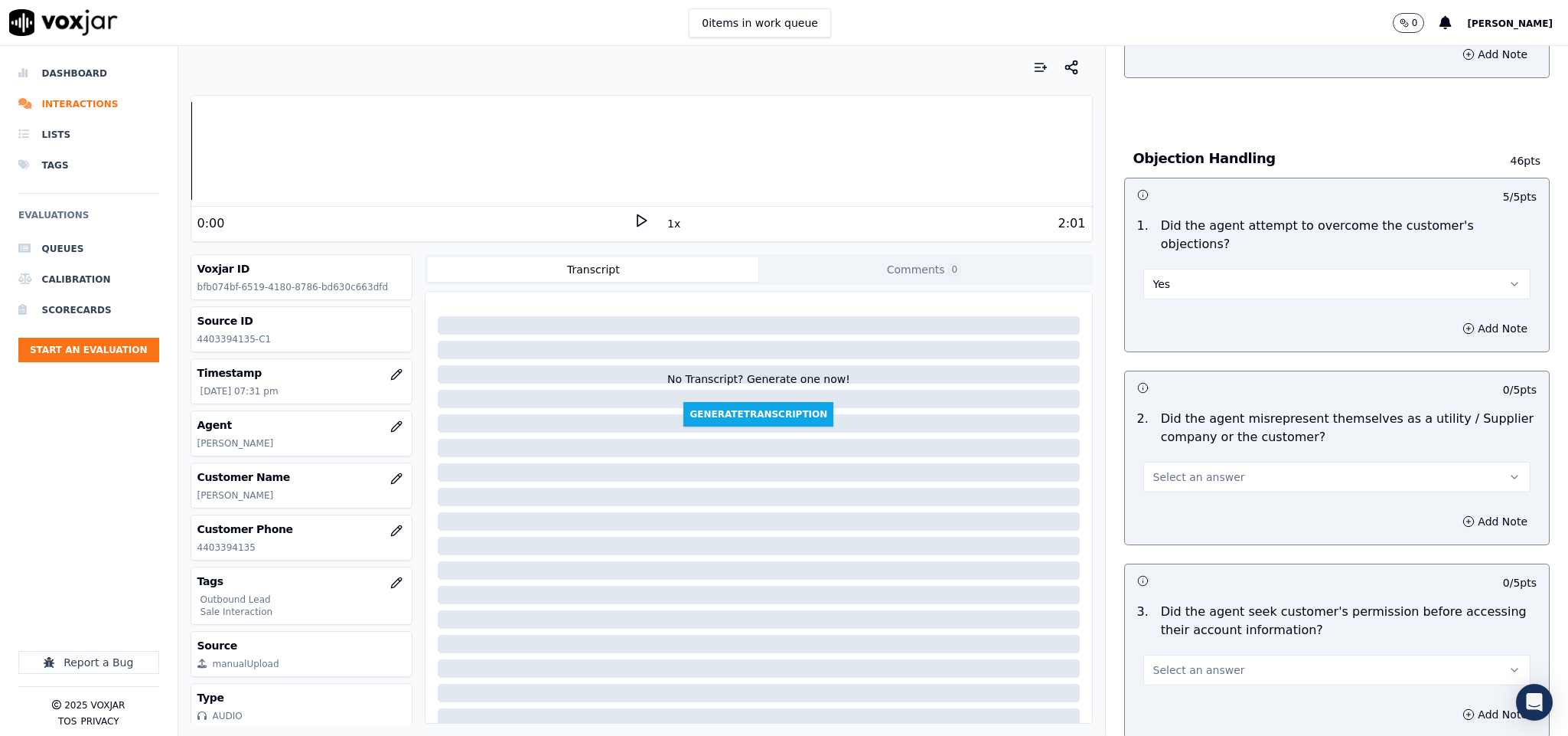
click at [1194, 470] on span "Select an answer" at bounding box center [1199, 477] width 92 height 16
drag, startPoint x: 1169, startPoint y: 518, endPoint x: 1170, endPoint y: 458, distance: 60.0
click at [1169, 520] on div "No" at bounding box center [1299, 521] width 350 height 24
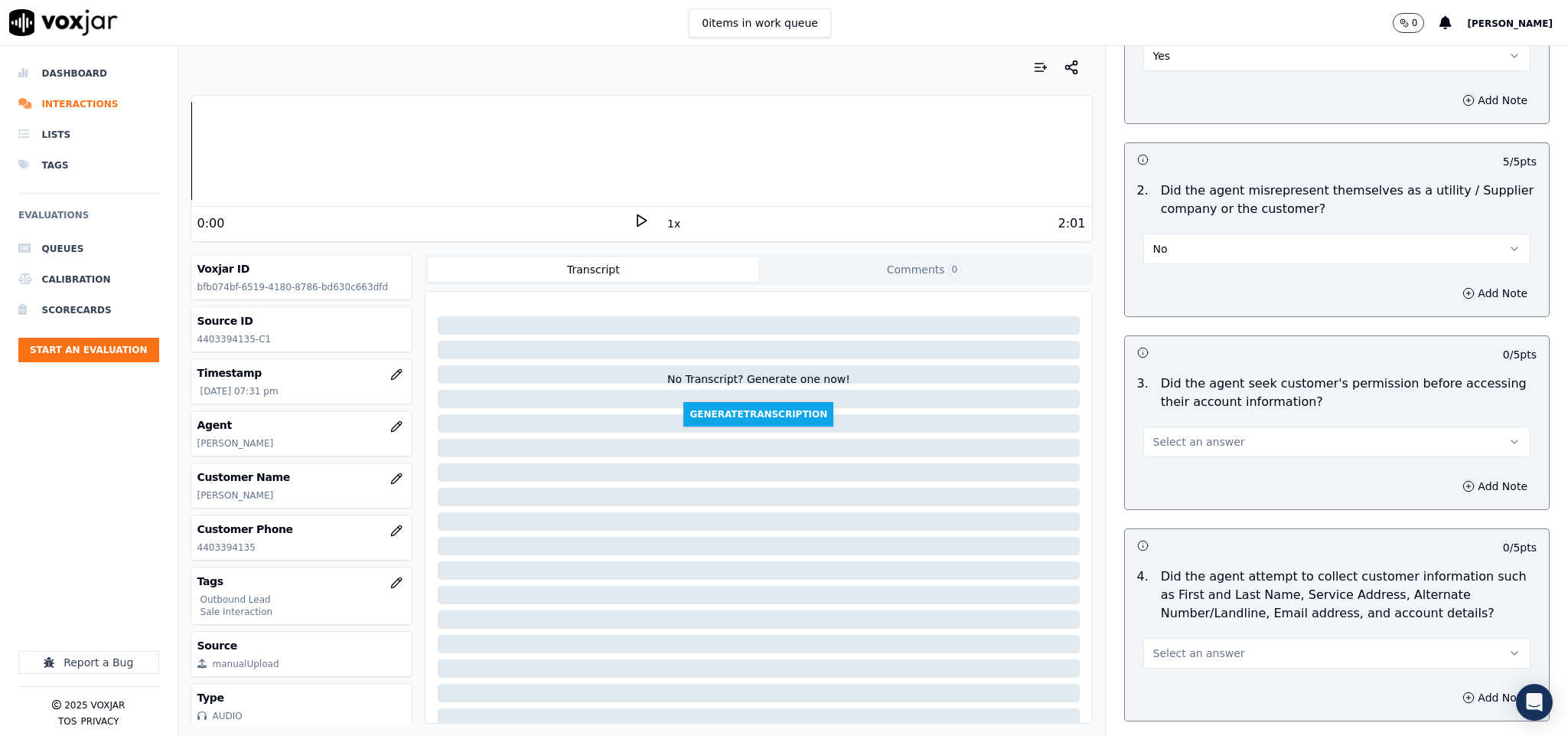
scroll to position [1034, 0]
click at [1208, 433] on span "Select an answer" at bounding box center [1199, 440] width 92 height 16
click at [1170, 489] on div "No" at bounding box center [1299, 485] width 350 height 24
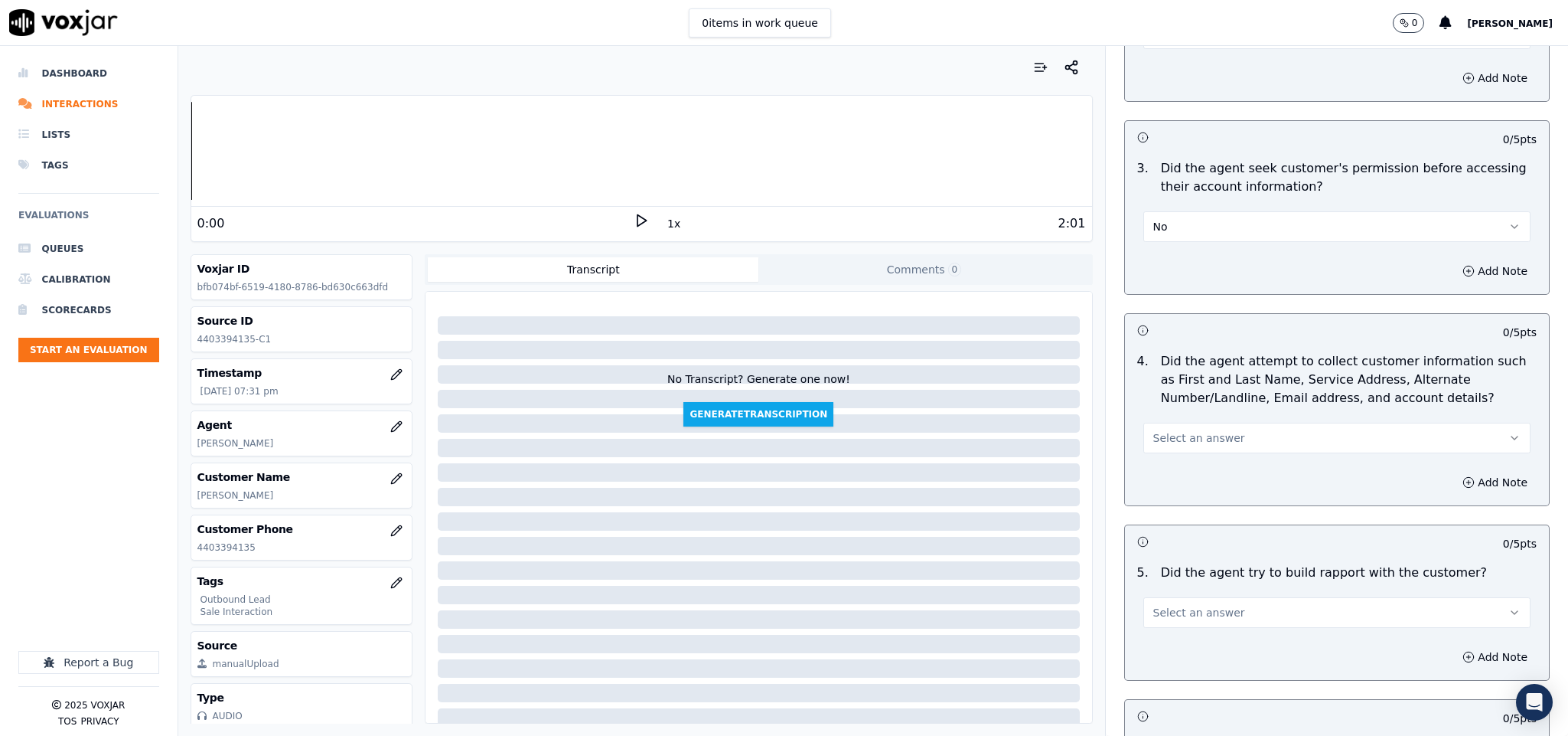
scroll to position [1263, 0]
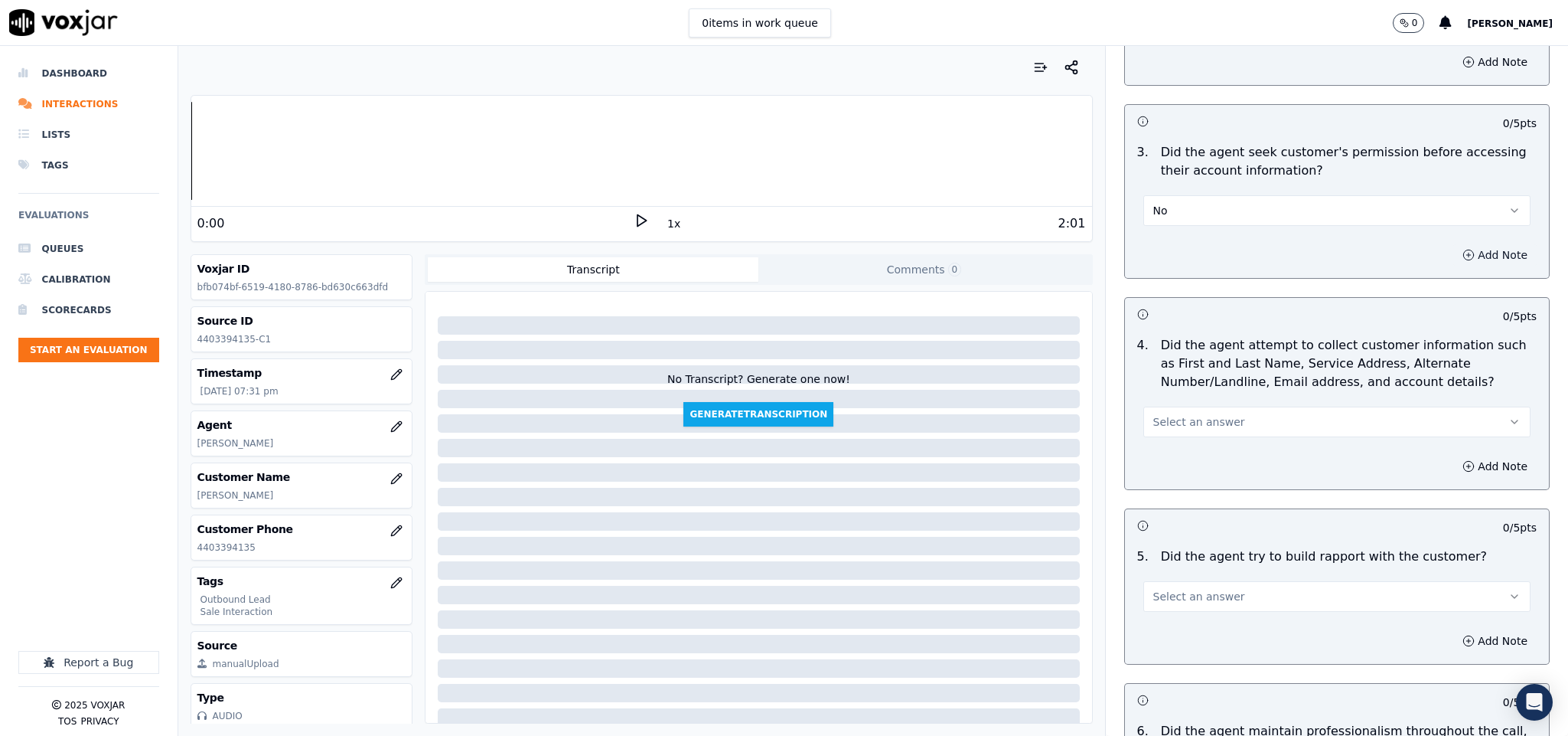
click at [1453, 248] on button "Add Note" at bounding box center [1495, 254] width 83 height 21
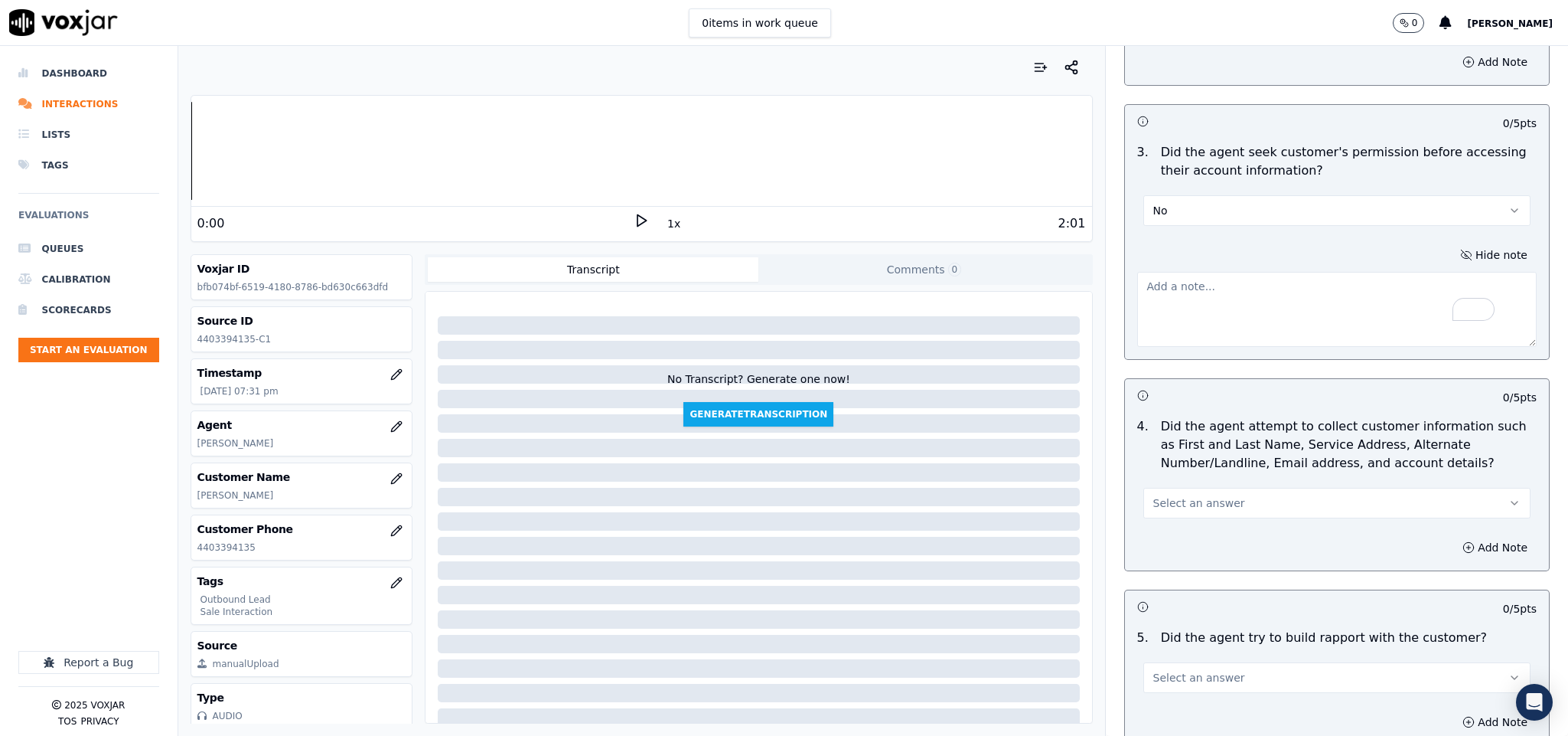
paste textarea "@2:19 - "The agent failed to obtain the customer’s permission before sharing ac…"
click at [1137, 272] on textarea "@2:19 - "The agent failed to obtain the customer’s permission before sharing ac…" at bounding box center [1337, 309] width 400 height 75
paste textarea "Call id - 20250812-155327_"
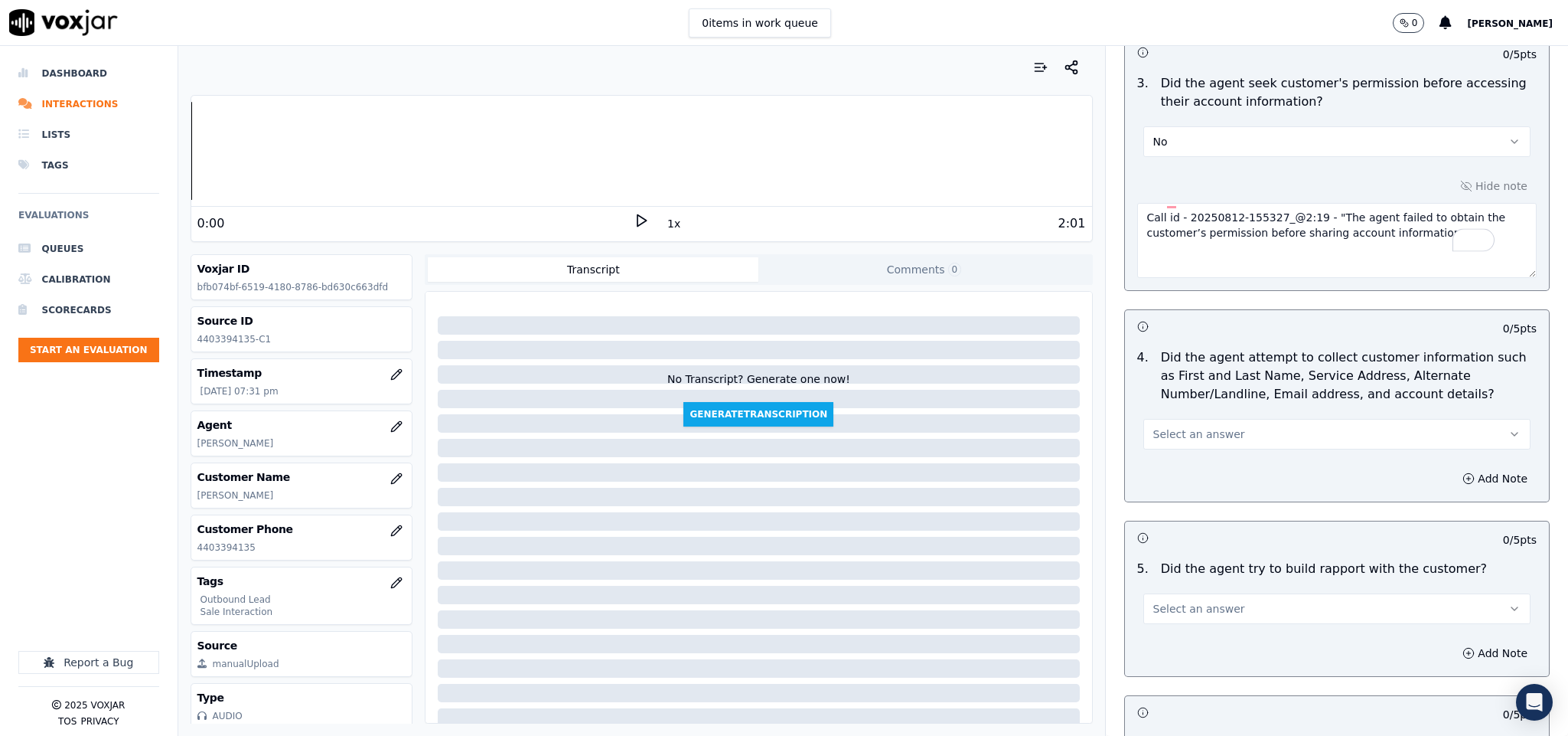
scroll to position [1378, 0]
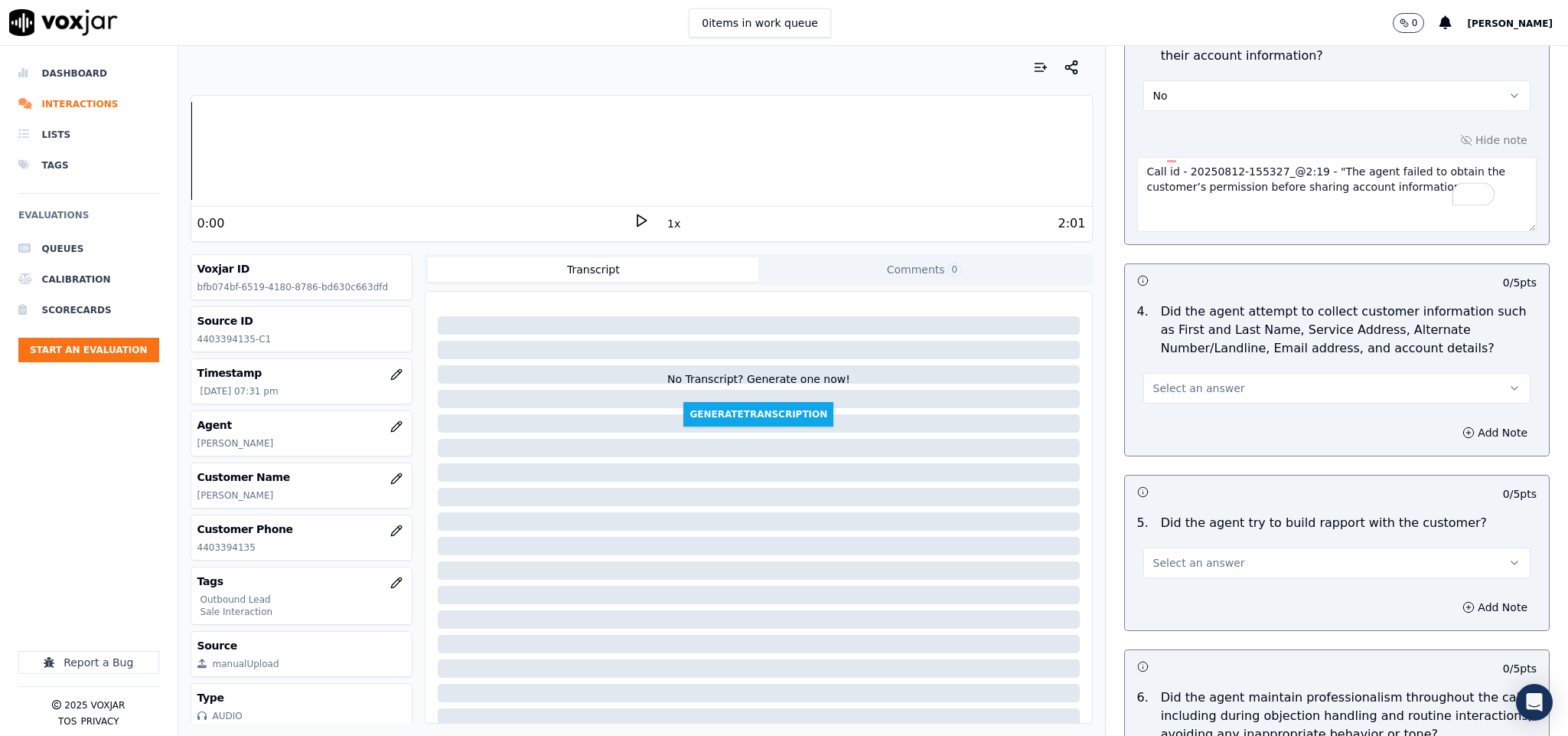
type textarea "Call id - 20250812-155327_@2:19 - "The agent failed to obtain the customer’s pe…"
click at [1199, 390] on button "Select an answer" at bounding box center [1338, 387] width 388 height 31
click at [1163, 457] on div "N/A" at bounding box center [1299, 460] width 350 height 24
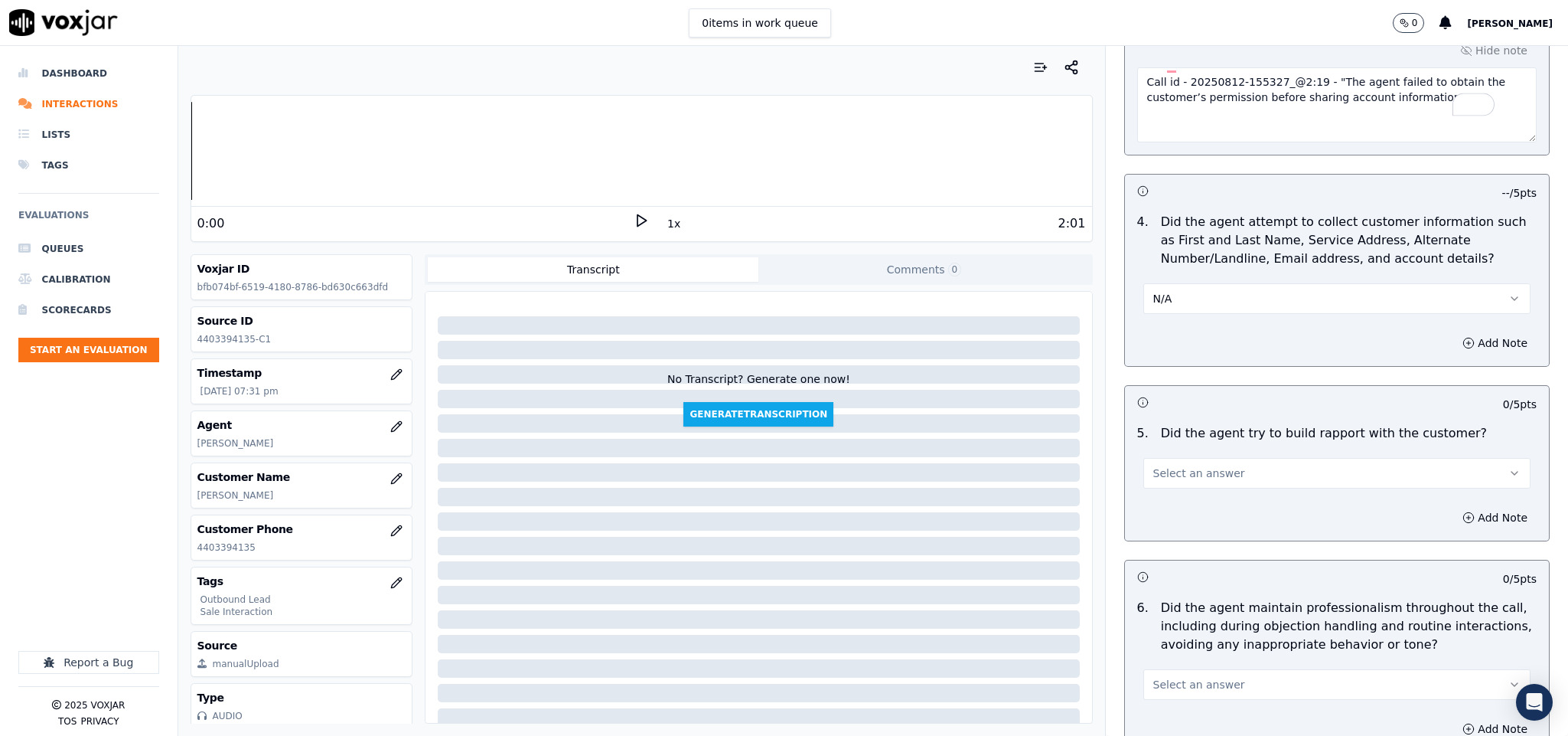
scroll to position [1608, 0]
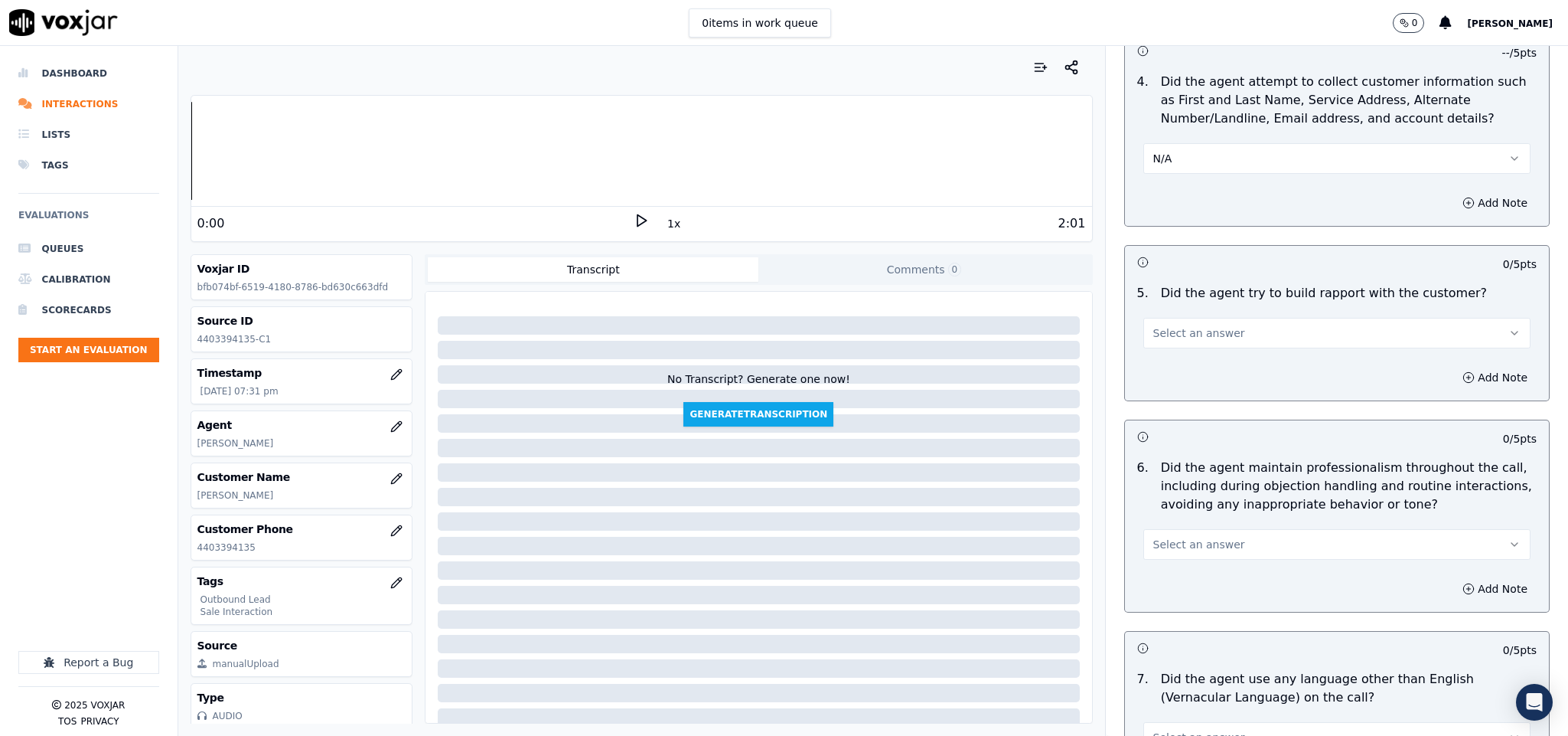
click at [1227, 327] on button "Select an answer" at bounding box center [1338, 333] width 388 height 31
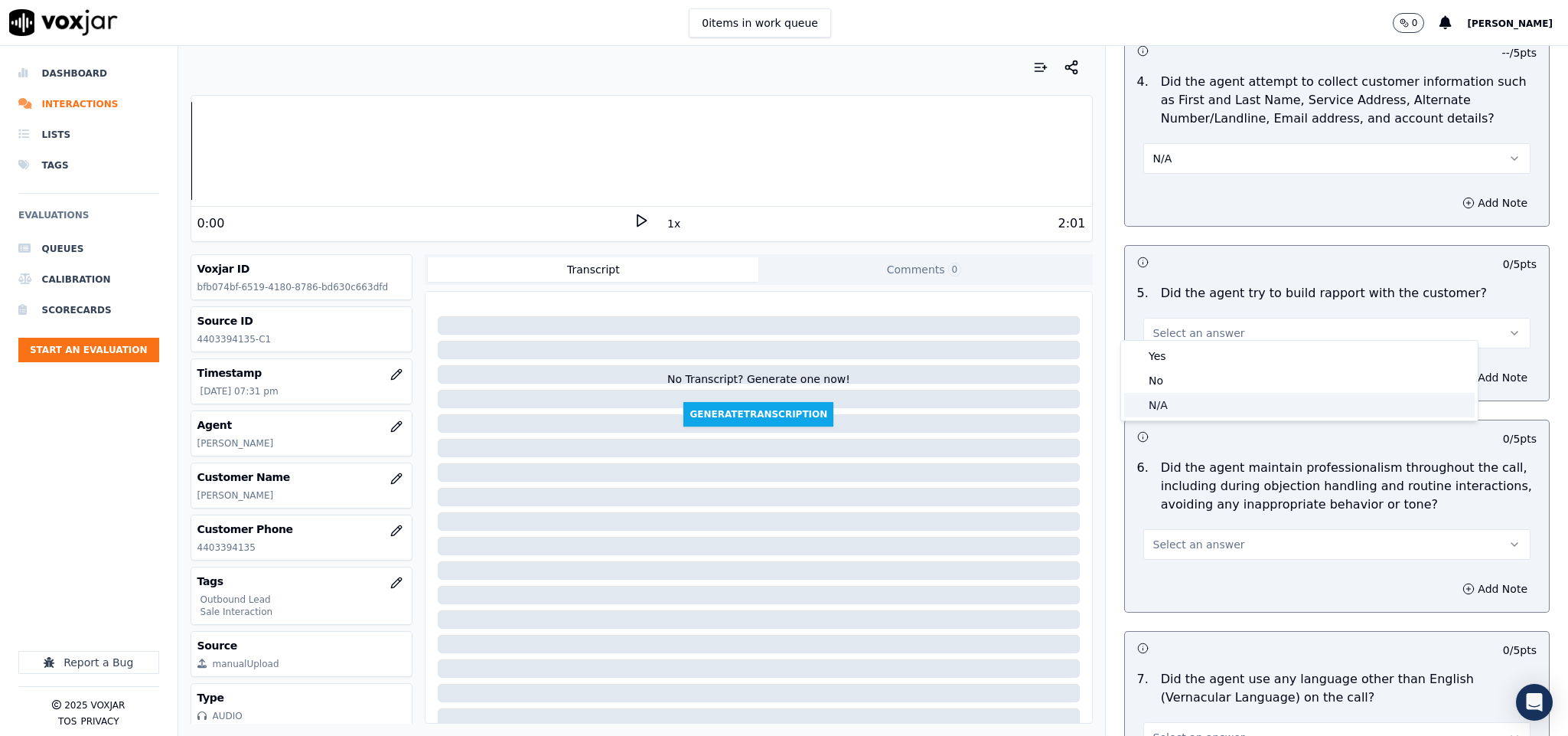
click at [1199, 405] on div "N/A" at bounding box center [1299, 405] width 350 height 24
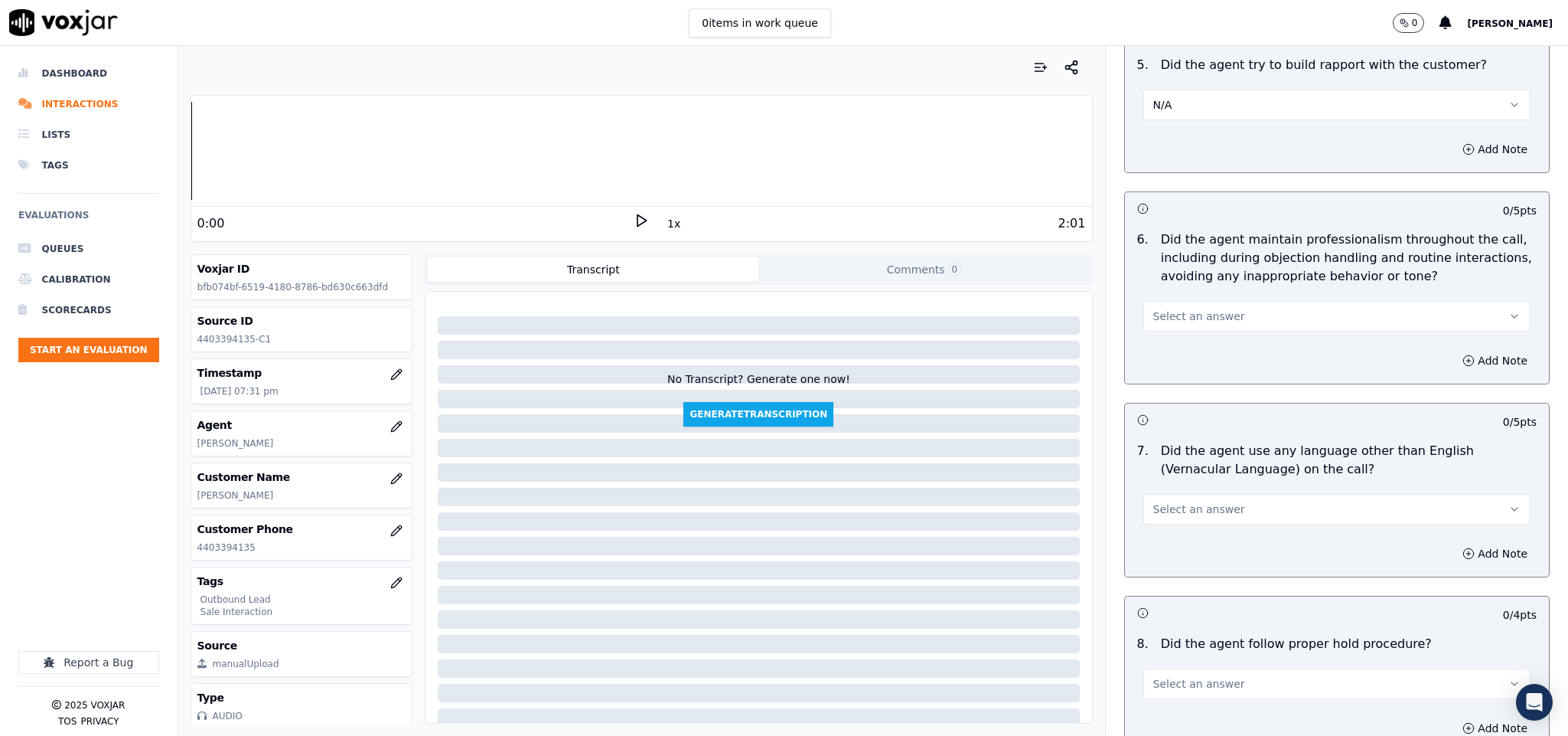
scroll to position [1837, 0]
click at [1213, 300] on button "Select an answer" at bounding box center [1338, 314] width 388 height 31
click at [1182, 342] on div "Yes" at bounding box center [1299, 337] width 350 height 24
click at [1201, 500] on span "Select an answer" at bounding box center [1199, 508] width 92 height 16
click at [1167, 556] on div "No" at bounding box center [1299, 556] width 350 height 24
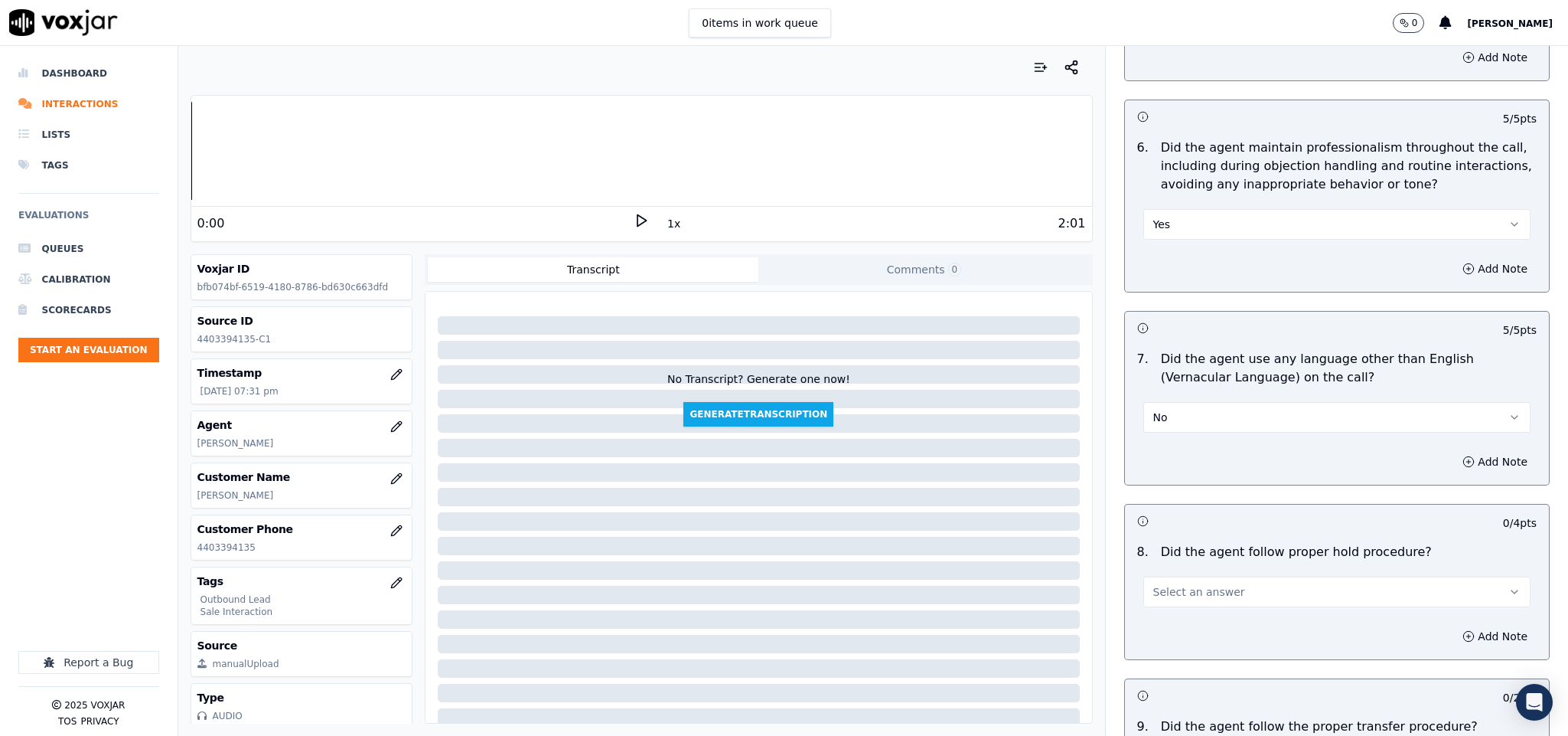
scroll to position [2067, 0]
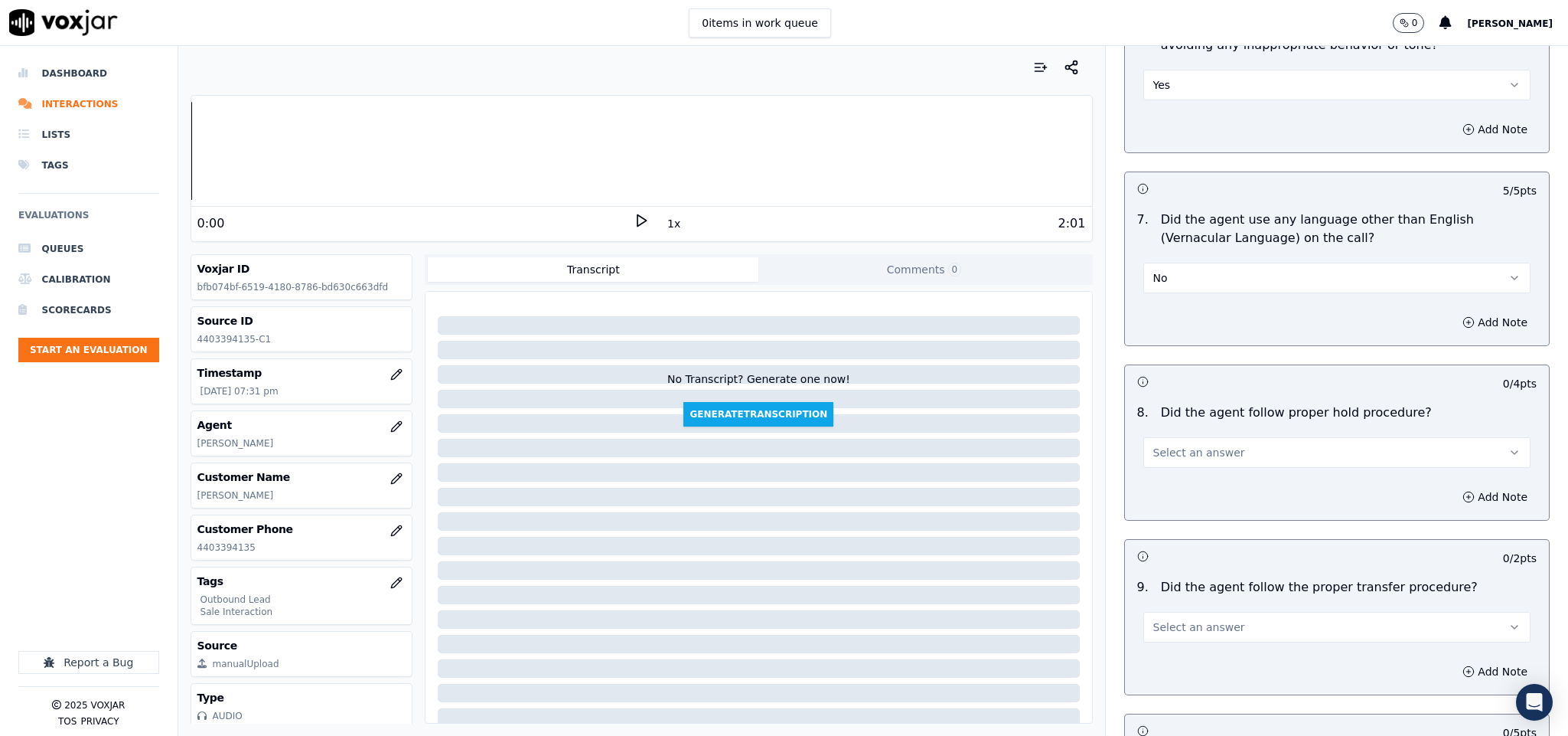
click at [1244, 438] on button "Select an answer" at bounding box center [1338, 452] width 388 height 31
click at [1174, 476] on div "Yes" at bounding box center [1299, 477] width 350 height 24
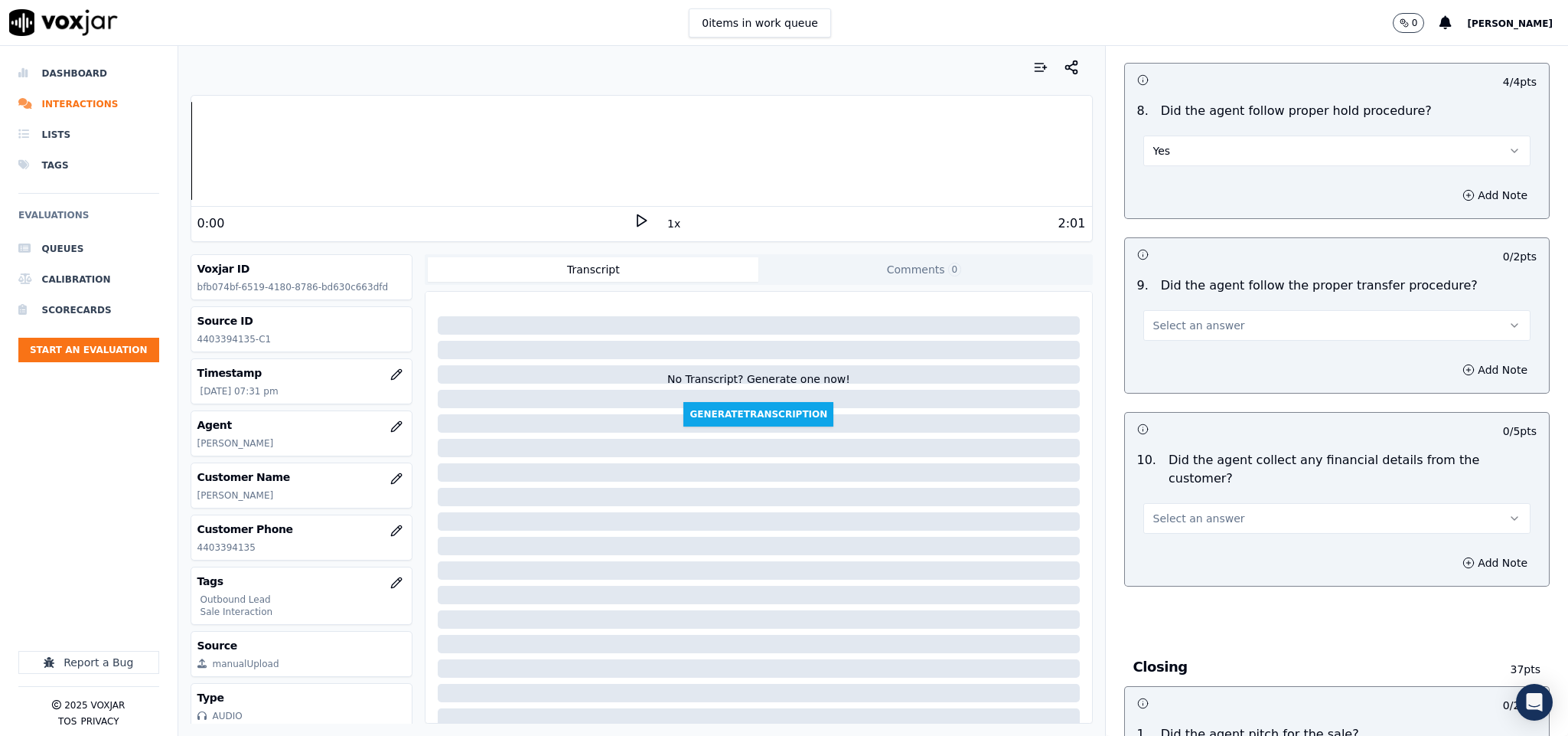
scroll to position [2411, 0]
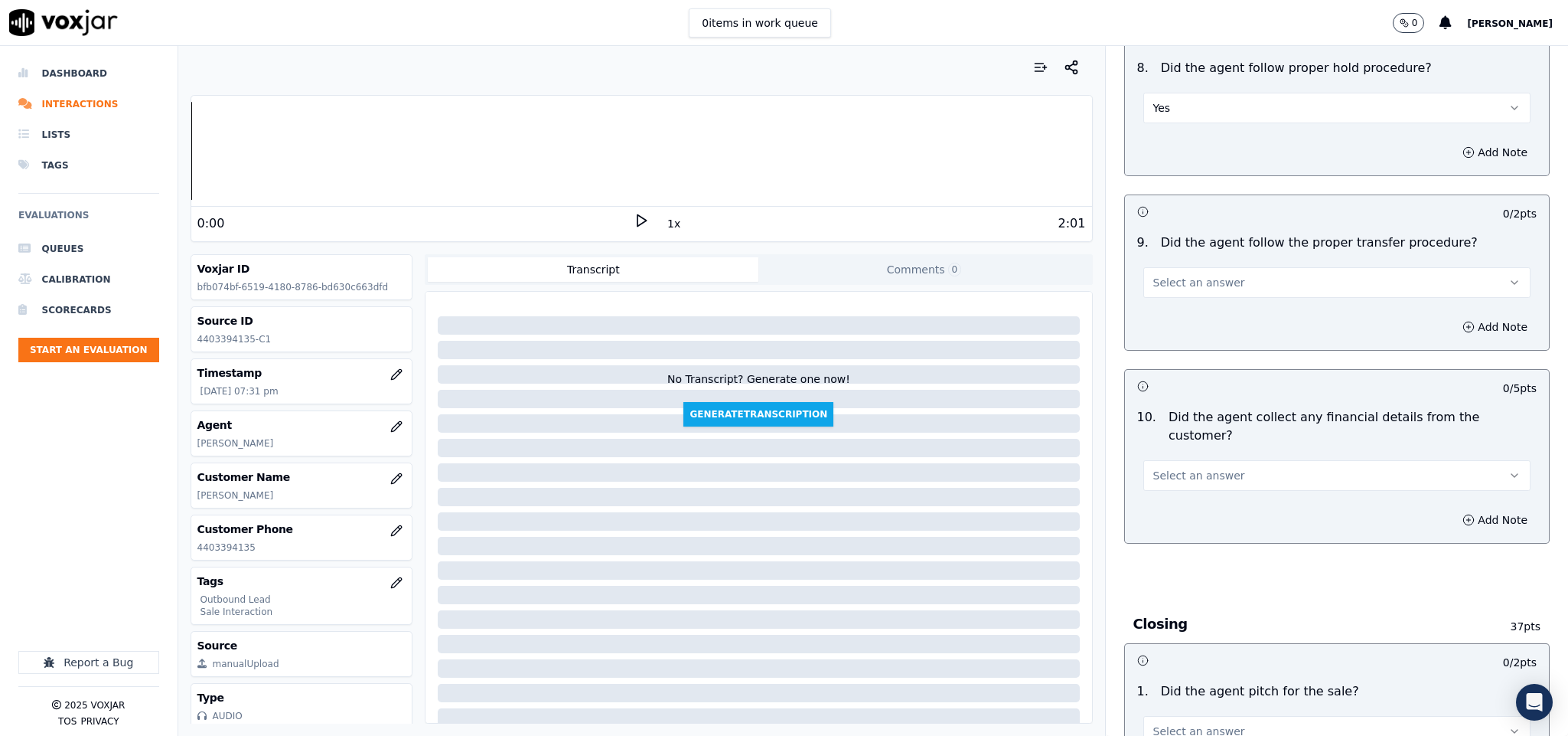
click at [1202, 275] on span "Select an answer" at bounding box center [1199, 282] width 92 height 16
click at [1193, 315] on div "Yes" at bounding box center [1299, 308] width 350 height 24
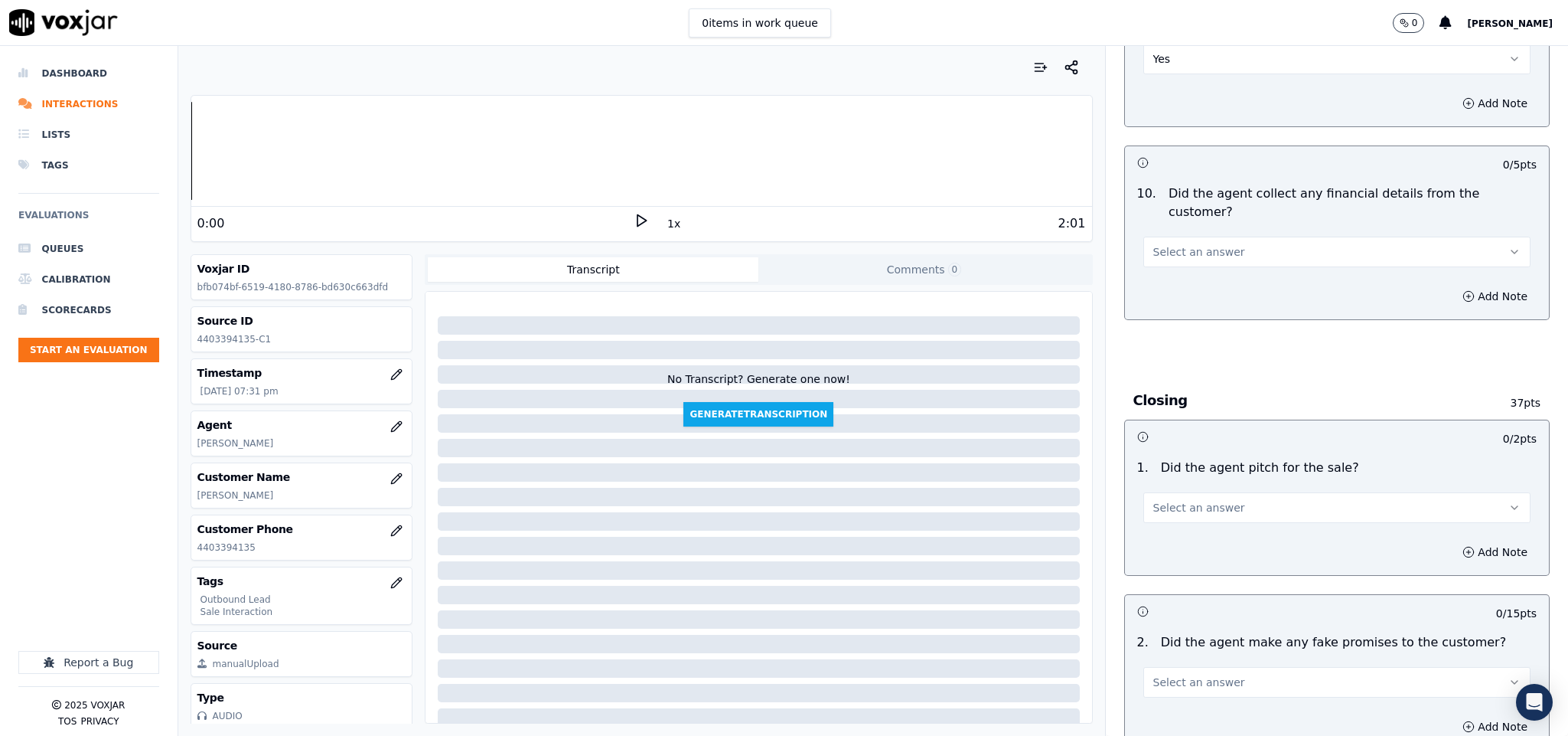
scroll to position [2641, 0]
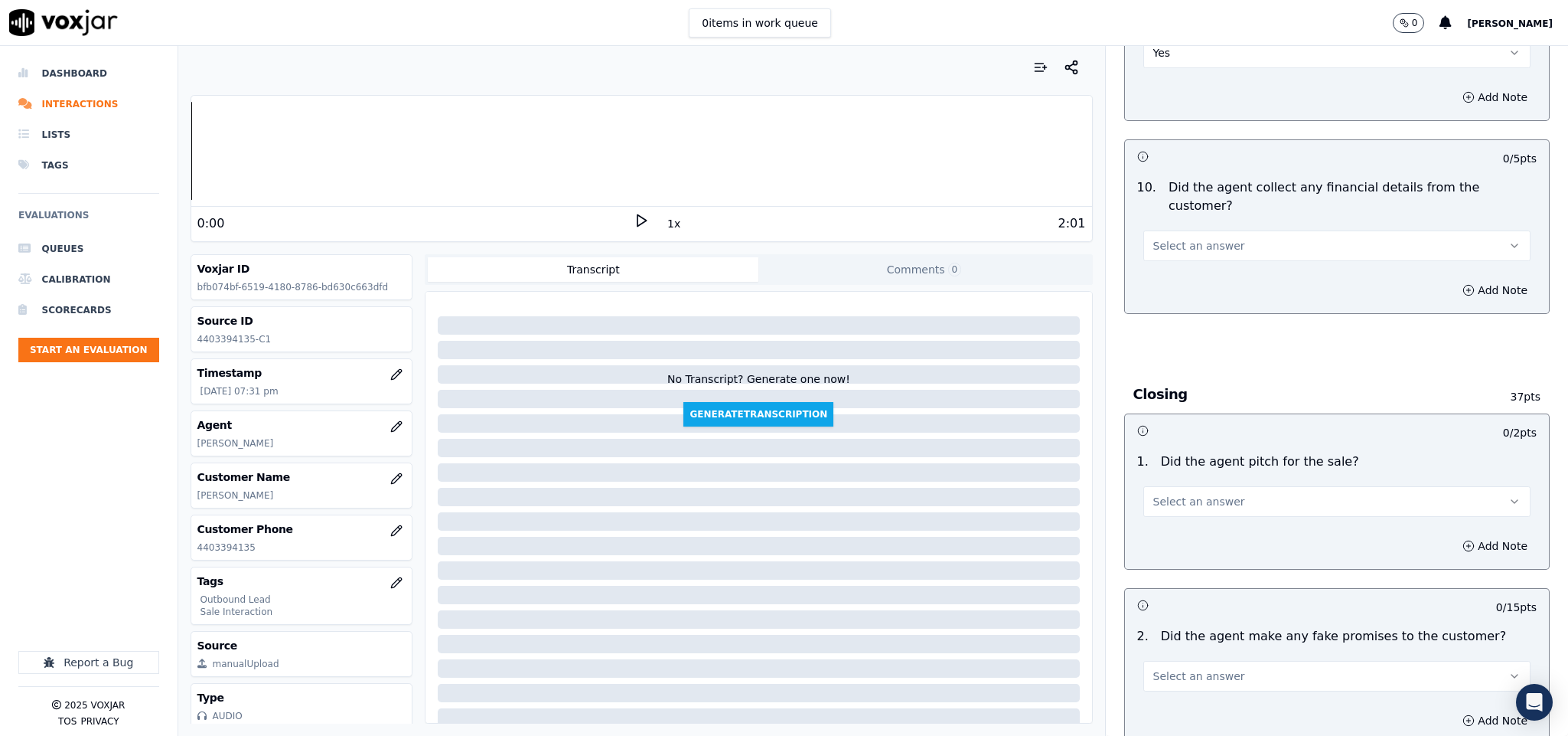
click at [1241, 230] on button "Select an answer" at bounding box center [1338, 245] width 388 height 31
click at [1185, 274] on div "No" at bounding box center [1299, 277] width 350 height 24
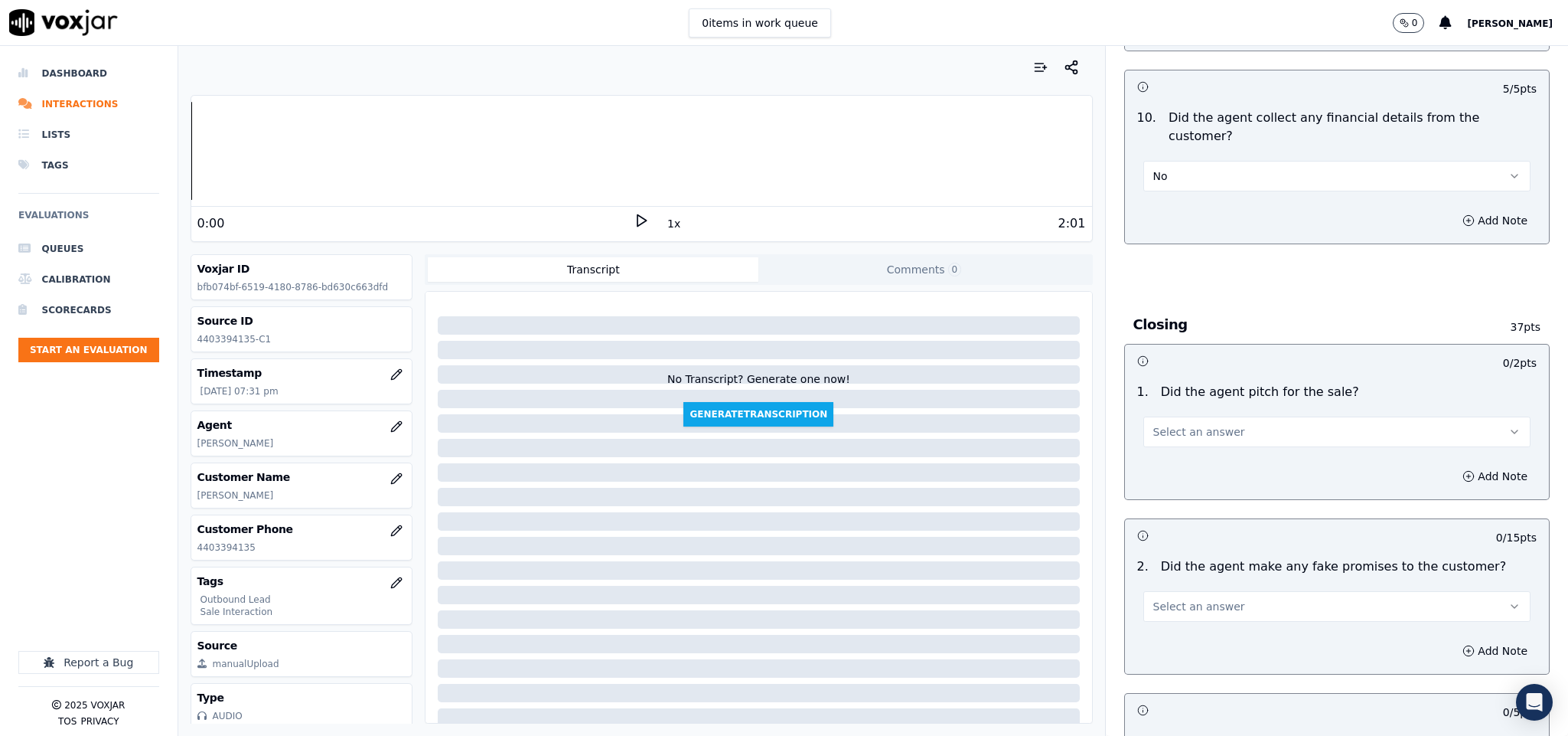
scroll to position [2756, 0]
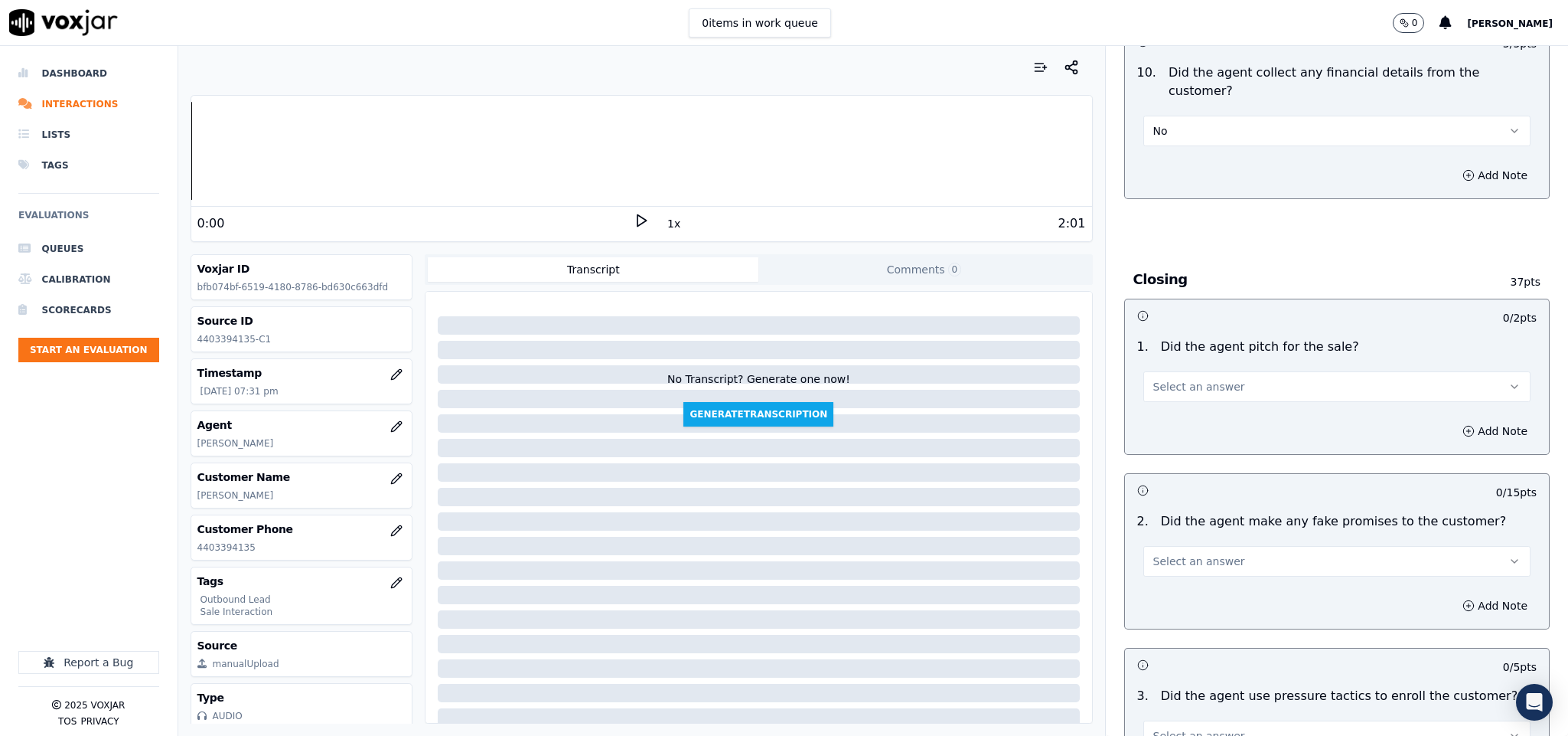
click at [1188, 379] on span "Select an answer" at bounding box center [1199, 386] width 92 height 16
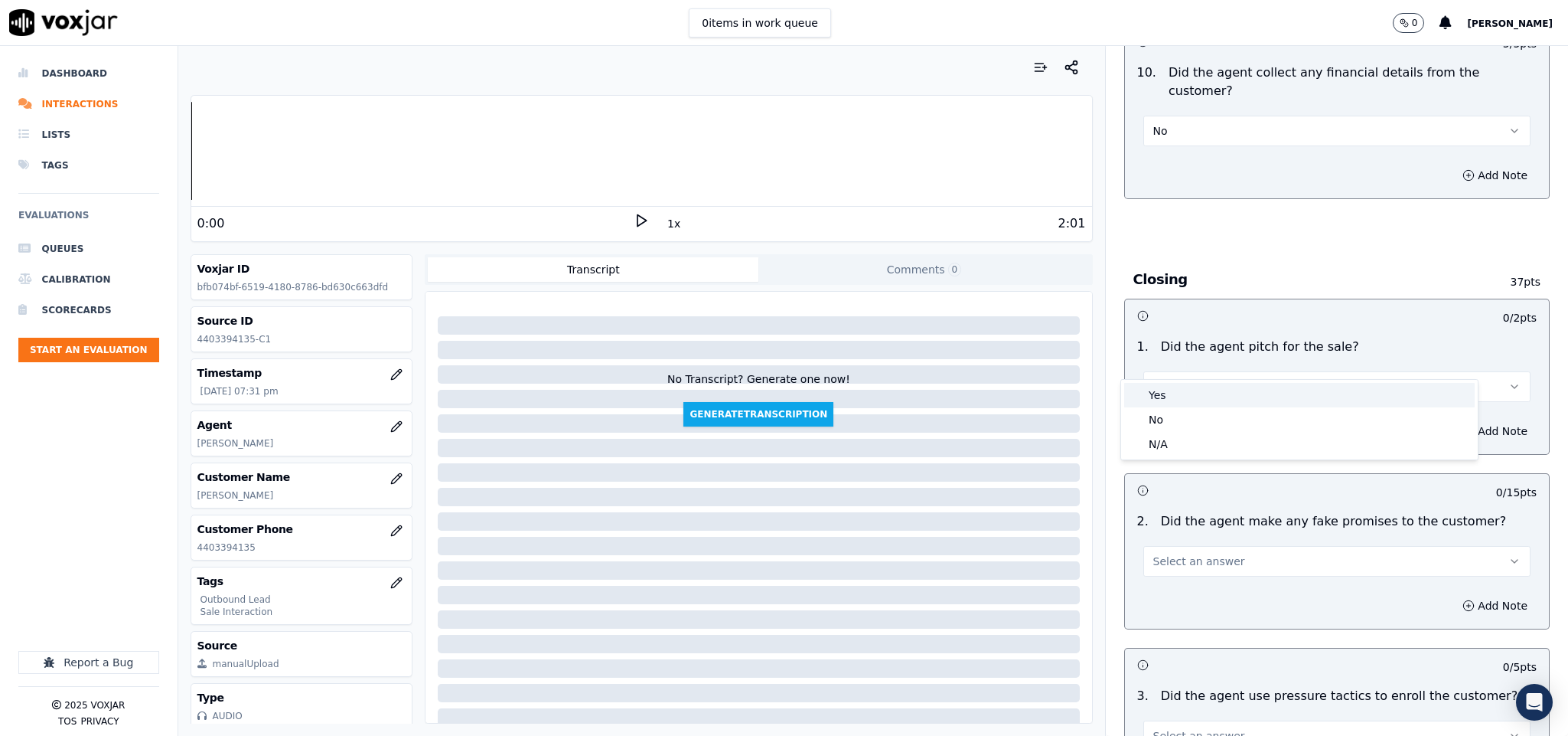
click at [1173, 398] on div "Yes" at bounding box center [1299, 395] width 350 height 24
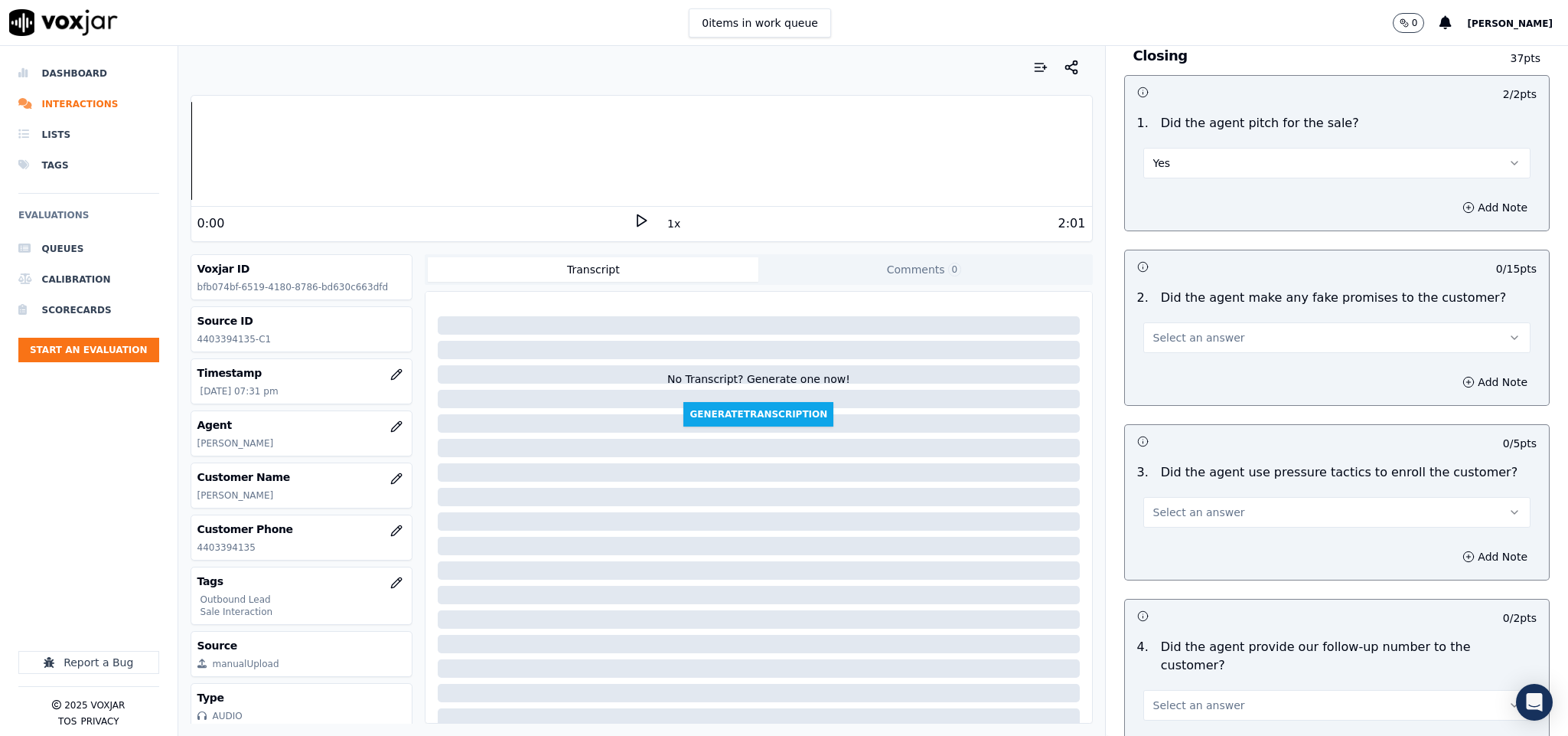
scroll to position [2986, 0]
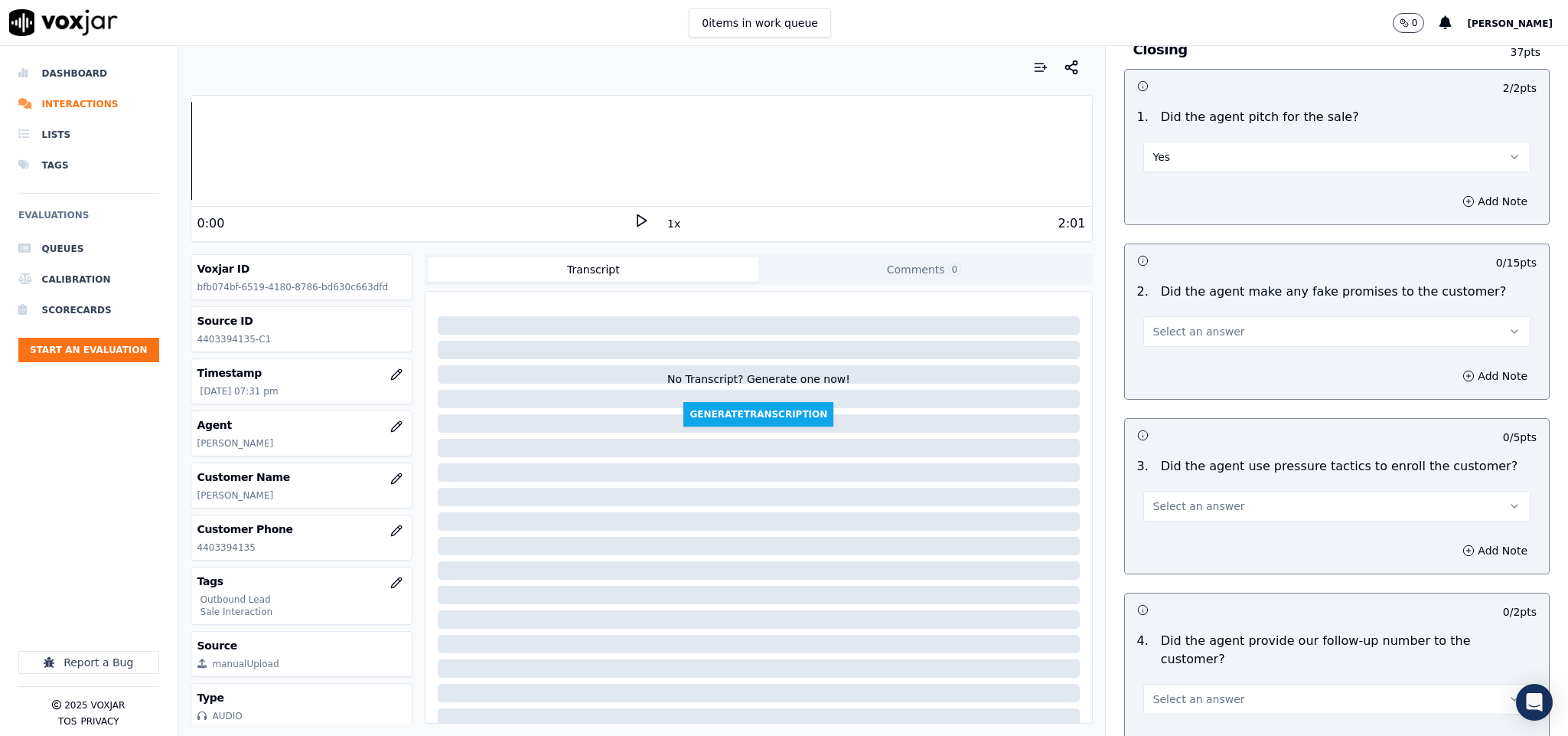
click at [1185, 316] on button "Select an answer" at bounding box center [1338, 331] width 388 height 31
click at [1167, 362] on div "No" at bounding box center [1299, 364] width 350 height 24
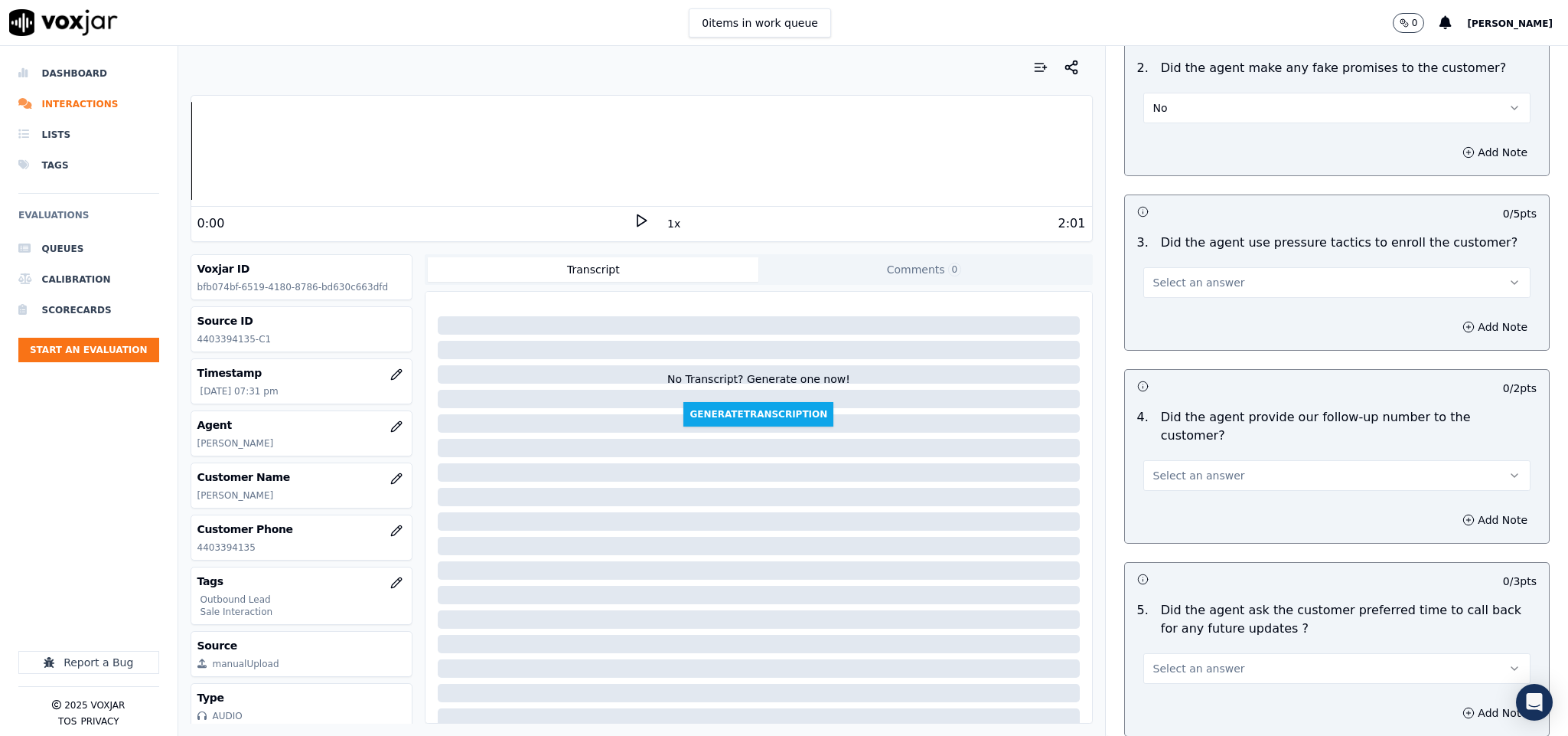
scroll to position [3215, 0]
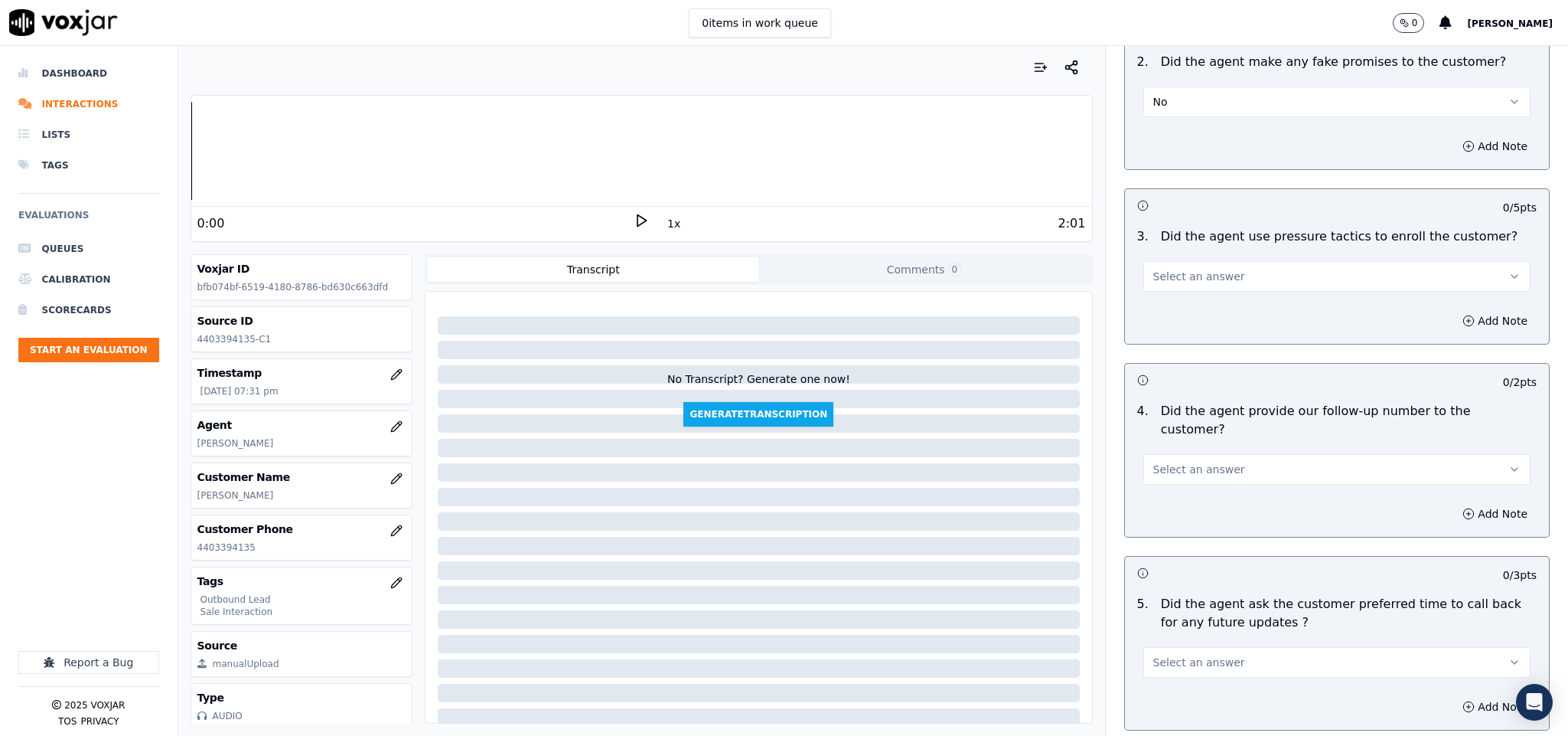
click at [1218, 261] on button "Select an answer" at bounding box center [1338, 276] width 388 height 31
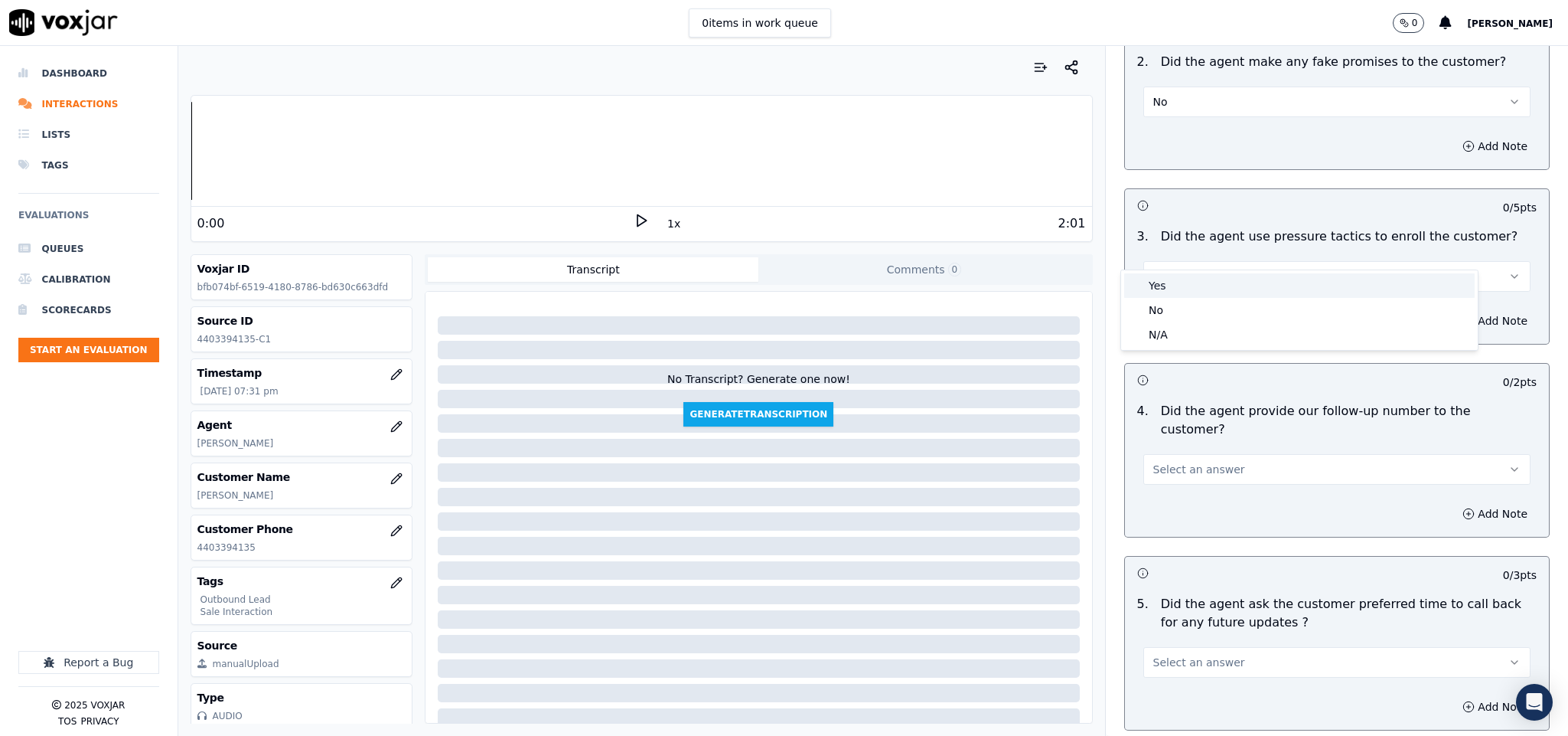
click at [1170, 278] on div "Yes" at bounding box center [1299, 286] width 350 height 24
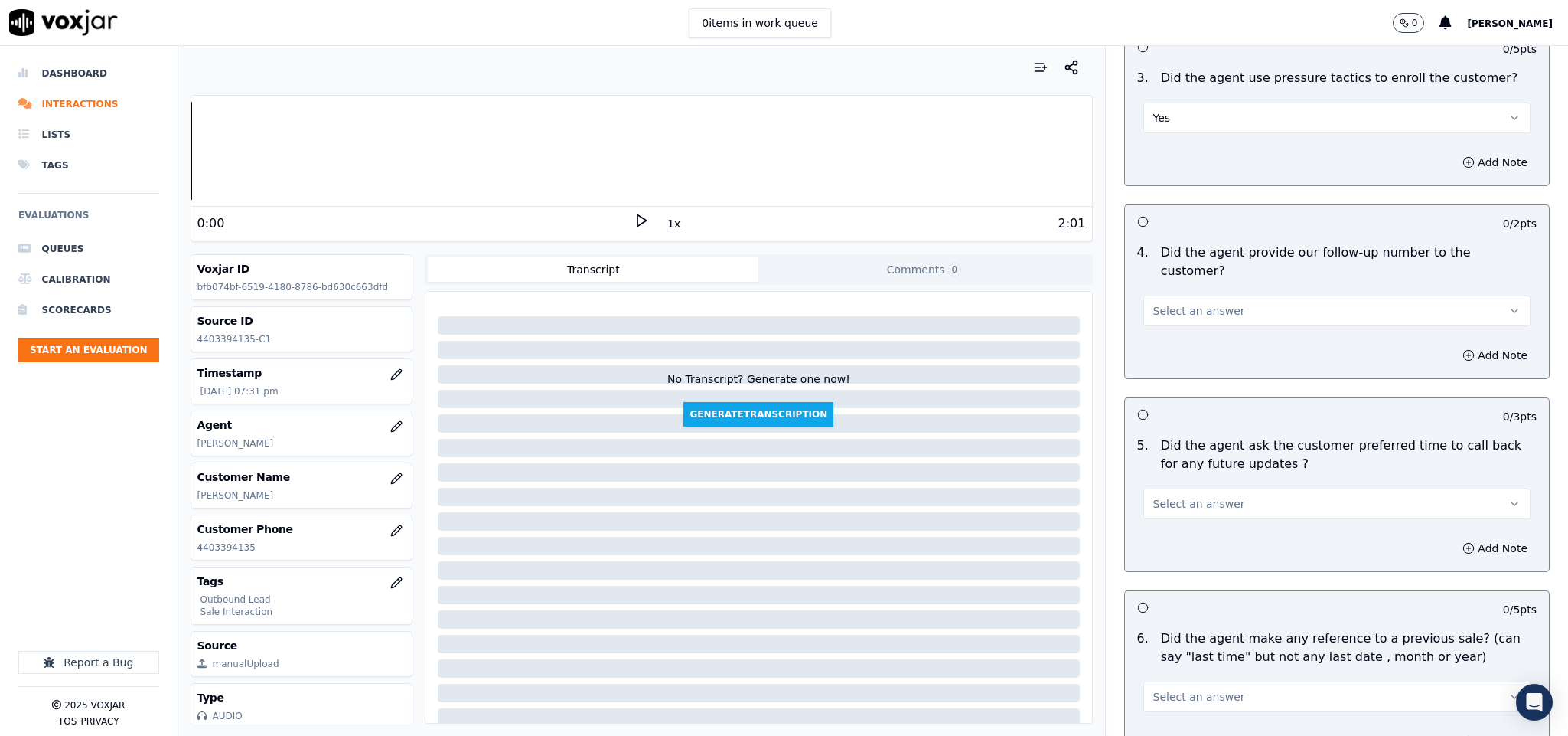
scroll to position [3330, 0]
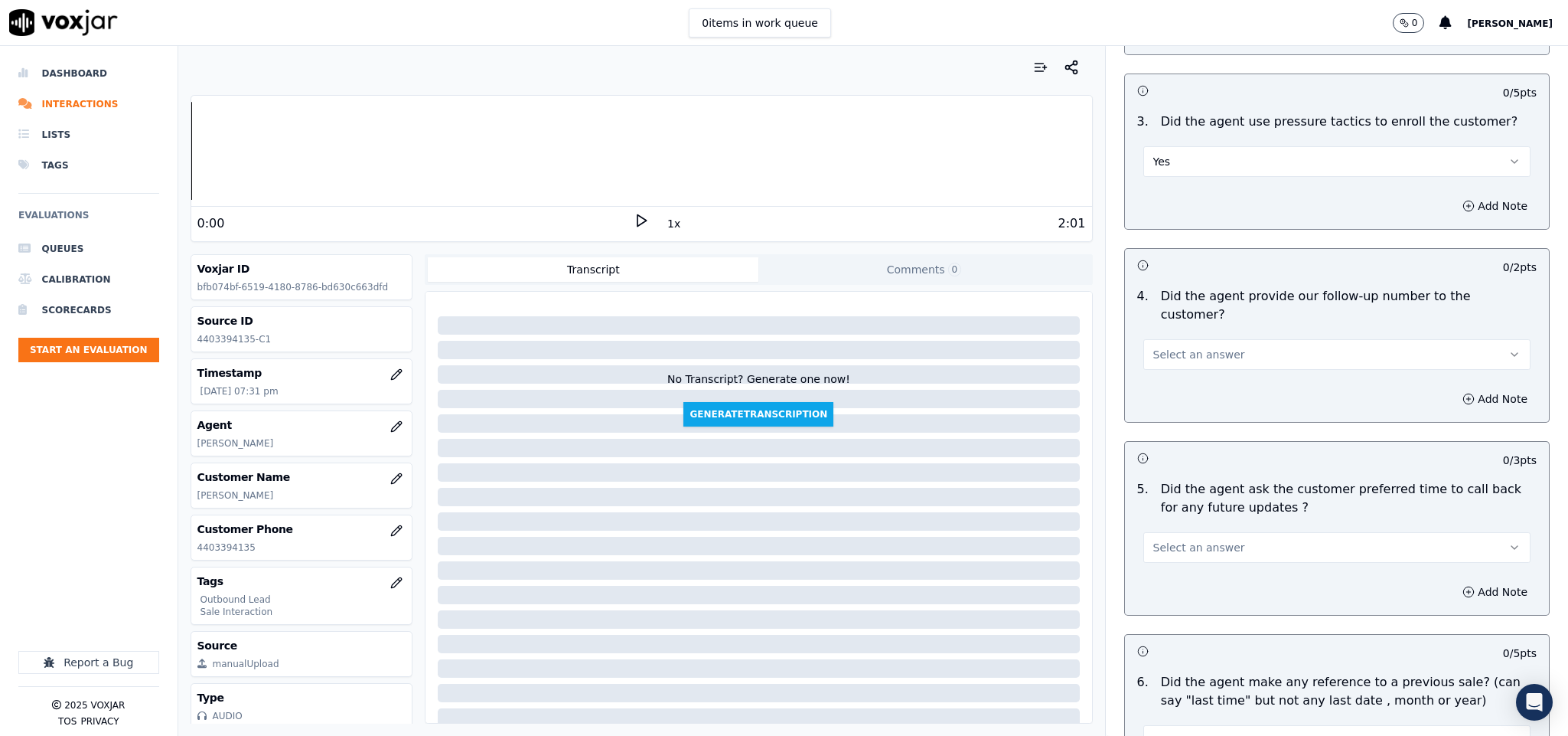
click at [1163, 146] on button "Yes" at bounding box center [1338, 161] width 388 height 31
click at [1156, 193] on div "No" at bounding box center [1299, 195] width 350 height 24
click at [1201, 347] on span "Select an answer" at bounding box center [1199, 354] width 92 height 16
click at [1164, 393] on div "N/A" at bounding box center [1299, 395] width 350 height 24
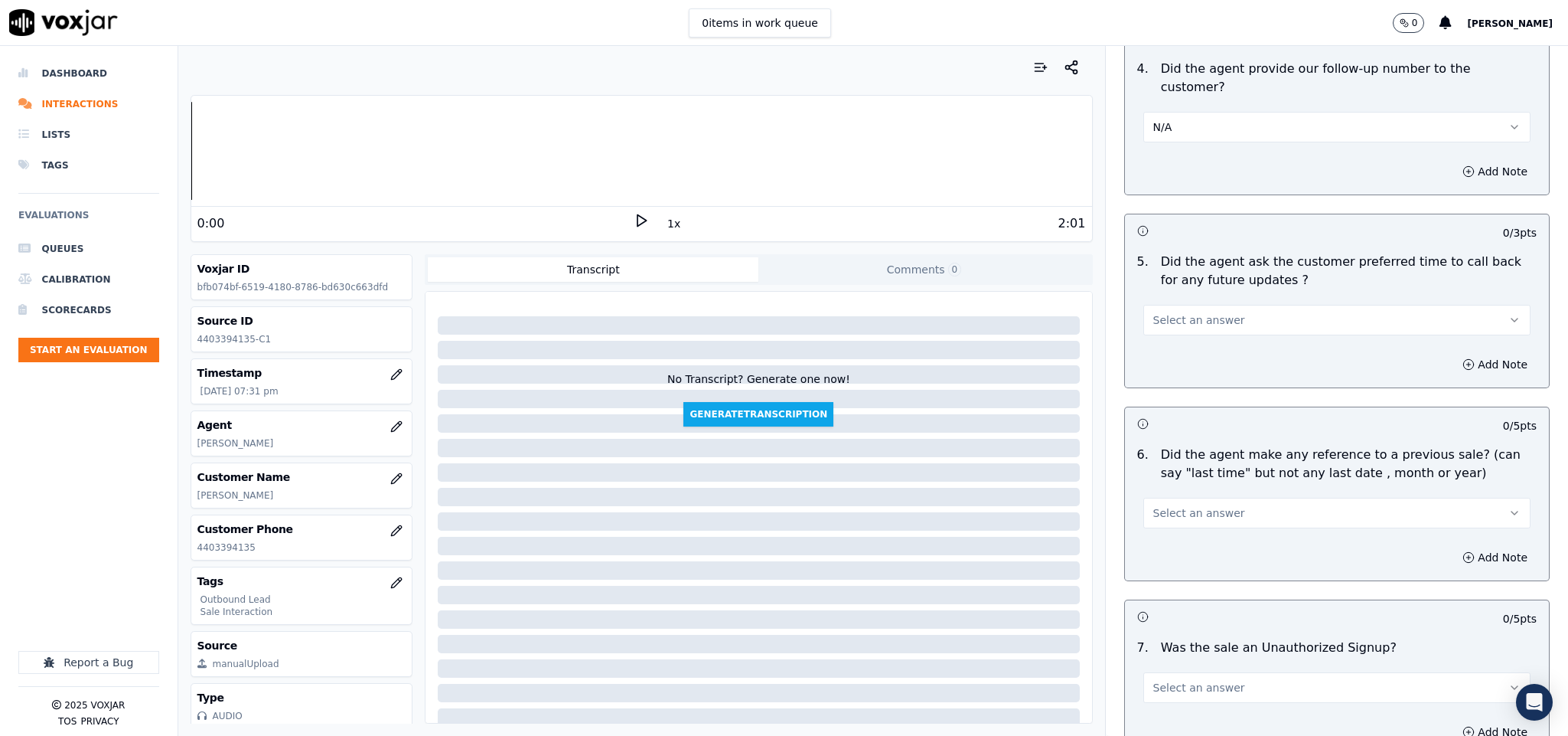
scroll to position [3560, 0]
click at [1192, 310] on span "Select an answer" at bounding box center [1199, 317] width 92 height 16
click at [1172, 327] on div "No" at bounding box center [1299, 335] width 350 height 24
click at [1187, 302] on button "No" at bounding box center [1338, 317] width 388 height 31
click at [1153, 362] on div "N/A" at bounding box center [1299, 359] width 350 height 24
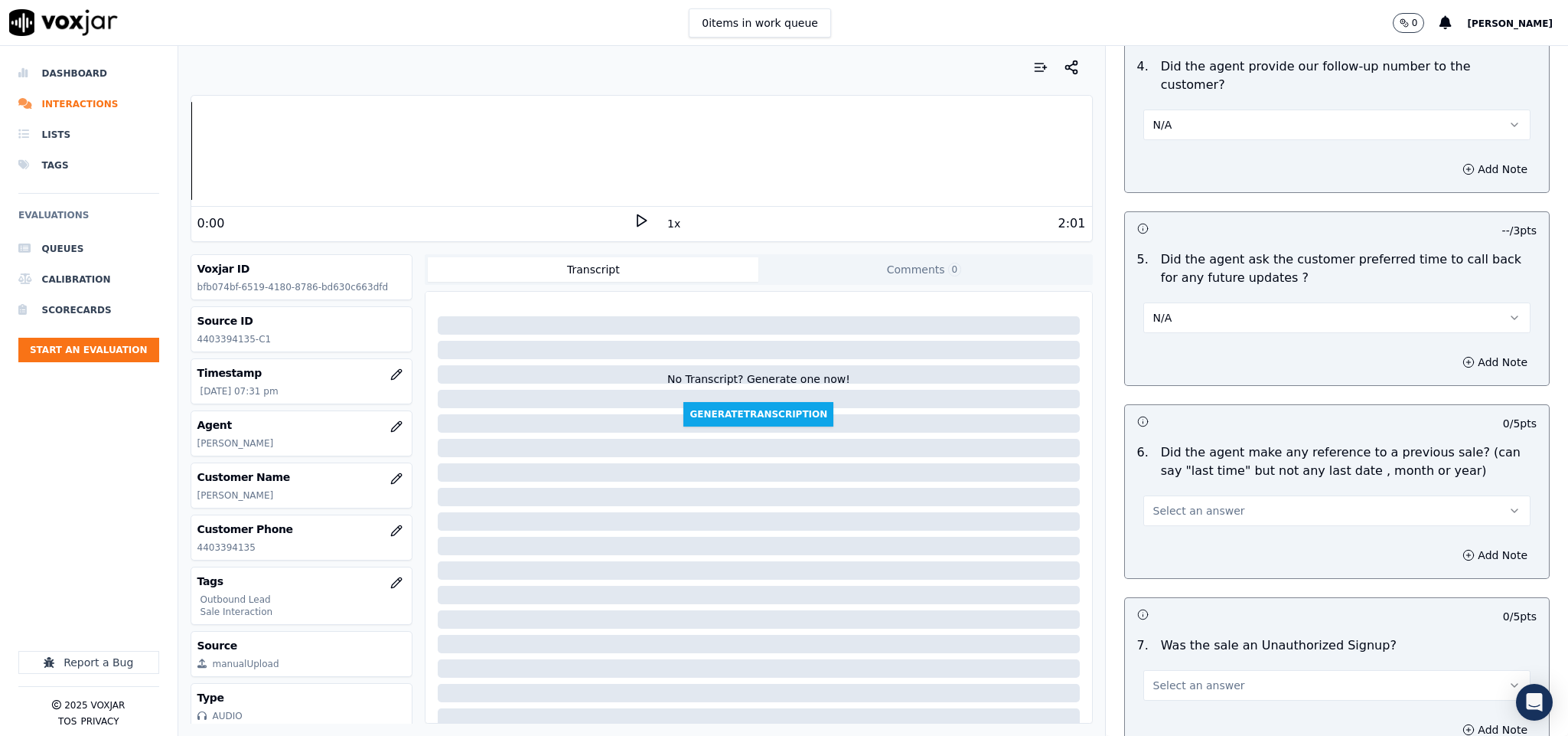
scroll to position [3679, 0]
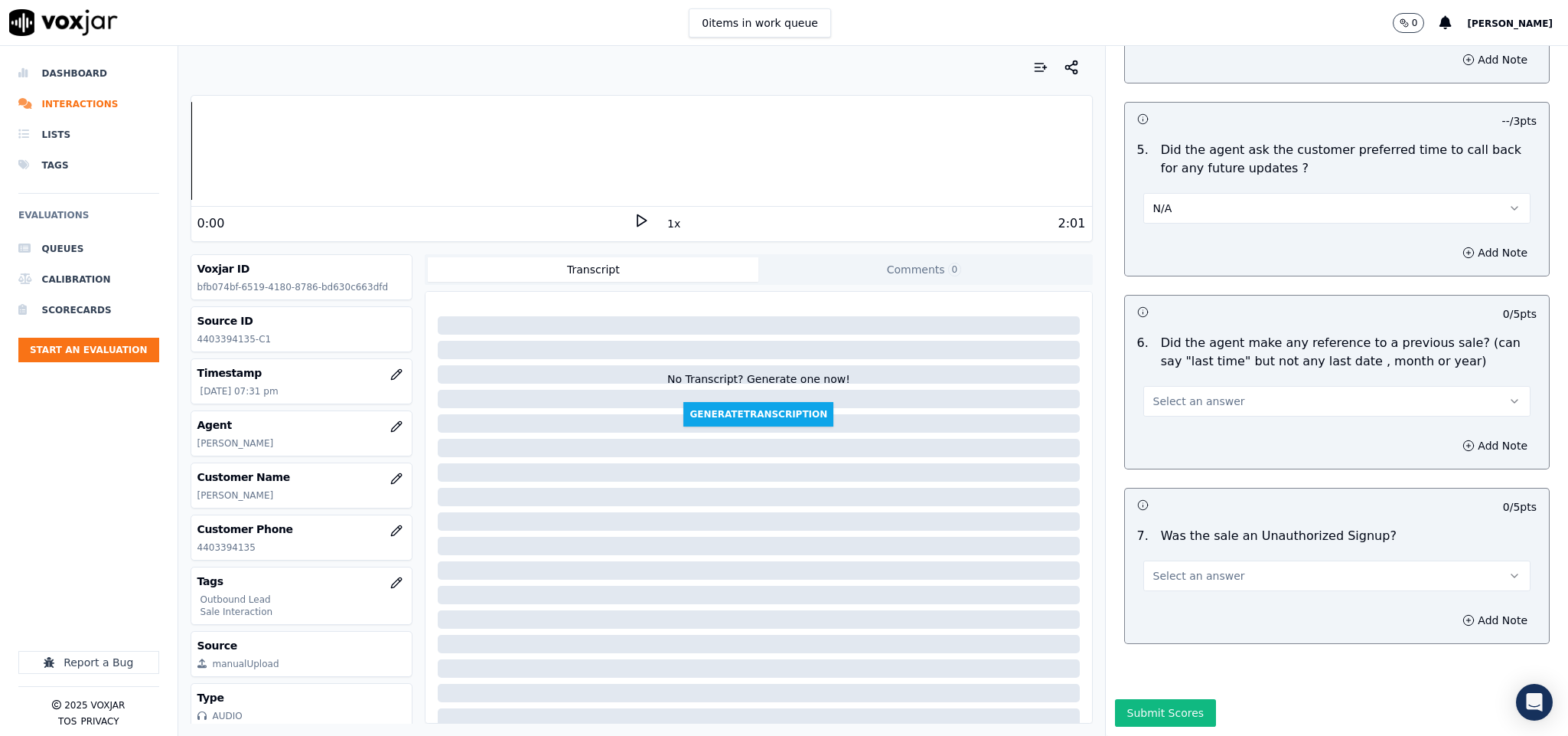
click at [1221, 386] on button "Select an answer" at bounding box center [1338, 400] width 388 height 31
click at [1165, 414] on div "No" at bounding box center [1299, 409] width 350 height 24
click at [1247, 560] on button "Select an answer" at bounding box center [1338, 575] width 388 height 31
click at [1160, 590] on div "No" at bounding box center [1299, 583] width 350 height 24
click at [1165, 699] on button "Submit Scores" at bounding box center [1166, 713] width 102 height 28
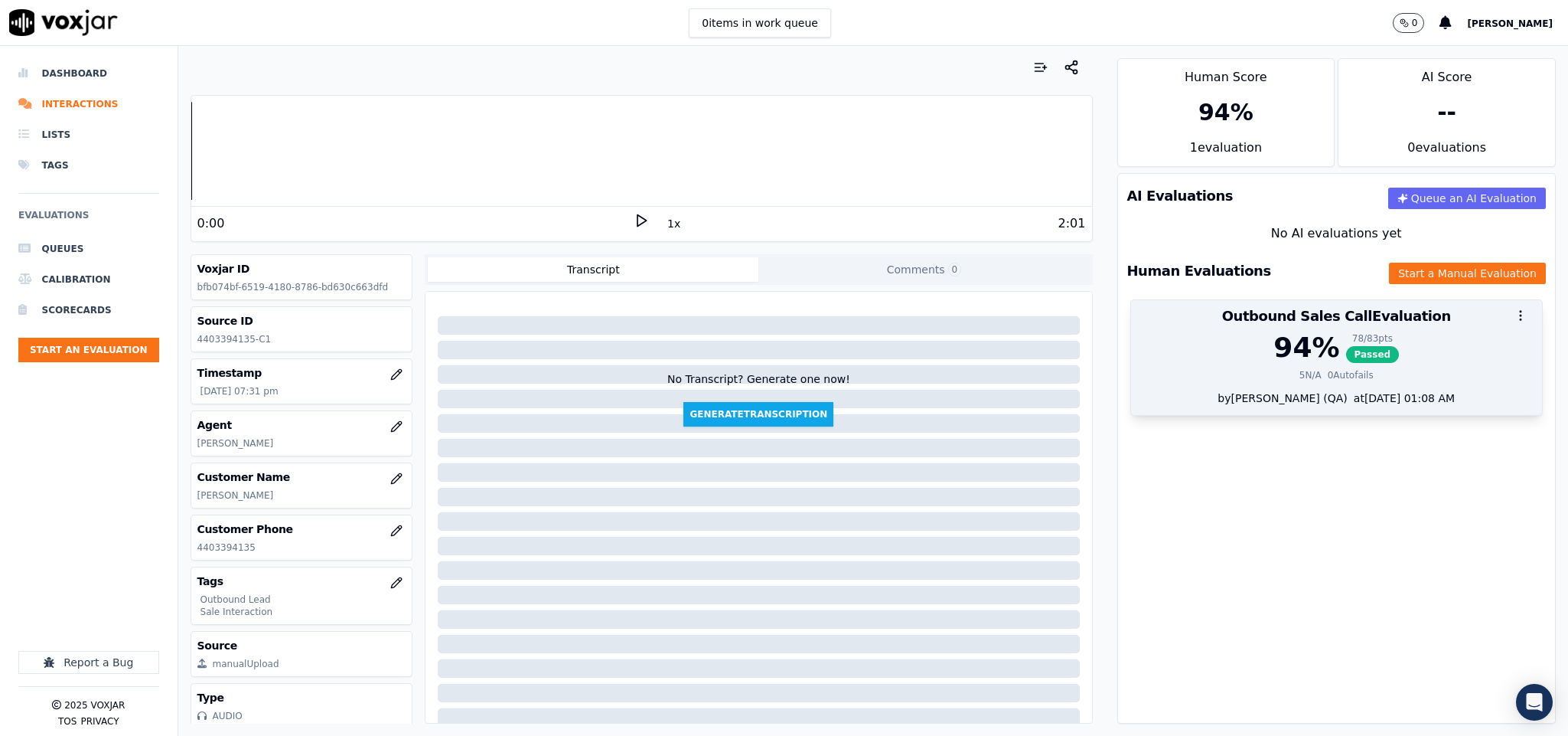
click at [1346, 354] on span "Passed" at bounding box center [1373, 354] width 54 height 17
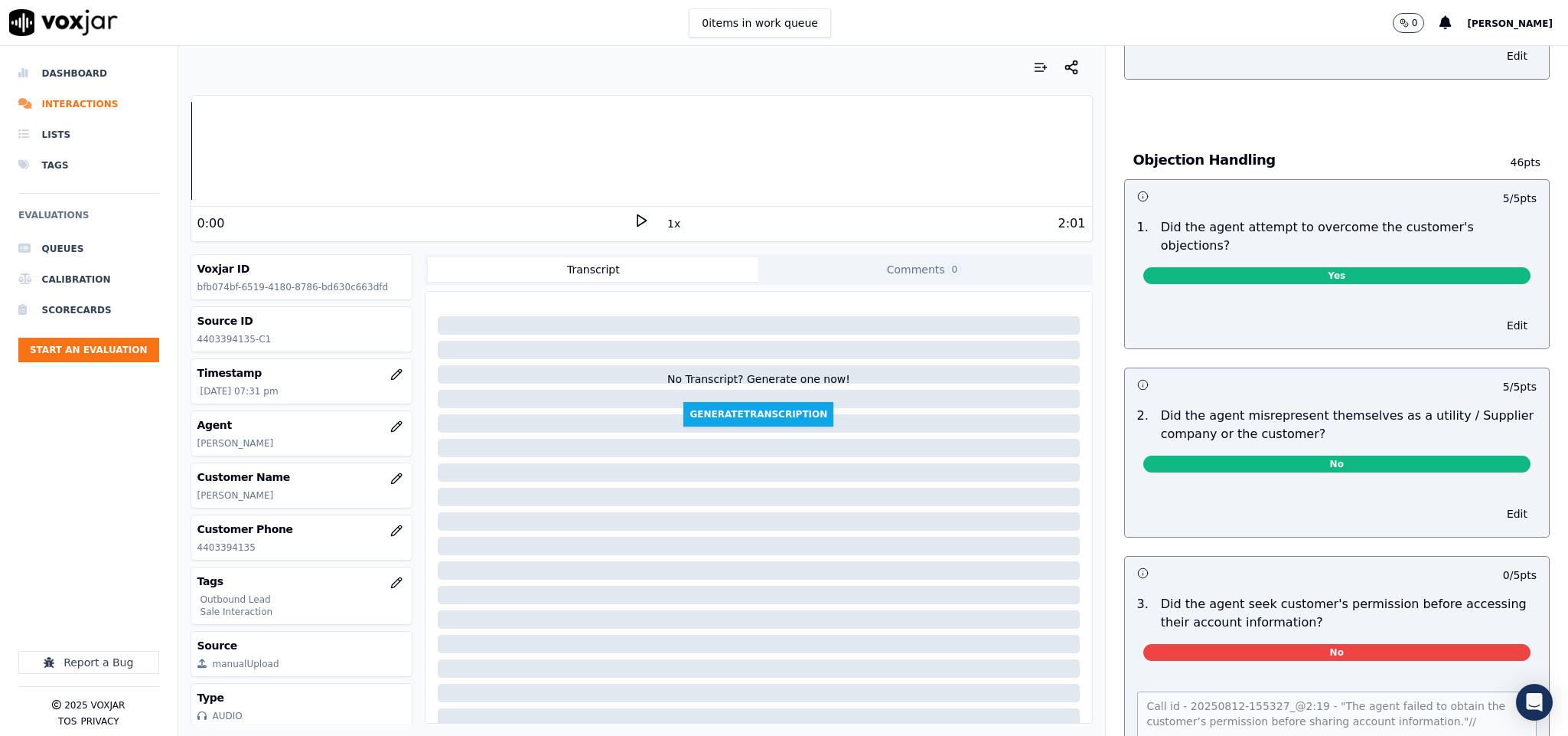
scroll to position [0, 0]
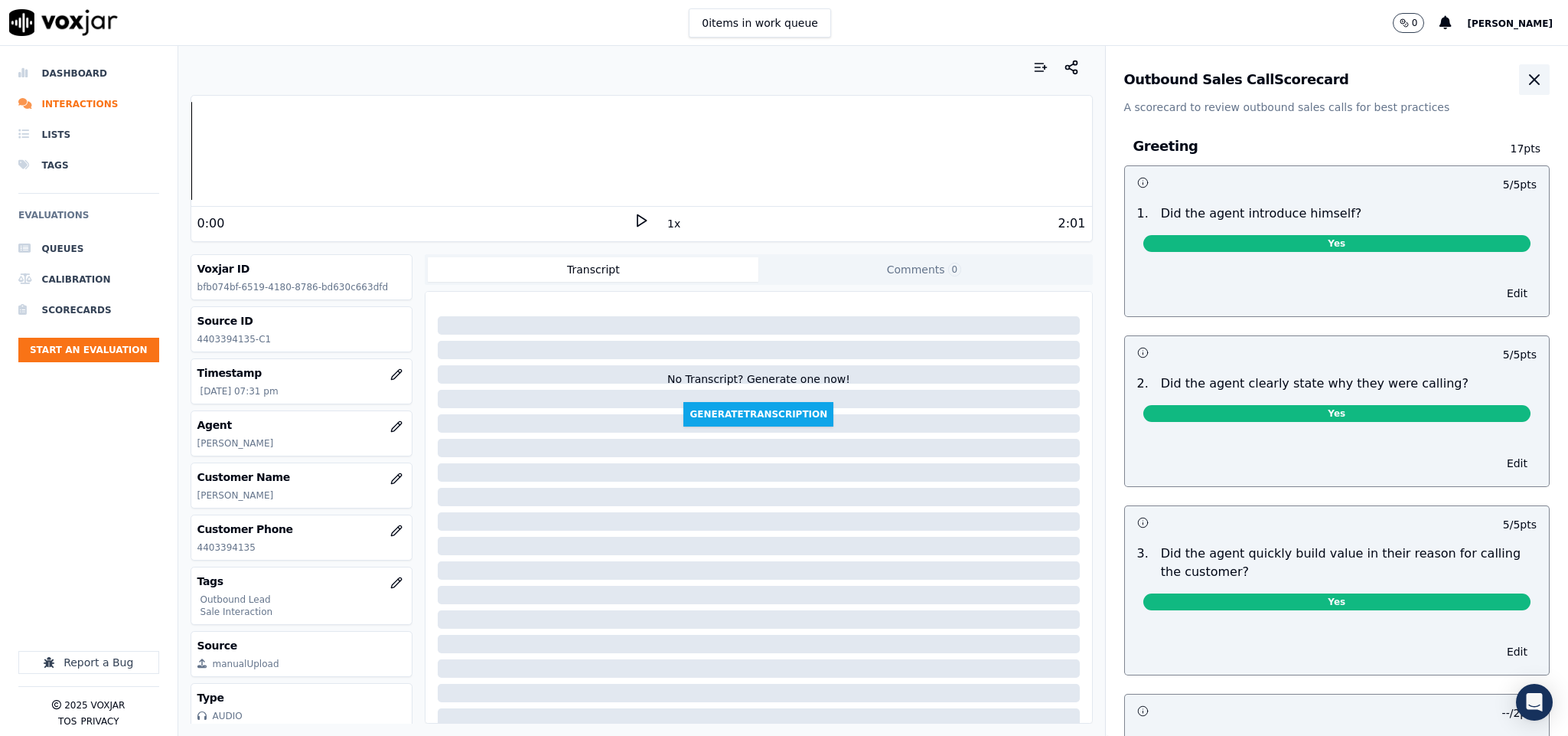
click at [1525, 82] on icon "button" at bounding box center [1535, 80] width 18 height 18
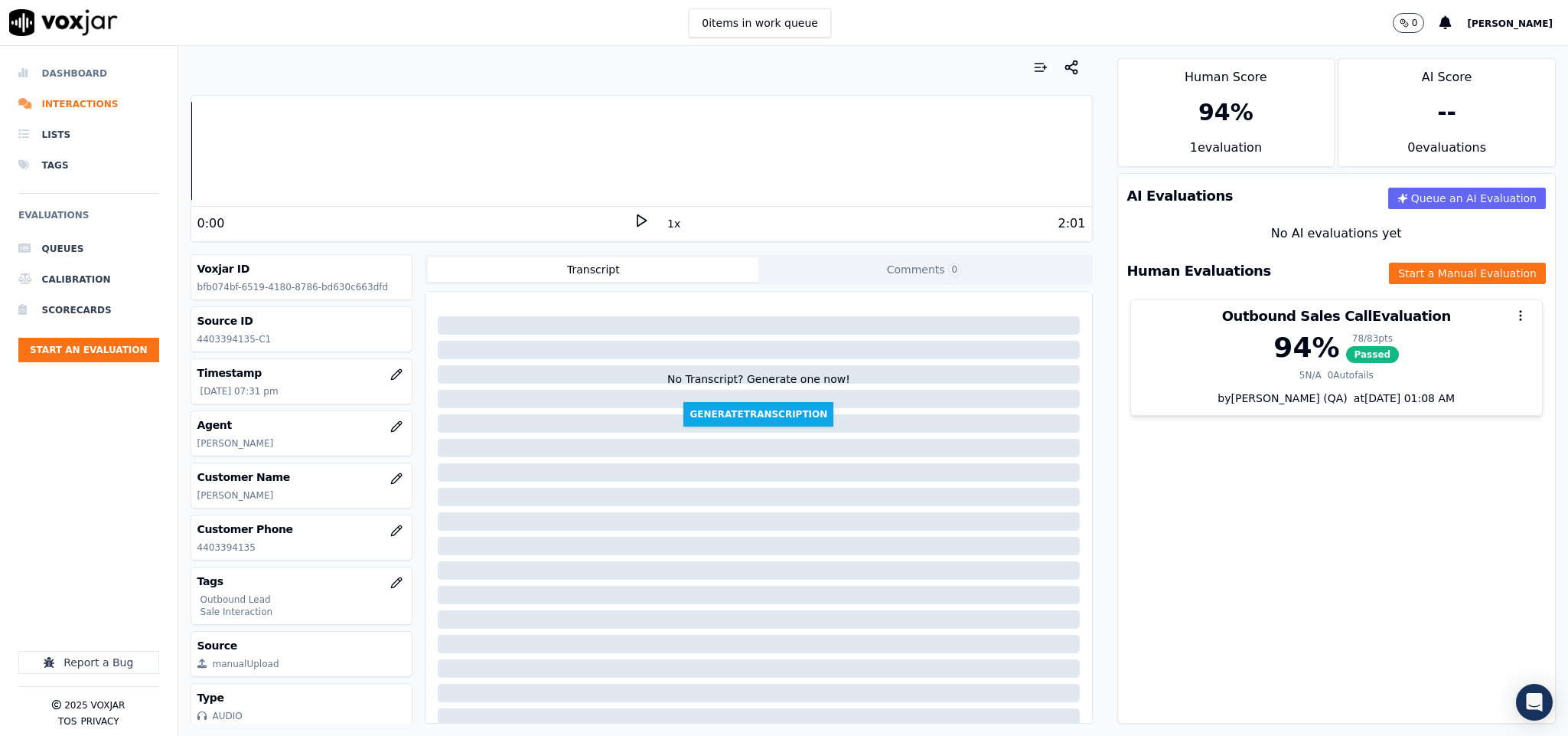
click at [71, 74] on li "Dashboard" at bounding box center [89, 73] width 141 height 31
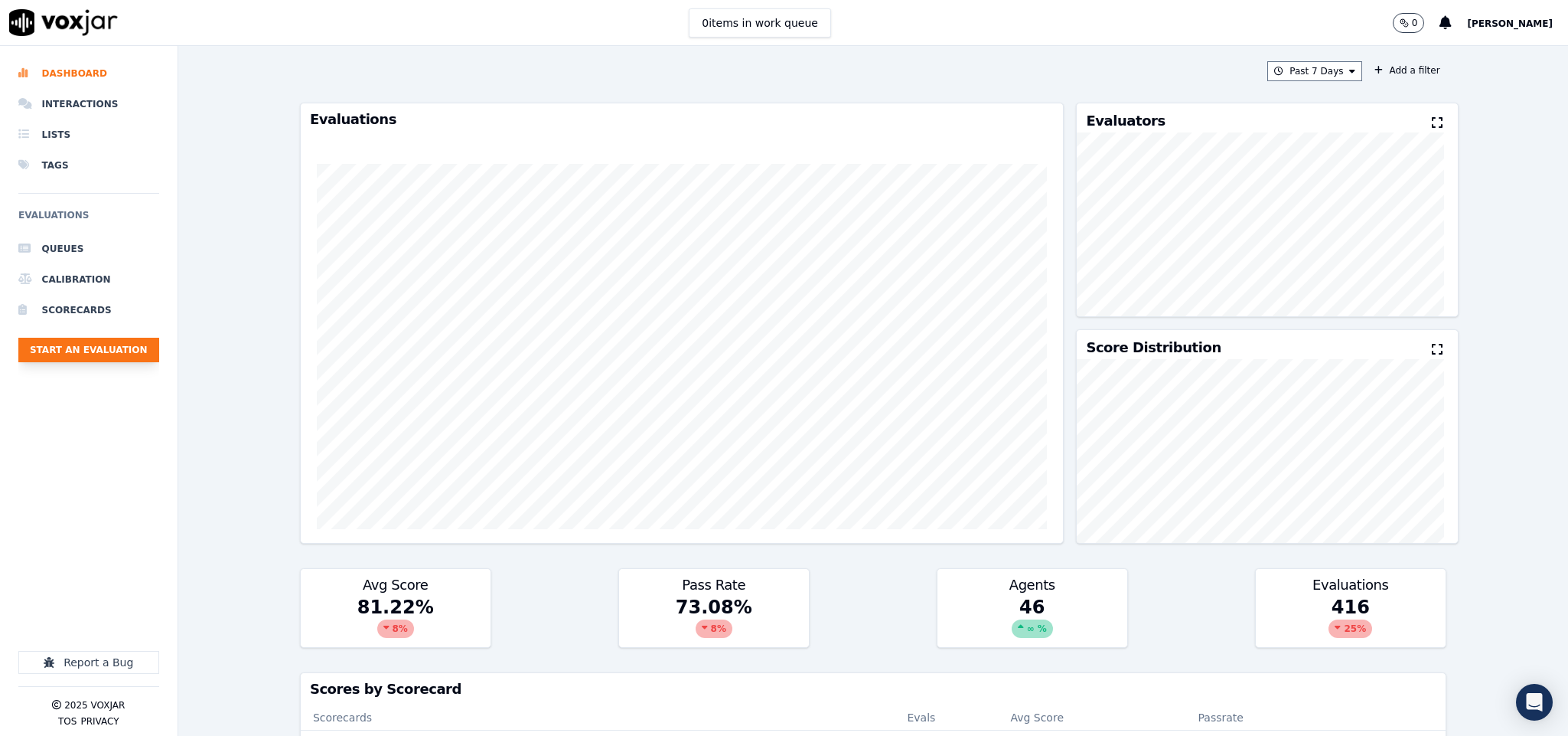
click at [92, 340] on button "Start an Evaluation" at bounding box center [89, 350] width 141 height 24
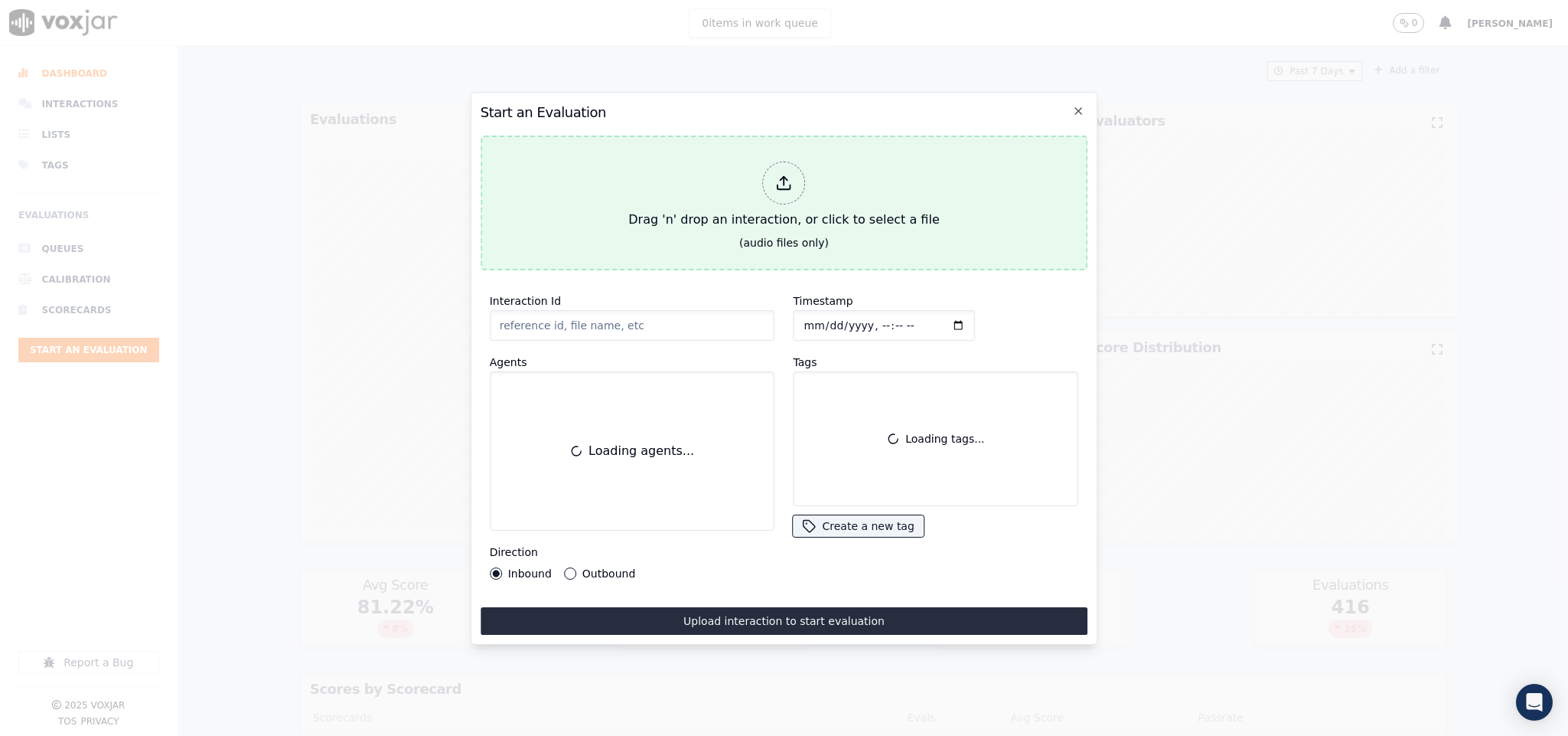
click at [767, 173] on div at bounding box center [784, 183] width 43 height 43
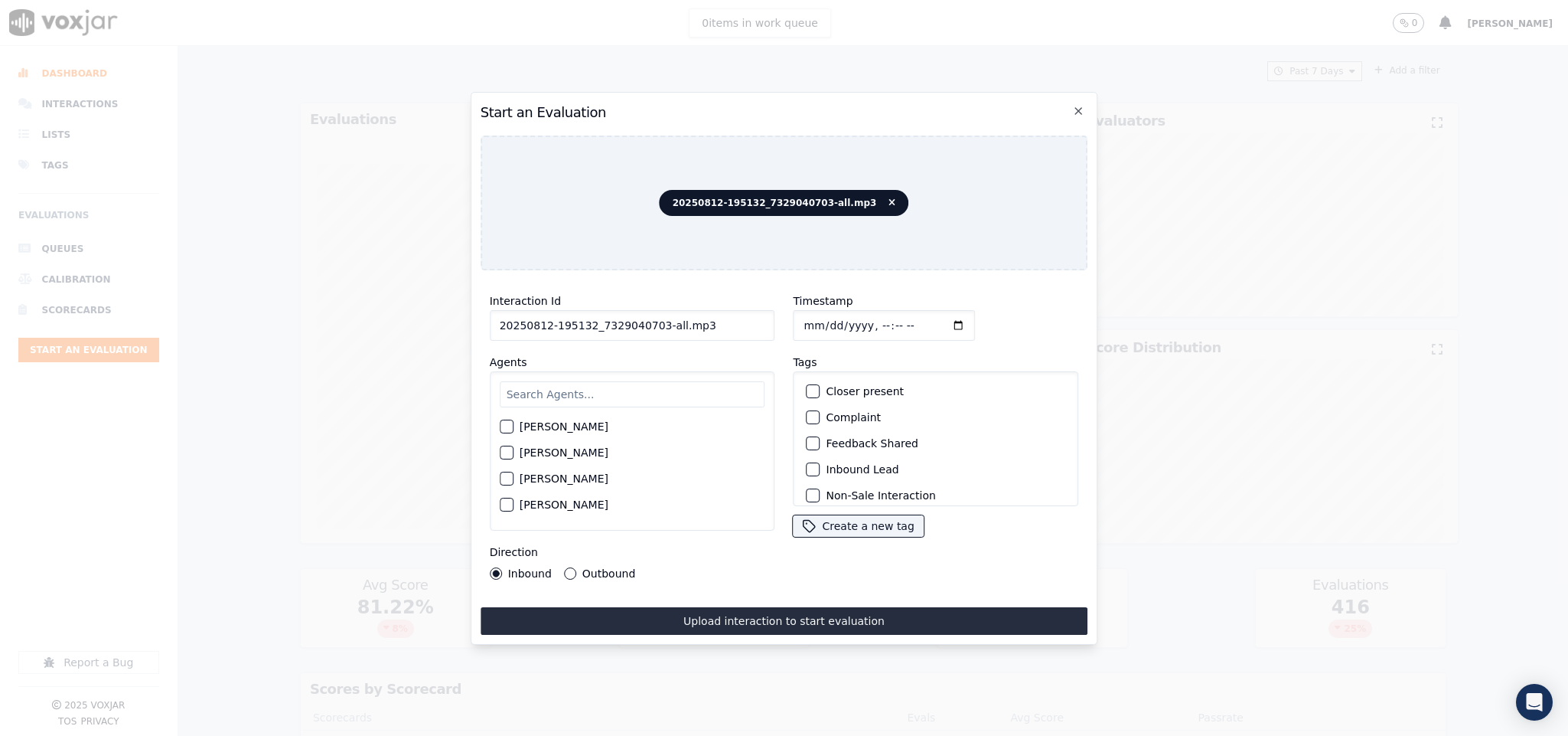
drag, startPoint x: 651, startPoint y: 315, endPoint x: 754, endPoint y: 320, distance: 103.1
click at [754, 320] on input "20250812-195132_7329040703-all.mp3" at bounding box center [632, 325] width 286 height 31
type input "20250812-195132_7329040703-C1"
click at [668, 381] on input "text" at bounding box center [632, 394] width 265 height 26
type input "marc"
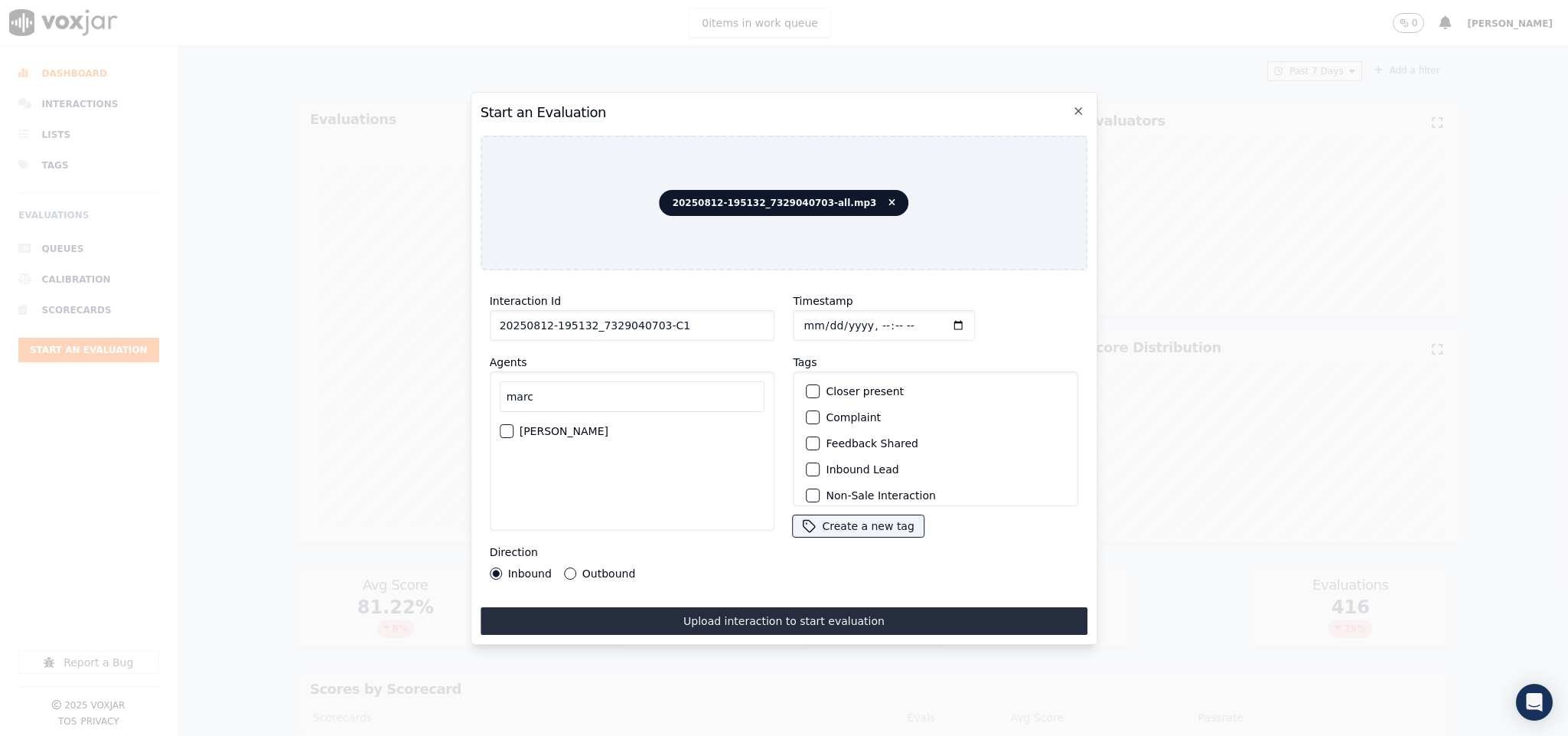
click at [509, 425] on div "button" at bounding box center [506, 431] width 11 height 11
click at [570, 570] on div "Interaction Id 20250812-195132_7329040703-C1 Agents [PERSON_NAME] [PERSON_NAME]…" at bounding box center [632, 435] width 304 height 306
click at [571, 567] on button "Outbound" at bounding box center [570, 572] width 12 height 12
click at [803, 324] on input "Timestamp" at bounding box center [885, 325] width 182 height 31
type input "[DATE]T19:50"
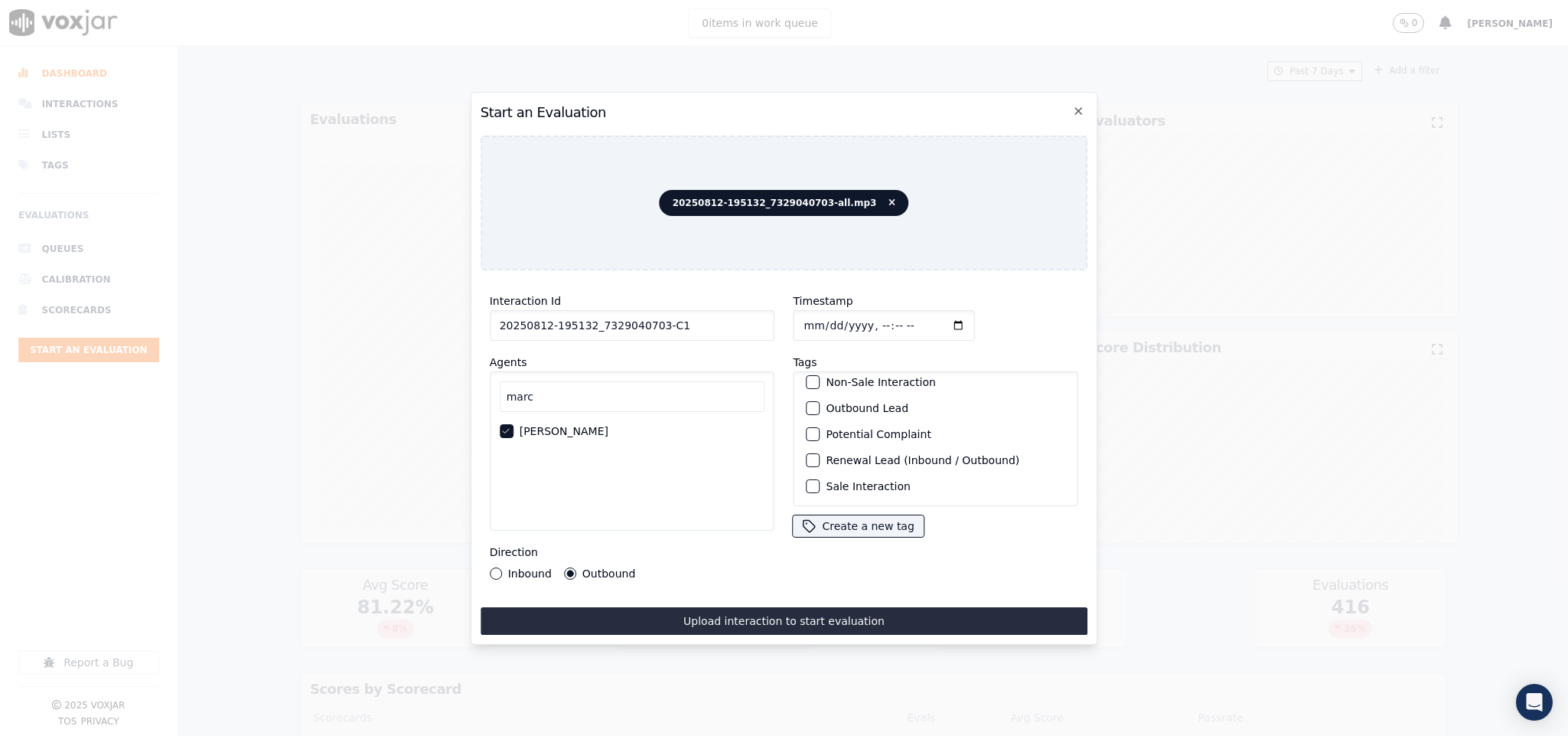
scroll to position [138, 0]
click at [803, 473] on div "Sale Interaction" at bounding box center [937, 486] width 272 height 26
click at [807, 402] on div "button" at bounding box center [813, 408] width 11 height 11
click at [807, 481] on div "button" at bounding box center [813, 486] width 11 height 11
click at [829, 607] on button "Upload interaction to start evaluation" at bounding box center [784, 621] width 607 height 28
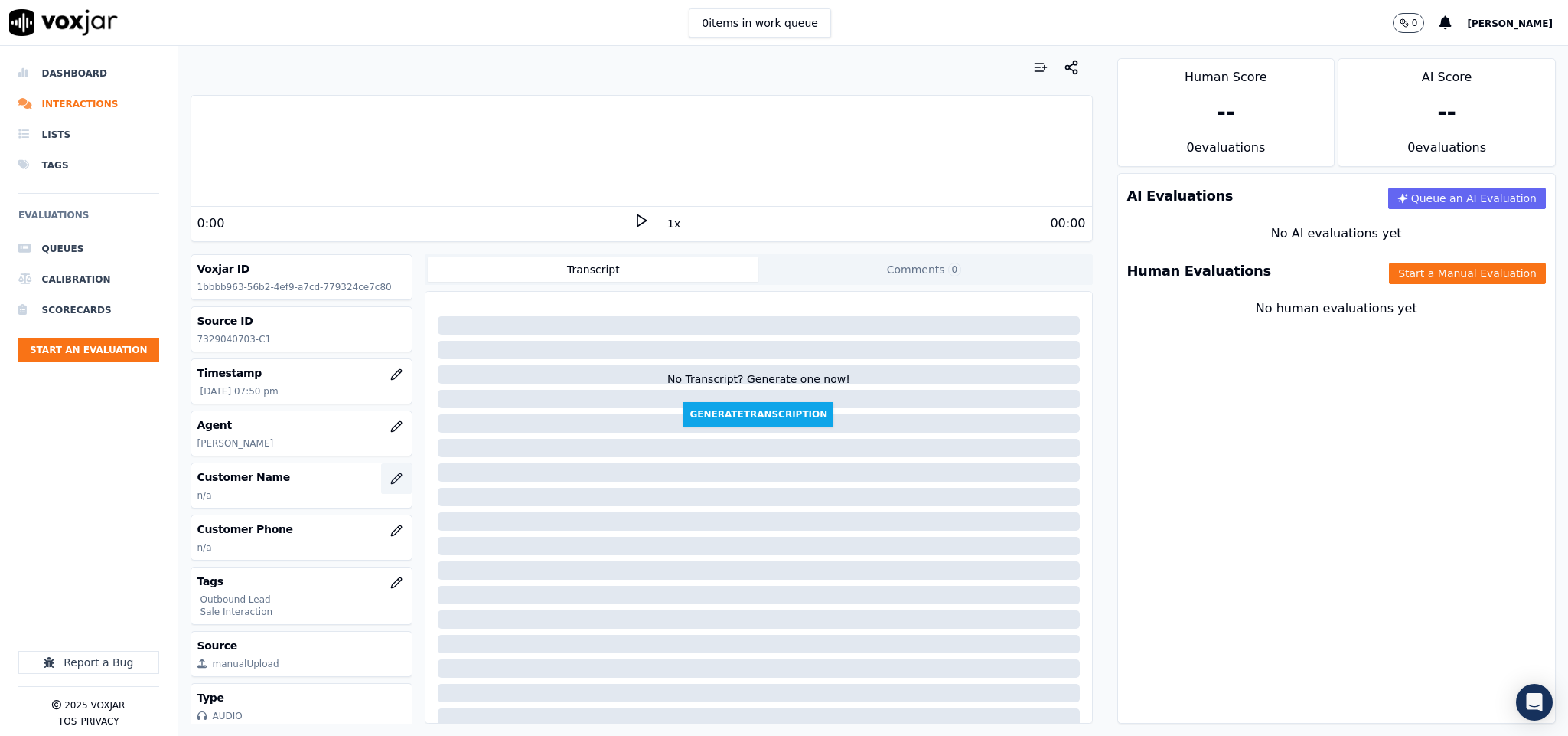
click at [390, 483] on icon "button" at bounding box center [396, 478] width 12 height 12
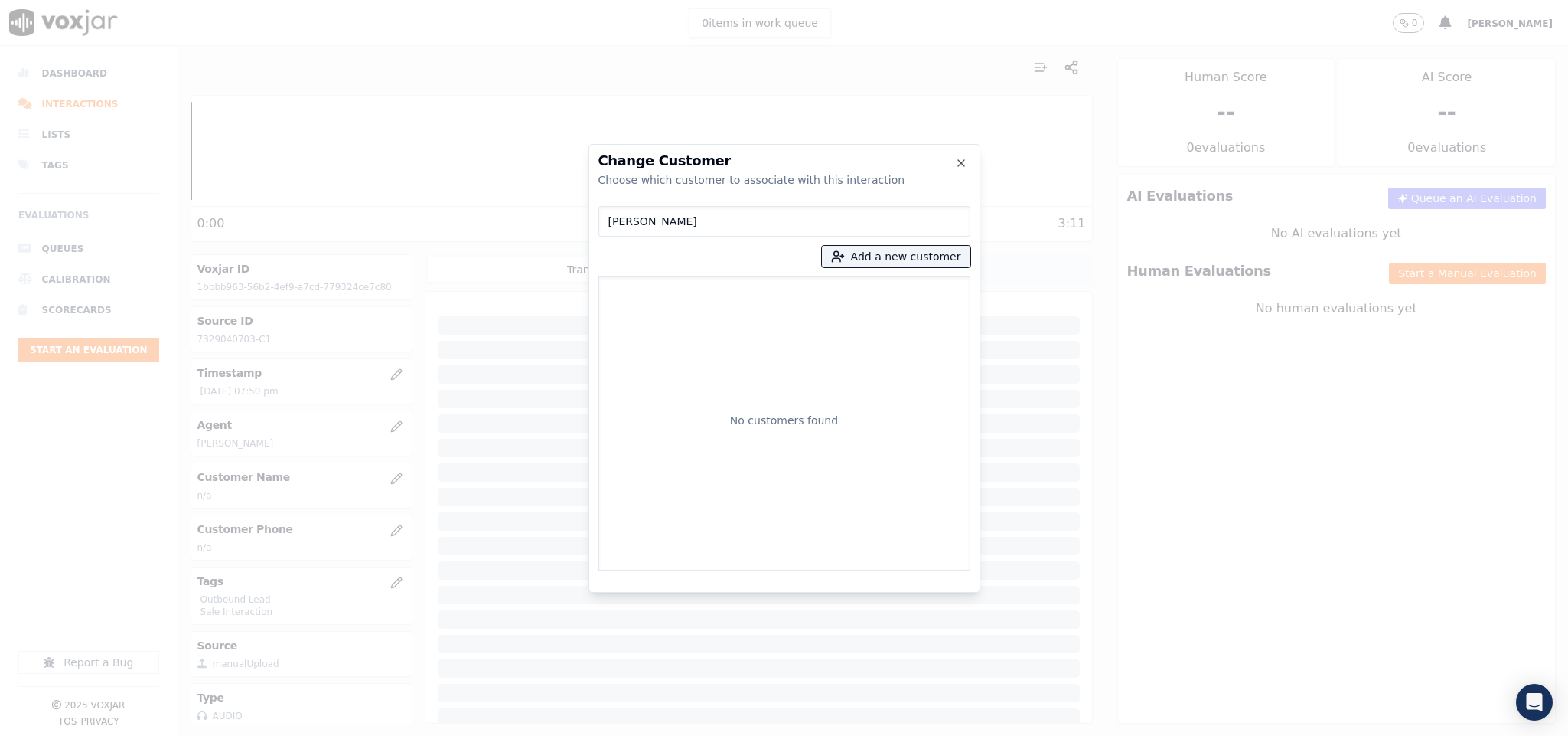
click at [613, 226] on input "[PERSON_NAME]" at bounding box center [784, 221] width 372 height 31
type input "[PERSON_NAME]"
click at [714, 286] on label "[PERSON_NAME] 7329040703" at bounding box center [784, 298] width 358 height 30
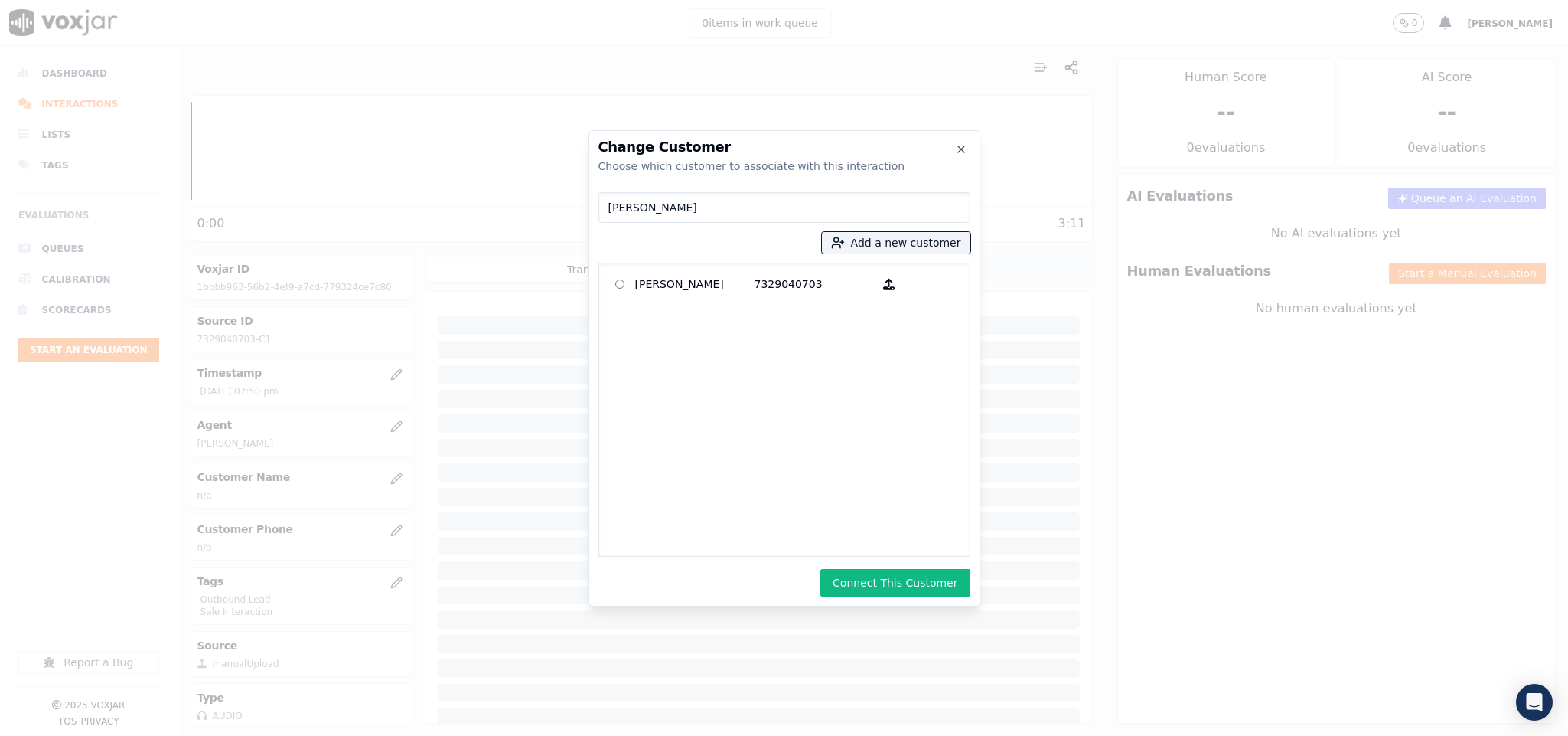
click at [877, 569] on button "Connect This Customer" at bounding box center [895, 583] width 149 height 28
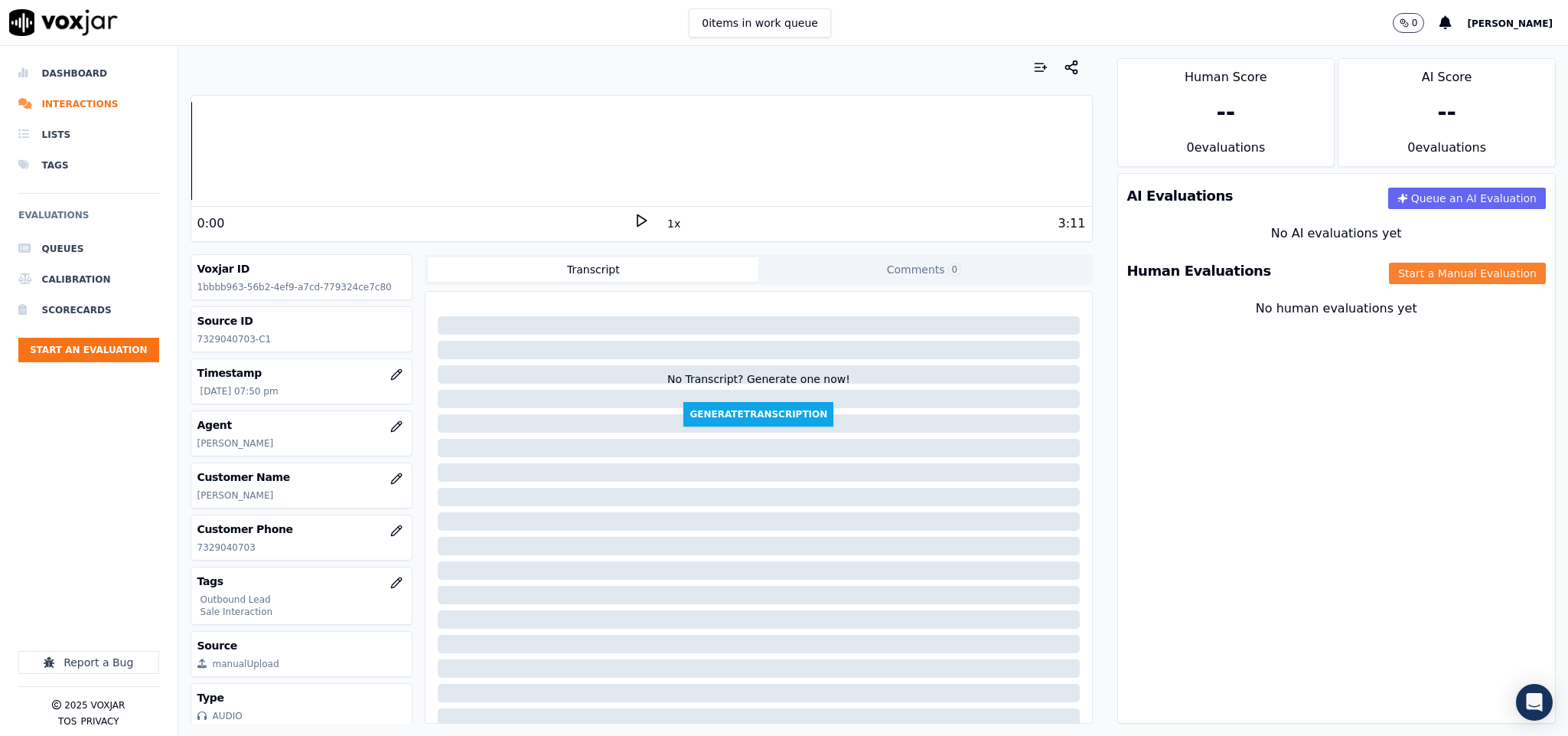
click at [1405, 276] on button "Start a Manual Evaluation" at bounding box center [1468, 273] width 157 height 21
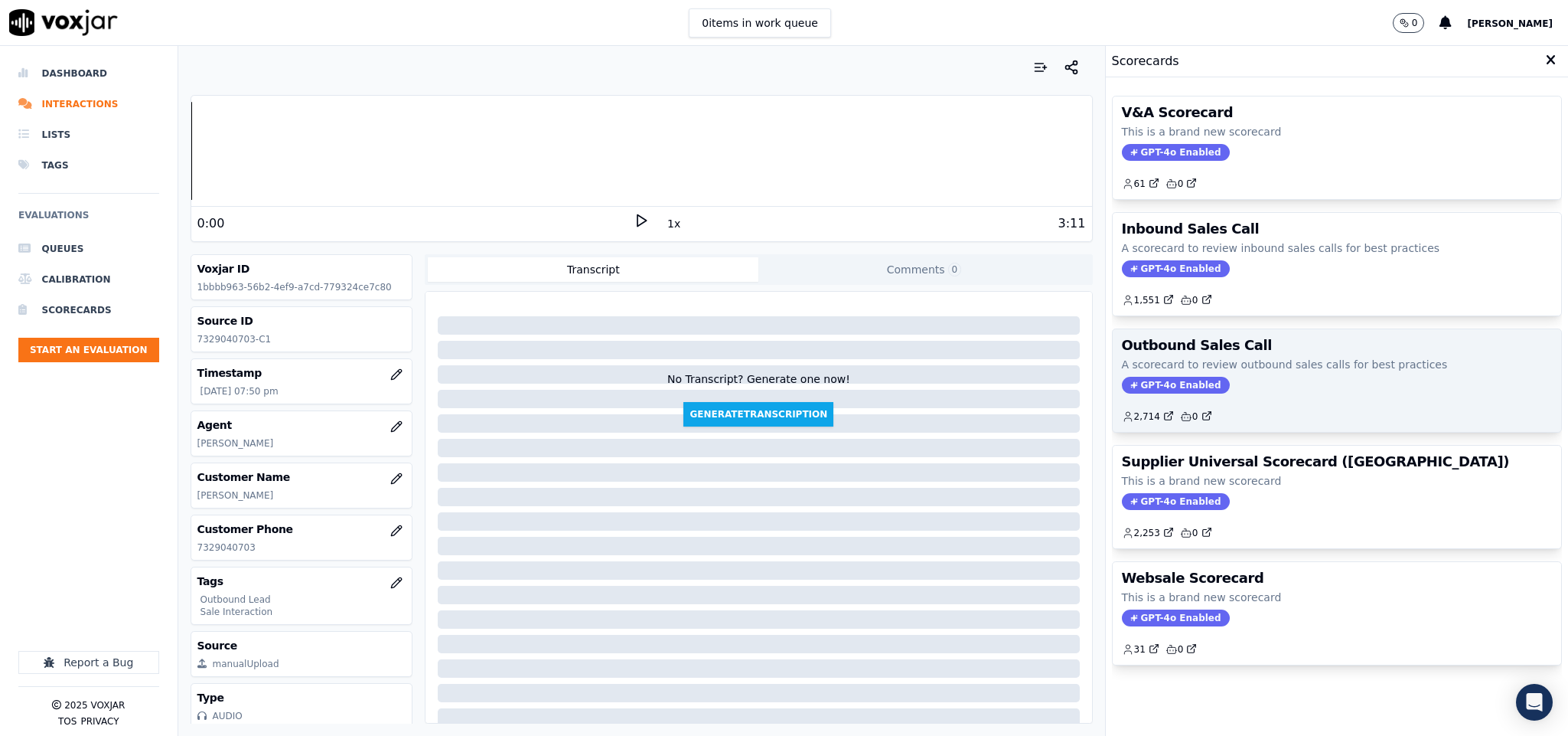
click at [1148, 381] on span "GPT-4o Enabled" at bounding box center [1176, 385] width 108 height 17
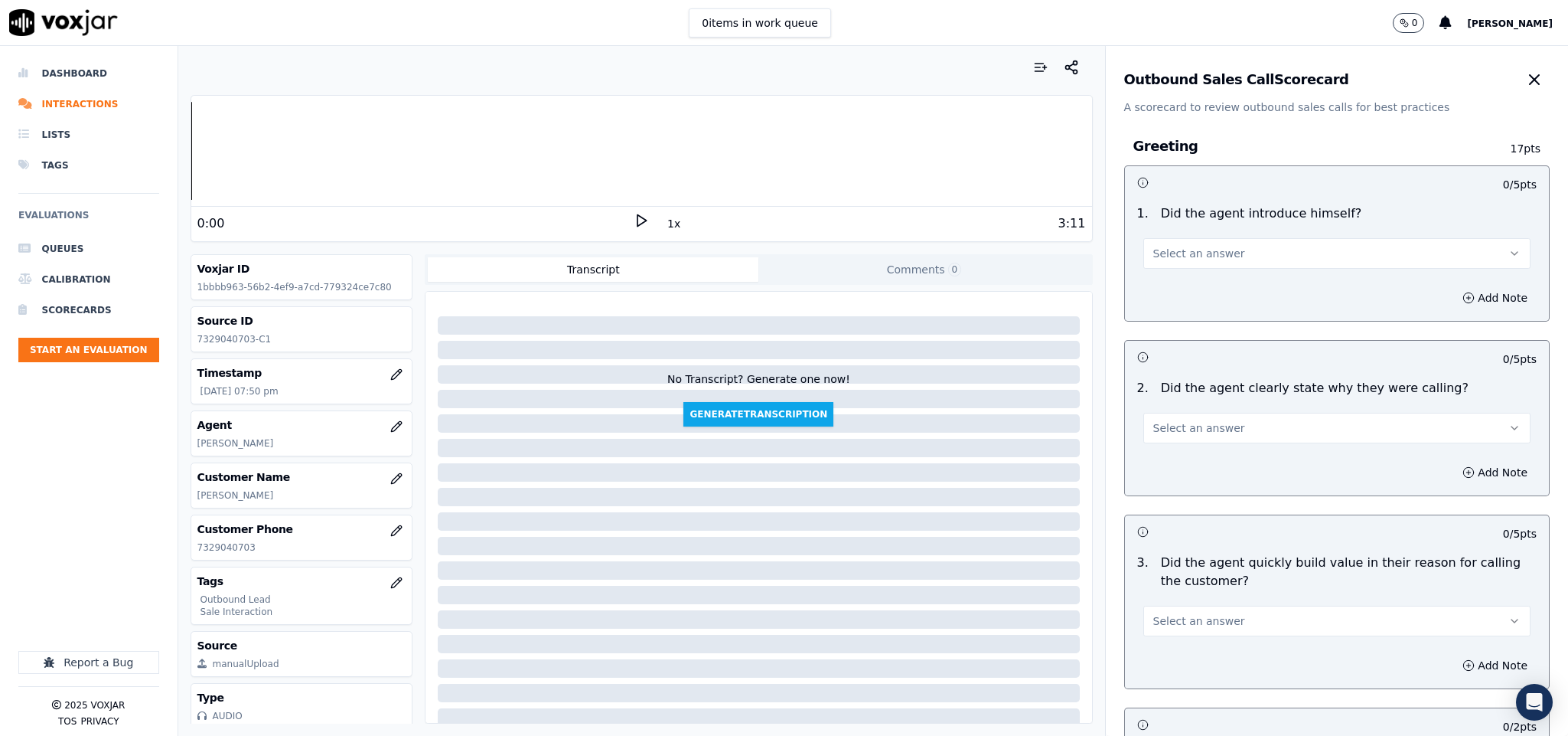
click at [1201, 263] on button "Select an answer" at bounding box center [1338, 252] width 388 height 31
click at [1193, 280] on div "Yes" at bounding box center [1299, 288] width 350 height 24
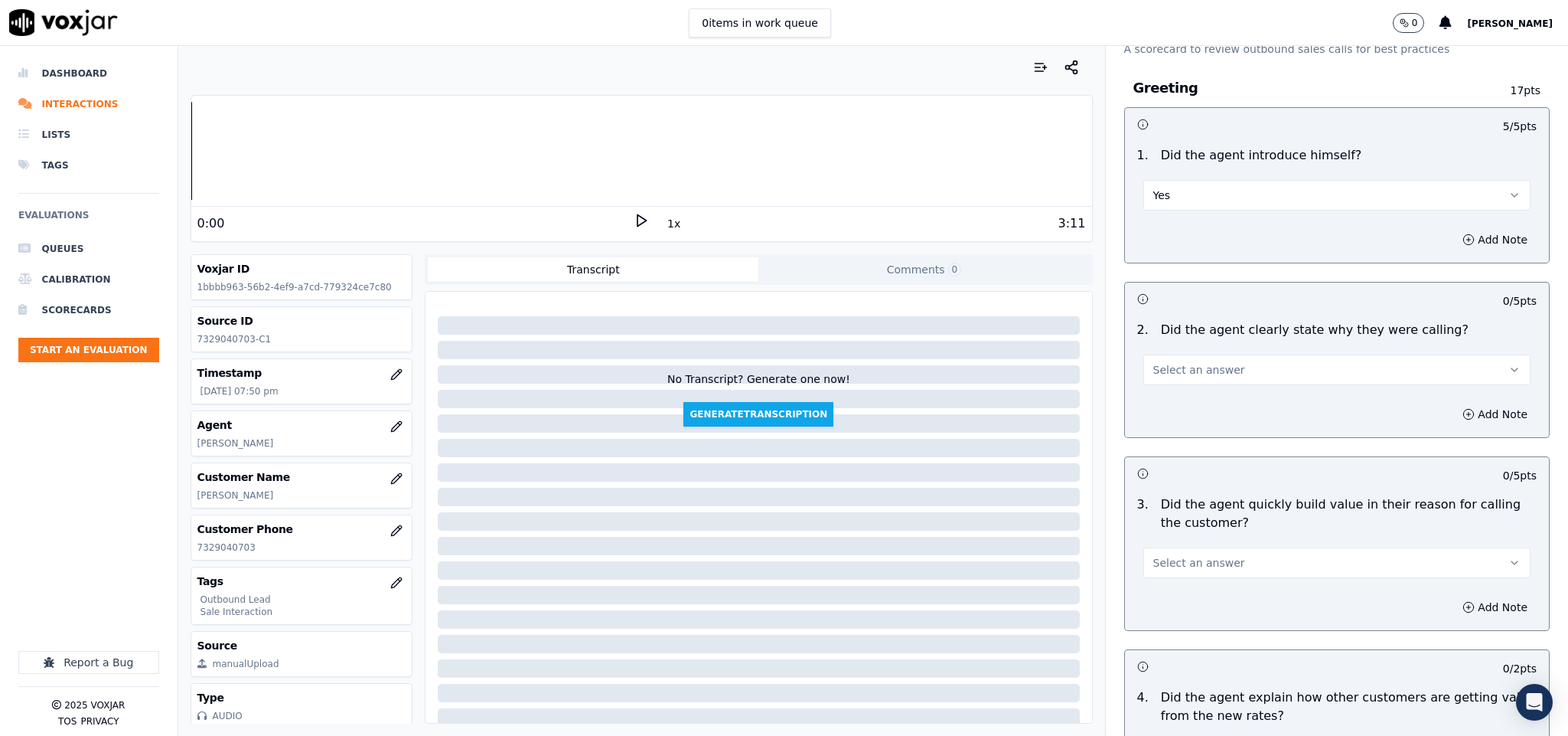
scroll to position [115, 0]
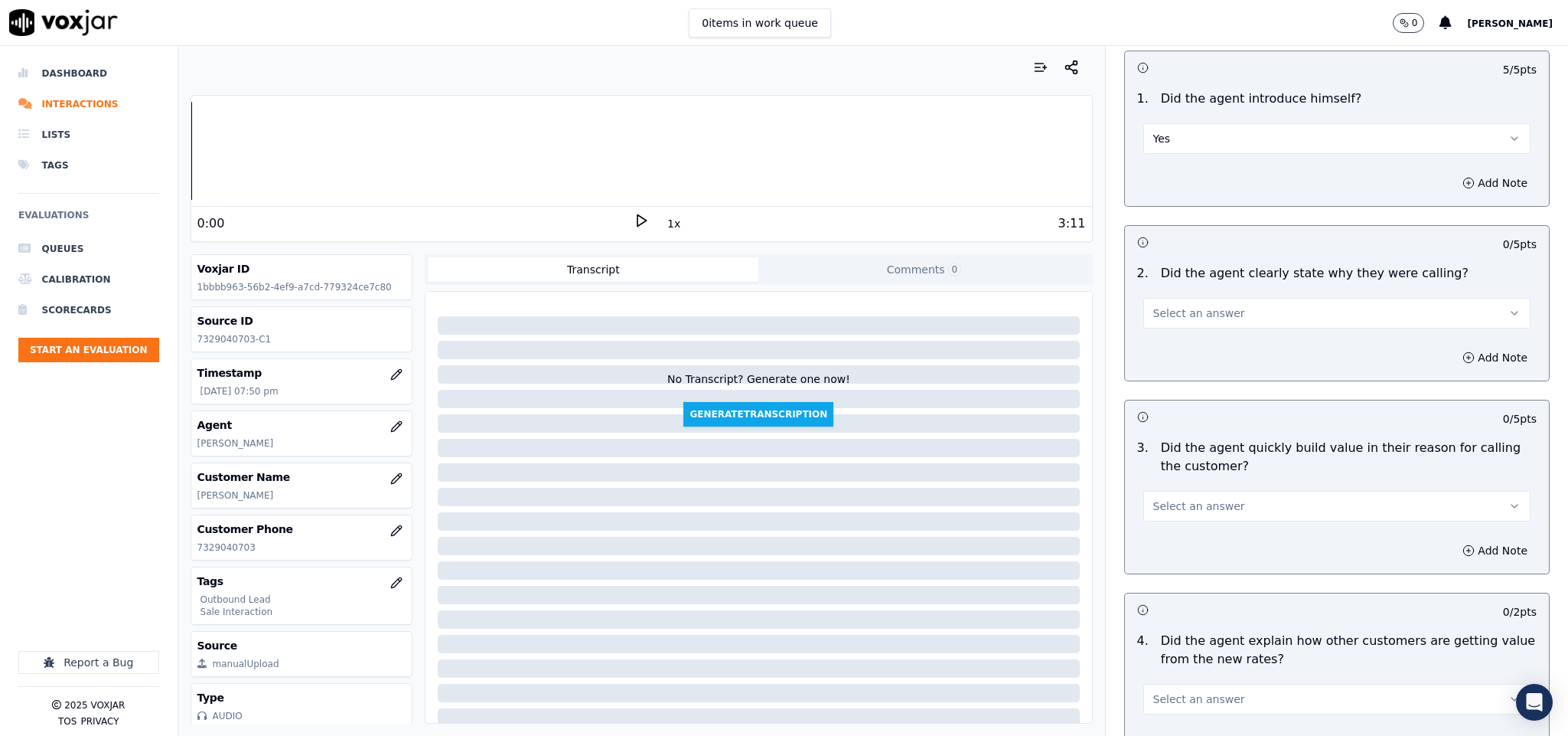
click at [1212, 313] on button "Select an answer" at bounding box center [1338, 313] width 388 height 31
click at [1202, 348] on div "Yes" at bounding box center [1299, 349] width 350 height 24
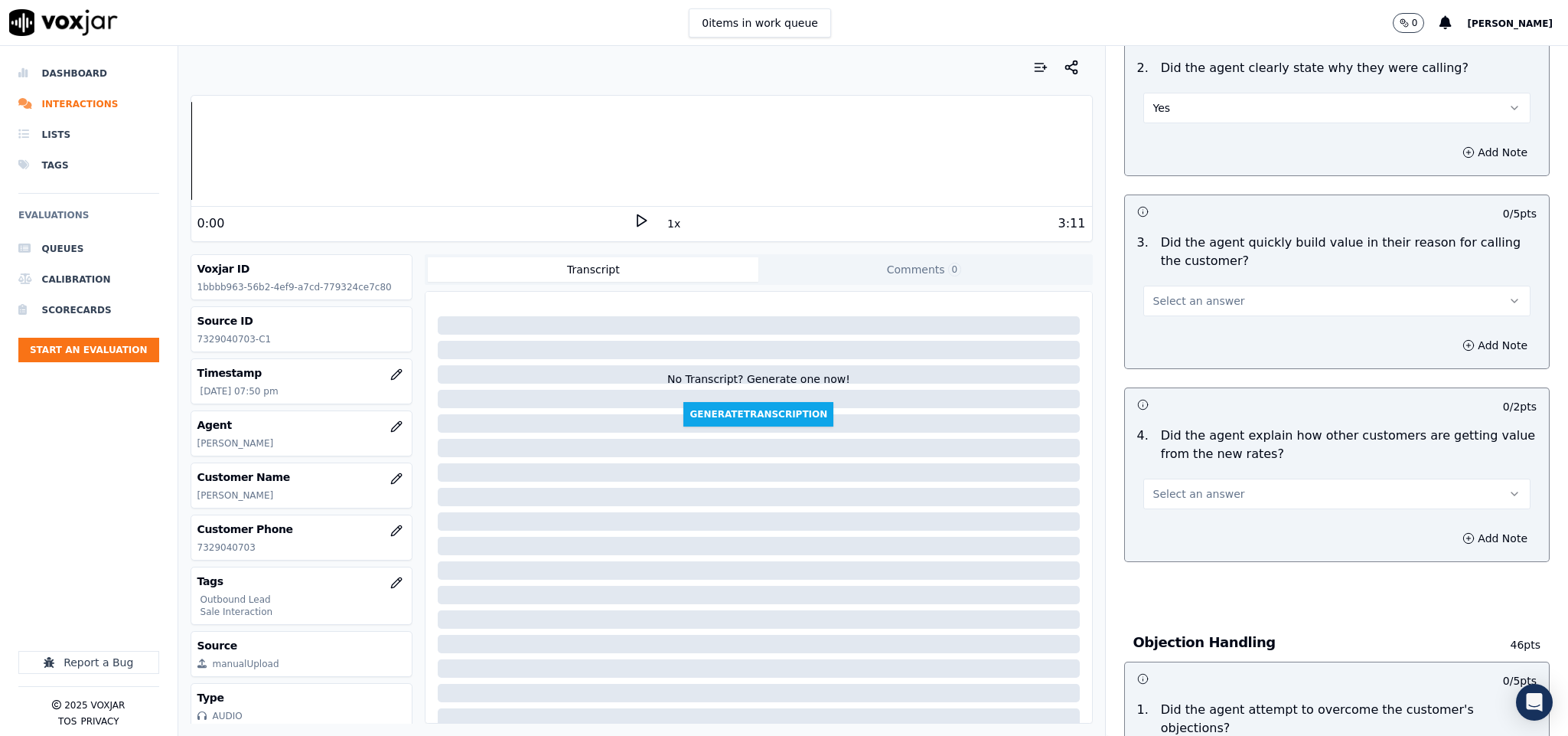
scroll to position [345, 0]
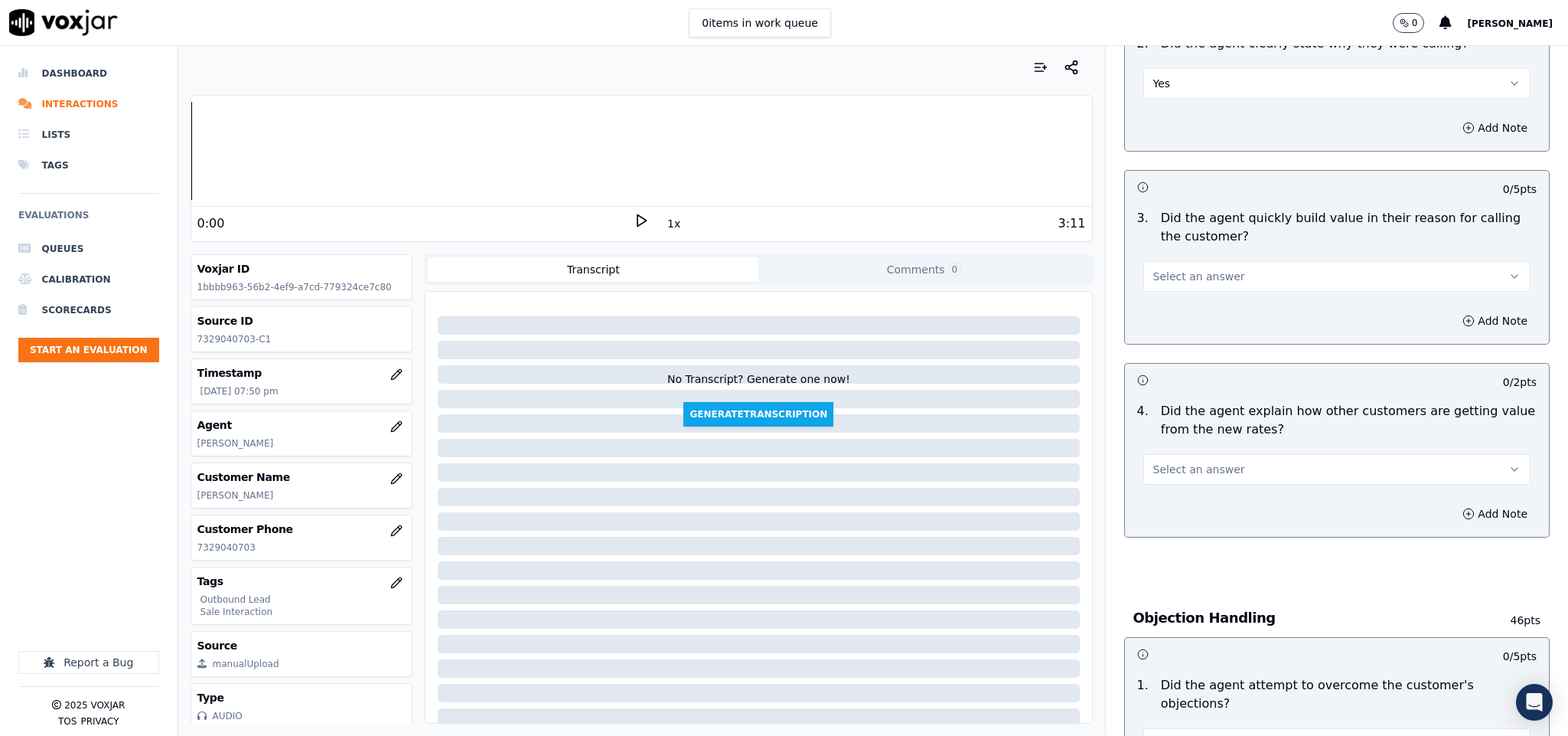
click at [1220, 276] on button "Select an answer" at bounding box center [1338, 276] width 388 height 31
click at [1167, 329] on div "No" at bounding box center [1299, 337] width 350 height 24
click at [1182, 287] on button "No" at bounding box center [1338, 276] width 388 height 31
click at [1169, 322] on div "Yes" at bounding box center [1299, 313] width 350 height 24
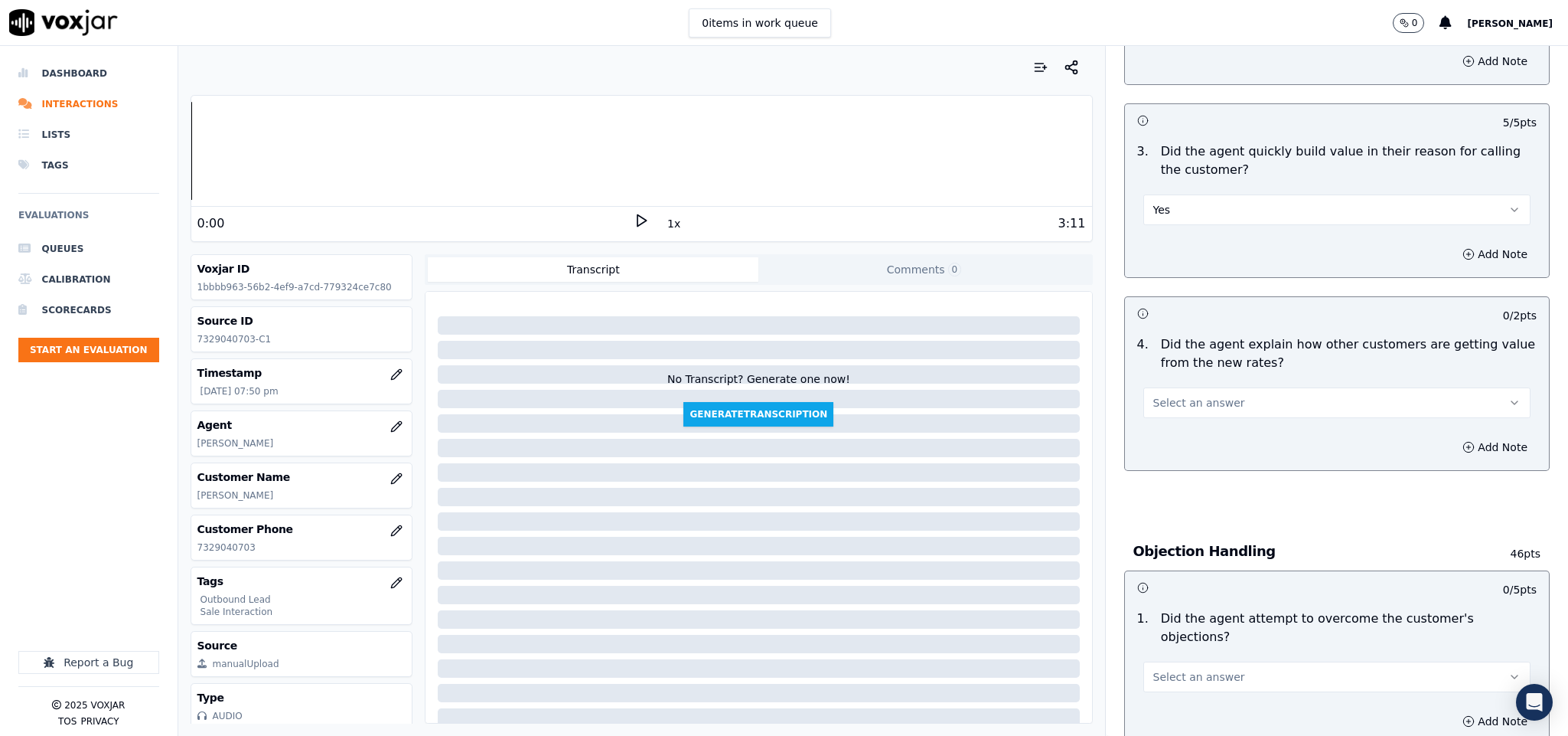
scroll to position [460, 0]
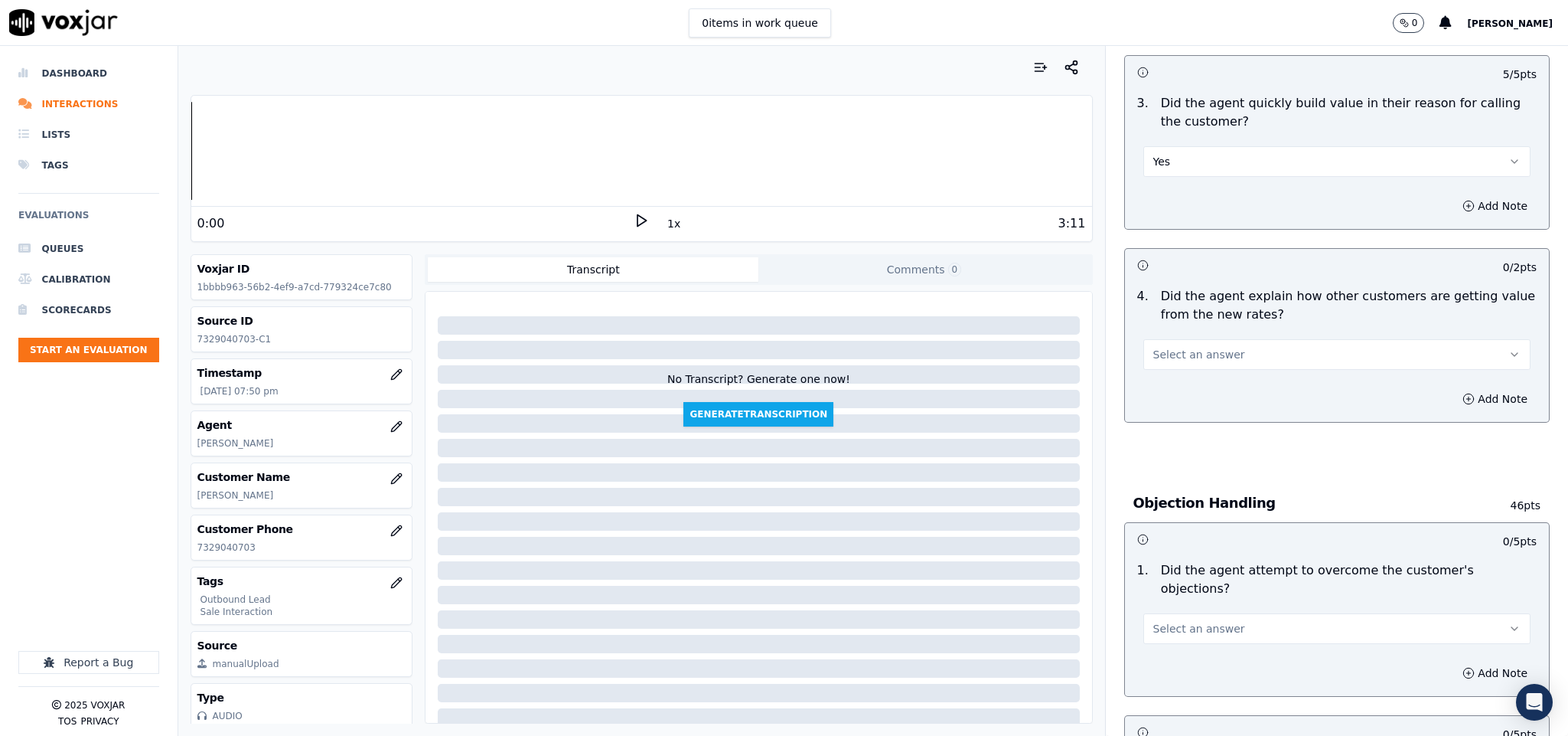
click at [1216, 351] on button "Select an answer" at bounding box center [1338, 354] width 388 height 31
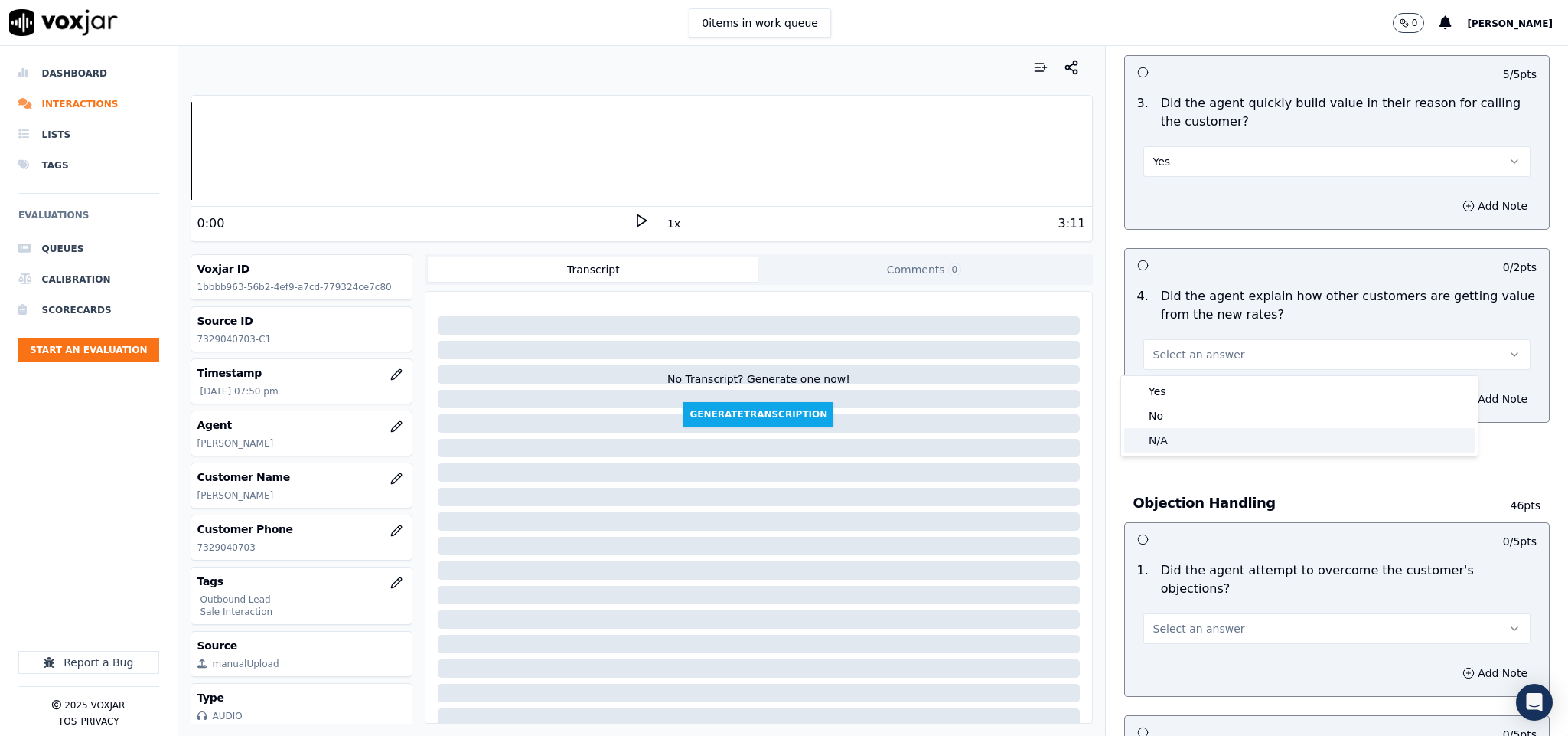
click at [1183, 432] on div "N/A" at bounding box center [1299, 440] width 350 height 24
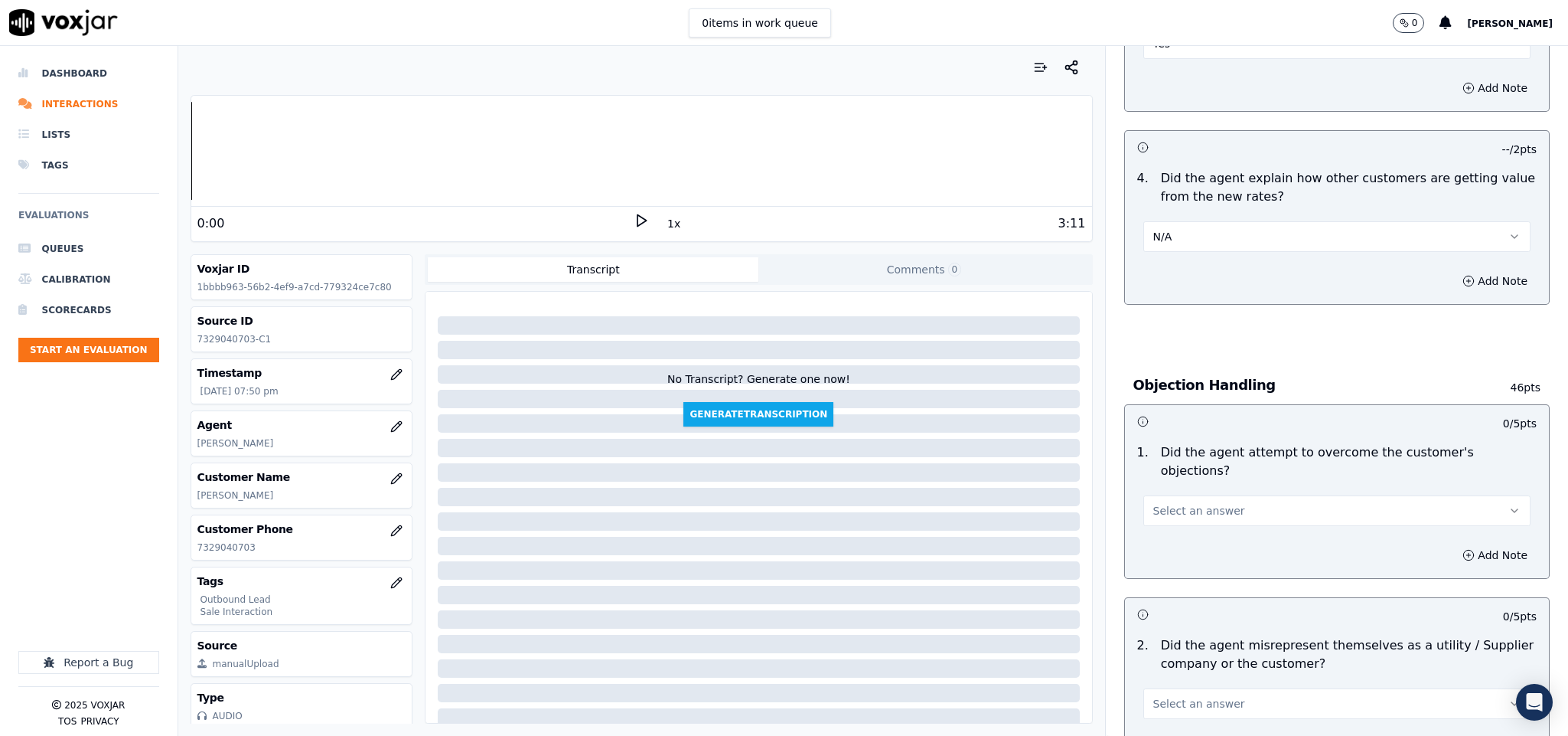
scroll to position [803, 0]
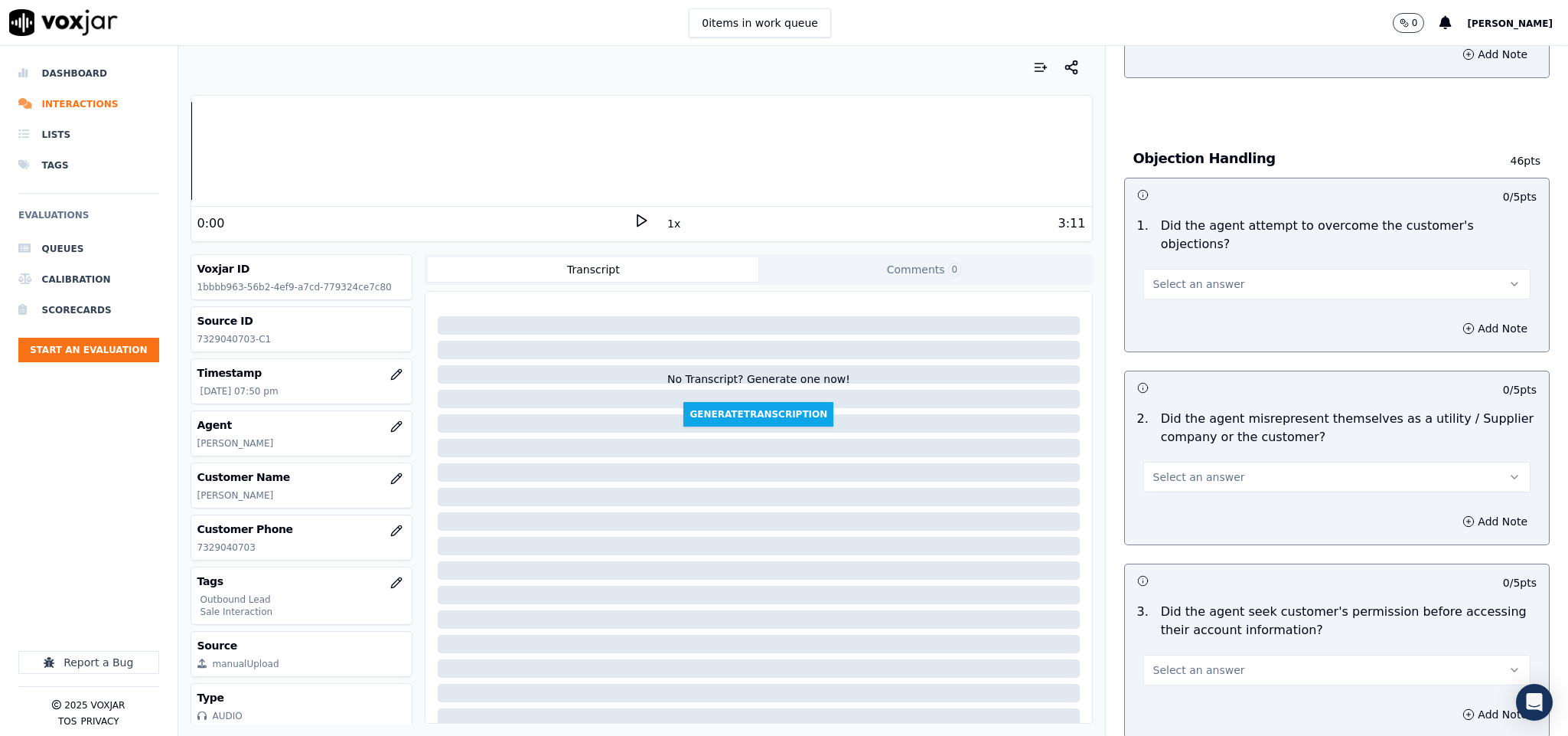
click at [1230, 276] on button "Select an answer" at bounding box center [1338, 284] width 388 height 31
click at [1181, 328] on div "No" at bounding box center [1299, 327] width 350 height 24
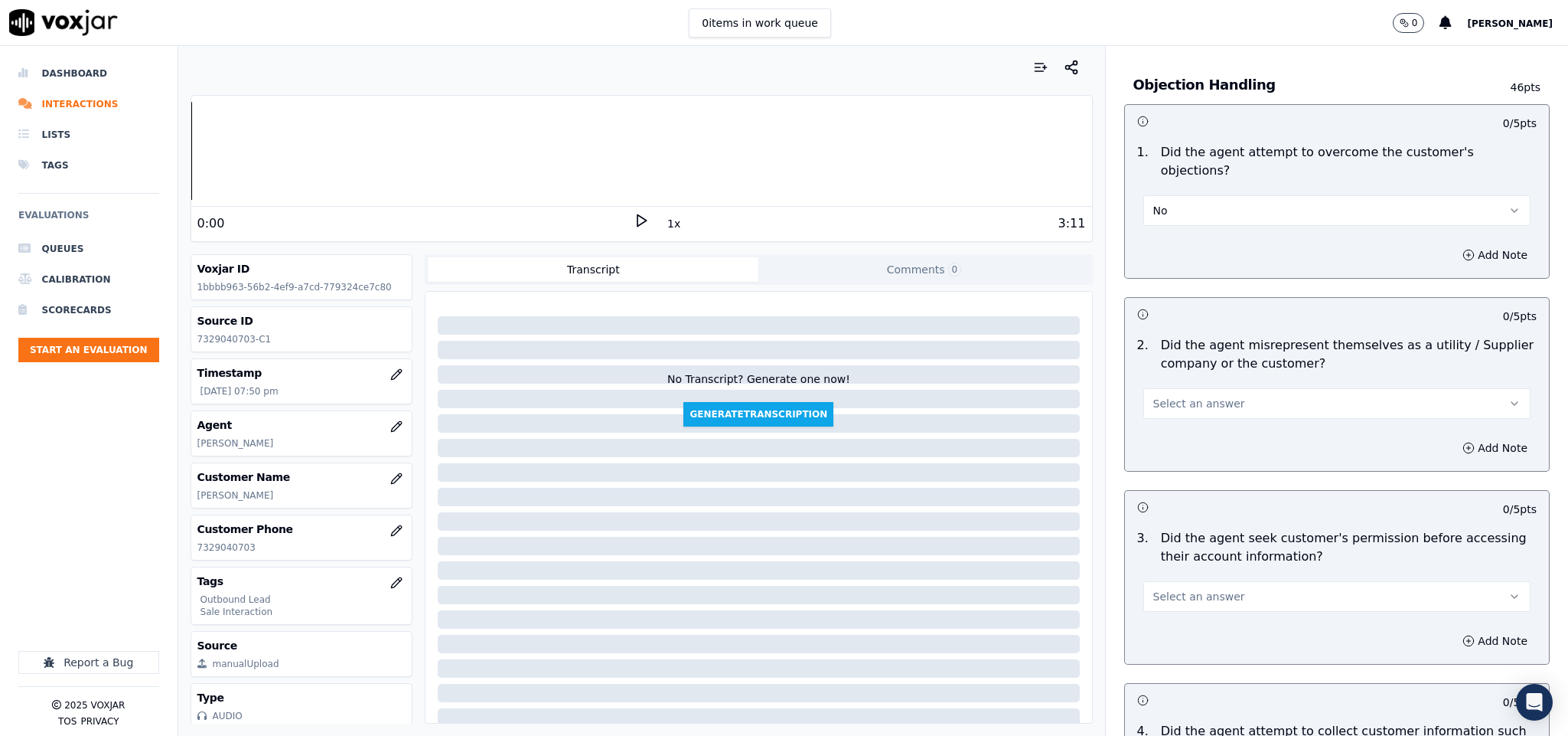
scroll to position [919, 0]
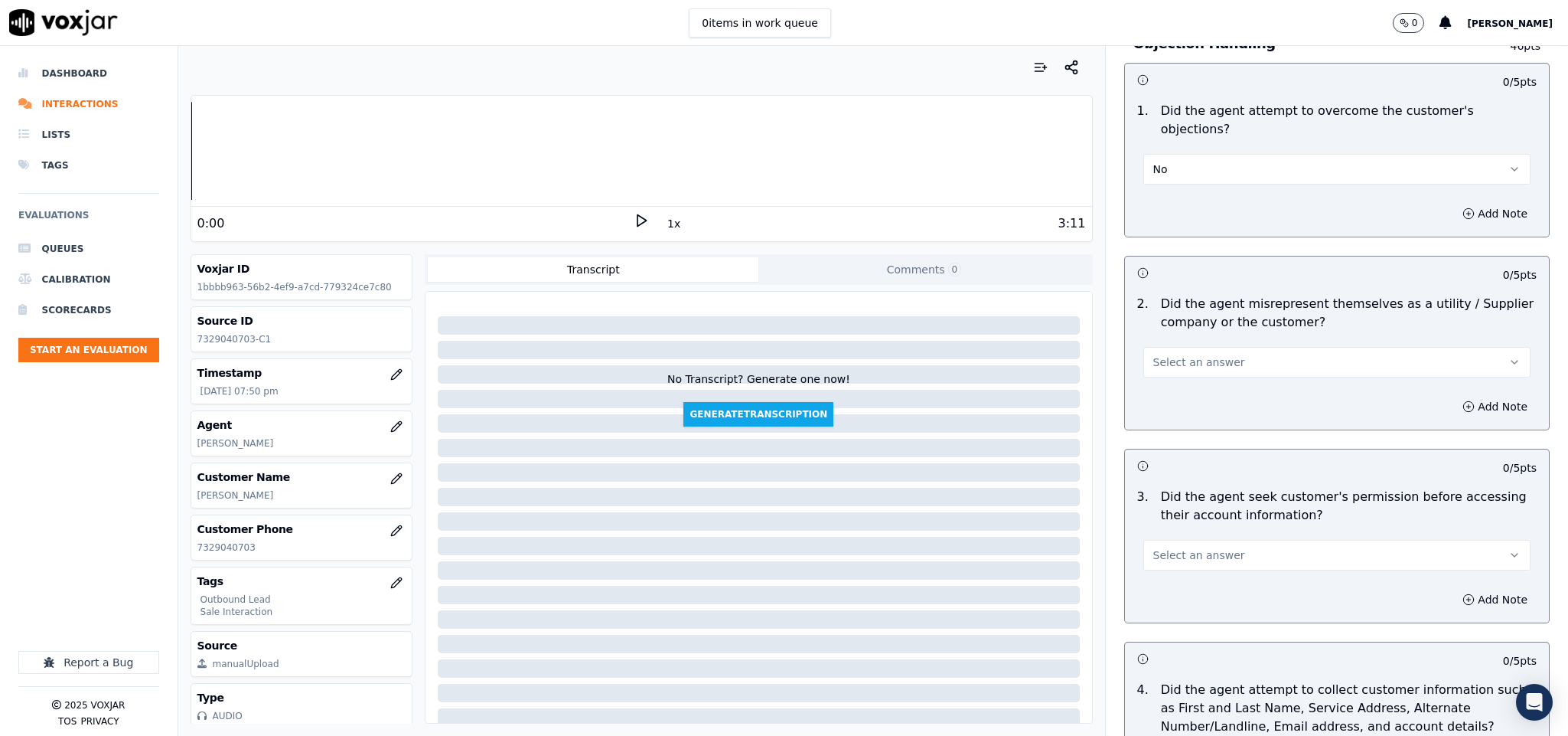
click at [1217, 153] on button "No" at bounding box center [1338, 168] width 388 height 31
click at [1163, 185] on div "Yes" at bounding box center [1299, 188] width 350 height 24
click at [1213, 347] on button "Select an answer" at bounding box center [1338, 362] width 388 height 31
click at [1181, 399] on div "No" at bounding box center [1299, 406] width 350 height 24
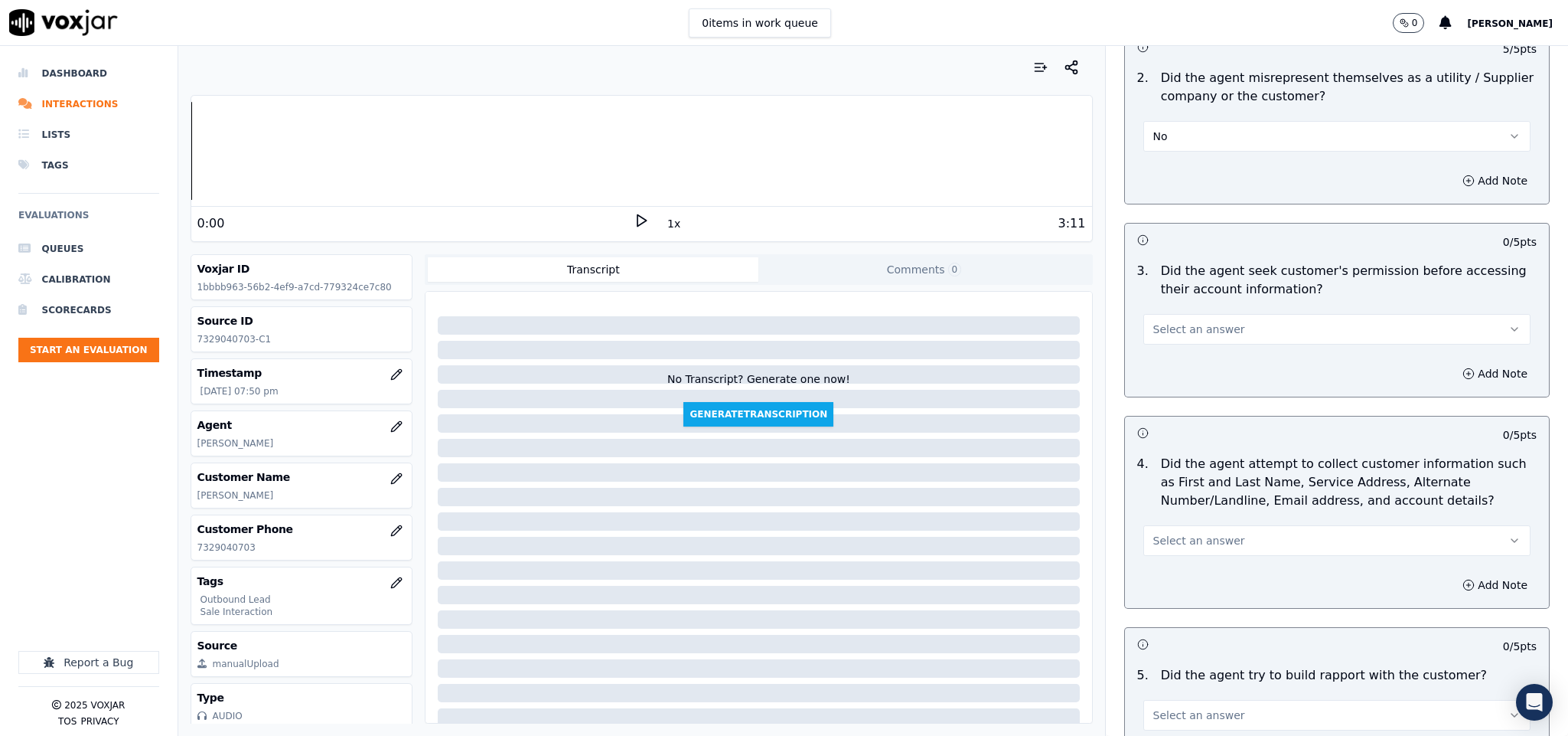
scroll to position [1148, 0]
click at [1218, 310] on button "Select an answer" at bounding box center [1338, 325] width 388 height 31
click at [1181, 372] on div "No" at bounding box center [1299, 370] width 350 height 24
click at [1453, 359] on button "Add Note" at bounding box center [1495, 369] width 83 height 21
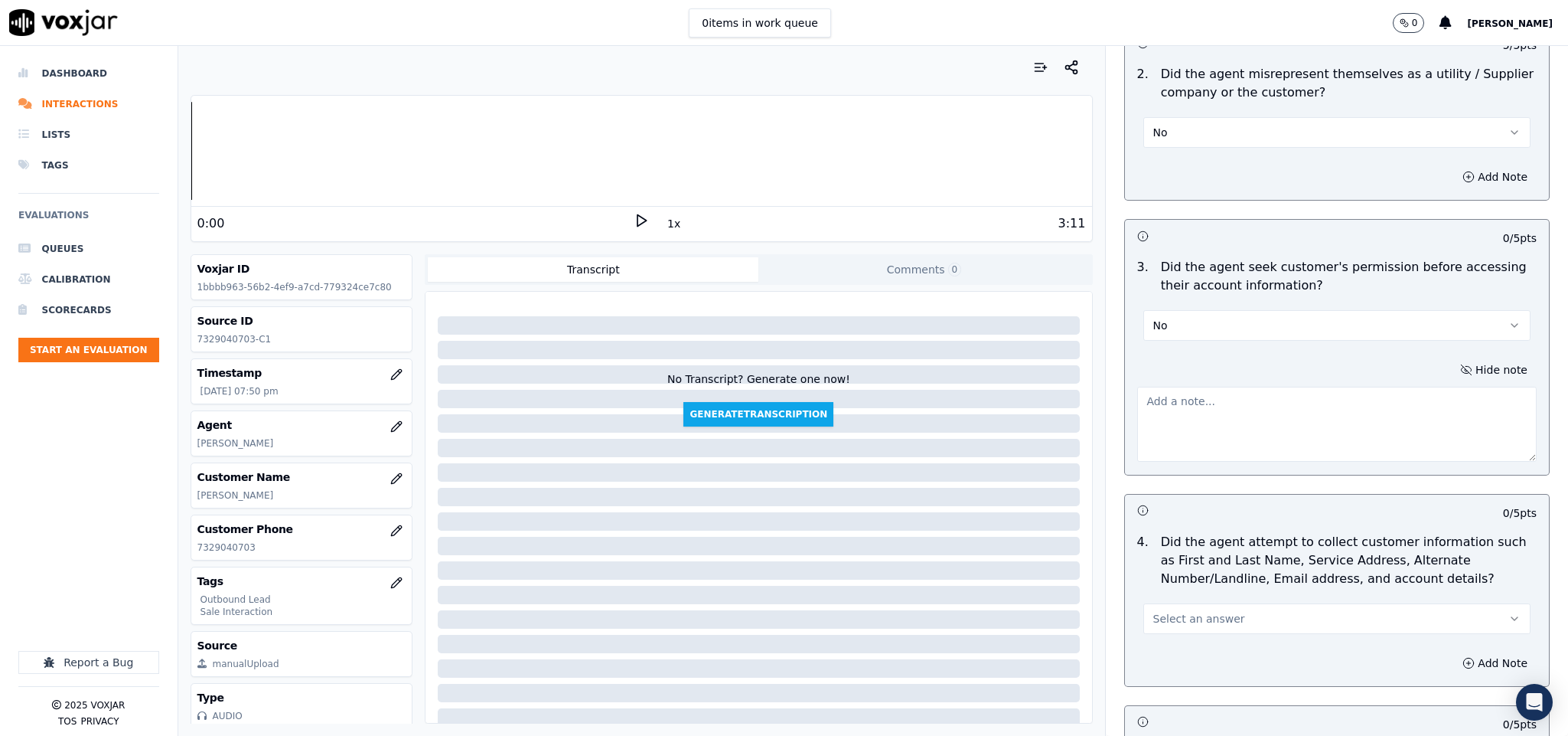
click at [1329, 386] on textarea at bounding box center [1337, 423] width 400 height 75
click at [1415, 85] on p "Did the agent misrepresent themselves as a utility / Supplier company or the cu…" at bounding box center [1349, 83] width 376 height 37
click at [1174, 399] on textarea "To enrich screen reader interactions, please activate Accessibility in Grammarl…" at bounding box center [1337, 423] width 400 height 75
paste textarea "call id - 20250812-201711"
paste textarea "@3:19 - "The agent failed to obtain the customer’s permission before sharing ac…"
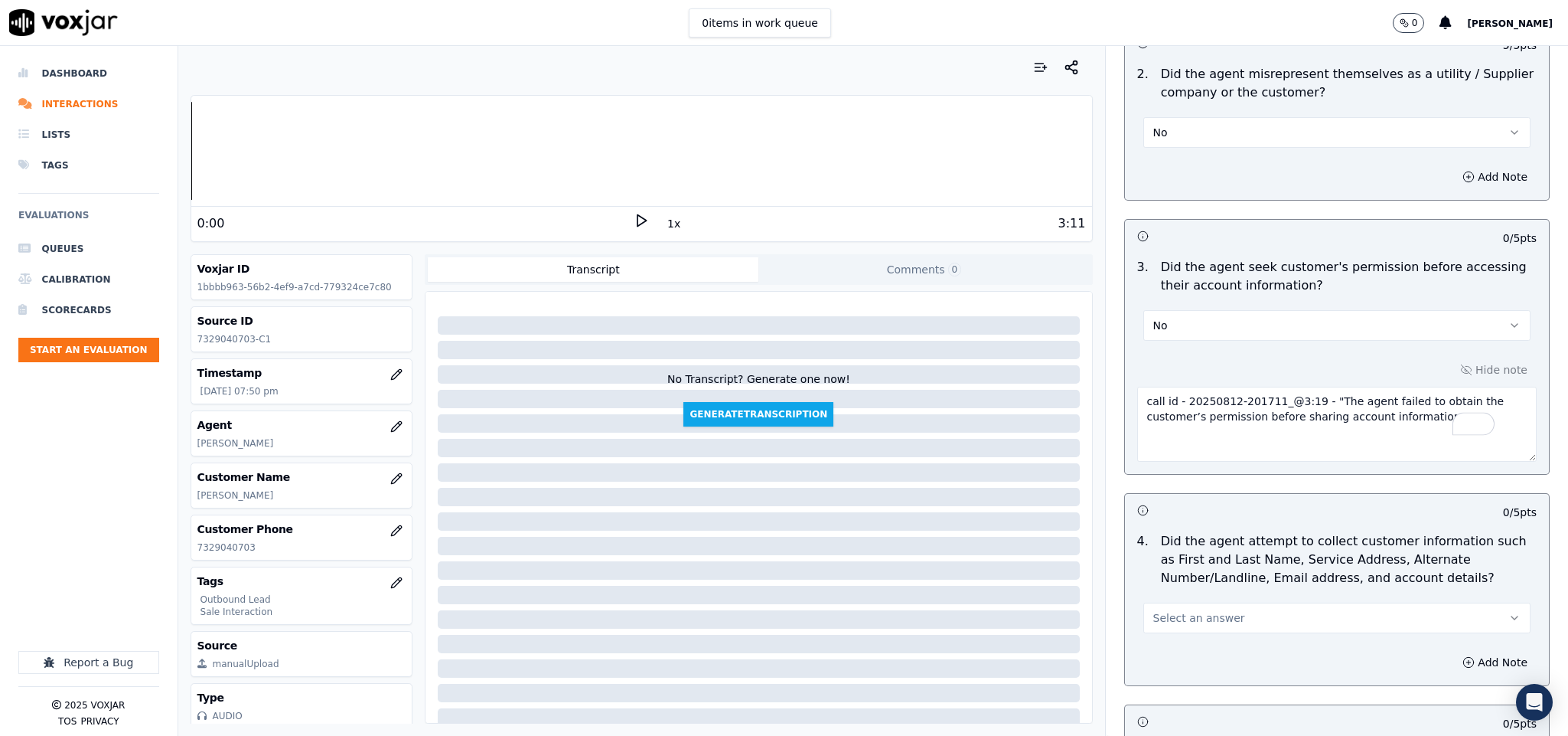
scroll to position [1378, 0]
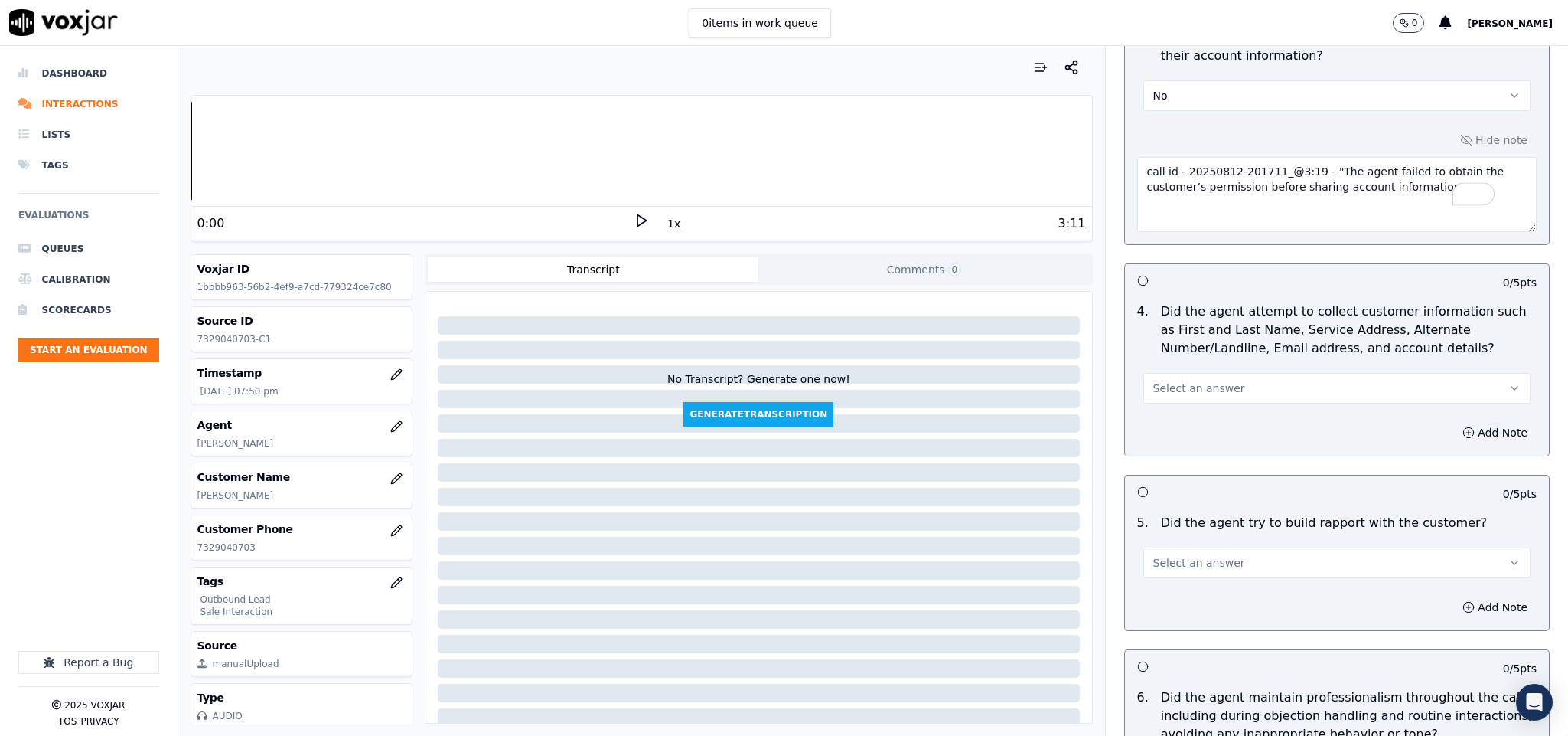
type textarea "call id - 20250812-201711_@3:19 - "The agent failed to obtain the customer’s pe…"
click at [1192, 380] on span "Select an answer" at bounding box center [1199, 387] width 92 height 16
click at [1178, 452] on div "N/A" at bounding box center [1299, 460] width 350 height 24
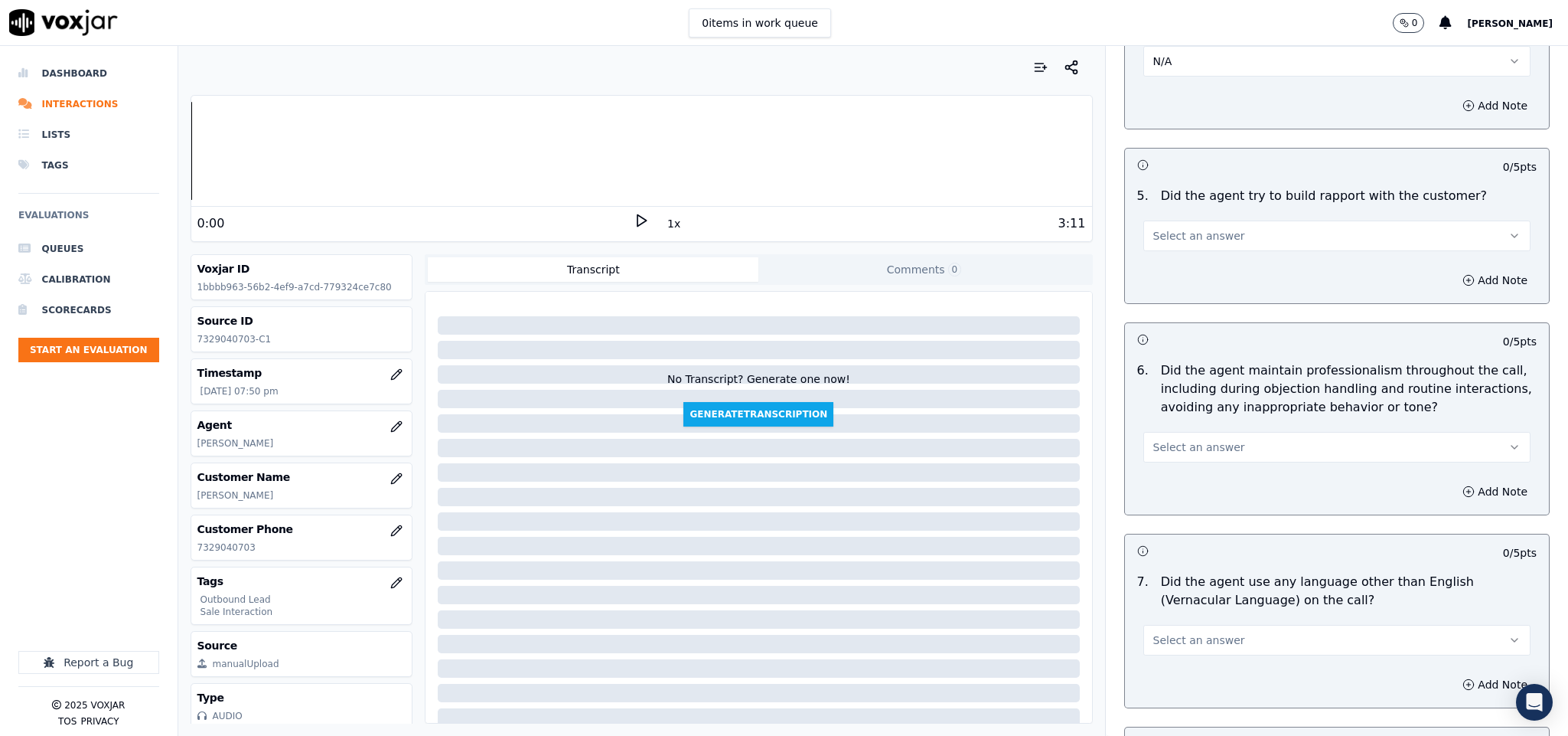
scroll to position [1723, 0]
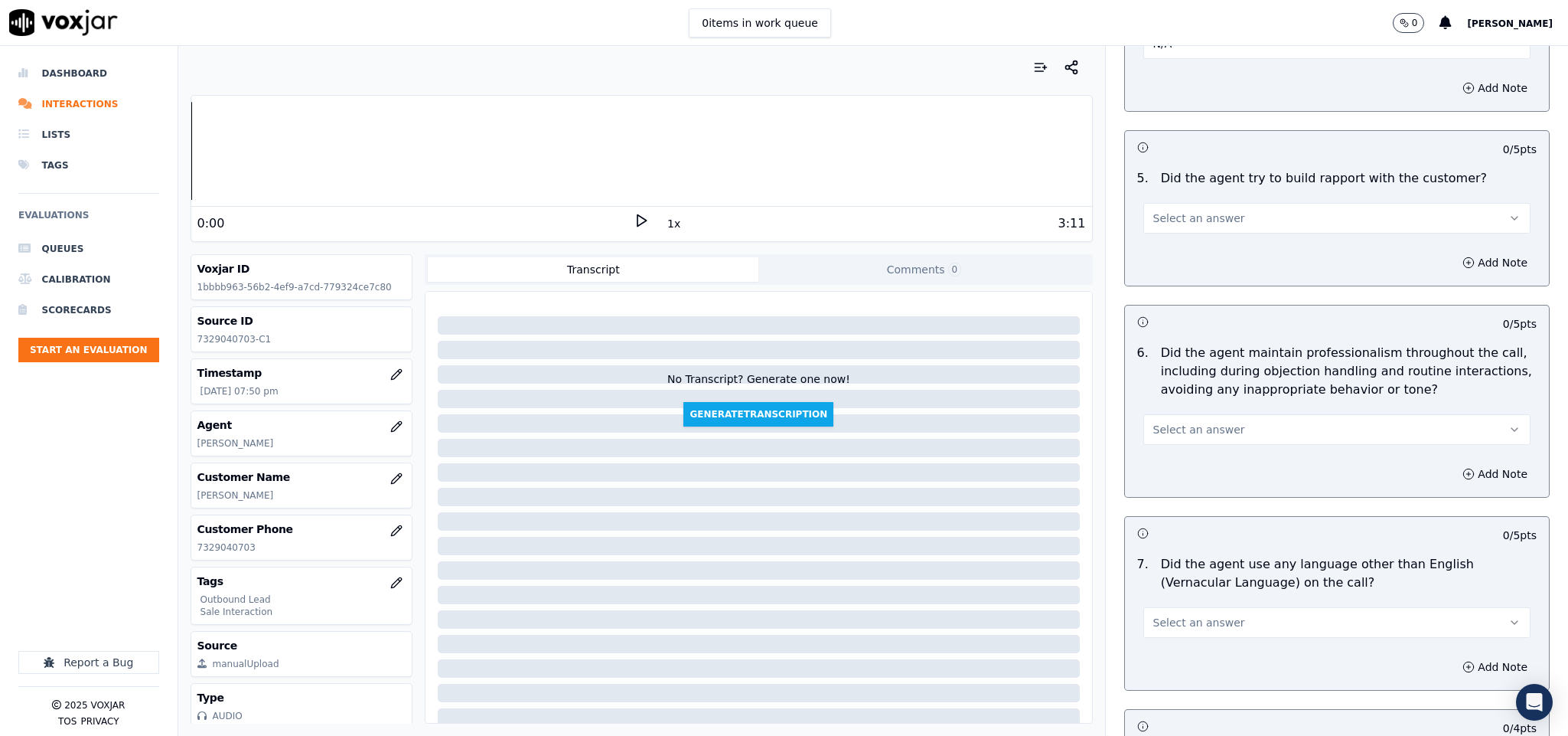
click at [1190, 211] on span "Select an answer" at bounding box center [1199, 218] width 92 height 16
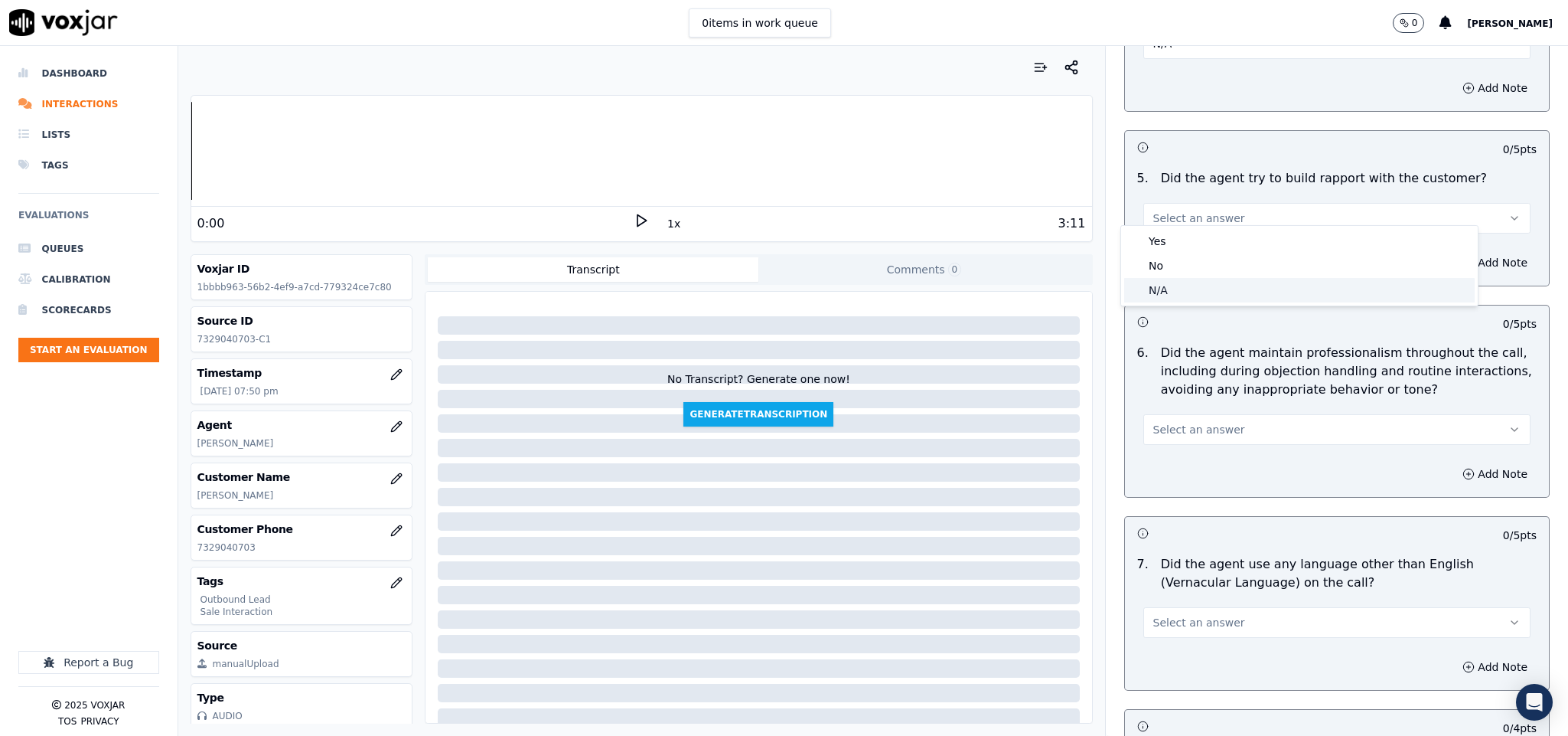
click at [1168, 283] on div "N/A" at bounding box center [1299, 290] width 350 height 24
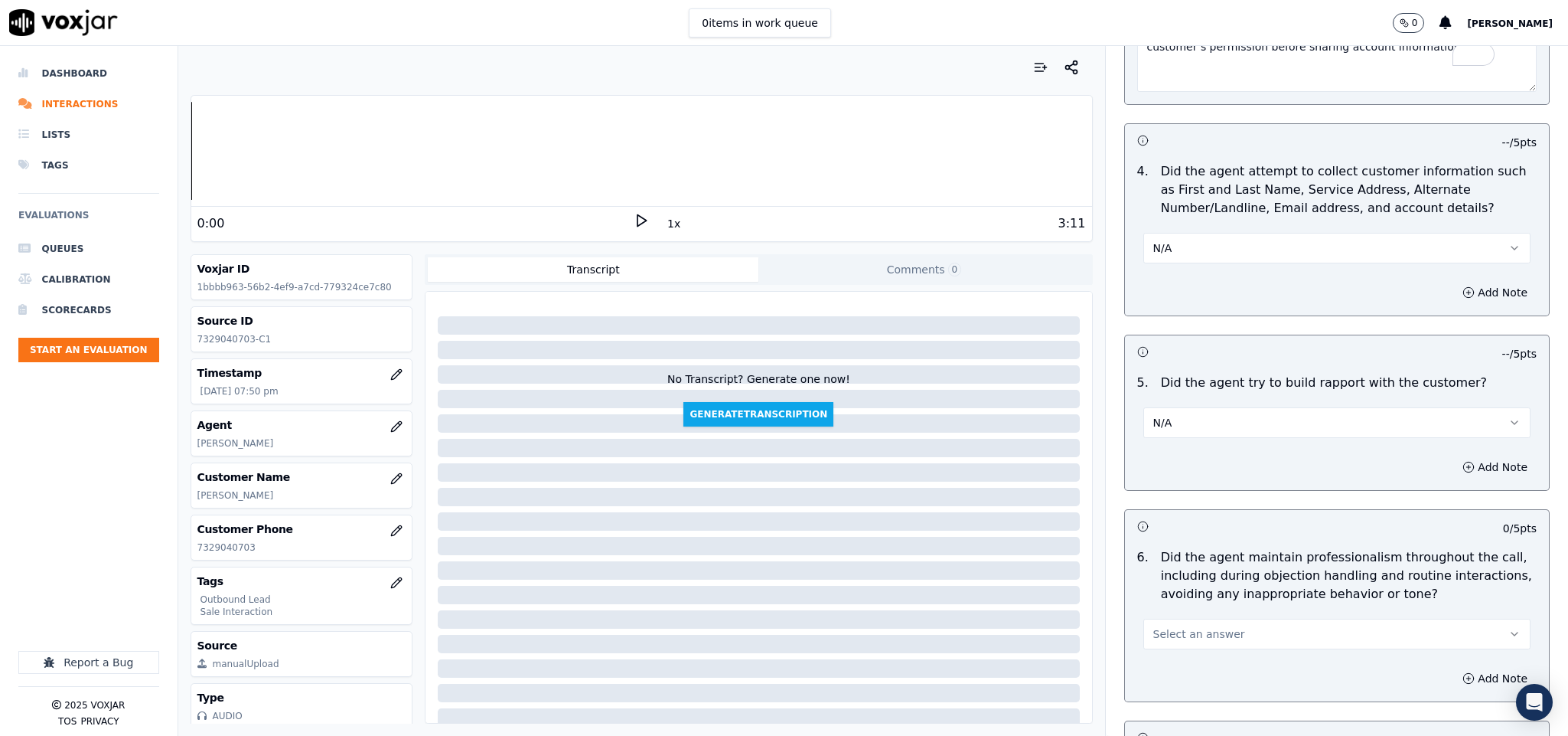
scroll to position [1608, 0]
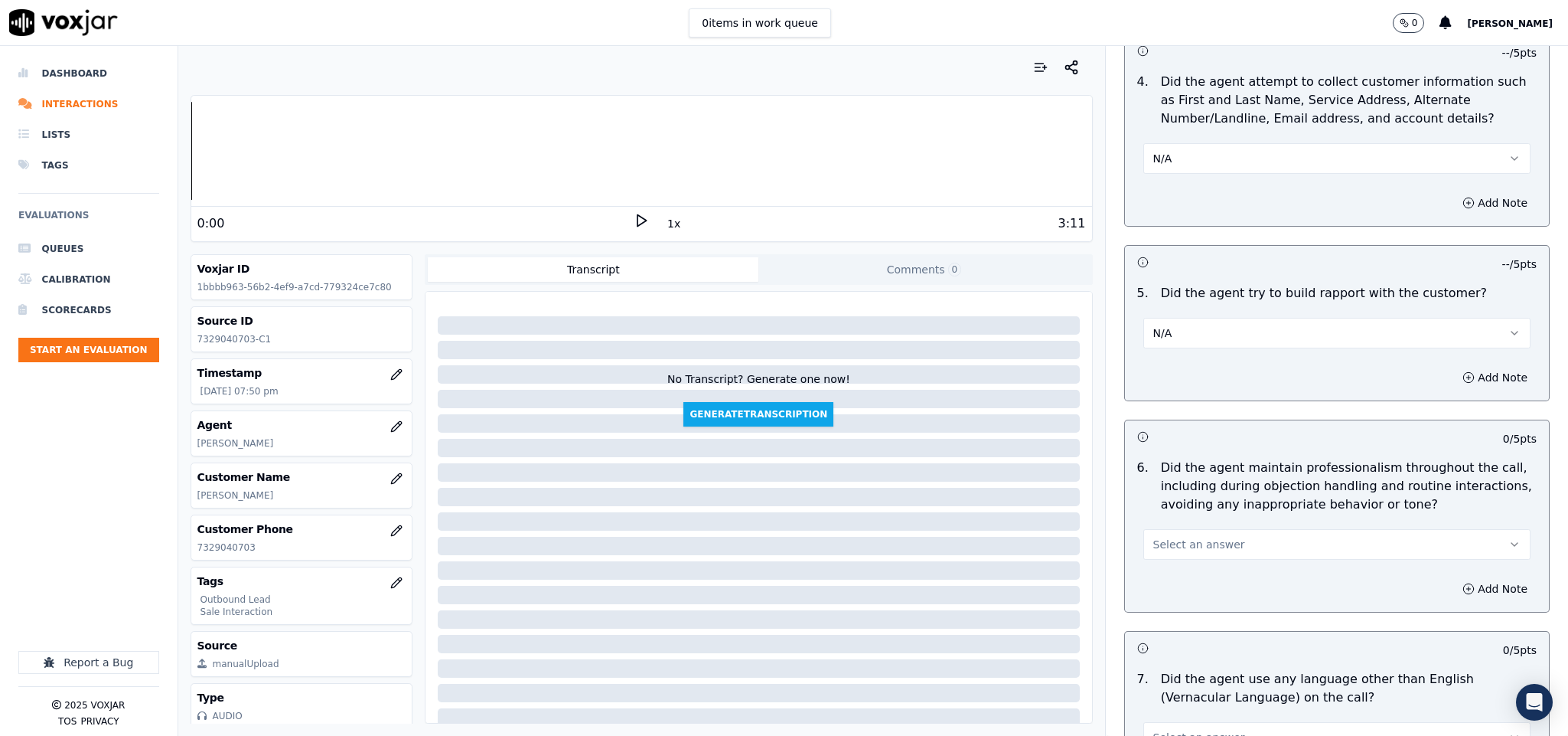
click at [1174, 327] on button "N/A" at bounding box center [1338, 333] width 388 height 31
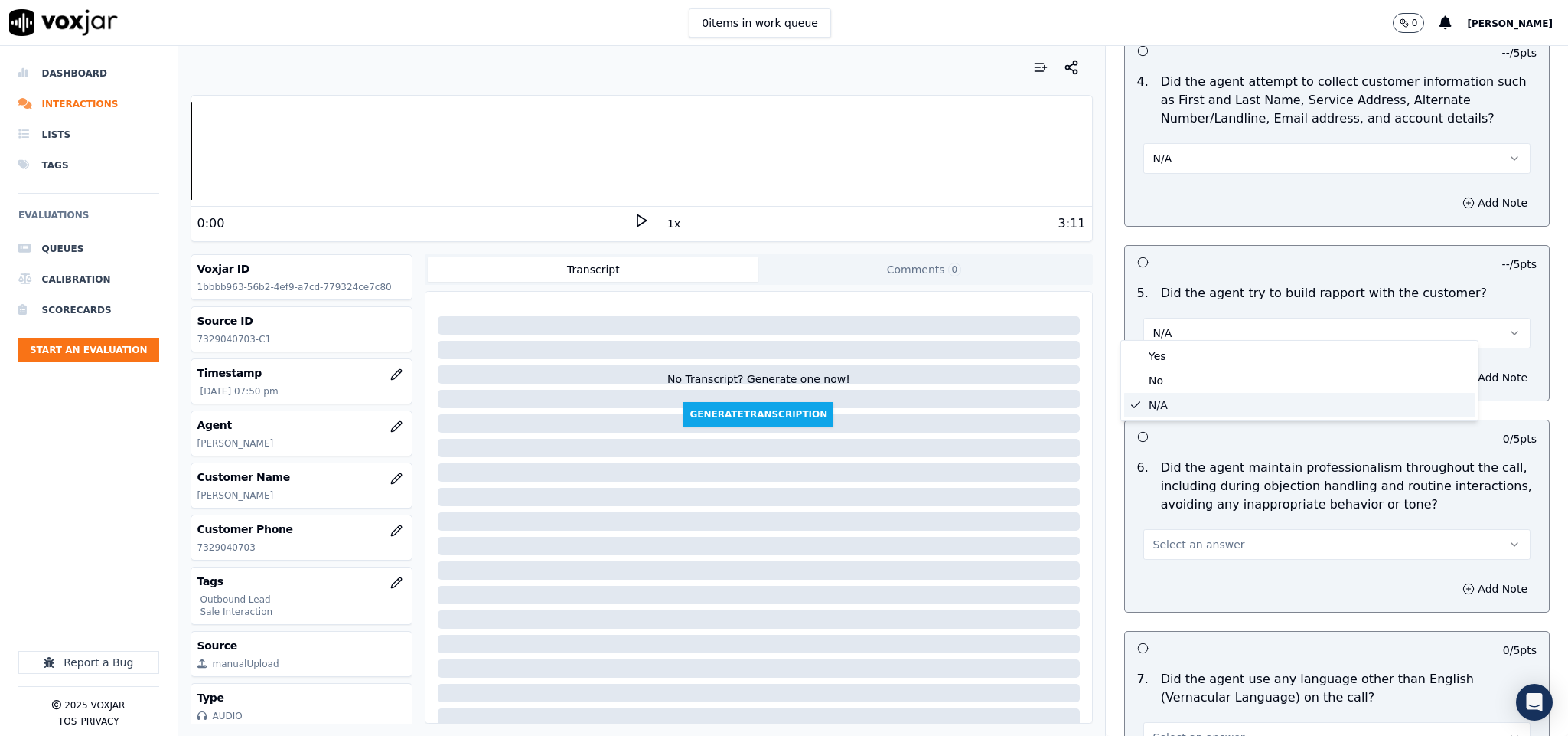
click at [1168, 350] on div "Yes" at bounding box center [1299, 356] width 350 height 24
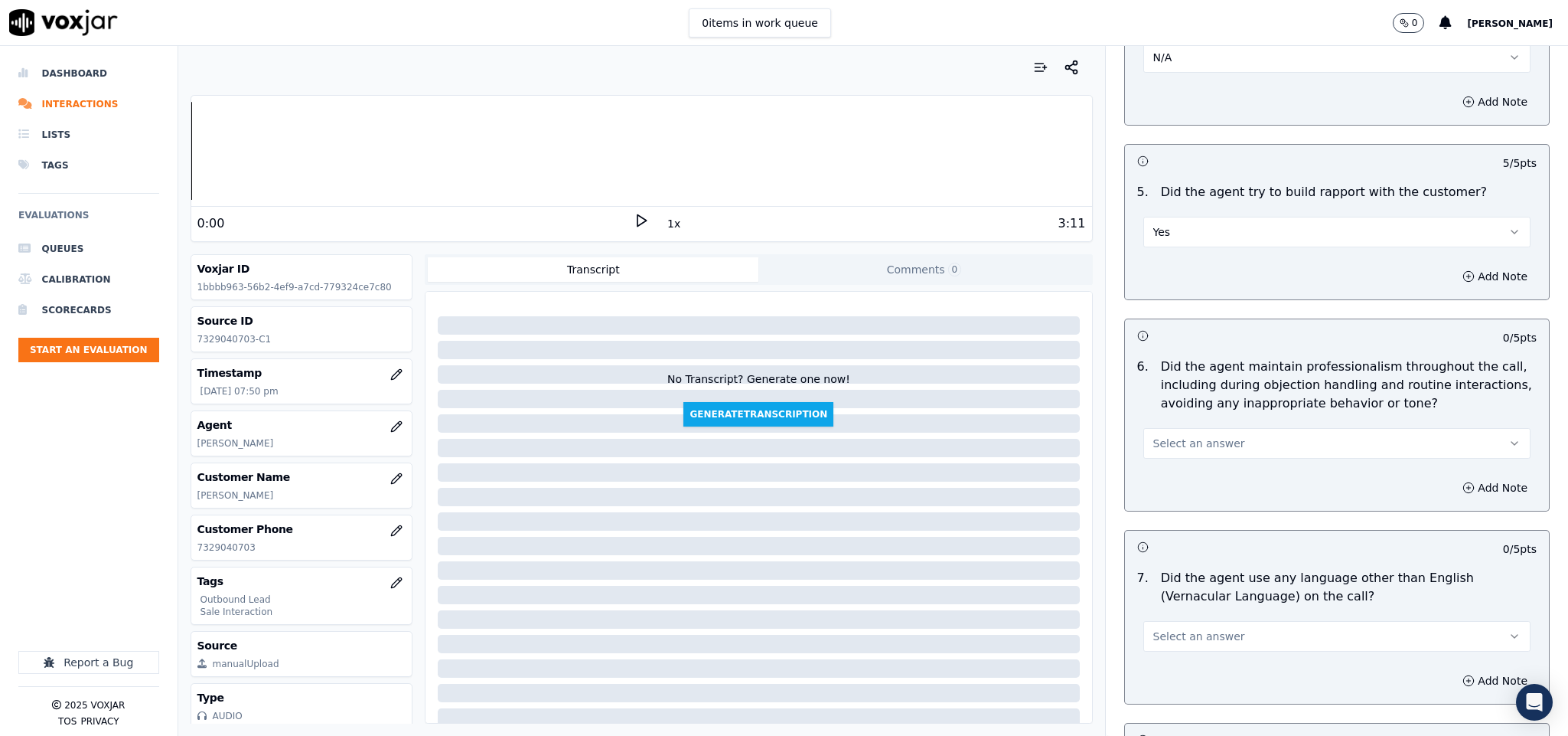
scroll to position [1952, 0]
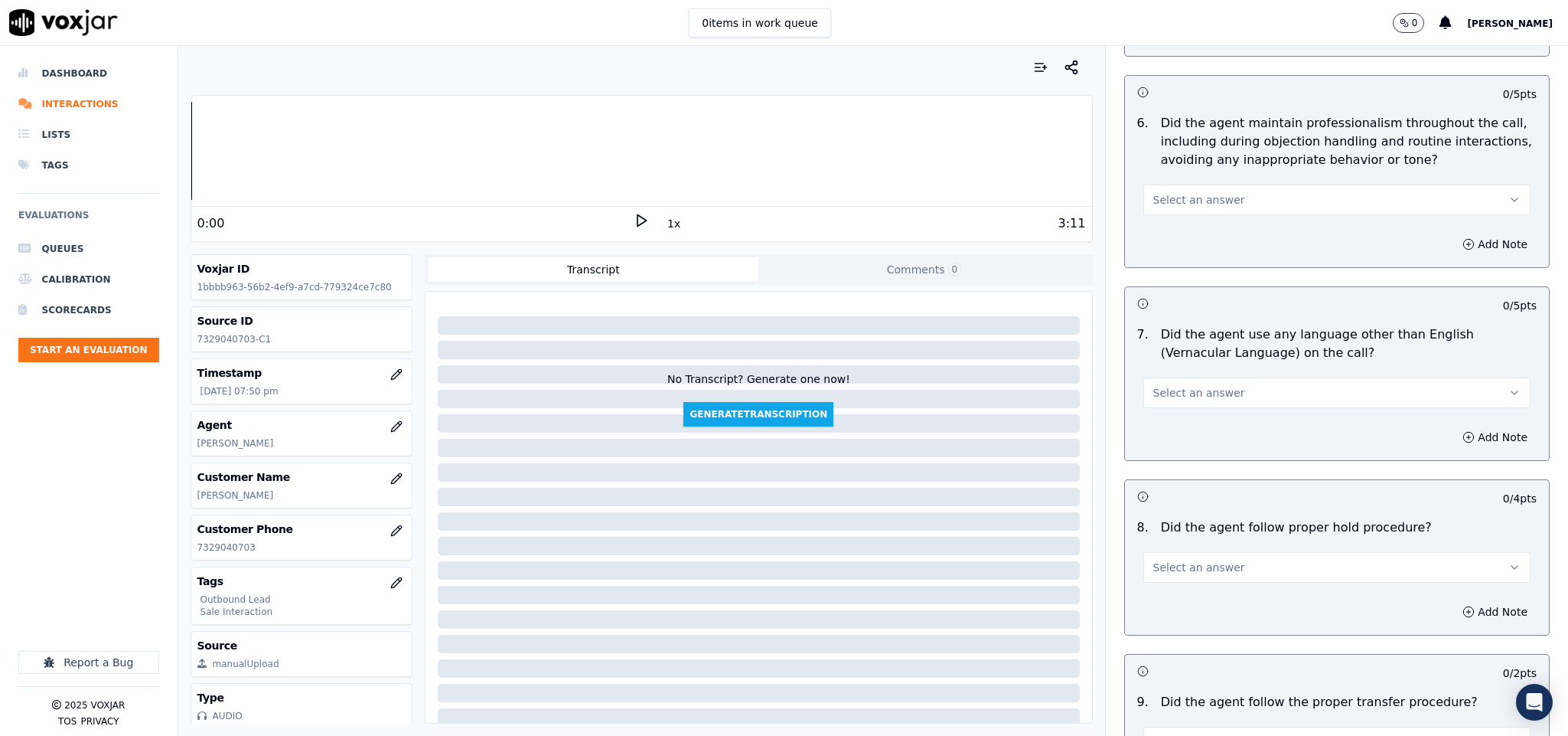
click at [1206, 193] on span "Select an answer" at bounding box center [1199, 200] width 92 height 16
click at [1168, 233] on div "Yes" at bounding box center [1299, 223] width 350 height 24
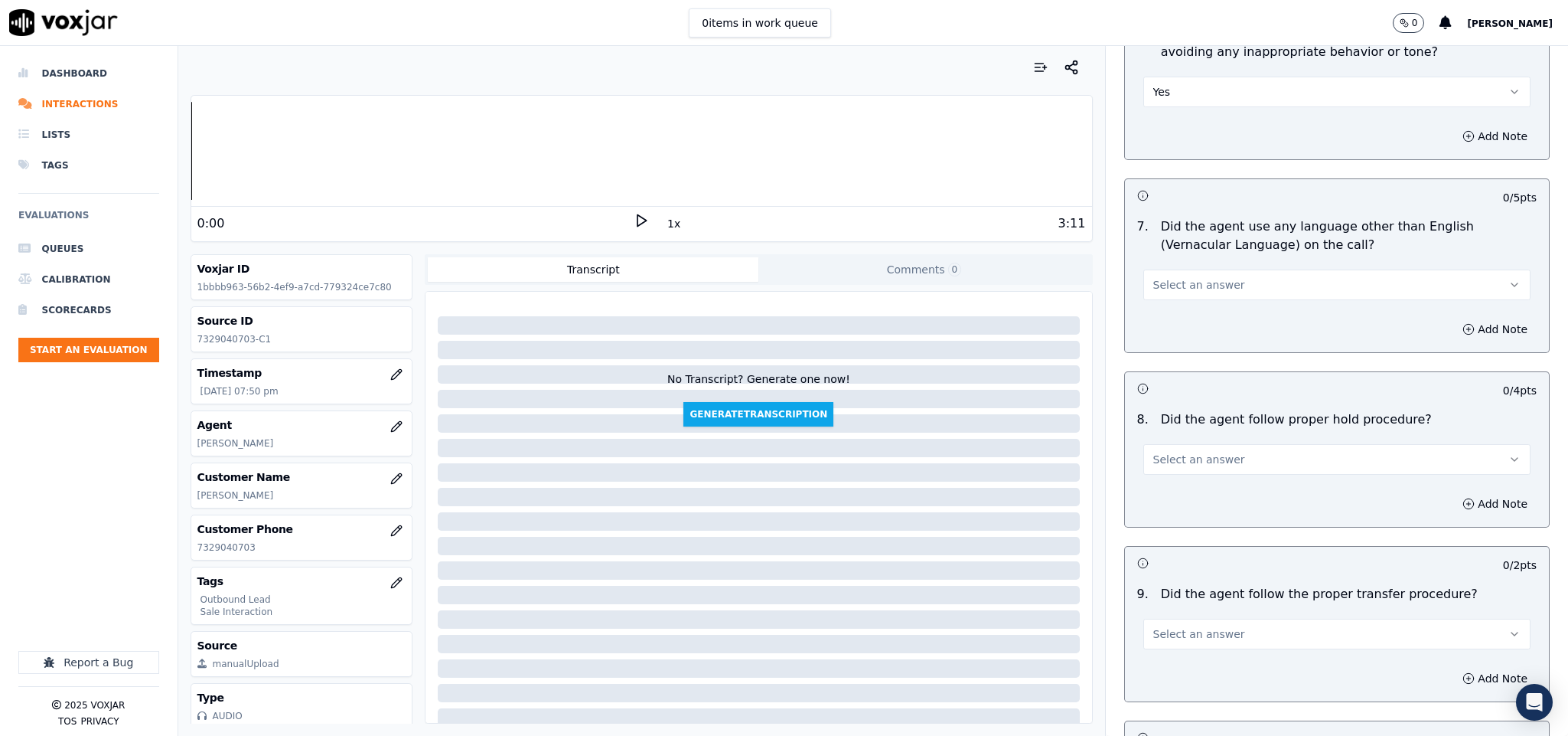
scroll to position [2182, 0]
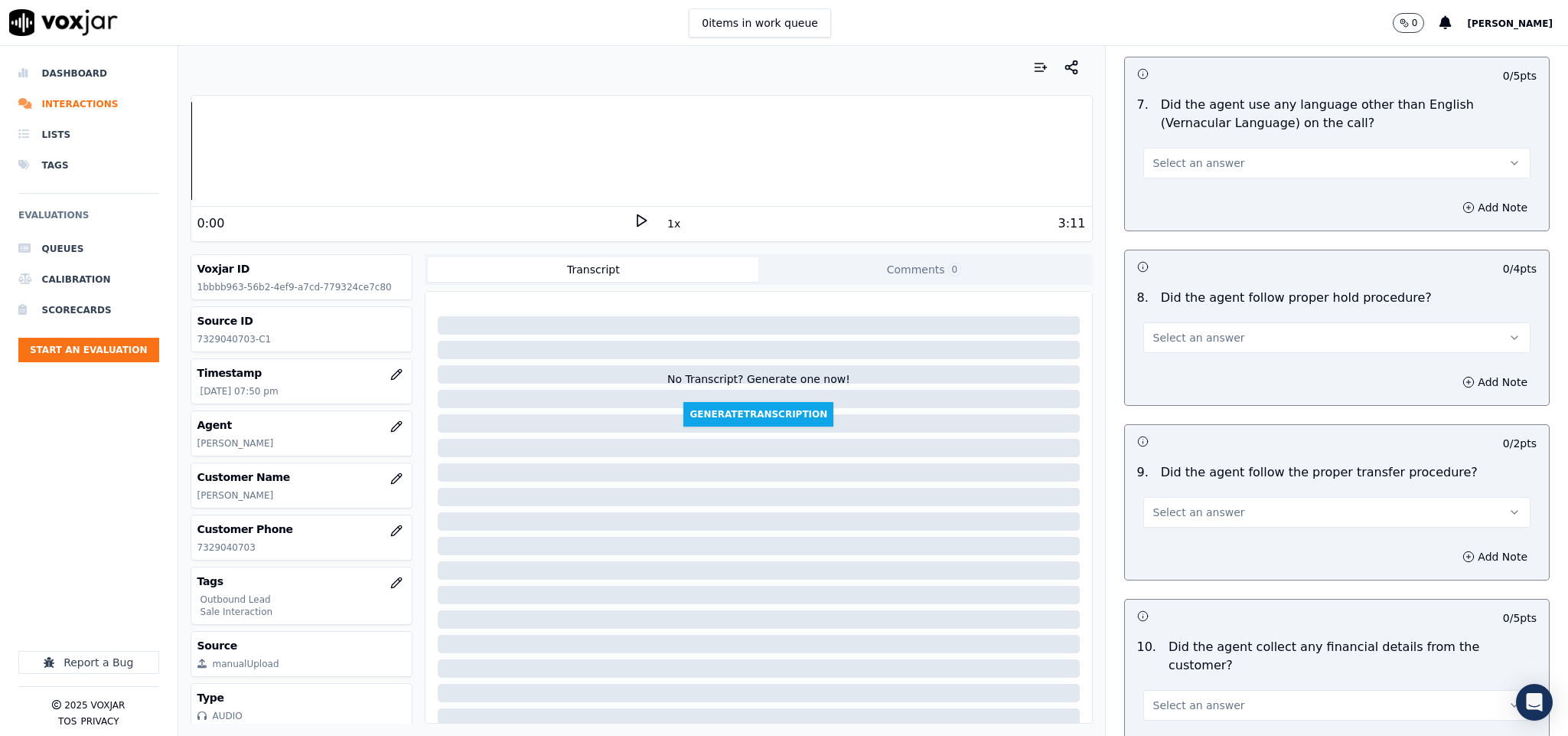
click at [1201, 148] on button "Select an answer" at bounding box center [1338, 163] width 388 height 31
click at [1170, 220] on div "No" at bounding box center [1299, 211] width 350 height 24
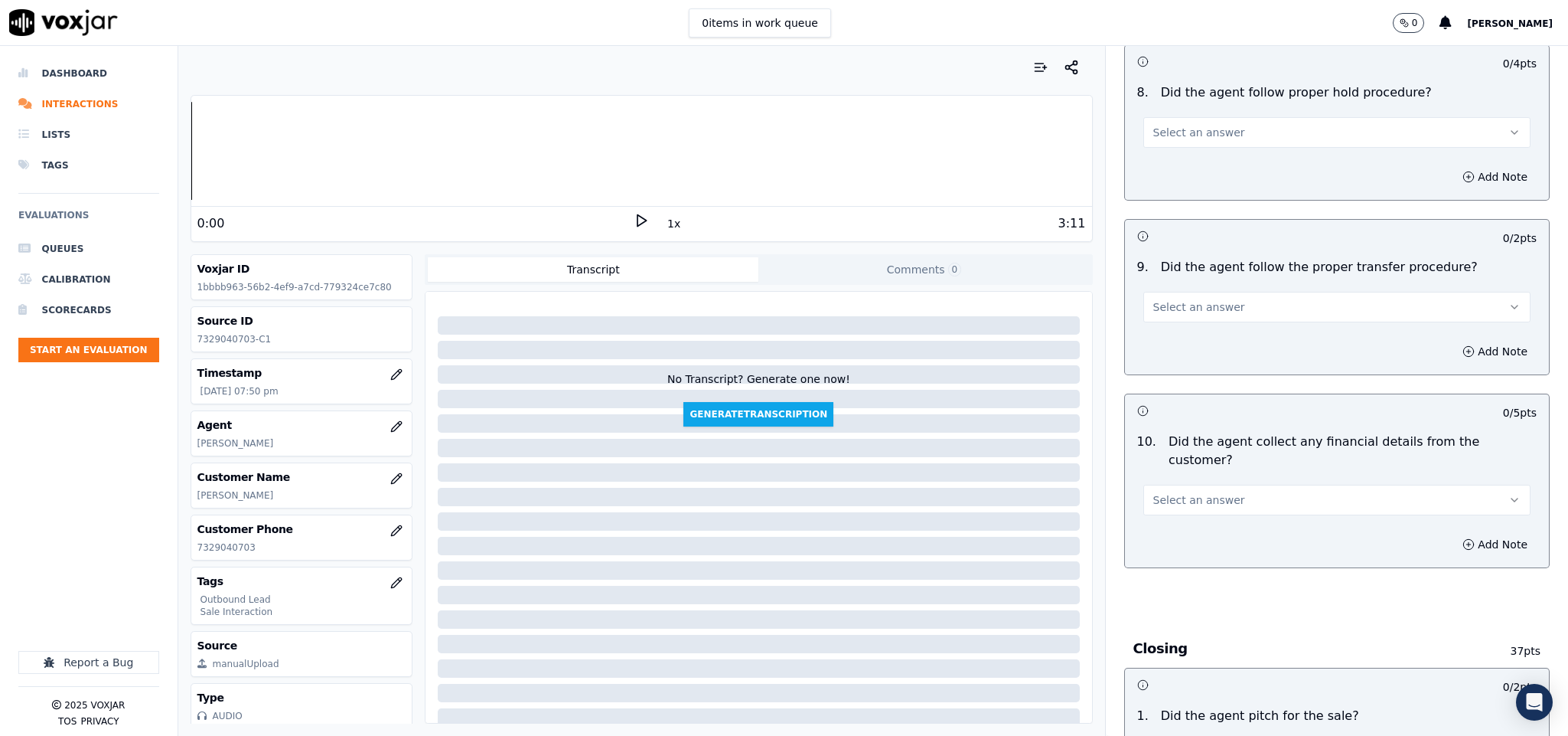
scroll to position [2411, 0]
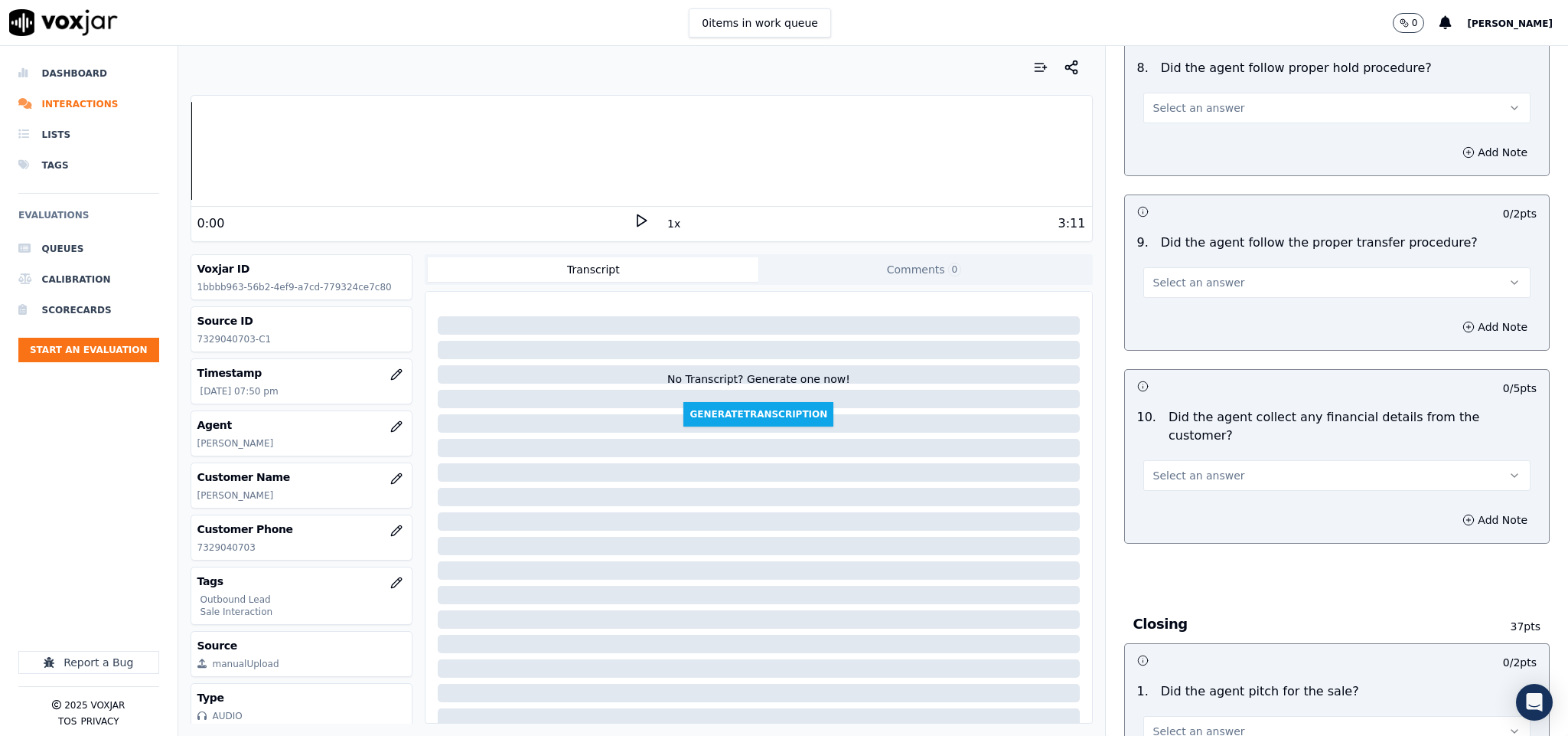
click at [1212, 99] on button "Select an answer" at bounding box center [1338, 107] width 388 height 31
click at [1177, 147] on div "No" at bounding box center [1299, 156] width 350 height 24
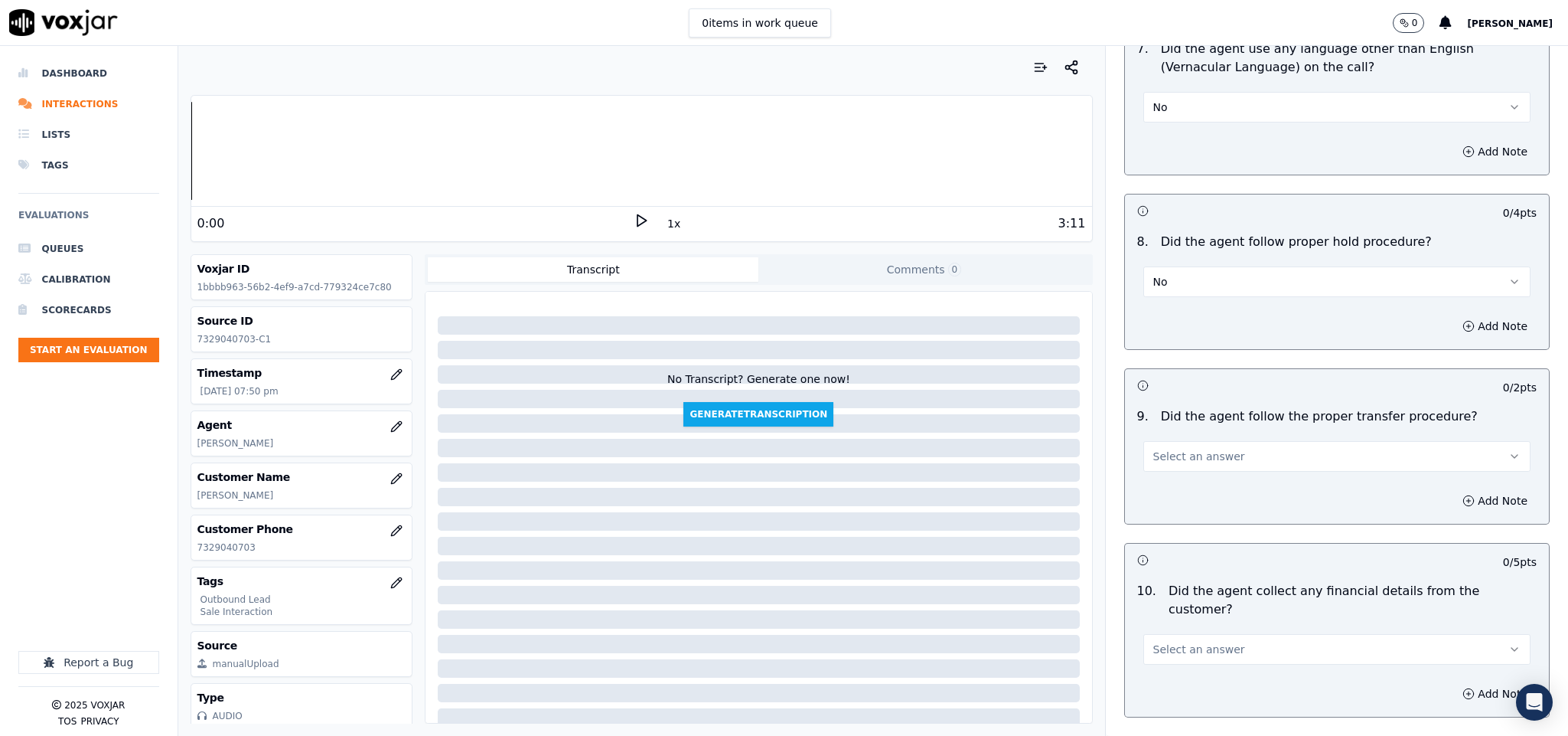
scroll to position [2297, 0]
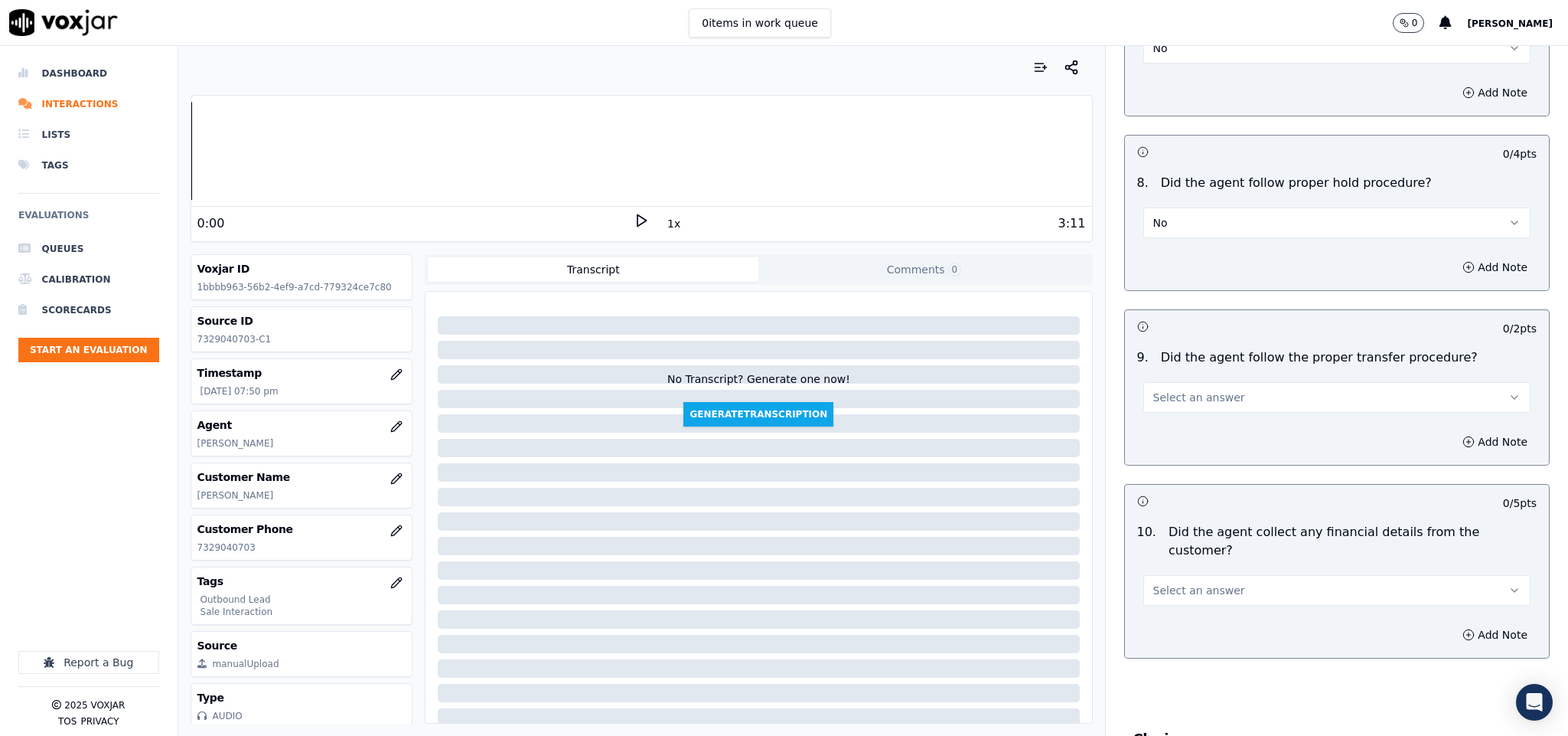
click at [1194, 207] on button "No" at bounding box center [1338, 222] width 388 height 31
click at [1177, 235] on div "Yes" at bounding box center [1299, 247] width 350 height 24
click at [1210, 382] on button "Select an answer" at bounding box center [1338, 397] width 388 height 31
click at [1204, 423] on div "Yes" at bounding box center [1299, 423] width 350 height 24
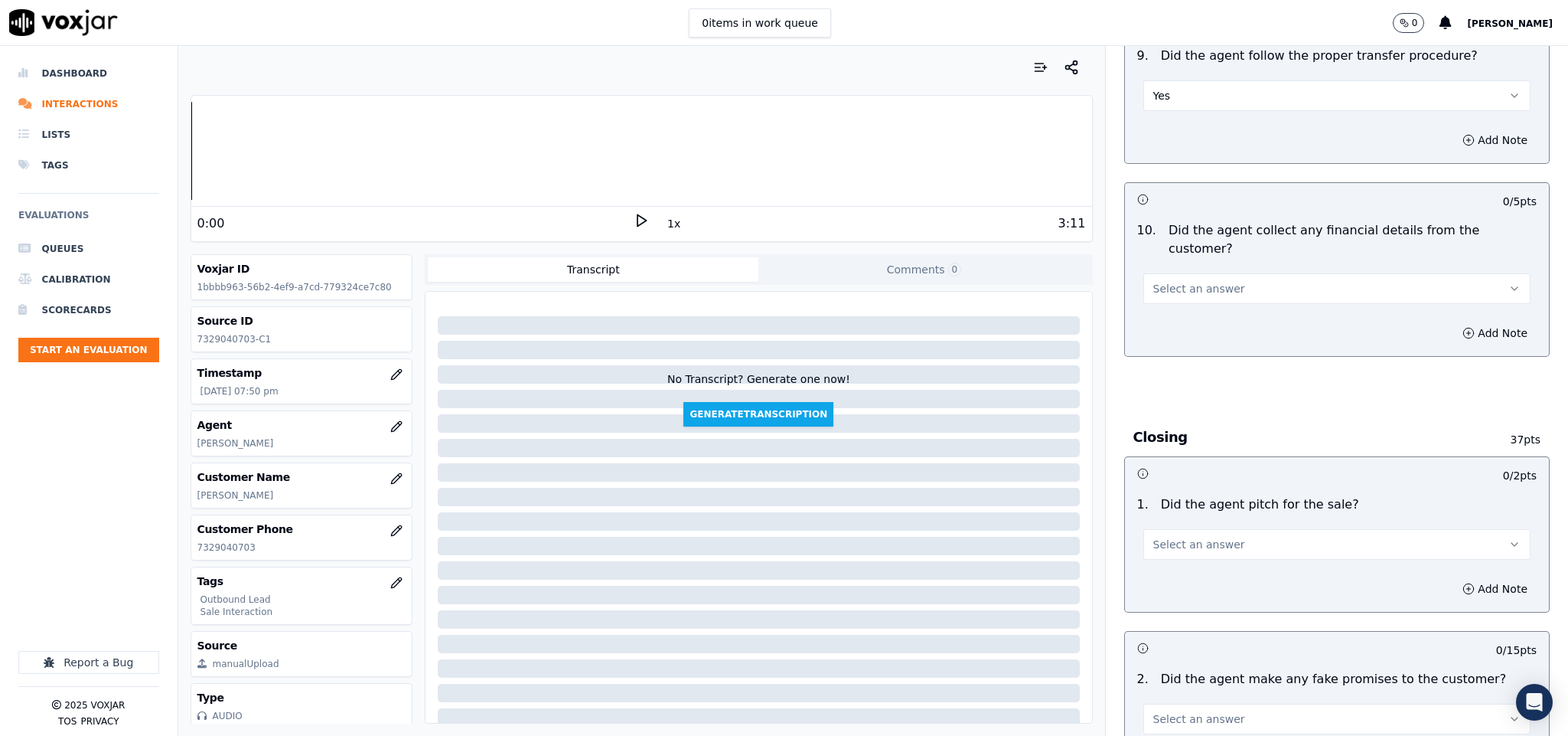
scroll to position [2641, 0]
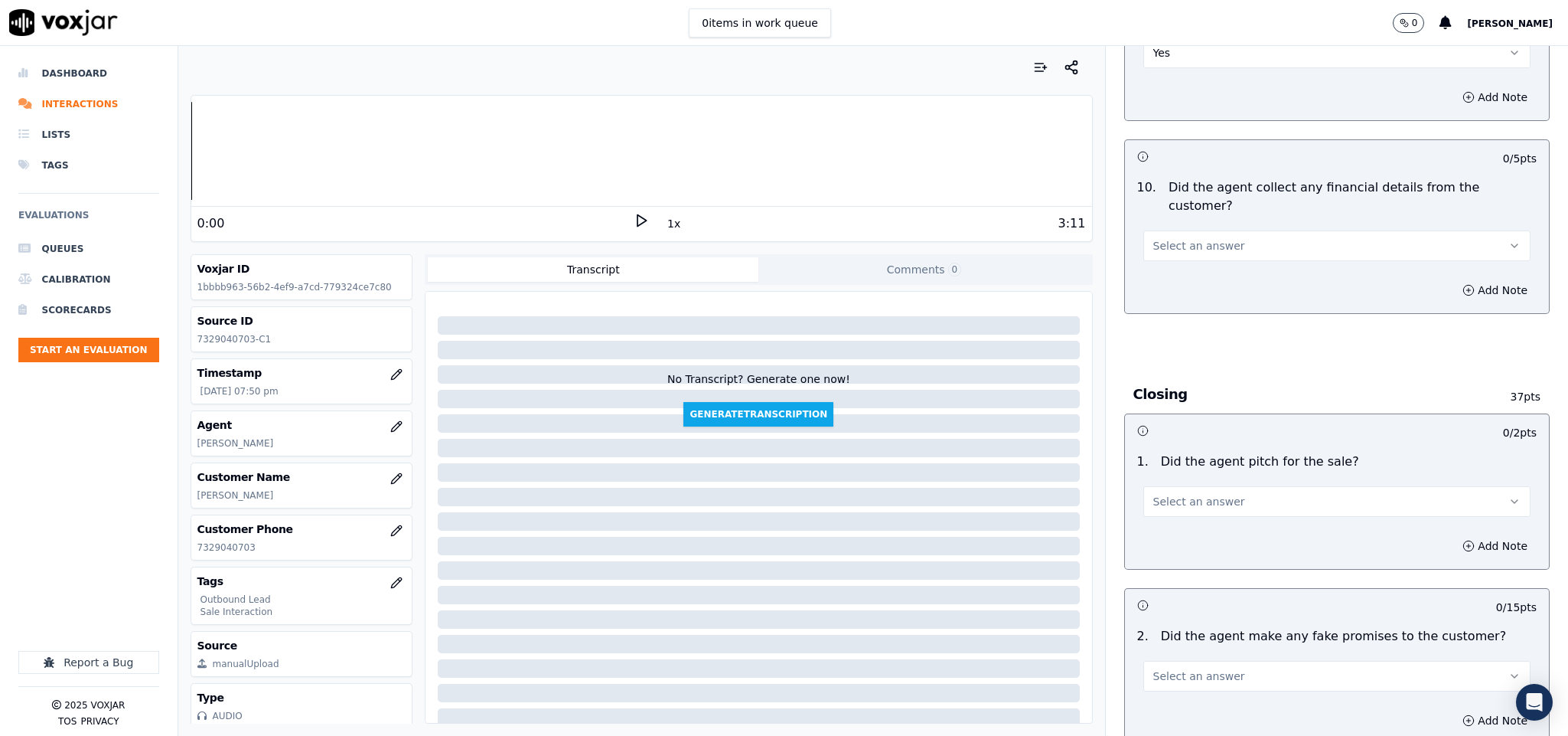
click at [1270, 230] on button "Select an answer" at bounding box center [1338, 245] width 388 height 31
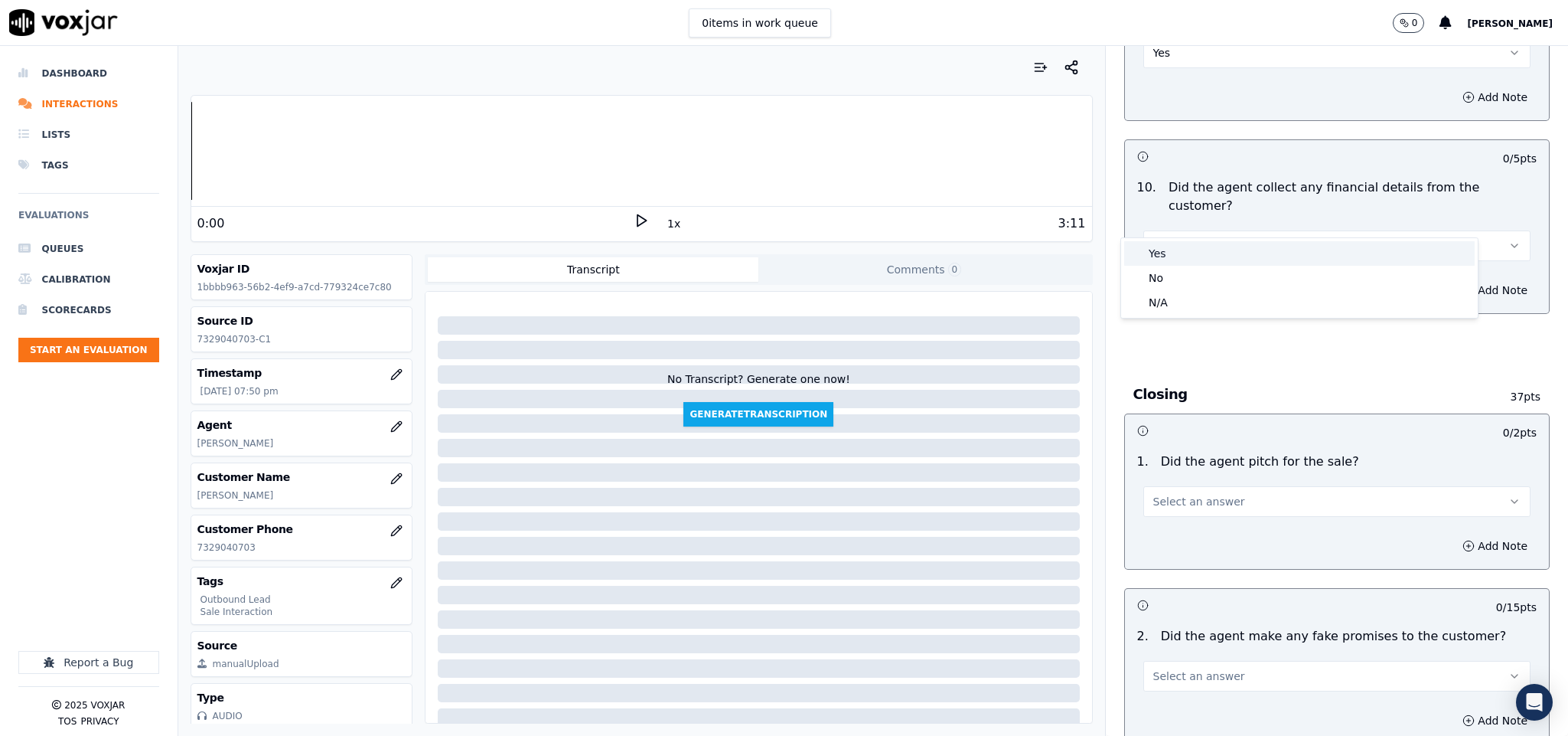
click at [1156, 271] on div "No" at bounding box center [1299, 277] width 350 height 24
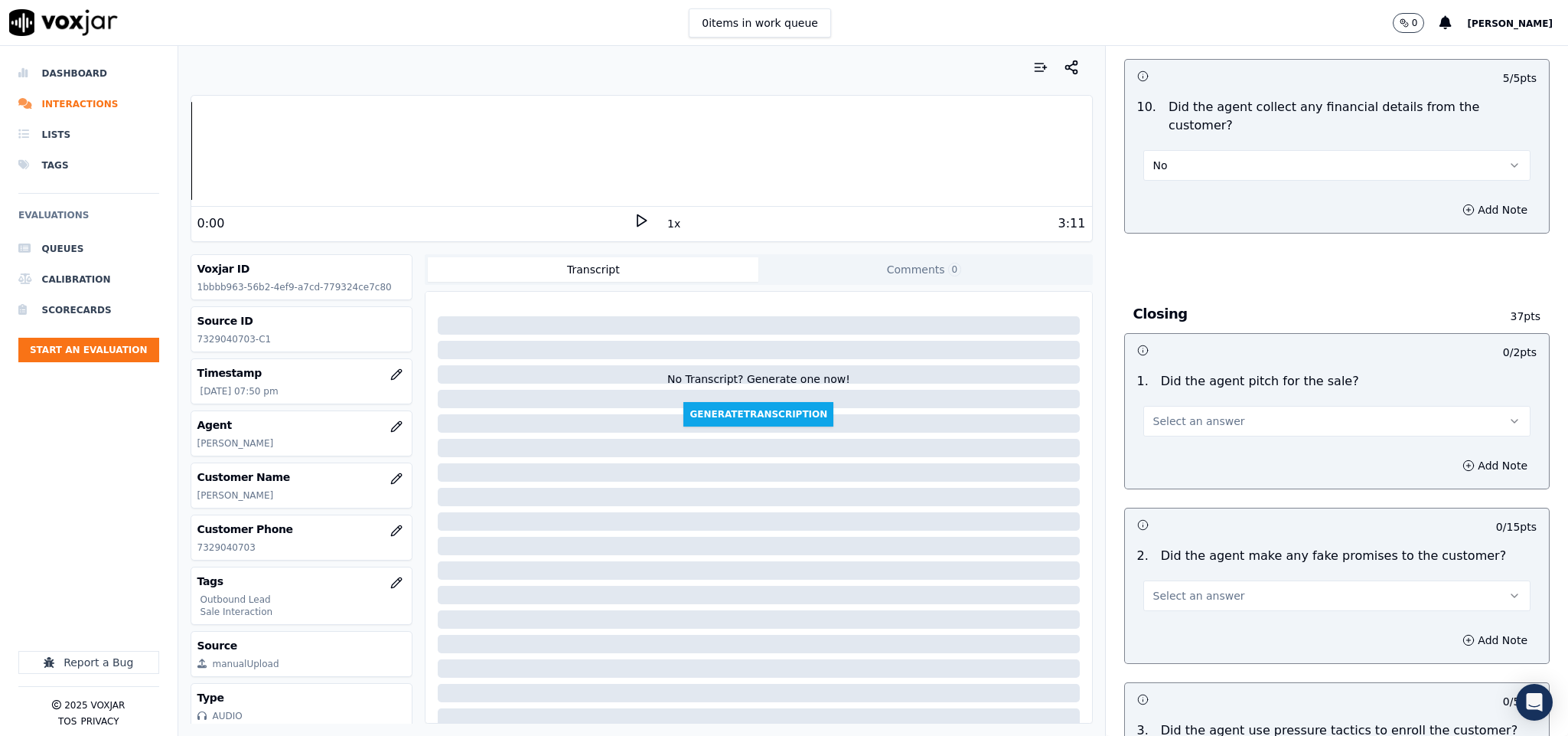
scroll to position [2871, 0]
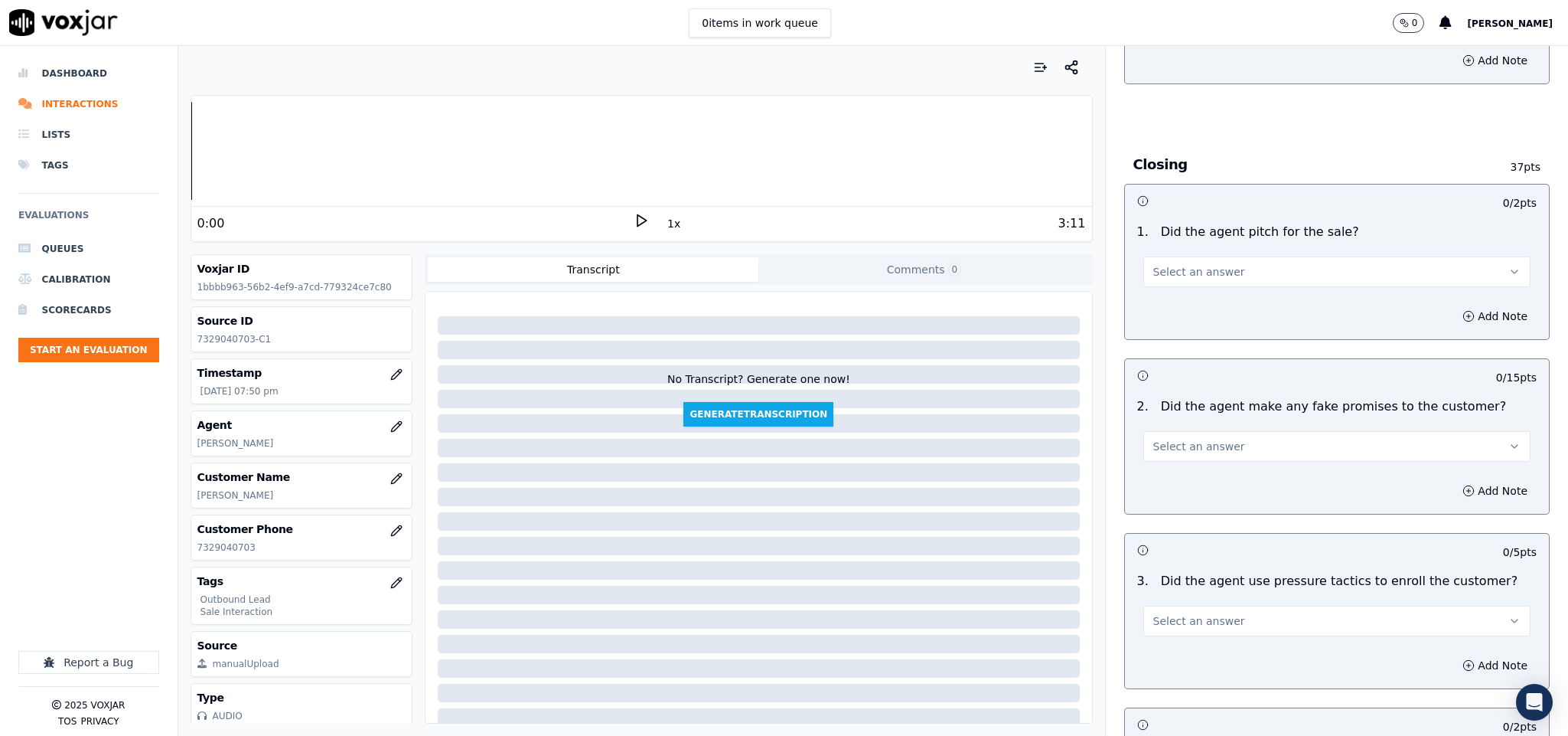
click at [1181, 264] on span "Select an answer" at bounding box center [1199, 272] width 92 height 16
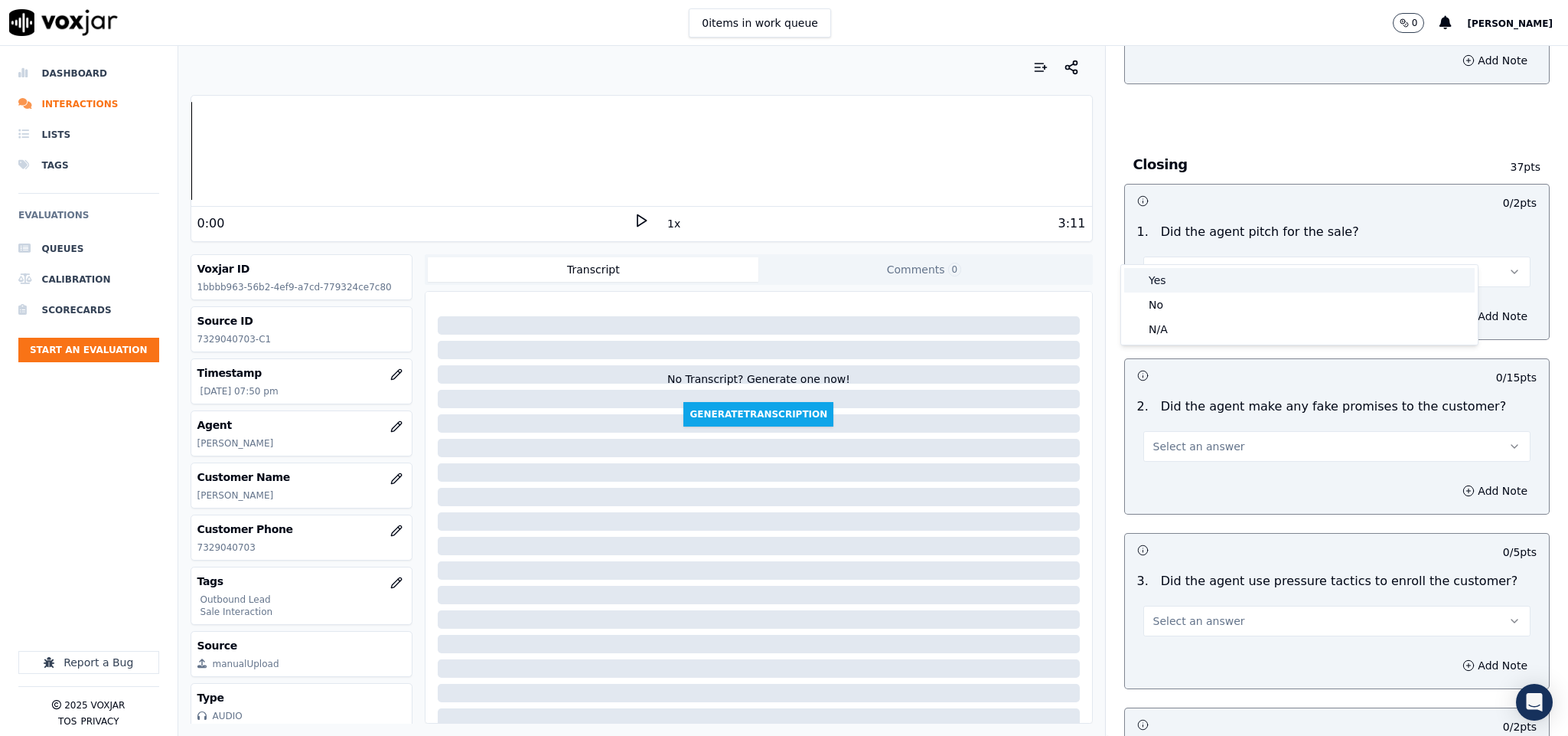
click at [1173, 276] on div "Yes" at bounding box center [1299, 280] width 350 height 24
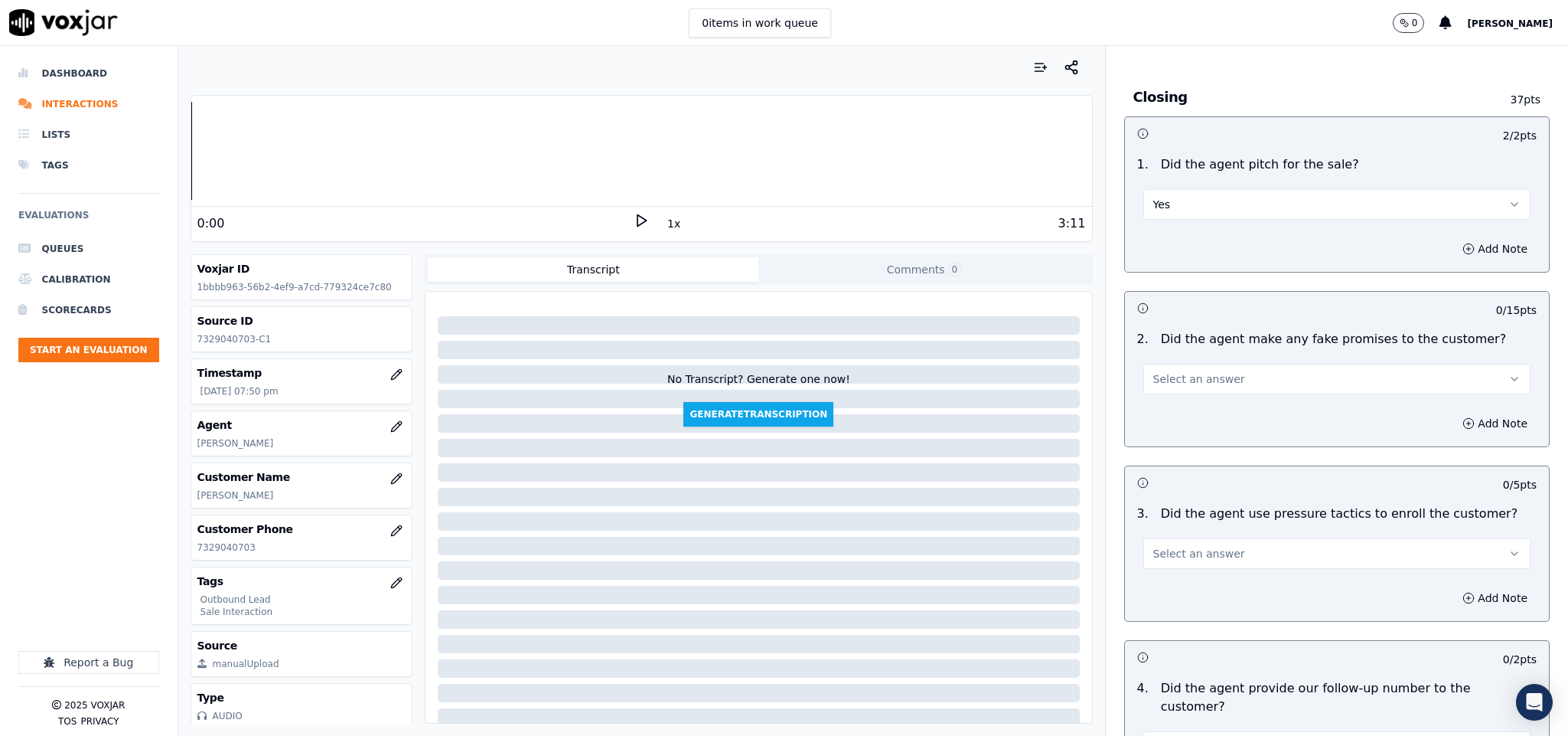
scroll to position [2986, 0]
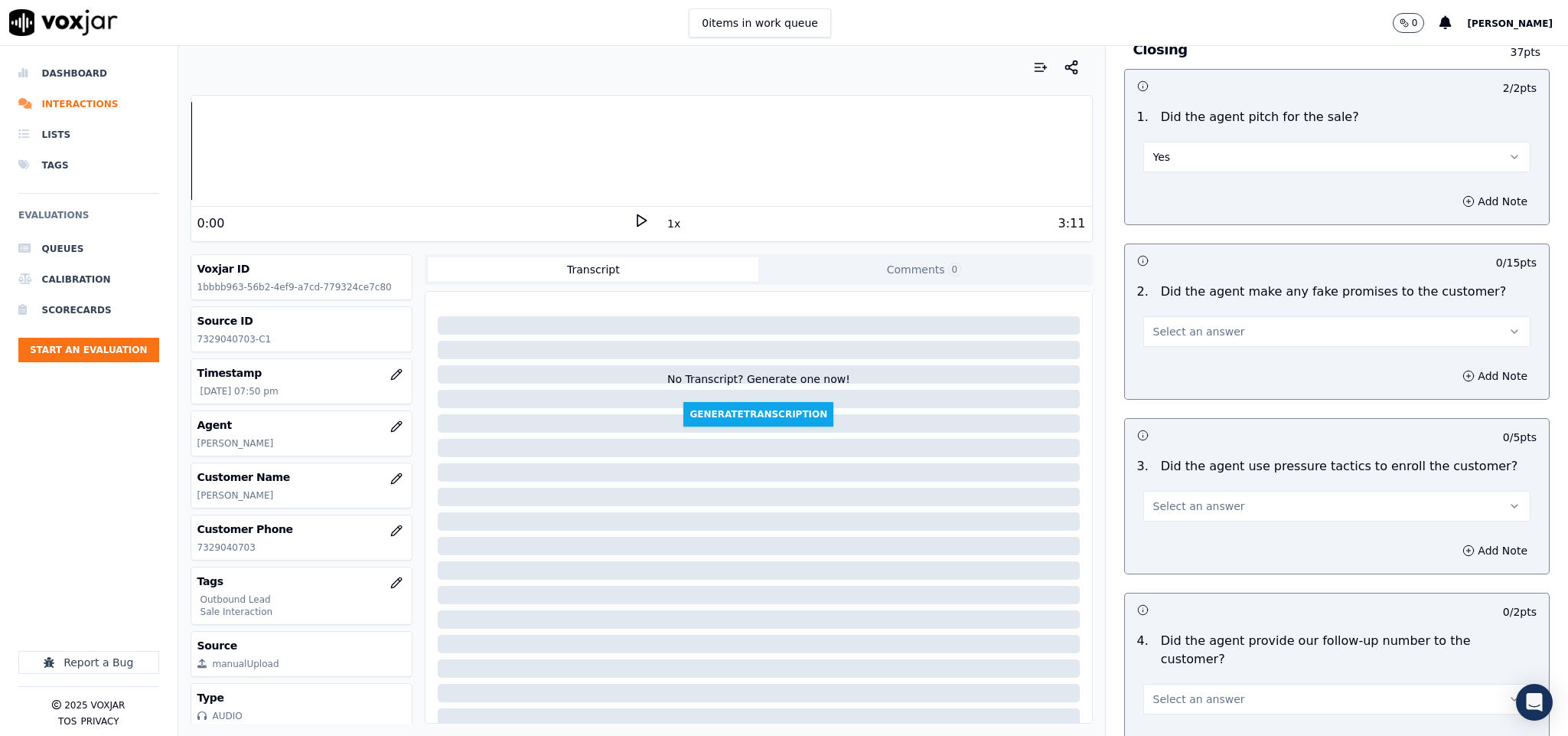
click at [1208, 316] on button "Select an answer" at bounding box center [1338, 331] width 388 height 31
click at [1173, 366] on div "No" at bounding box center [1299, 364] width 350 height 24
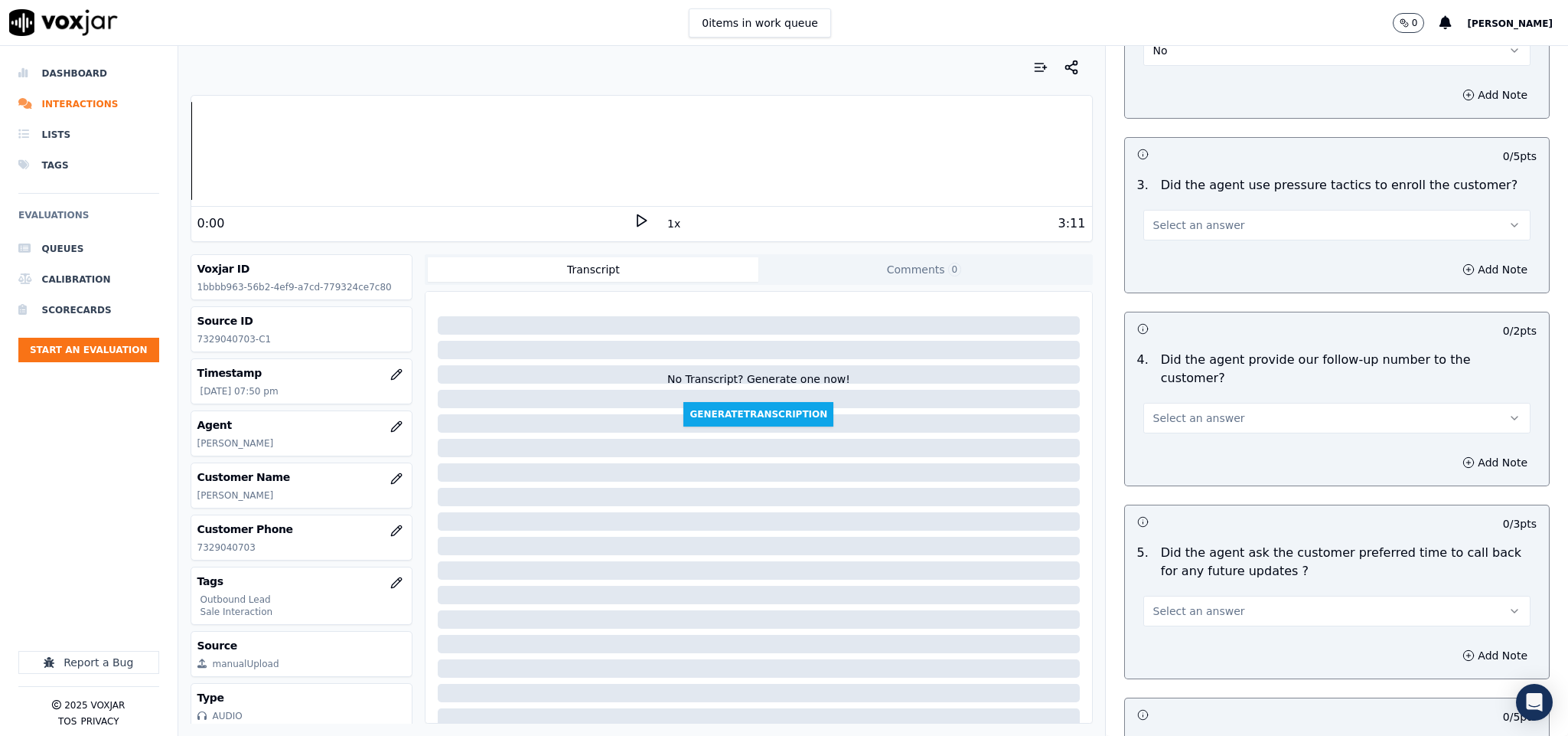
scroll to position [3330, 0]
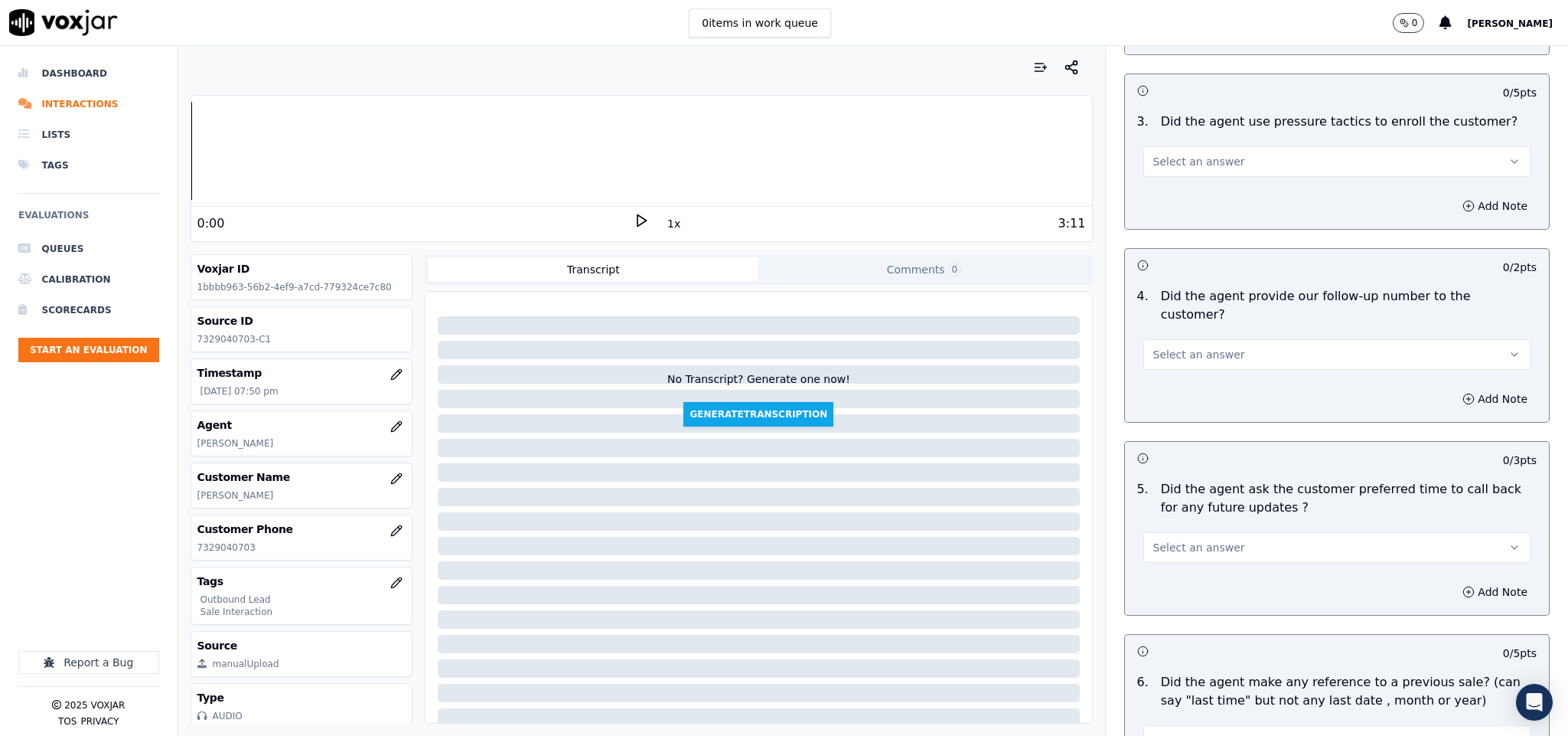
click at [1216, 146] on button "Select an answer" at bounding box center [1338, 161] width 388 height 31
click at [1178, 201] on div "No" at bounding box center [1299, 195] width 350 height 24
click at [1261, 339] on button "Select an answer" at bounding box center [1338, 354] width 388 height 31
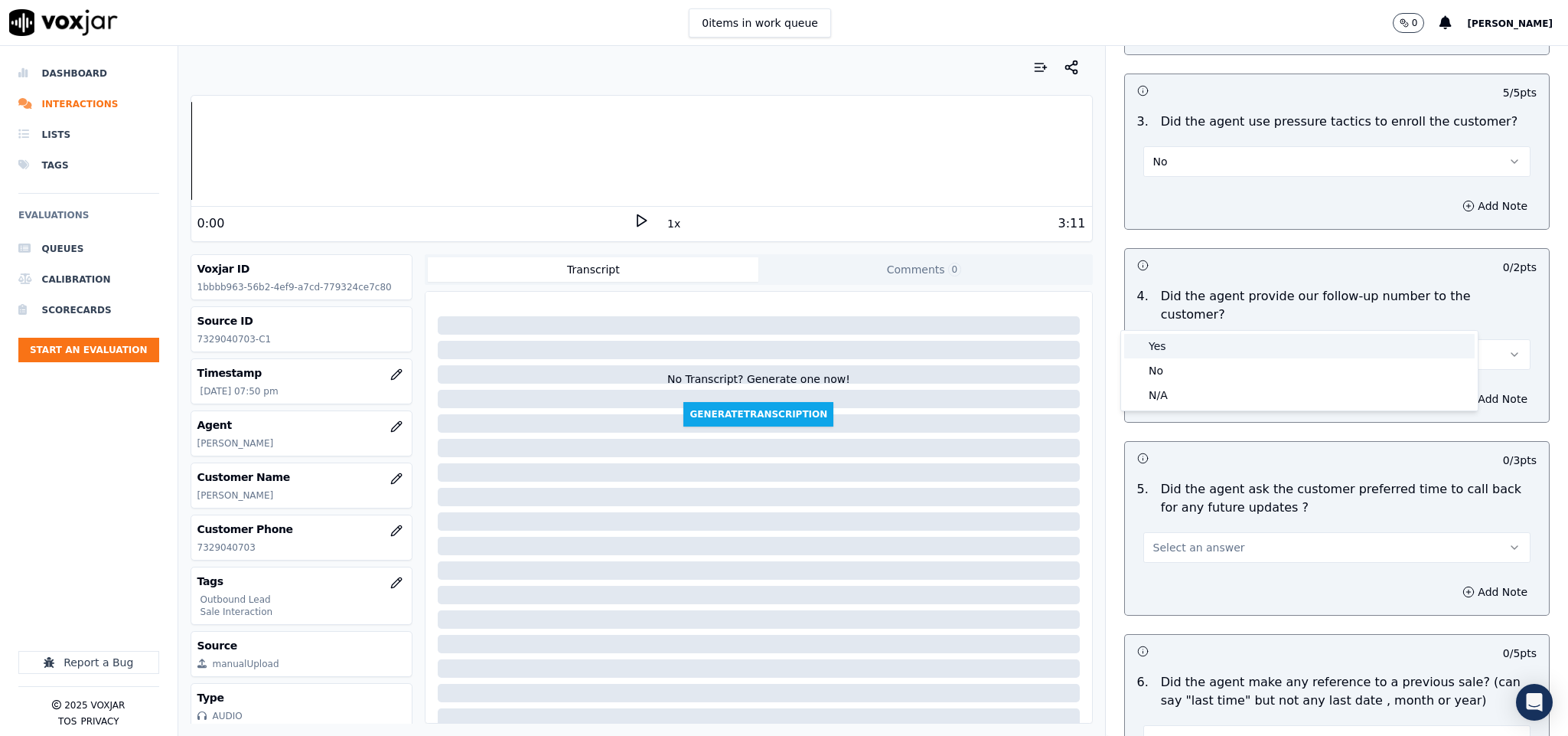
click at [1204, 348] on div "Yes" at bounding box center [1299, 346] width 350 height 24
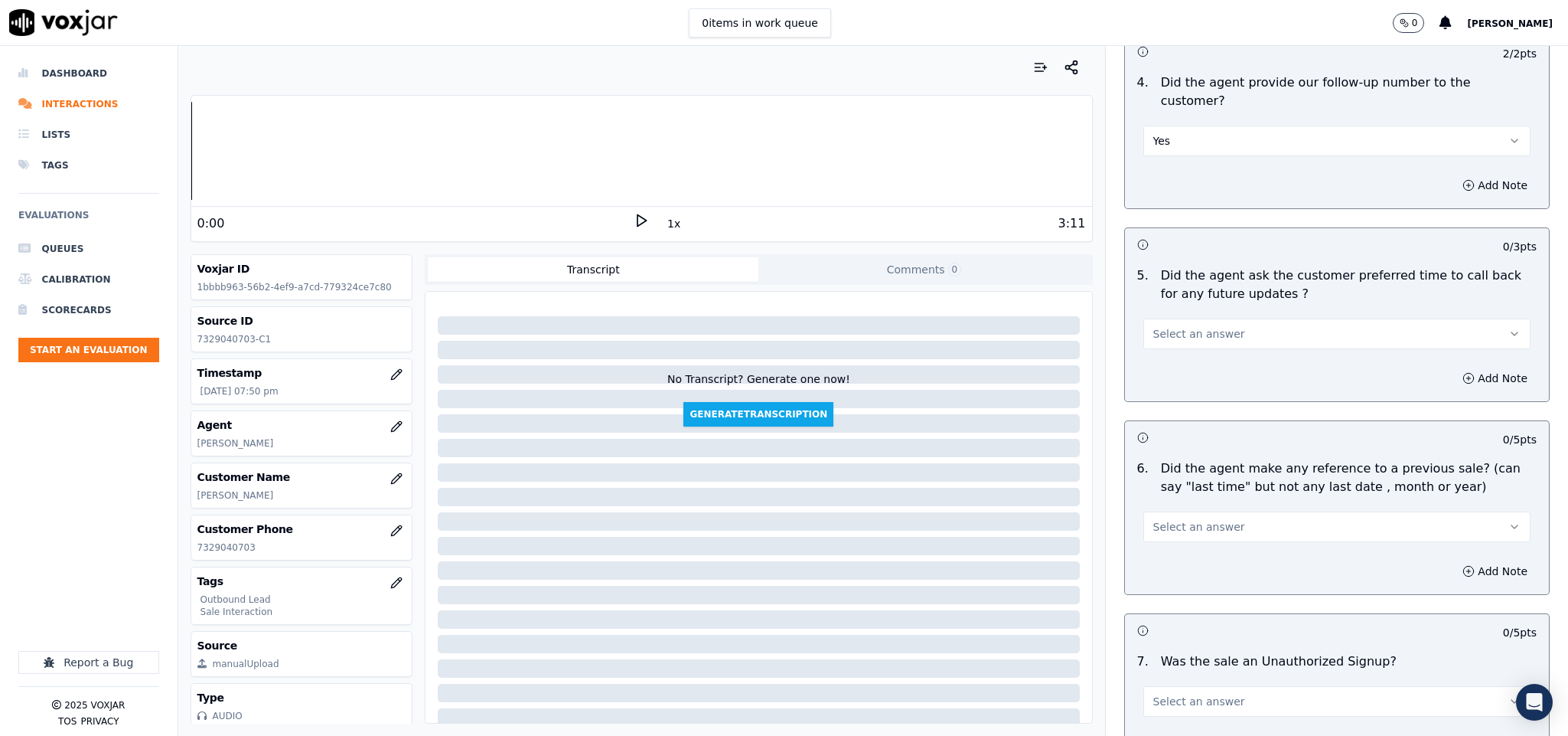
scroll to position [3560, 0]
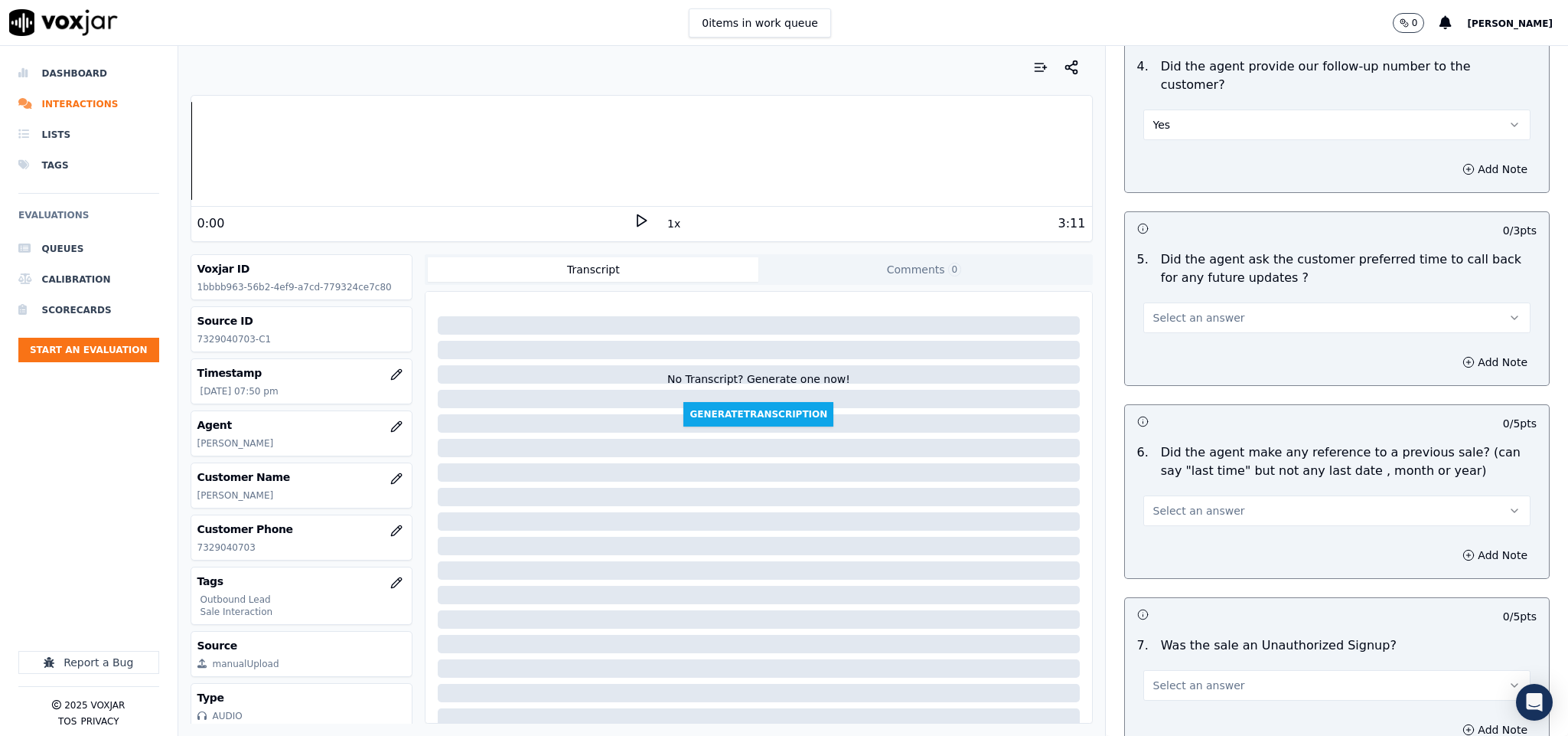
click at [1233, 302] on button "Select an answer" at bounding box center [1338, 317] width 388 height 31
click at [1193, 350] on div "N/A" at bounding box center [1299, 359] width 350 height 24
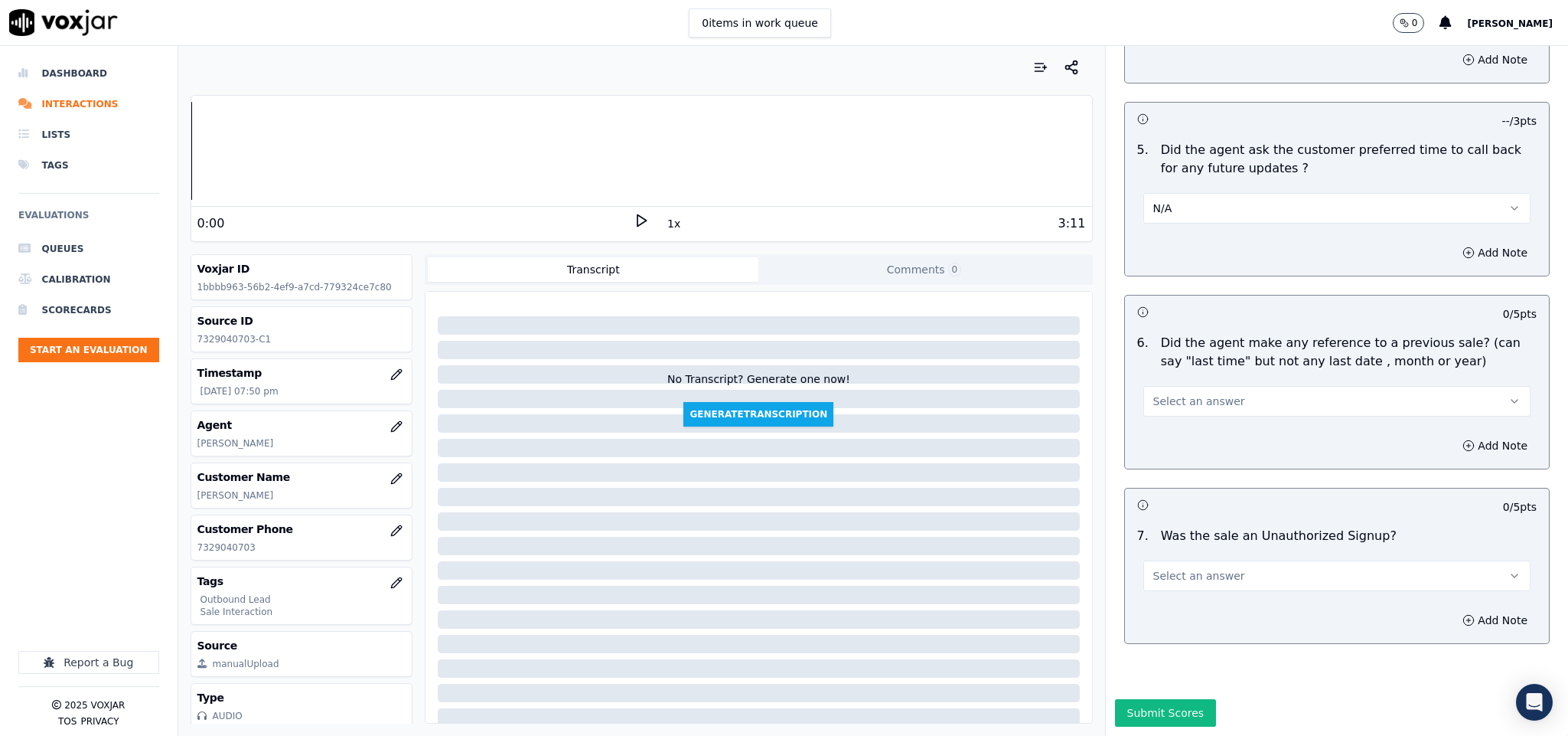
scroll to position [3679, 0]
click at [1243, 386] on button "Select an answer" at bounding box center [1338, 400] width 388 height 31
click at [1185, 413] on div "No" at bounding box center [1299, 409] width 350 height 24
click at [1275, 560] on button "Select an answer" at bounding box center [1338, 575] width 388 height 31
click at [1218, 552] on div "Yes" at bounding box center [1299, 559] width 350 height 24
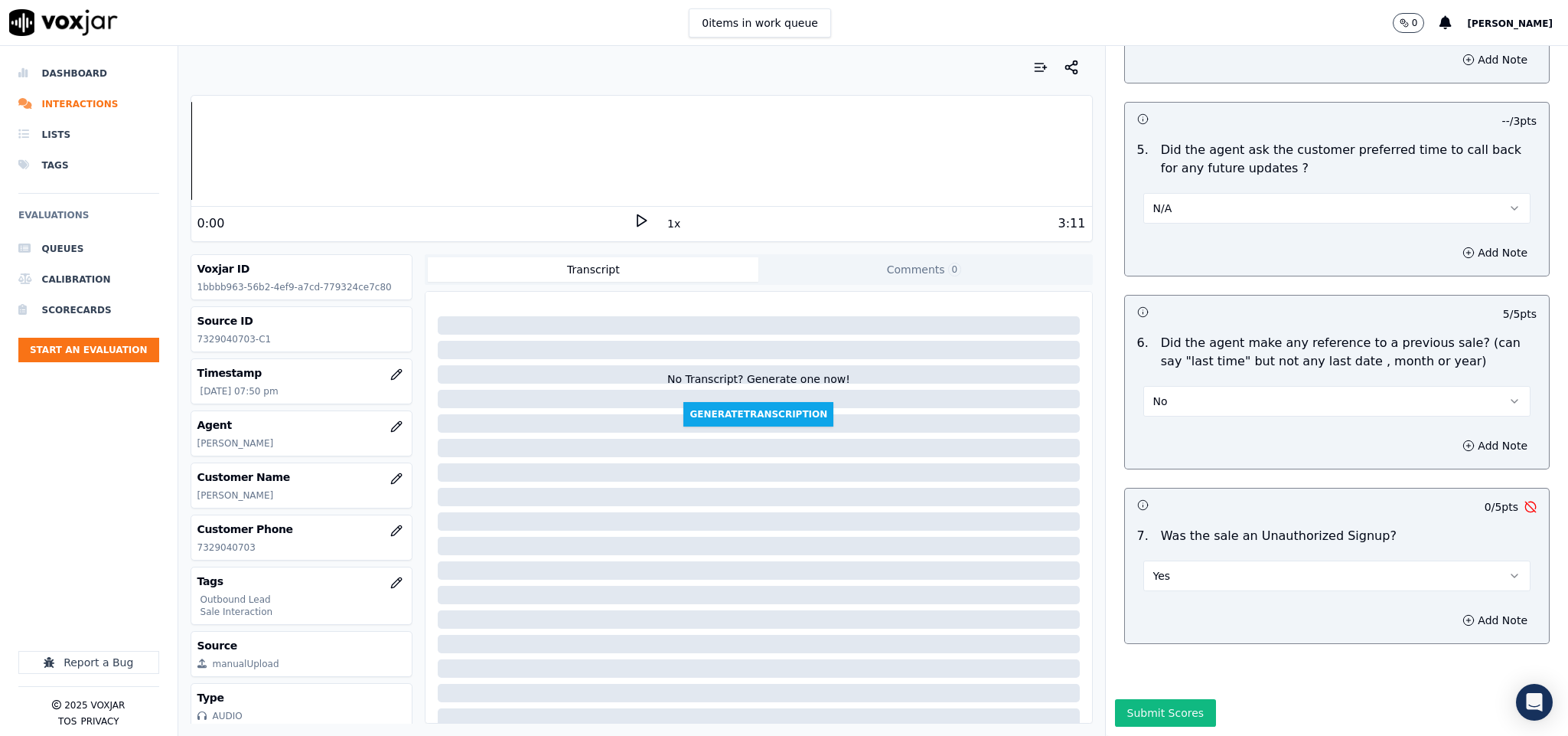
click at [1185, 560] on button "Yes" at bounding box center [1338, 575] width 388 height 31
click at [1154, 574] on div "No" at bounding box center [1299, 583] width 350 height 24
click at [1162, 699] on button "Submit Scores" at bounding box center [1166, 713] width 102 height 28
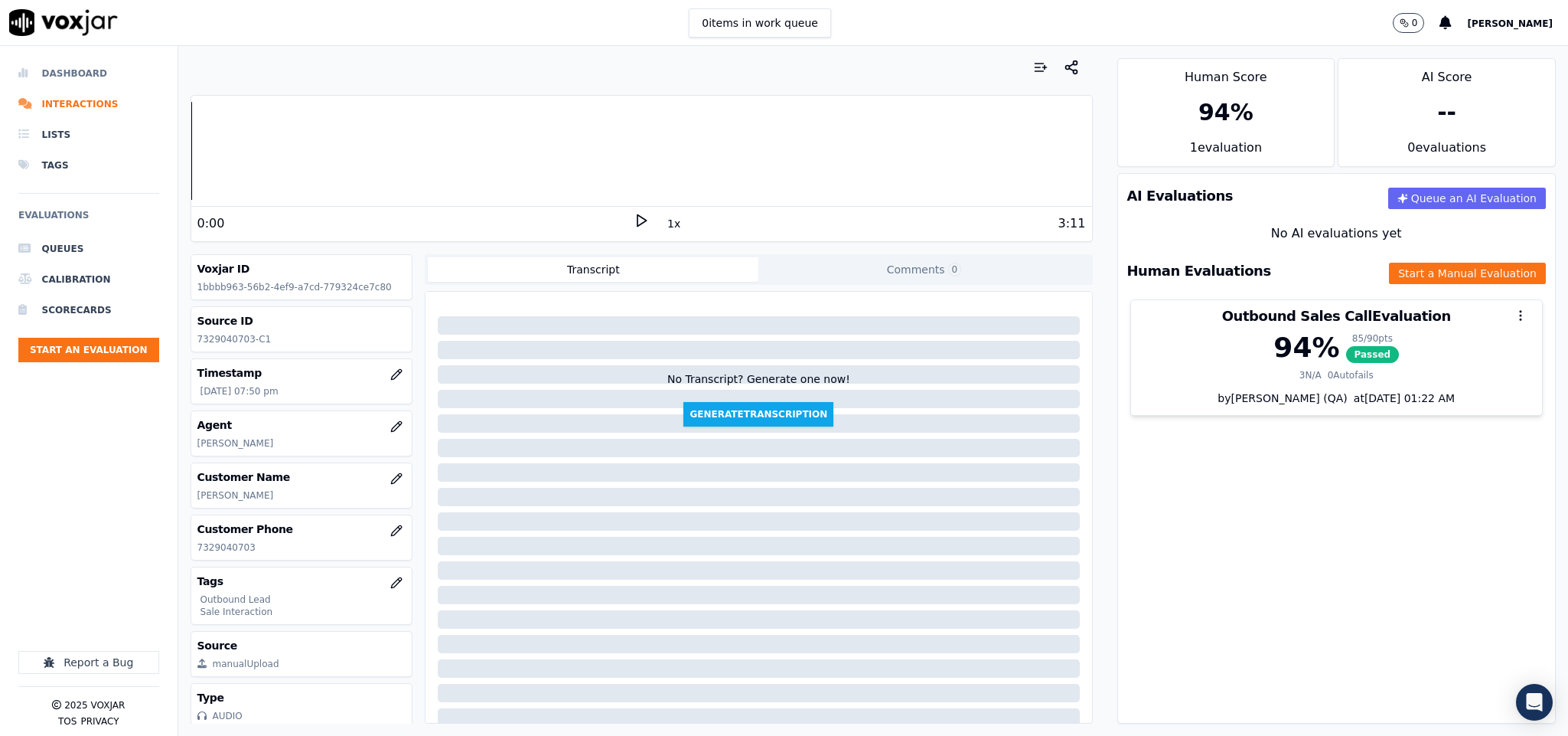
click at [87, 74] on li "Dashboard" at bounding box center [89, 73] width 141 height 31
